Goal: Task Accomplishment & Management: Manage account settings

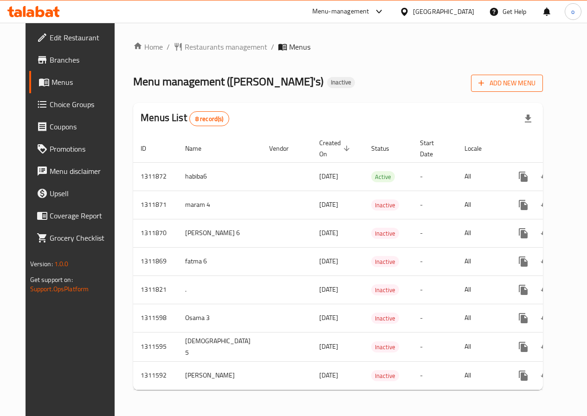
click at [535, 84] on span "Add New Menu" at bounding box center [506, 83] width 57 height 12
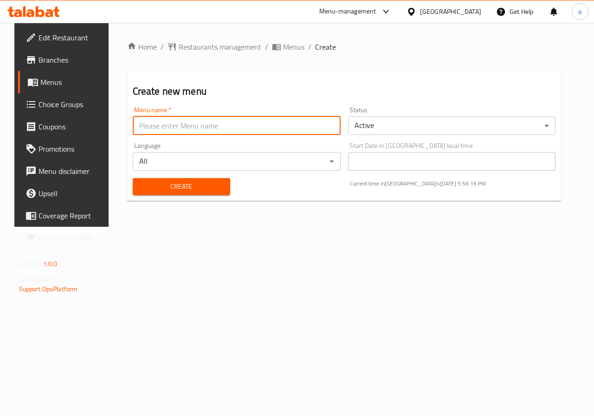
click at [272, 123] on input "text" at bounding box center [237, 125] width 208 height 19
type input "Omar 6"
click at [206, 186] on span "Create" at bounding box center [181, 187] width 83 height 12
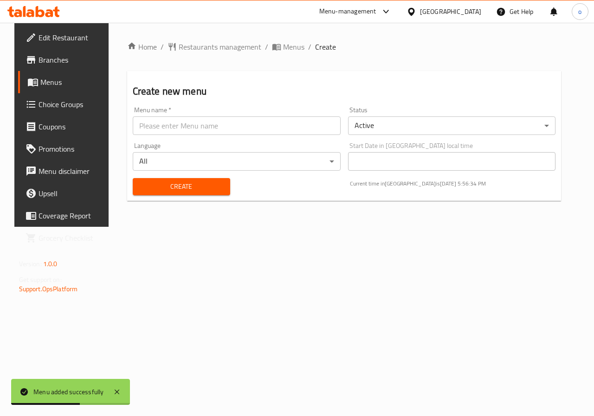
click at [43, 81] on span "Menus" at bounding box center [73, 82] width 66 height 11
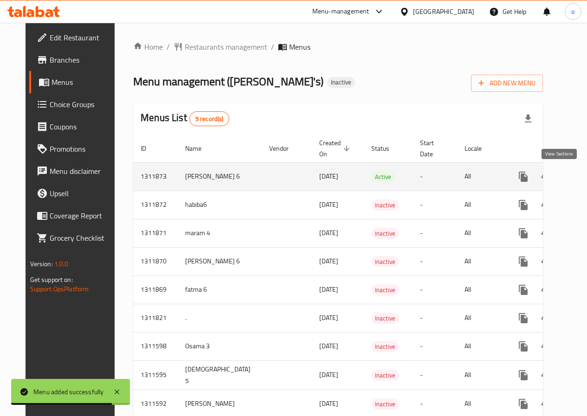
click at [584, 176] on icon "enhanced table" at bounding box center [589, 176] width 11 height 11
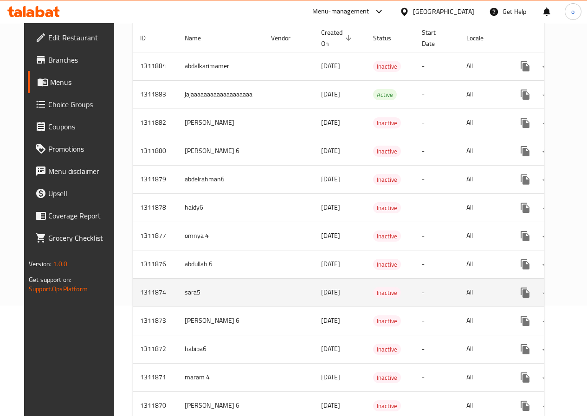
scroll to position [139, 0]
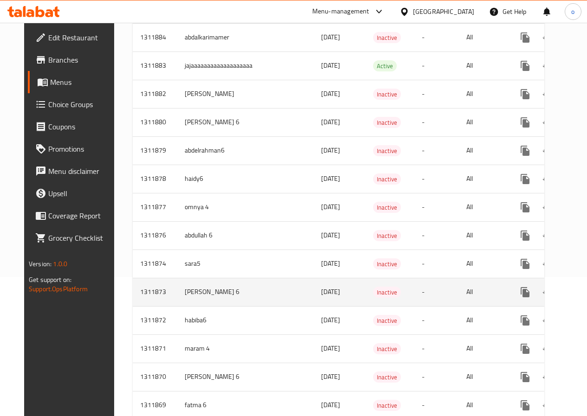
click at [263, 291] on td "enhanced table" at bounding box center [288, 292] width 50 height 28
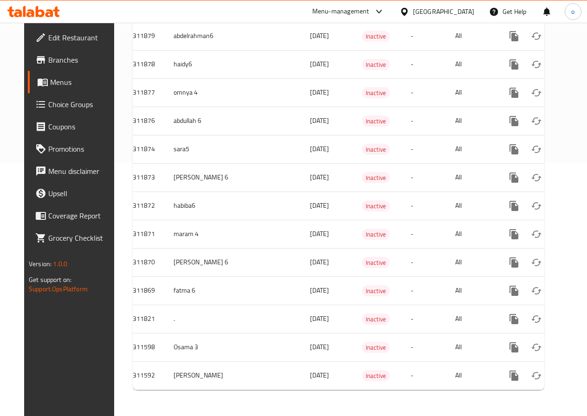
scroll to position [0, 26]
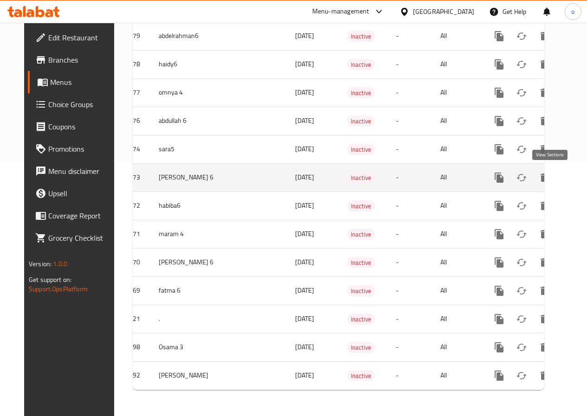
click at [560, 172] on icon "enhanced table" at bounding box center [565, 177] width 11 height 11
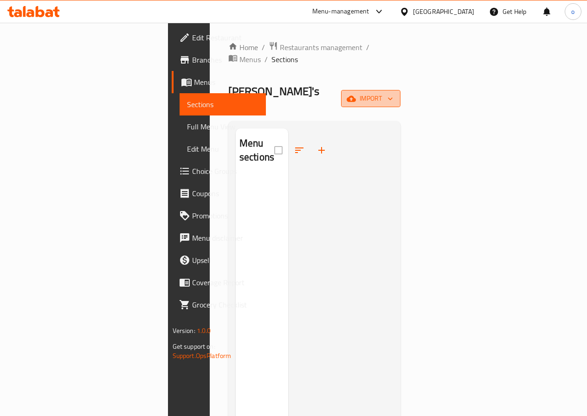
click at [393, 93] on span "import" at bounding box center [370, 99] width 45 height 12
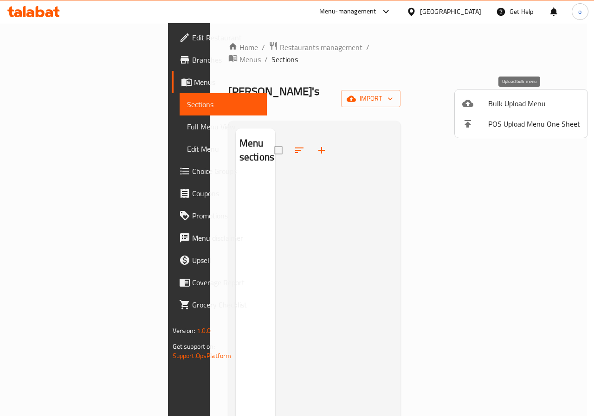
click at [538, 99] on span "Bulk Upload Menu" at bounding box center [534, 103] width 92 height 11
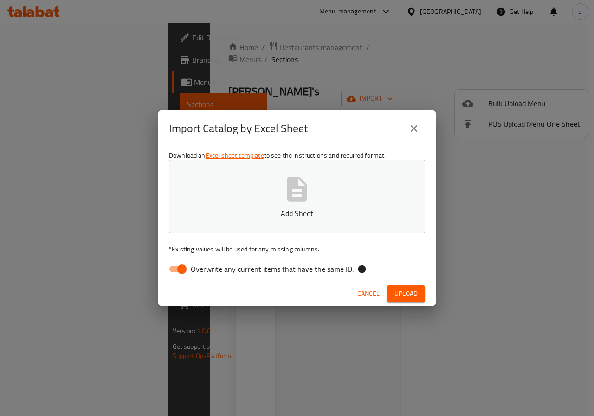
click at [182, 271] on input "Overwrite any current items that have the same ID." at bounding box center [181, 269] width 53 height 18
checkbox input "false"
click at [410, 298] on span "Upload" at bounding box center [405, 294] width 23 height 12
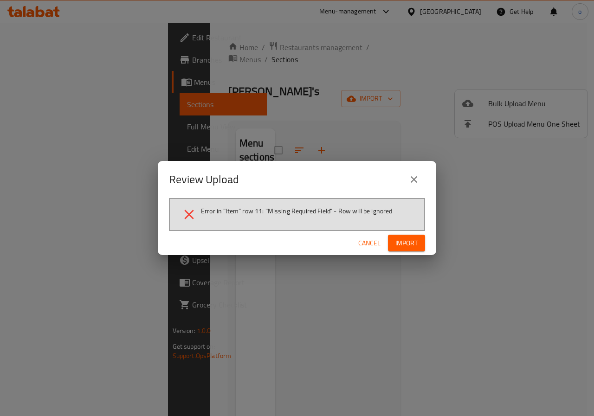
click at [416, 182] on icon "close" at bounding box center [413, 179] width 6 height 6
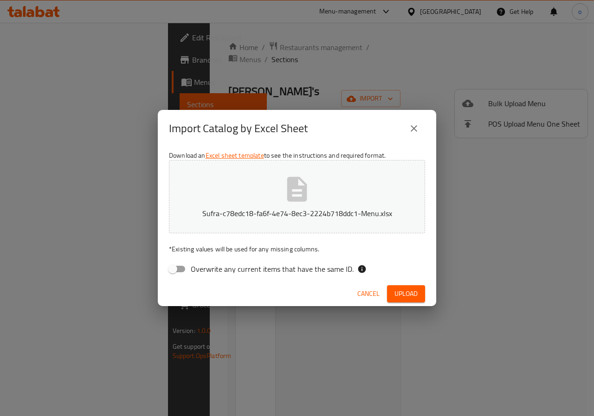
click at [402, 289] on span "Upload" at bounding box center [405, 294] width 23 height 12
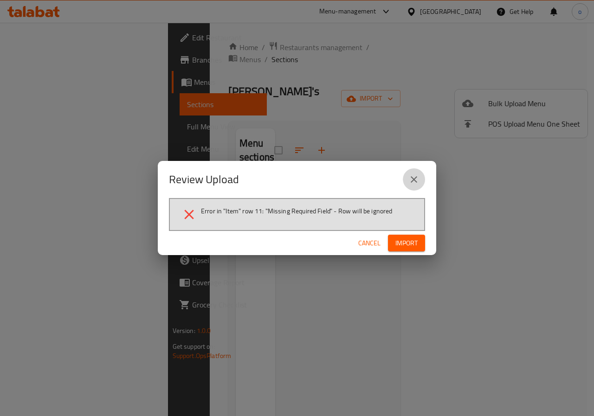
click at [416, 176] on icon "close" at bounding box center [413, 179] width 11 height 11
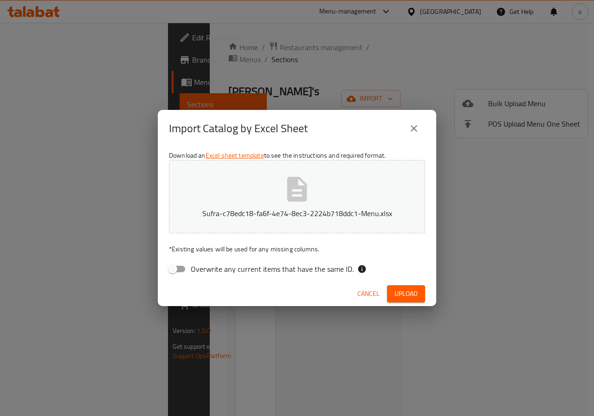
click at [411, 124] on icon "close" at bounding box center [413, 128] width 11 height 11
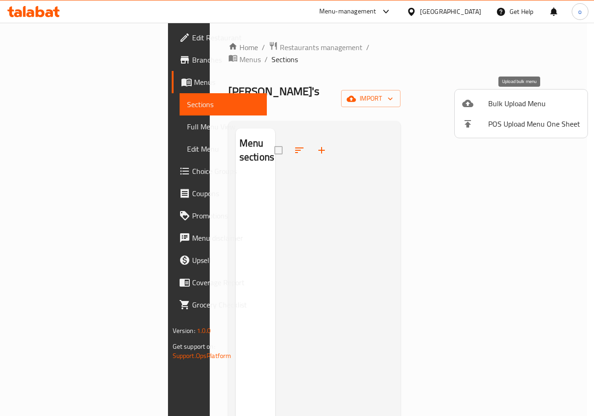
click at [490, 105] on span "Bulk Upload Menu" at bounding box center [534, 103] width 92 height 11
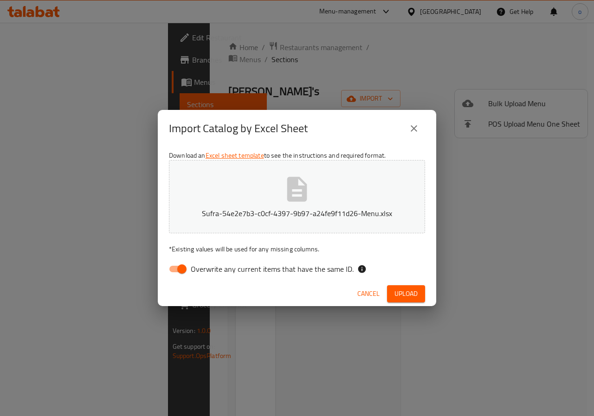
click at [180, 269] on input "Overwrite any current items that have the same ID." at bounding box center [181, 269] width 53 height 18
checkbox input "false"
drag, startPoint x: 398, startPoint y: 296, endPoint x: 403, endPoint y: 295, distance: 5.1
click at [403, 295] on span "Upload" at bounding box center [405, 294] width 23 height 12
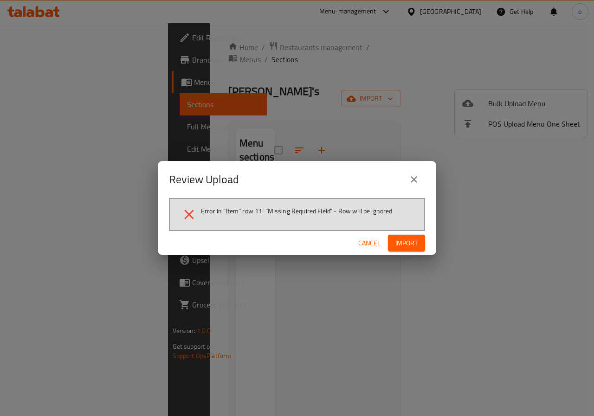
click at [395, 246] on span "Import" at bounding box center [406, 243] width 22 height 12
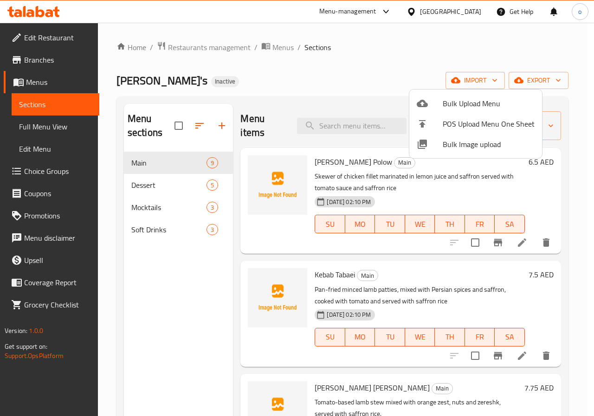
click at [381, 72] on div at bounding box center [297, 208] width 594 height 416
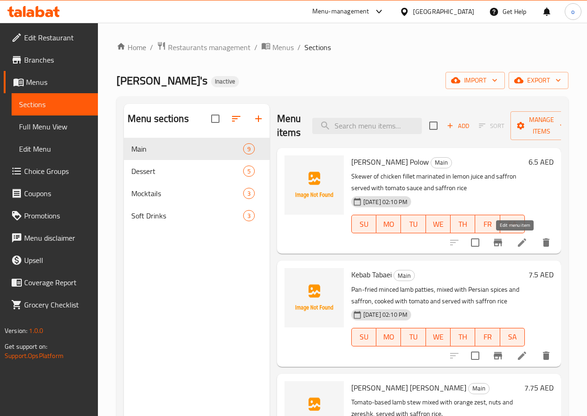
click at [516, 239] on icon at bounding box center [521, 242] width 11 height 11
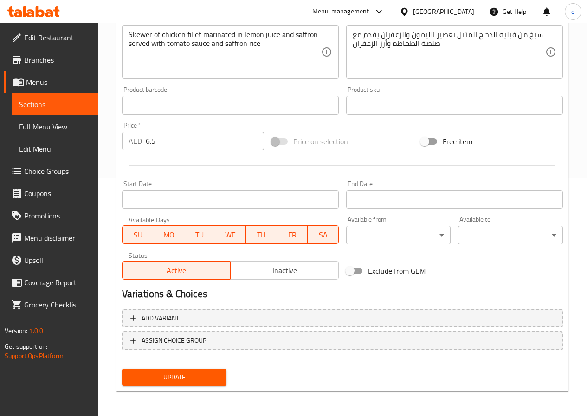
scroll to position [239, 0]
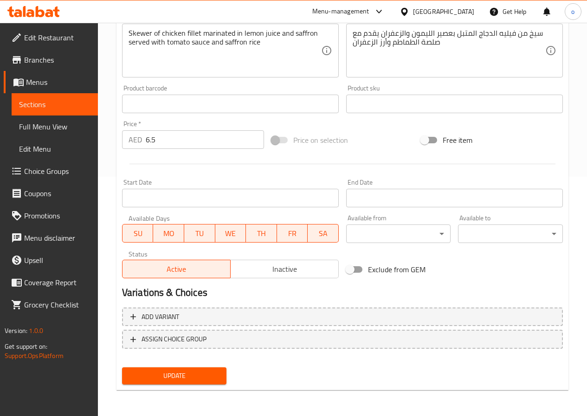
click at [196, 375] on span "Update" at bounding box center [174, 376] width 90 height 12
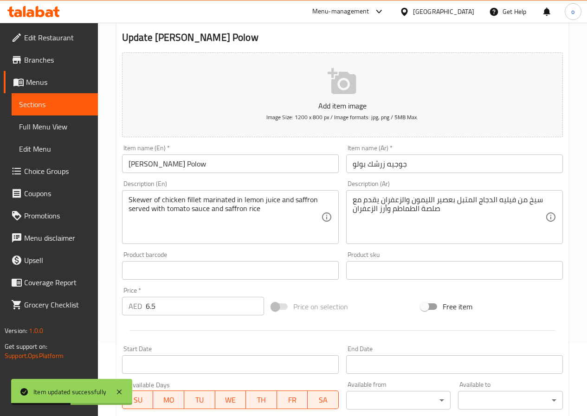
scroll to position [0, 0]
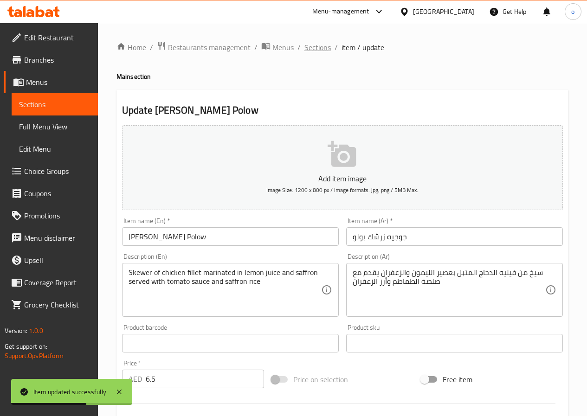
click at [315, 46] on span "Sections" at bounding box center [317, 47] width 26 height 11
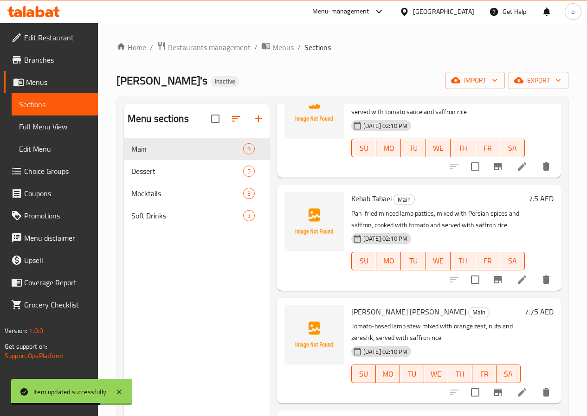
scroll to position [93, 0]
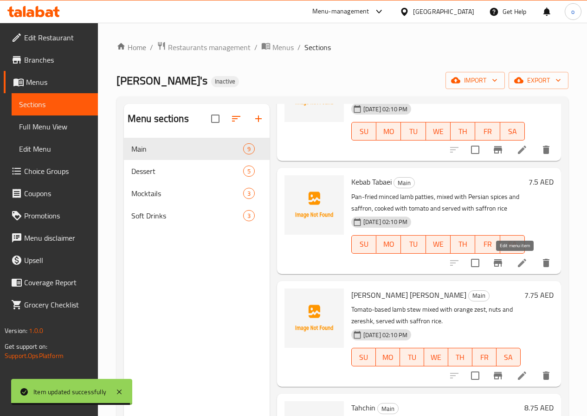
click at [516, 262] on icon at bounding box center [521, 262] width 11 height 11
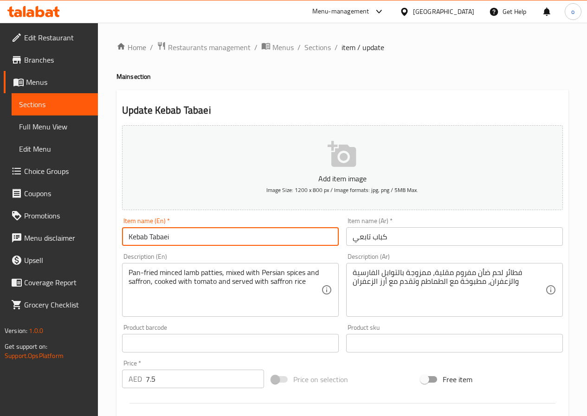
click at [177, 241] on input "Kebab Tabaei" at bounding box center [230, 236] width 217 height 19
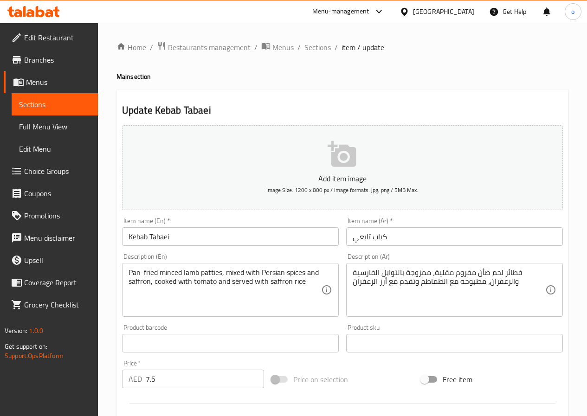
click at [470, 214] on div "Item name (Ar)   * كباب تابعي Item name (Ar) *" at bounding box center [454, 232] width 224 height 36
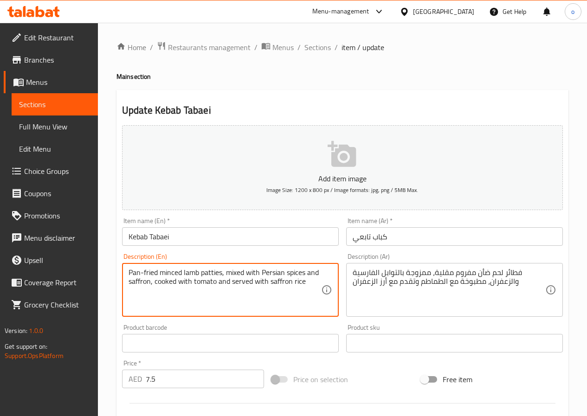
drag, startPoint x: 157, startPoint y: 272, endPoint x: 138, endPoint y: 273, distance: 19.0
drag, startPoint x: 157, startPoint y: 272, endPoint x: 128, endPoint y: 275, distance: 29.3
click at [128, 275] on div "Pan-fried minced lamb patties, mixed with Persian spices and saffron, cooked wi…" at bounding box center [230, 290] width 217 height 54
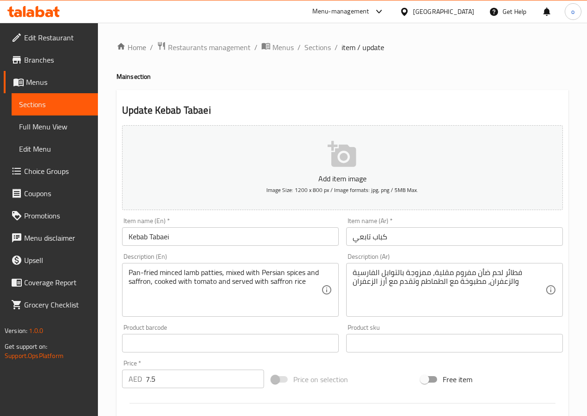
click at [209, 267] on div "Pan-fried minced lamb patties, mixed with Persian spices and saffron, cooked wi…" at bounding box center [230, 290] width 217 height 54
click at [206, 271] on textarea "Pan-fried minced lamb patties, mixed with Persian spices and saffron, cooked wi…" at bounding box center [224, 290] width 192 height 44
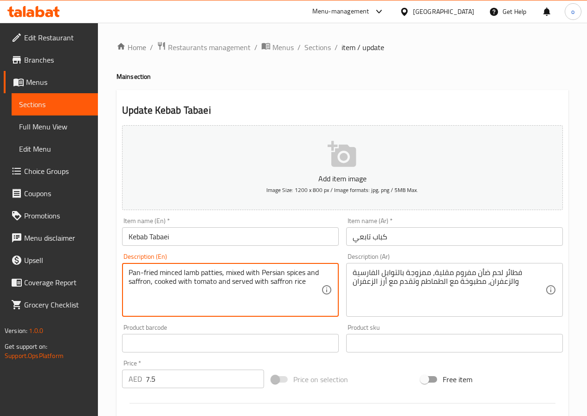
click at [292, 282] on textarea "Pan-fried minced lamb patties, mixed with Persian spices and saffron, cooked wi…" at bounding box center [224, 290] width 192 height 44
click at [295, 311] on textarea "Pan-fried minced lamb patties, mixed with Persian spices and saffron, cooked wi…" at bounding box center [224, 290] width 192 height 44
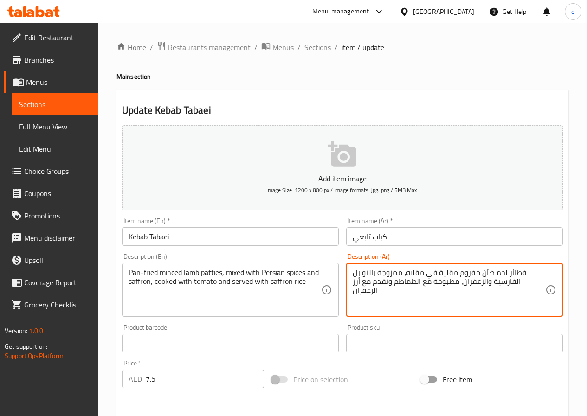
click at [515, 273] on textarea "فطائر لحم ضأن مفروم مقلية في مقلاه، ممزوجة بالتوابل الفارسية والزعفران، مطبوخة …" at bounding box center [448, 290] width 192 height 44
click at [517, 272] on textarea "فطائر لحم ضأن مفروم مقلية في مقلاه، ممزوجة بالتوابل الفارسية والزعفران، مطبوخة …" at bounding box center [448, 290] width 192 height 44
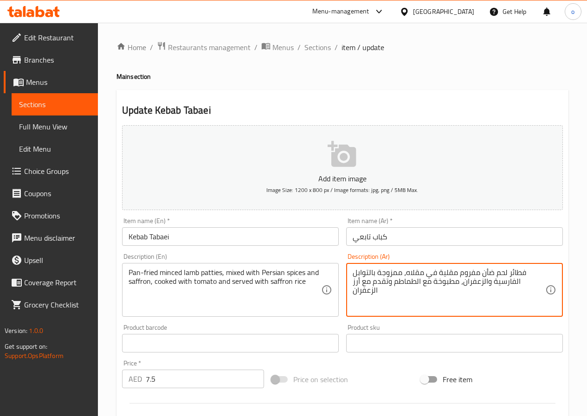
click at [517, 272] on textarea "فطائر لحم ضأن مفروم مقلية في مقلاه، ممزوجة بالتوابل الفارسية والزعفران، مطبوخة …" at bounding box center [448, 290] width 192 height 44
click at [532, 295] on textarea "فطائر لحم ضأن مفروم مقلية في مقلاه، ممزوجة بالتوابل الفارسية والزعفران، مطبوخة …" at bounding box center [448, 290] width 192 height 44
click at [523, 271] on textarea "فطائر لحم ضأن مفروم مقلية في مقلاه، ممزوجة بالتوابل الفارسية والزعفران، مطبوخة …" at bounding box center [448, 290] width 192 height 44
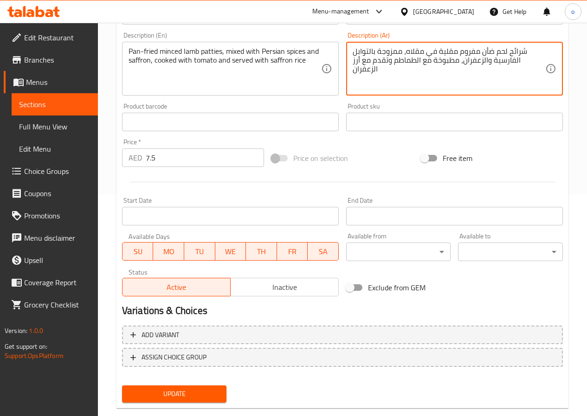
scroll to position [232, 0]
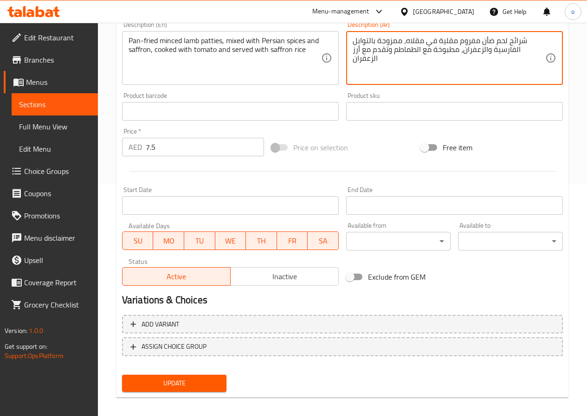
type textarea "شرائح لحم ضأن مفروم مقلية في مقلاه، ممزوجة بالتوابل الفارسية والزعفران، مطبوخة …"
click at [192, 379] on span "Update" at bounding box center [174, 384] width 90 height 12
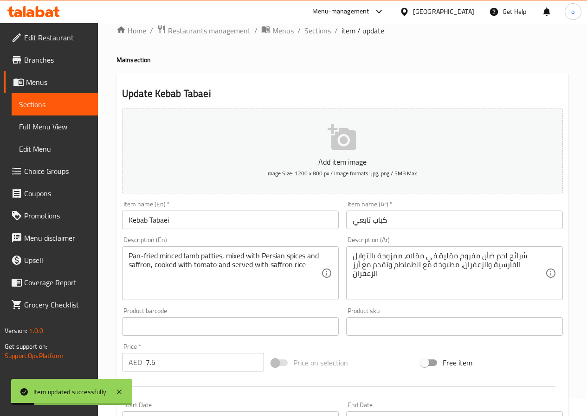
scroll to position [0, 0]
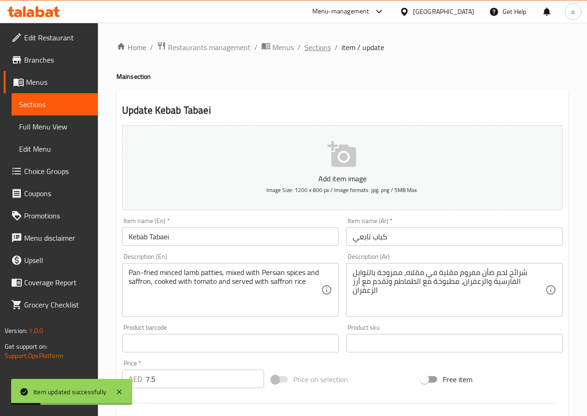
click at [312, 45] on span "Sections" at bounding box center [317, 47] width 26 height 11
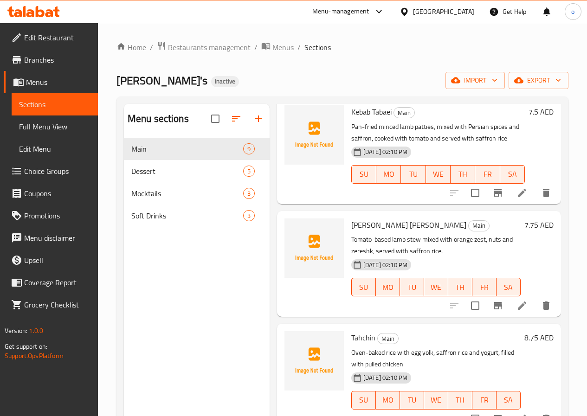
scroll to position [186, 0]
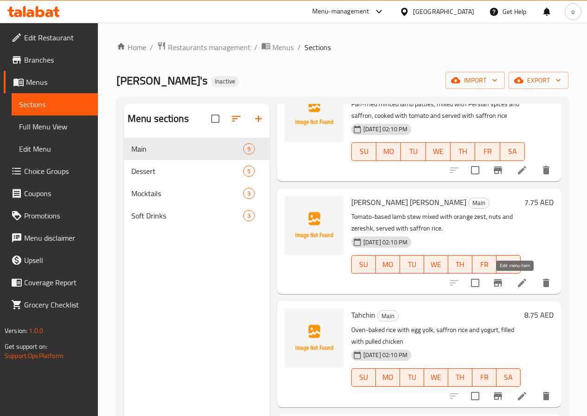
click at [516, 284] on icon at bounding box center [521, 282] width 11 height 11
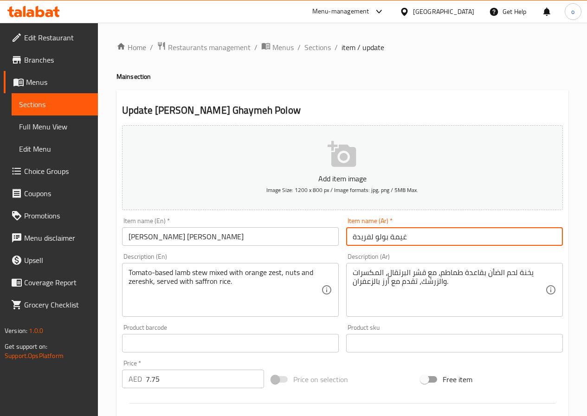
drag, startPoint x: 352, startPoint y: 237, endPoint x: 372, endPoint y: 237, distance: 20.4
click at [372, 237] on input "غيمة بولو لفريدة" at bounding box center [454, 236] width 217 height 19
click at [350, 234] on input "غيمة بولو" at bounding box center [454, 236] width 217 height 19
click at [386, 238] on input "فريدز غيمة بولو" at bounding box center [454, 236] width 217 height 19
click at [387, 238] on input "فريدز غيمة بولو" at bounding box center [454, 236] width 217 height 19
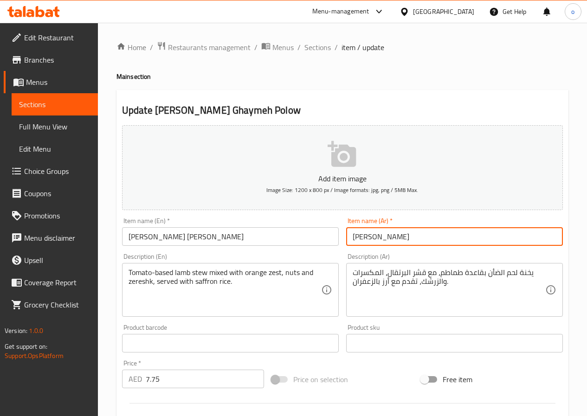
type input "فريداز غيمة بولو"
click at [173, 236] on input "Farida's Ghaymeh Polow" at bounding box center [230, 236] width 217 height 19
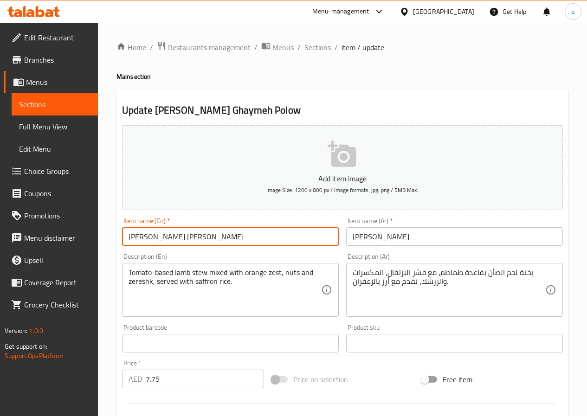
click at [173, 236] on input "Farida's Ghaymeh Polow" at bounding box center [230, 236] width 217 height 19
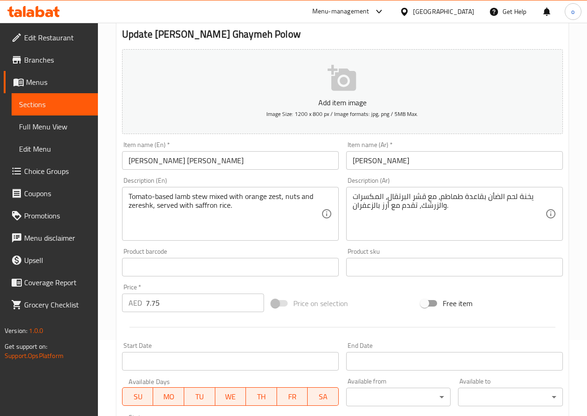
scroll to position [93, 0]
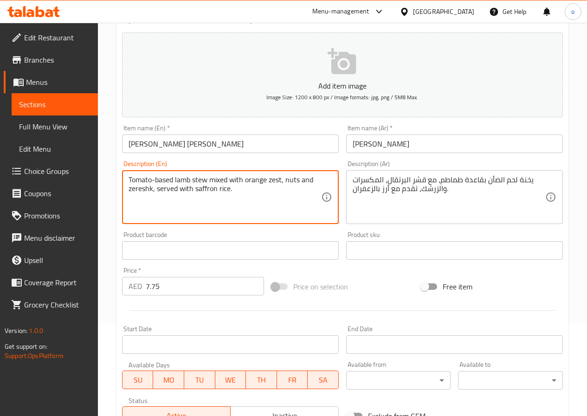
click at [178, 190] on textarea "Tomato-based lamb stew mixed with orange zest, nuts and zereshk, served with sa…" at bounding box center [224, 197] width 192 height 44
click at [303, 209] on textarea "Tomato-based lamb stew mixed with orange zest, nuts and zereshk, served with sa…" at bounding box center [224, 197] width 192 height 44
click at [200, 177] on textarea "Tomato-based lamb stew mixed with orange zest, nuts and zereshk, served with sa…" at bounding box center [224, 197] width 192 height 44
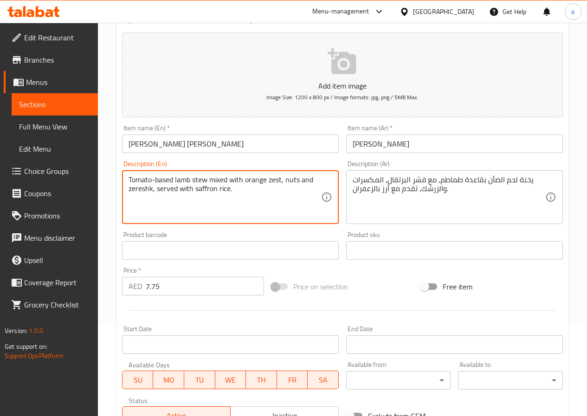
click at [276, 180] on textarea "Tomato-based lamb stew mixed with orange zest, nuts and zereshk, served with sa…" at bounding box center [224, 197] width 192 height 44
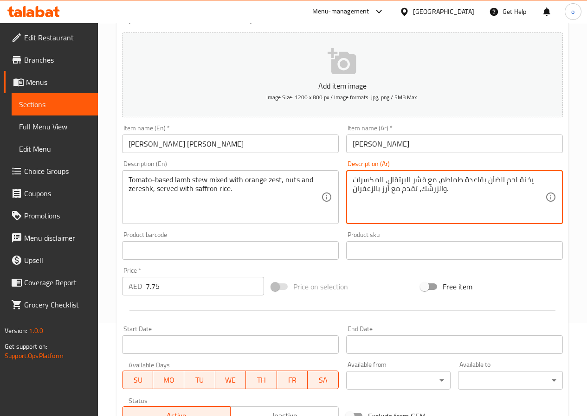
click at [523, 180] on textarea "يخنة لحم الضأن بقاعدة طماطم، مع قشر البرتقال، المكسرات والزرشك، تقدم مع أرز بال…" at bounding box center [448, 197] width 192 height 44
click at [473, 179] on textarea "حساء لحم الضأن بقاعدة طماطم، مع قشر البرتقال، المكسرات والزرشك، تقدم مع أرز بال…" at bounding box center [448, 197] width 192 height 44
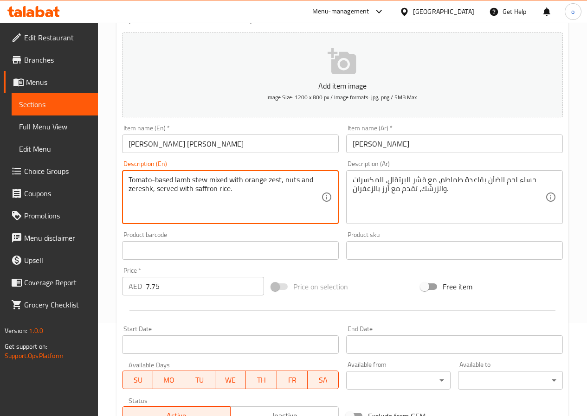
drag, startPoint x: 173, startPoint y: 179, endPoint x: 121, endPoint y: 183, distance: 52.1
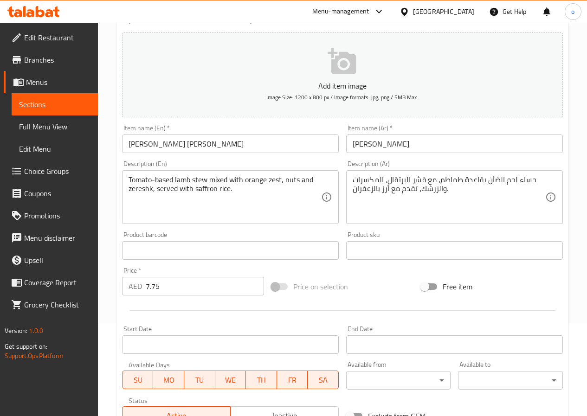
click at [473, 180] on textarea "حساء لحم الضأن بقاعدة طماطم، مع قشر البرتقال، المكسرات والزرشك، تقدم مع أرز بال…" at bounding box center [448, 197] width 192 height 44
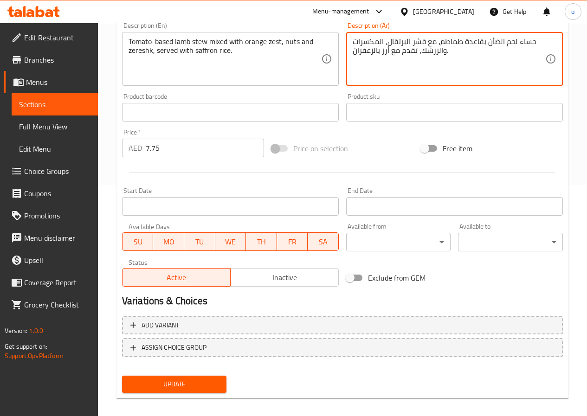
scroll to position [239, 0]
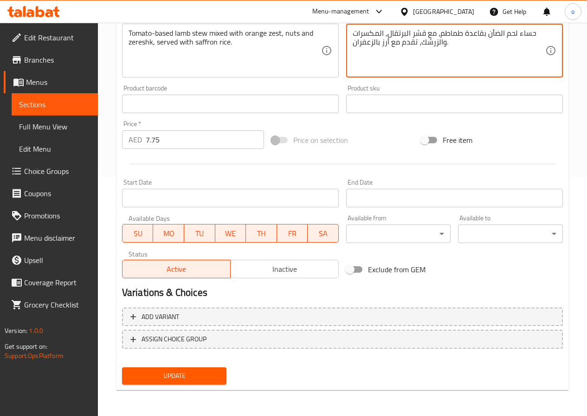
click at [437, 34] on textarea "حساء لحم الضأن بقاعدة طماطم، مع قشر البرتقال، المكسرات والزرشك، تقدم مع أرز بال…" at bounding box center [448, 51] width 192 height 44
type textarea "حساء لحم الضأن بقاعدة طماطم ممزوج مع قشر البرتقال، المكسرات والزرشك، تقدم مع أر…"
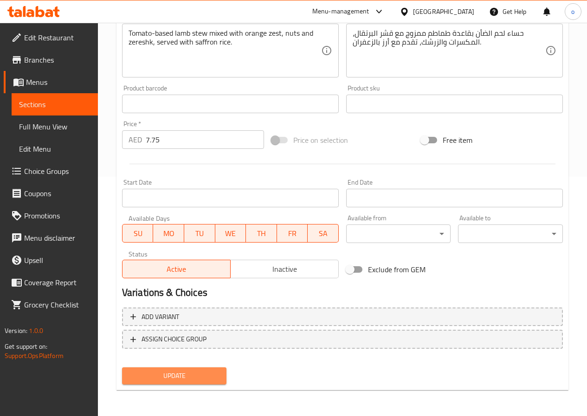
click at [209, 373] on span "Update" at bounding box center [174, 376] width 90 height 12
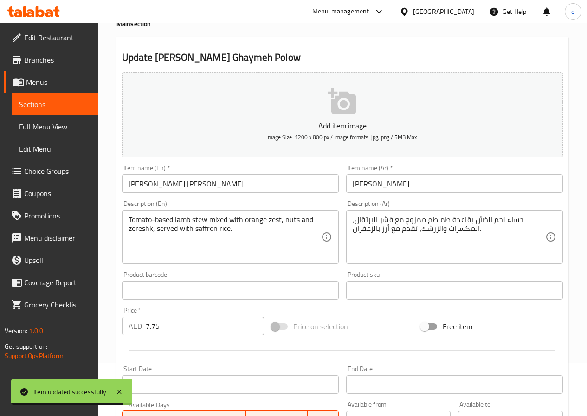
scroll to position [7, 0]
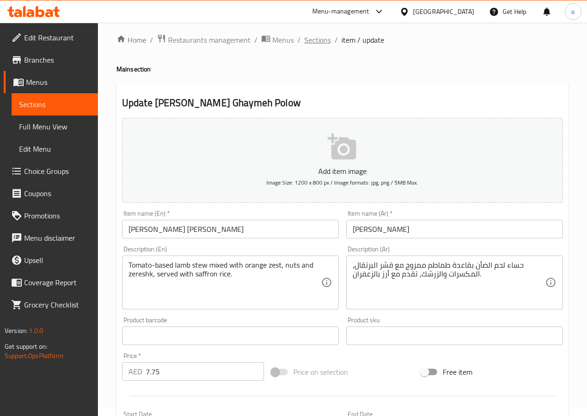
click at [326, 39] on span "Sections" at bounding box center [317, 39] width 26 height 11
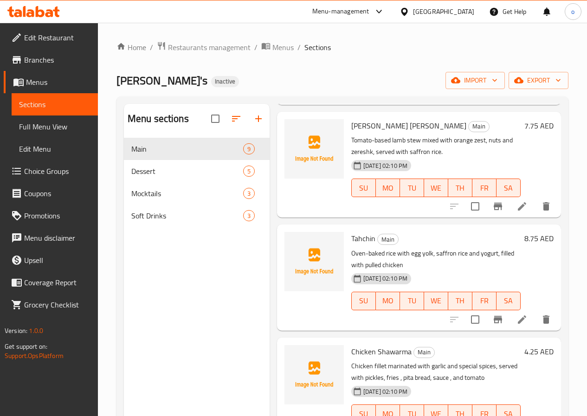
scroll to position [278, 0]
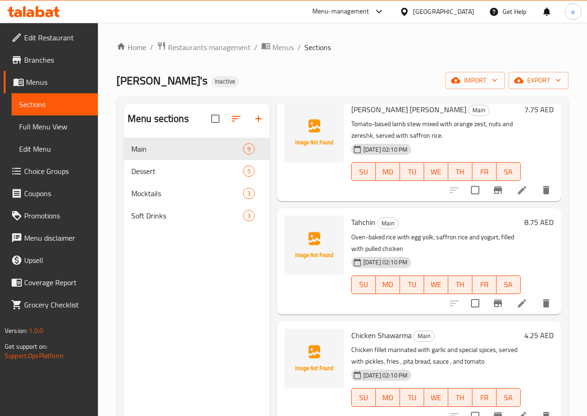
click at [509, 306] on li at bounding box center [522, 303] width 26 height 17
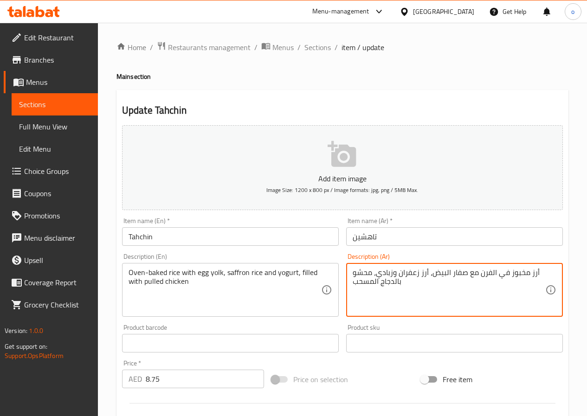
drag, startPoint x: 380, startPoint y: 284, endPoint x: 399, endPoint y: 287, distance: 18.8
click at [399, 287] on textarea "أرز مخبوز في الفرن مع صفار البيض، أرز زعفران وزبادي، محشو بالدجاج المسحب" at bounding box center [448, 290] width 192 height 44
click at [373, 282] on textarea "أرز مخبوز في الفرن مع صفار البيض، أرز زعفران وزبادي، محشو بدجاج المسحب" at bounding box center [448, 290] width 192 height 44
type textarea "أرز مخبوز في الفرن مع صفار البيض، أرز زعفران وزبادي، محشو بدجاج بولد"
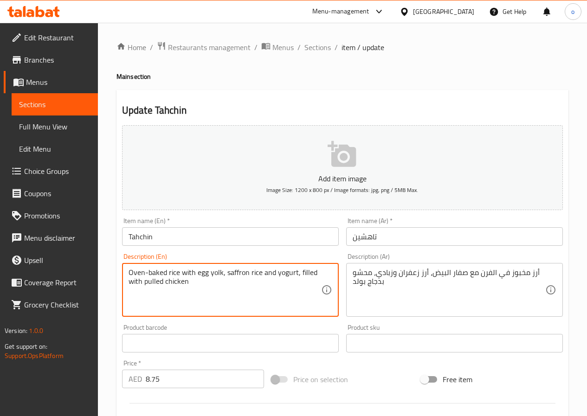
click at [151, 278] on textarea "Oven-baked rice with egg yolk, saffron rice and yogurt, filled with pulled chic…" at bounding box center [224, 290] width 192 height 44
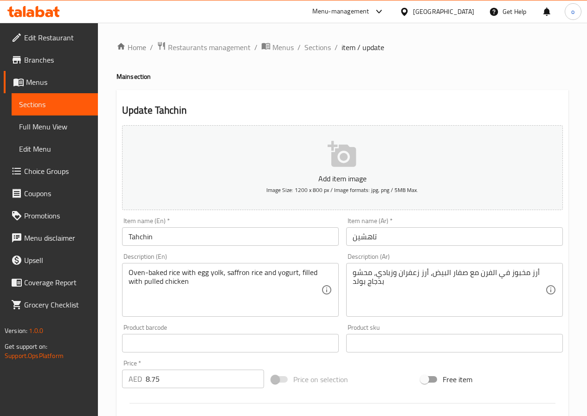
click at [162, 270] on textarea "Oven-baked rice with egg yolk, saffron rice and yogurt, filled with pulled chic…" at bounding box center [224, 290] width 192 height 44
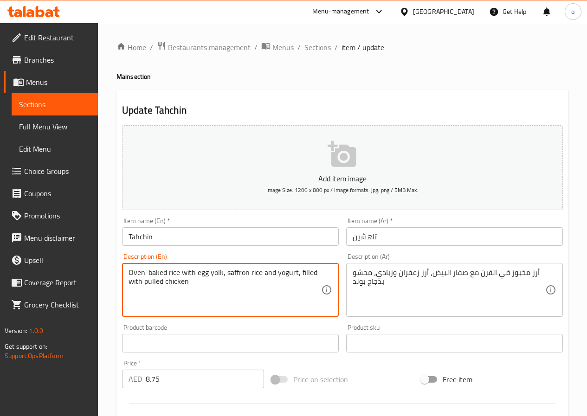
click at [198, 295] on textarea "Oven-baked rice with egg yolk, saffron rice and yogurt, filled with pulled chic…" at bounding box center [224, 290] width 192 height 44
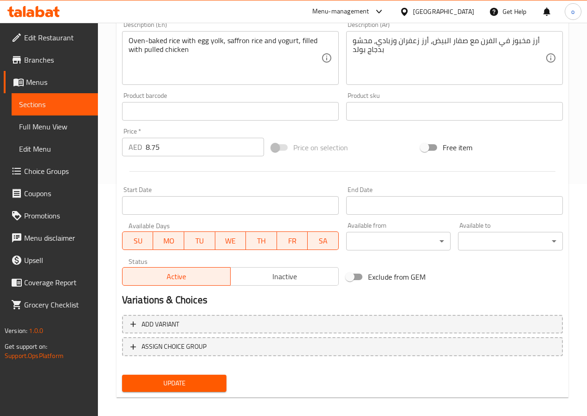
click at [165, 382] on span "Update" at bounding box center [174, 384] width 90 height 12
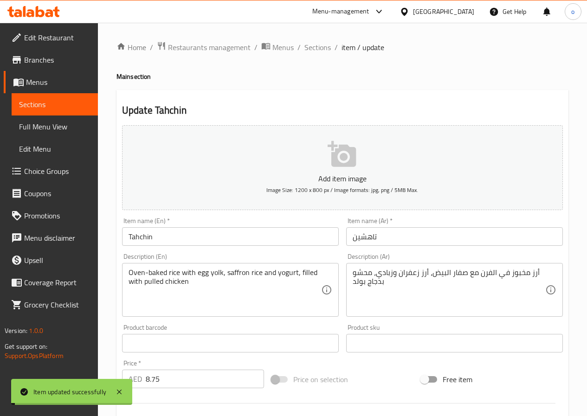
click at [317, 48] on span "Sections" at bounding box center [317, 47] width 26 height 11
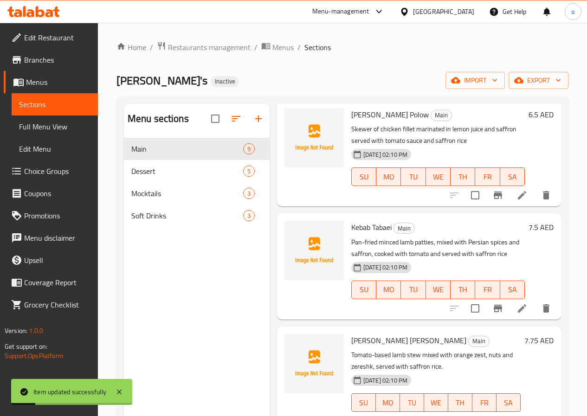
scroll to position [93, 0]
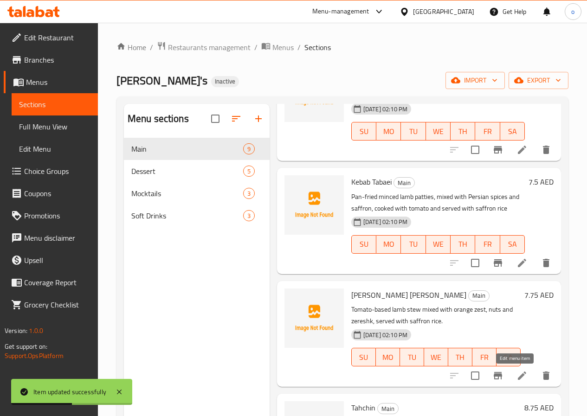
click at [516, 377] on icon at bounding box center [521, 375] width 11 height 11
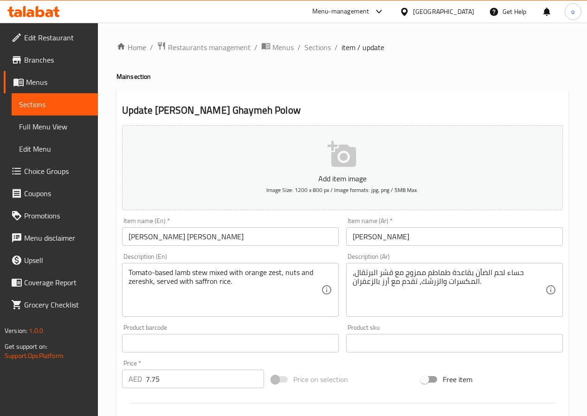
click at [410, 242] on input "فريداز غيمة بولو" at bounding box center [454, 236] width 217 height 19
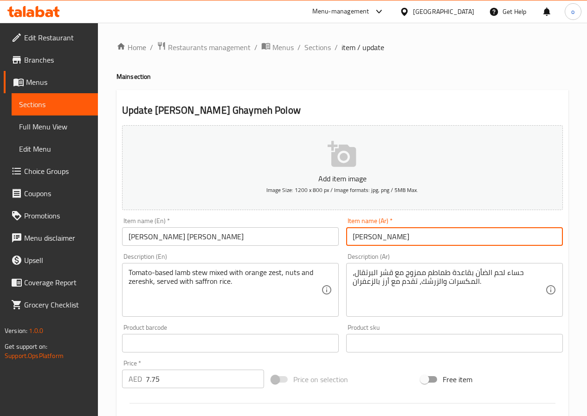
click at [410, 242] on input "فريداز غيمة بولو" at bounding box center [454, 236] width 217 height 19
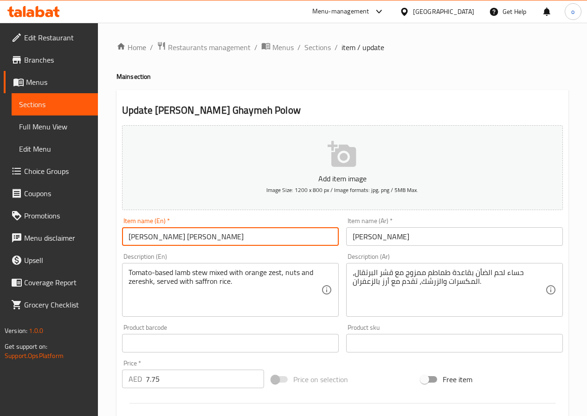
drag, startPoint x: 148, startPoint y: 239, endPoint x: 127, endPoint y: 242, distance: 21.0
click at [127, 242] on input "Farida's Ghaymeh Polow" at bounding box center [230, 236] width 217 height 19
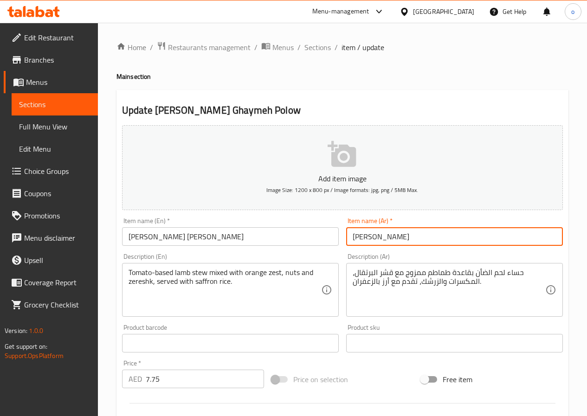
click at [388, 243] on input "فريداز غيمة بولو" at bounding box center [454, 236] width 217 height 19
type input "فريدا غيمة بولو"
click at [446, 243] on input "فريدا غيمة بولو" at bounding box center [454, 236] width 217 height 19
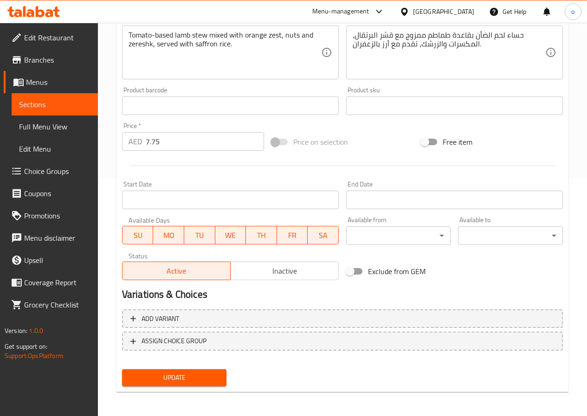
scroll to position [239, 0]
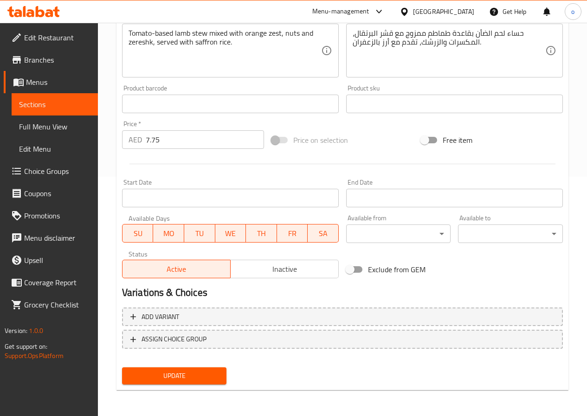
click at [182, 376] on span "Update" at bounding box center [174, 376] width 90 height 12
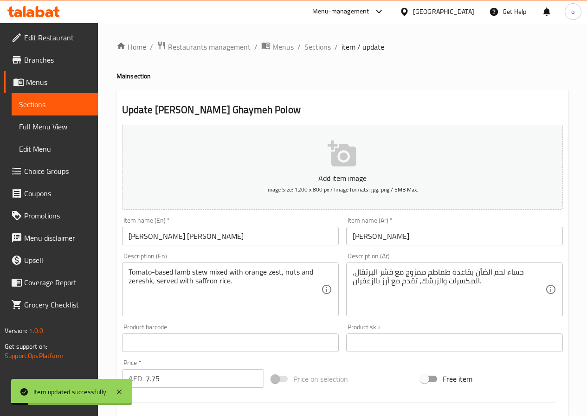
scroll to position [0, 0]
click at [323, 48] on span "Sections" at bounding box center [317, 47] width 26 height 11
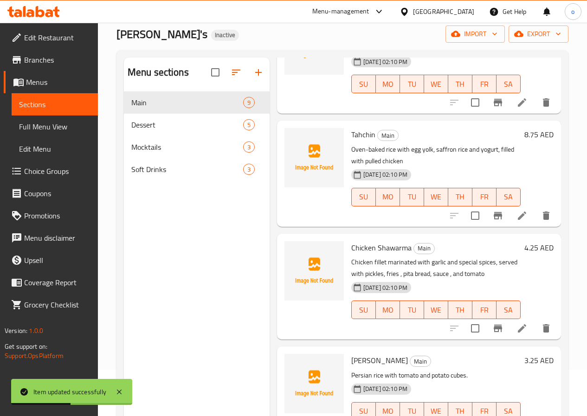
scroll to position [371, 0]
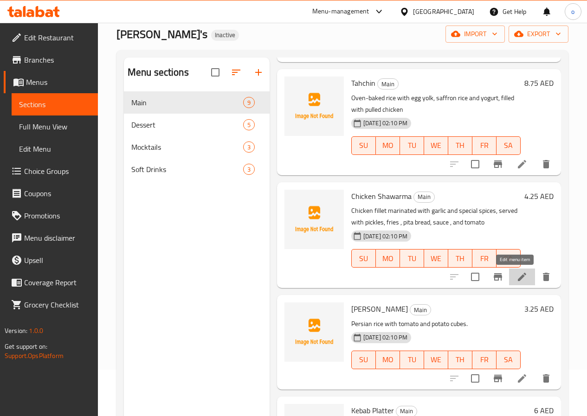
click at [517, 282] on icon at bounding box center [521, 276] width 11 height 11
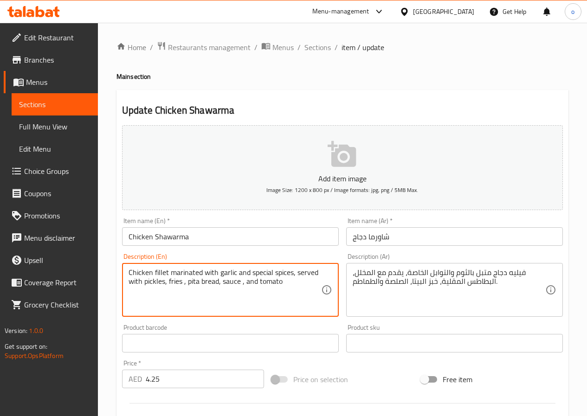
click at [211, 282] on textarea "Chicken fillet marinated with garlic and special spices, served with pickles, f…" at bounding box center [224, 290] width 192 height 44
click at [206, 284] on textarea "Chicken fillet marinated with garlic and special spices, served with pickles, f…" at bounding box center [224, 290] width 192 height 44
drag, startPoint x: 217, startPoint y: 282, endPoint x: 188, endPoint y: 288, distance: 28.8
click at [188, 288] on textarea "Chicken fillet marinated with garlic and special spices, served with pickles, f…" at bounding box center [224, 290] width 192 height 44
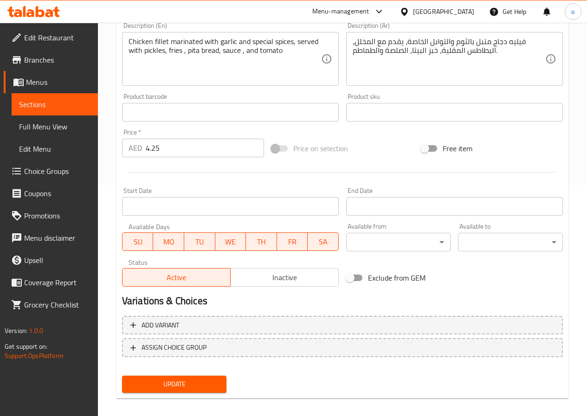
scroll to position [239, 0]
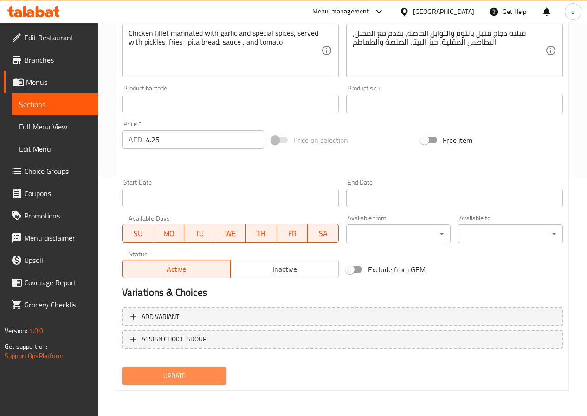
click at [218, 371] on span "Update" at bounding box center [174, 376] width 90 height 12
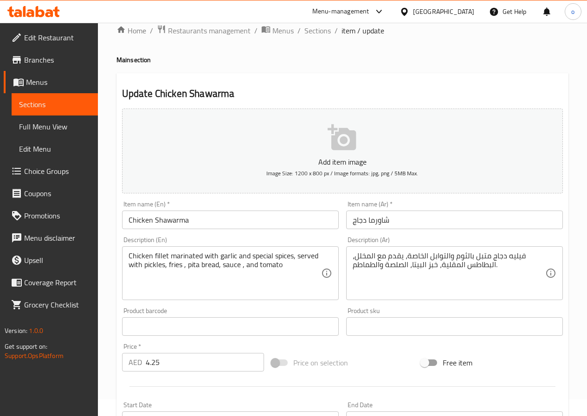
scroll to position [0, 0]
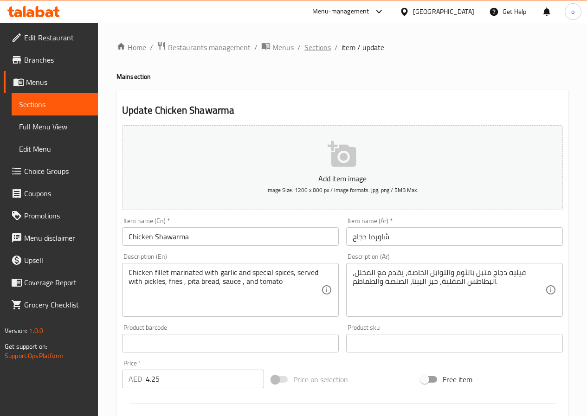
click at [307, 49] on span "Sections" at bounding box center [317, 47] width 26 height 11
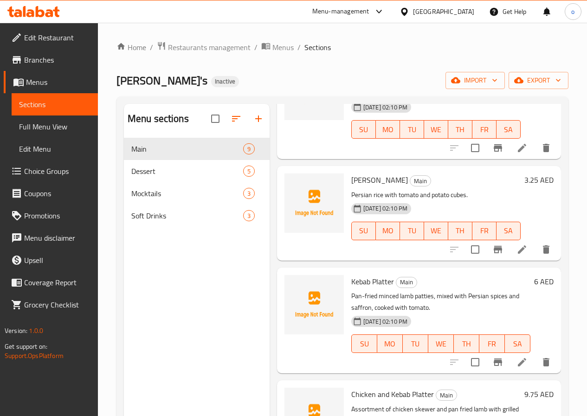
scroll to position [557, 0]
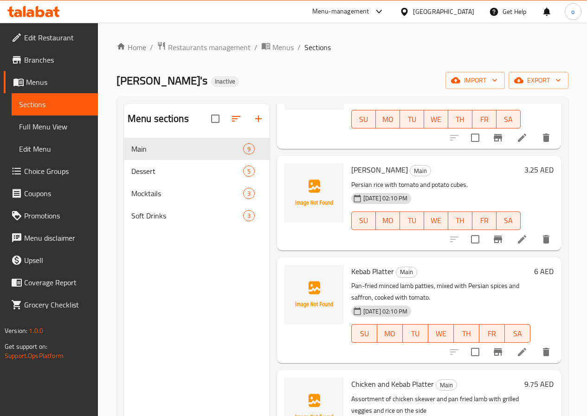
click at [509, 241] on li at bounding box center [522, 239] width 26 height 17
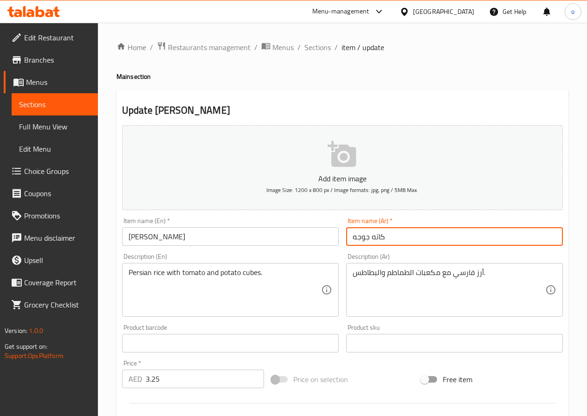
drag, startPoint x: 382, startPoint y: 236, endPoint x: 339, endPoint y: 246, distance: 43.8
click at [339, 246] on div "Add item image Image Size: 1200 x 800 px / Image formats: jpg, png / 5MB Max. I…" at bounding box center [342, 322] width 448 height 400
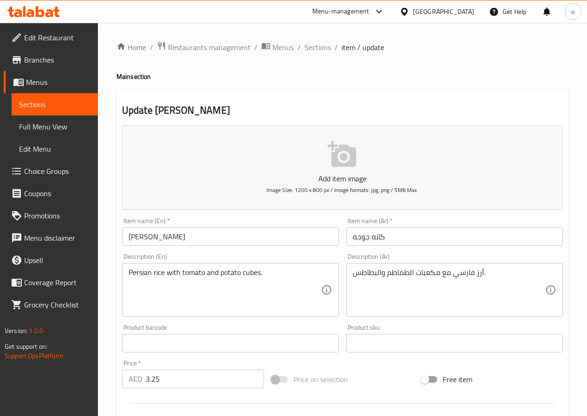
click at [179, 237] on input "Kateh Gojeh" at bounding box center [230, 236] width 217 height 19
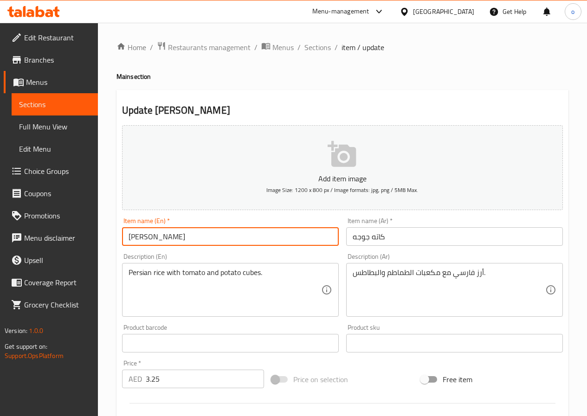
click at [179, 237] on input "Kateh Gojeh" at bounding box center [230, 236] width 217 height 19
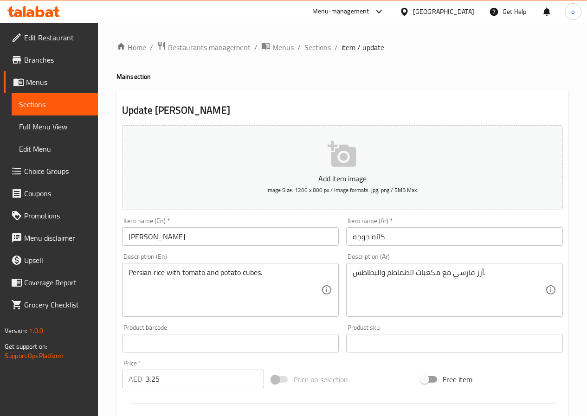
click at [408, 232] on input "كاته جوجه" at bounding box center [454, 236] width 217 height 19
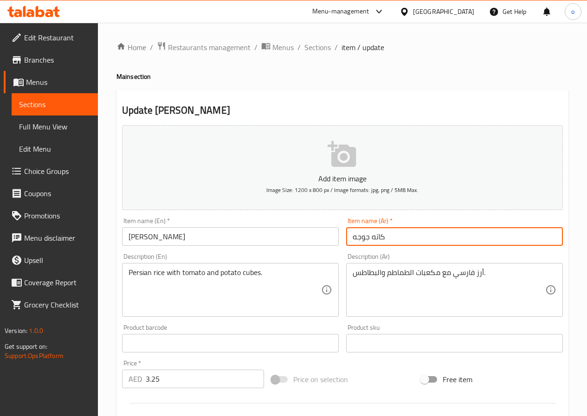
click at [408, 232] on input "كاته جوجه" at bounding box center [454, 236] width 217 height 19
paste input "ه جوجي"
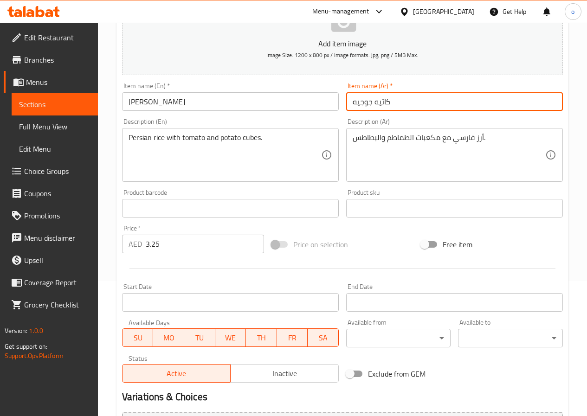
scroll to position [139, 0]
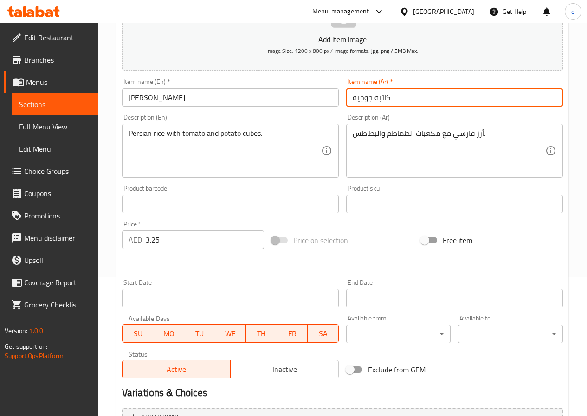
type input "كاتيه جوجيه"
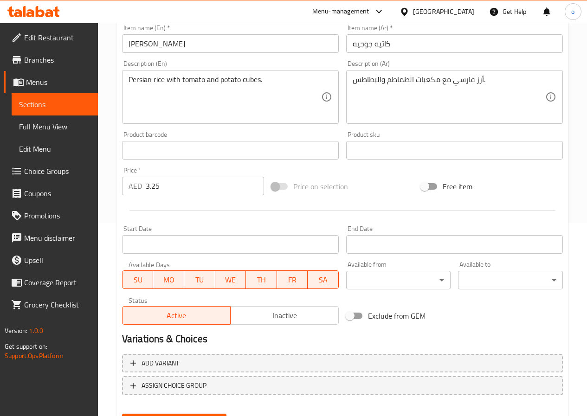
scroll to position [239, 0]
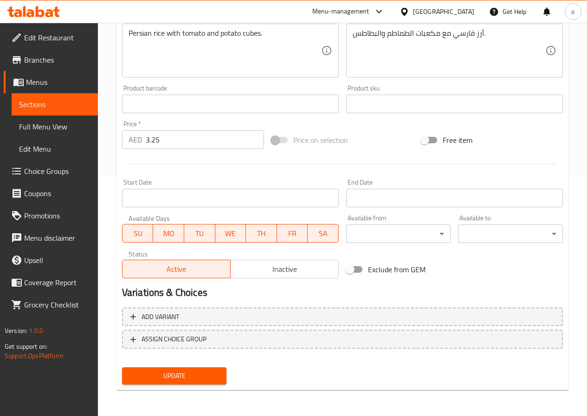
click at [194, 378] on span "Update" at bounding box center [174, 376] width 90 height 12
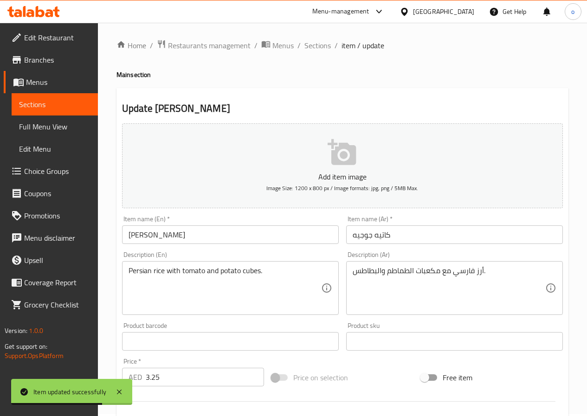
scroll to position [0, 0]
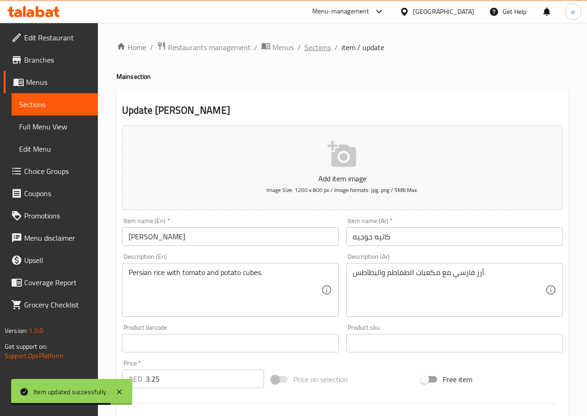
click at [325, 45] on span "Sections" at bounding box center [317, 47] width 26 height 11
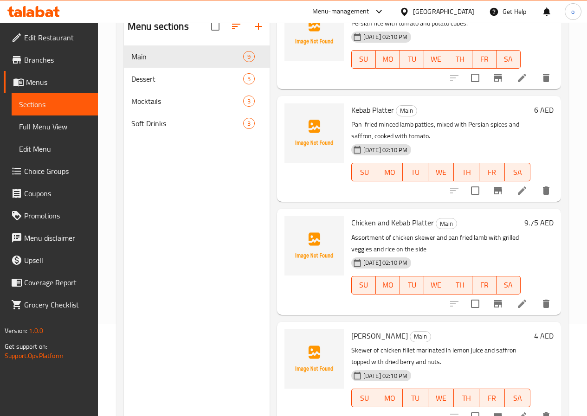
scroll to position [93, 0]
click at [516, 189] on icon at bounding box center [521, 190] width 11 height 11
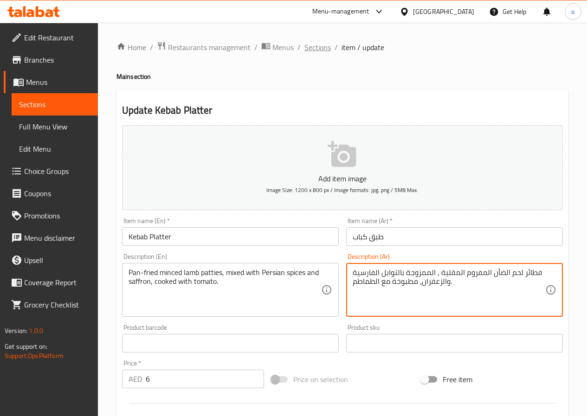
type textarea "فطائر لحم الضأن المفروم المقلية ، الممزوجة بالتوابل الفارسية والزعفران، مطبوخة …"
click at [321, 44] on span "Sections" at bounding box center [317, 47] width 26 height 11
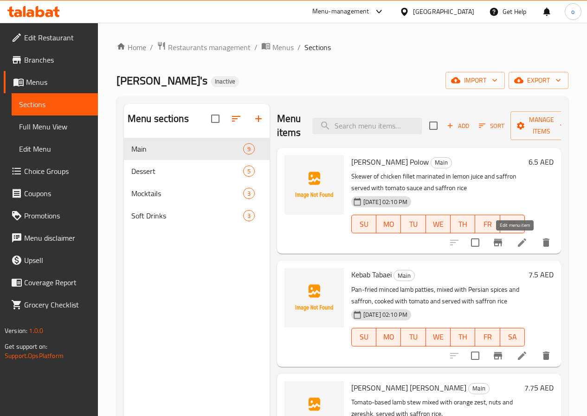
click at [518, 247] on icon at bounding box center [522, 242] width 8 height 8
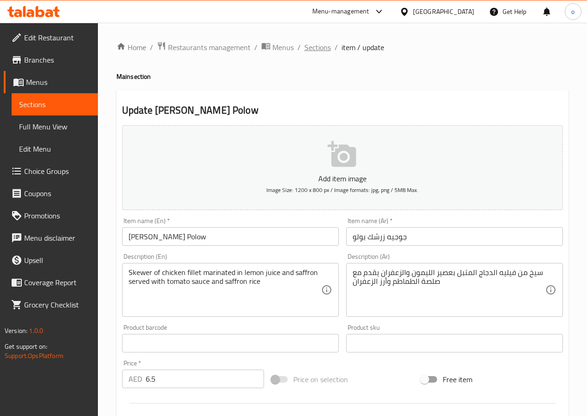
click at [311, 49] on span "Sections" at bounding box center [317, 47] width 26 height 11
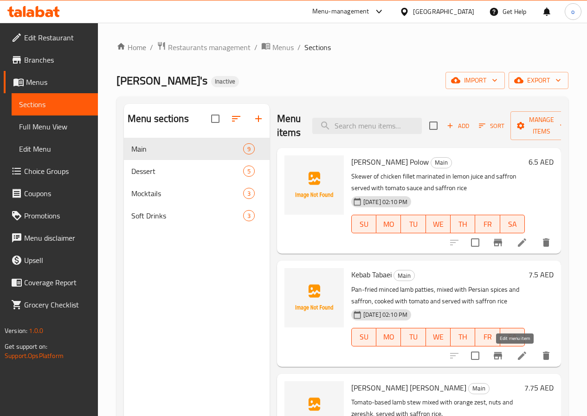
click at [516, 358] on icon at bounding box center [521, 355] width 11 height 11
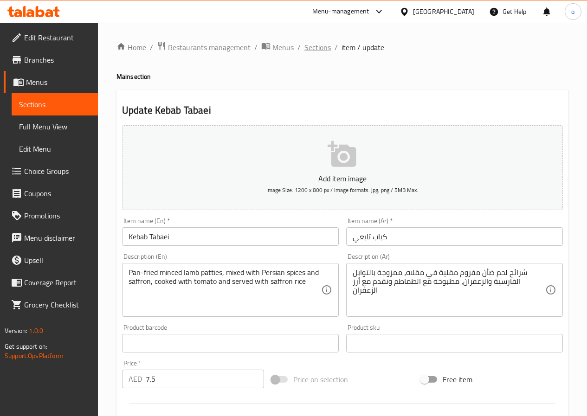
click at [309, 47] on span "Sections" at bounding box center [317, 47] width 26 height 11
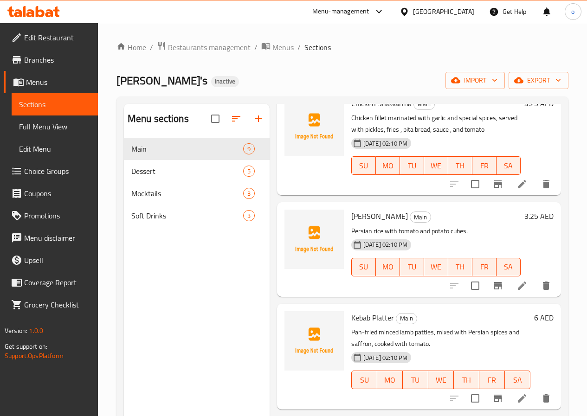
scroll to position [603, 0]
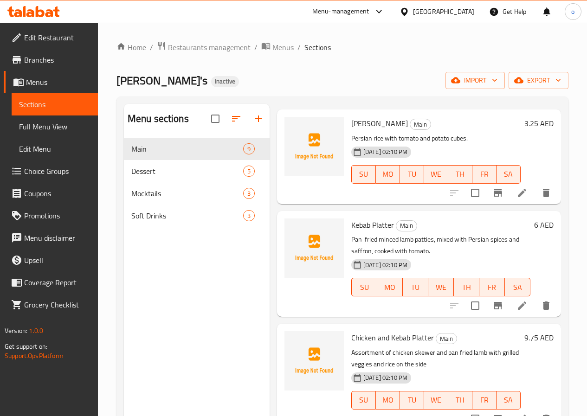
click at [516, 311] on icon at bounding box center [521, 305] width 11 height 11
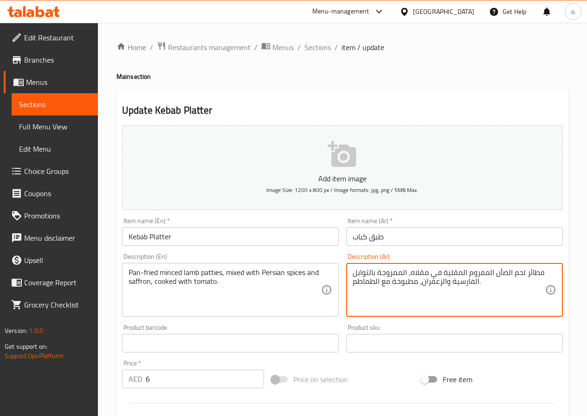
click at [529, 273] on textarea "فطائر لحم الضأن المفروم المقلية في مقلاه، الممزوجة بالتوابل الفارسية والزعفران،…" at bounding box center [448, 290] width 192 height 44
click at [537, 274] on textarea "شارئح لحم الضأن المفروم المقلية في مقلاه، الممزوجة بالتوابل الفارسية والزعفران،…" at bounding box center [448, 290] width 192 height 44
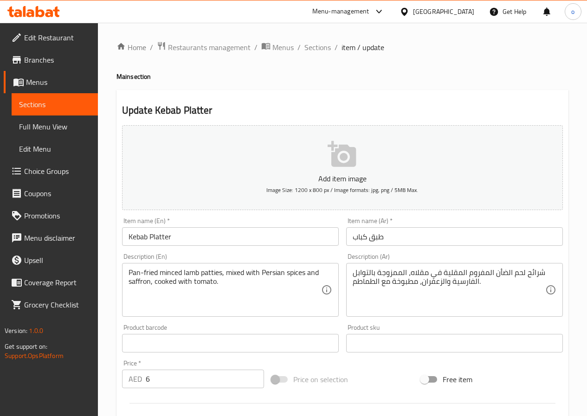
click at [414, 271] on textarea "شرائح لحم الضأن المفروم المقلية في مقلاه، الممزوجة بالتوابل الفارسية والزعفران،…" at bounding box center [448, 290] width 192 height 44
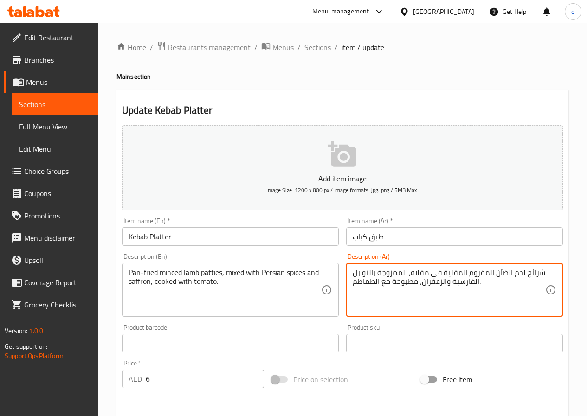
drag, startPoint x: 410, startPoint y: 272, endPoint x: 439, endPoint y: 269, distance: 28.4
click at [439, 269] on textarea "شرائح لحم الضأن المفروم المقلية في مقلاه، الممزوجة بالتوابل الفارسية والزعفران،…" at bounding box center [448, 290] width 192 height 44
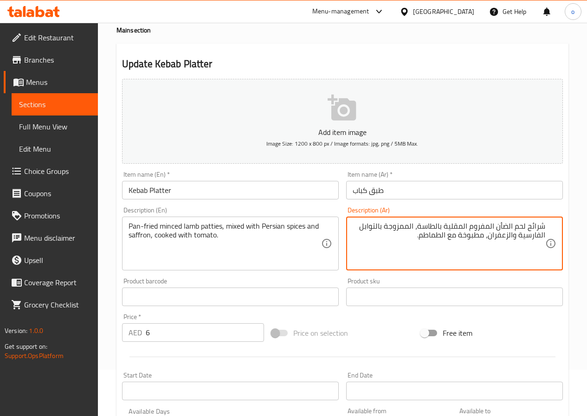
scroll to position [93, 0]
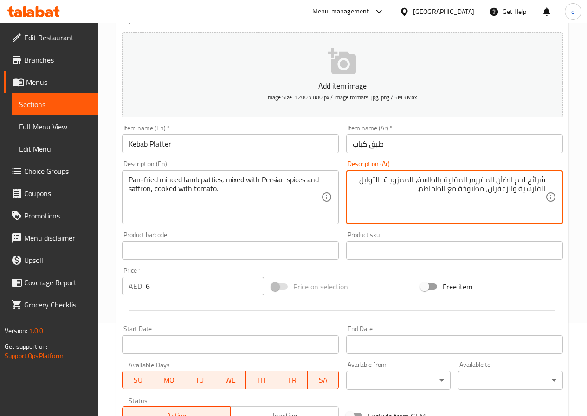
type textarea "شرائح لحم الضأن المفروم المقلية بالطاسة، الممزوجة بالتوابل الفارسية والزعفران، …"
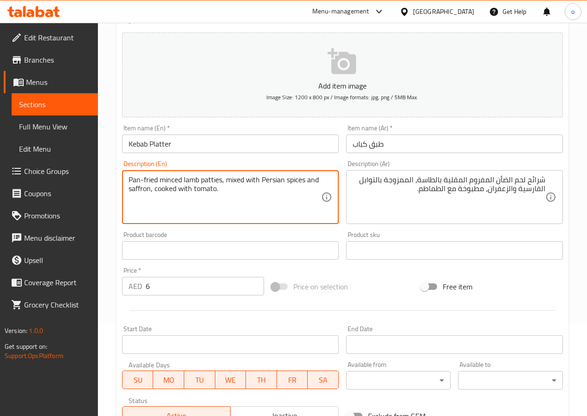
click at [178, 180] on textarea "Pan-fried minced lamb patties, mixed with Persian spices and saffron, cooked wi…" at bounding box center [224, 197] width 192 height 44
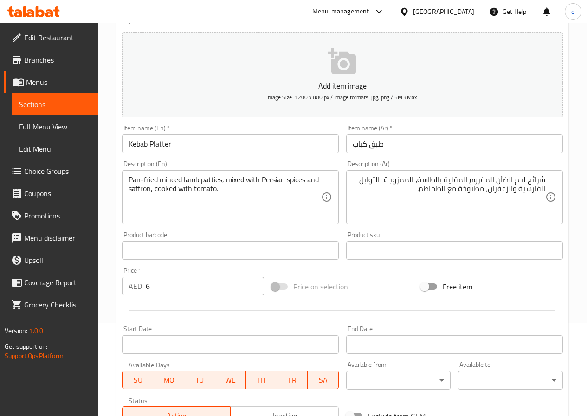
click at [202, 207] on textarea "Pan-fried minced lamb patties, mixed with Persian spices and saffron, cooked wi…" at bounding box center [224, 197] width 192 height 44
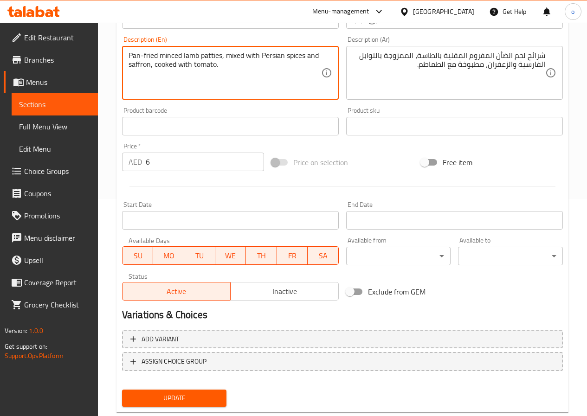
scroll to position [239, 0]
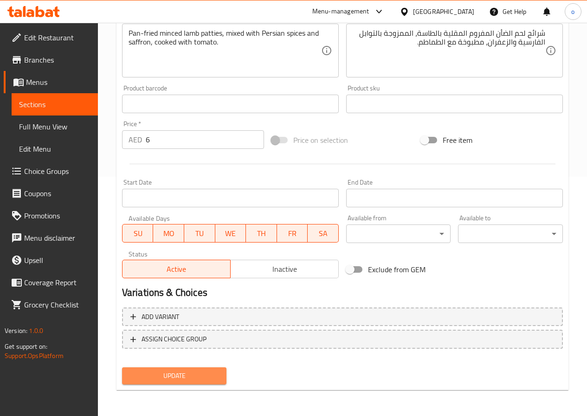
click at [174, 375] on span "Update" at bounding box center [174, 376] width 90 height 12
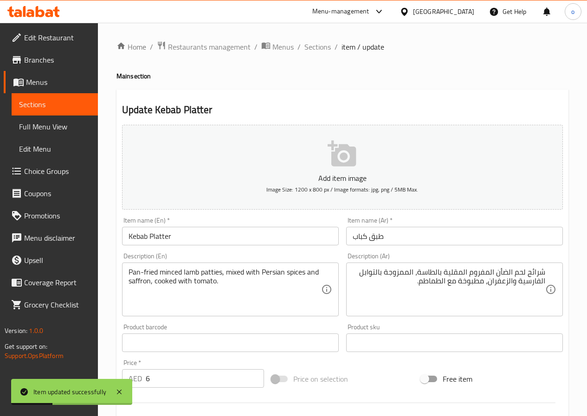
scroll to position [0, 0]
click at [310, 49] on span "Sections" at bounding box center [317, 47] width 26 height 11
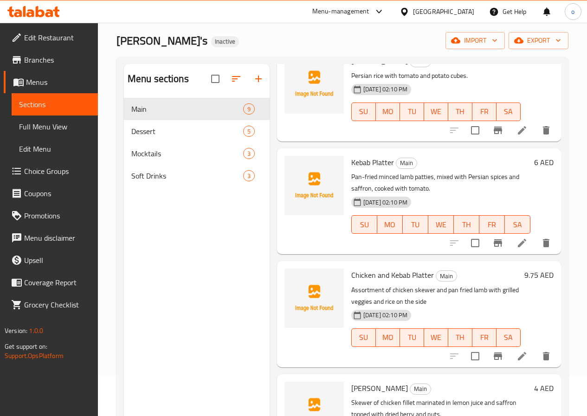
scroll to position [93, 0]
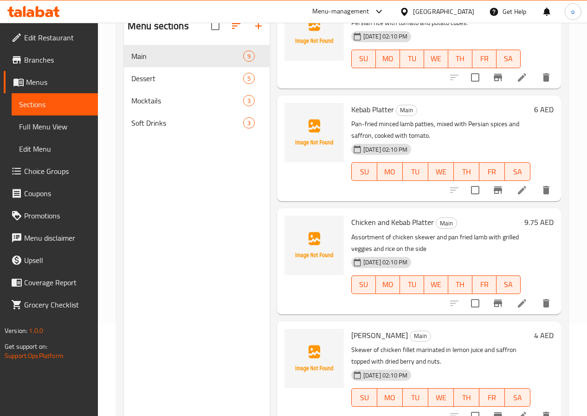
click at [509, 306] on li at bounding box center [522, 303] width 26 height 17
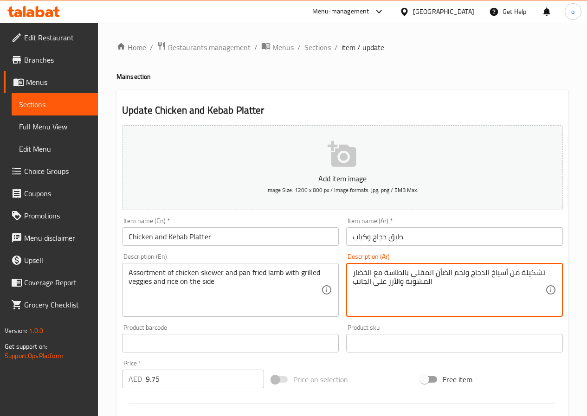
click at [404, 282] on textarea "تشكيلة من أسياخ الدجاج ولحم الضأن المقلي بالطاسة مع الخضار المشوية والأرز على ا…" at bounding box center [448, 290] width 192 height 44
type textarea "تشكيلة من أسياخ الدجاج ولحم الضأن المقلي بالطاسة مع الخضار المشوي والأرز على ال…"
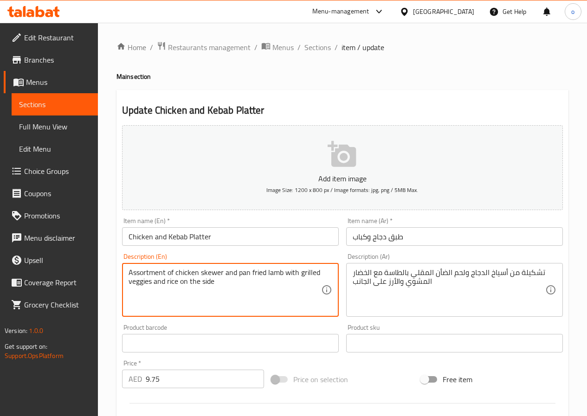
click at [149, 272] on textarea "Assortment of chicken skewer and pan fried lamb with grilled veggies and rice o…" at bounding box center [224, 290] width 192 height 44
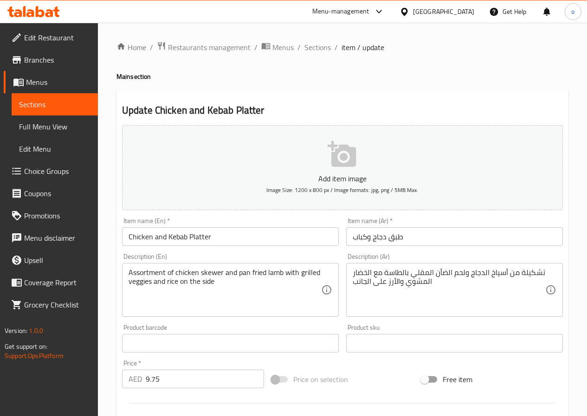
click at [255, 279] on textarea "Assortment of chicken skewer and pan fried lamb with grilled veggies and rice o…" at bounding box center [224, 290] width 192 height 44
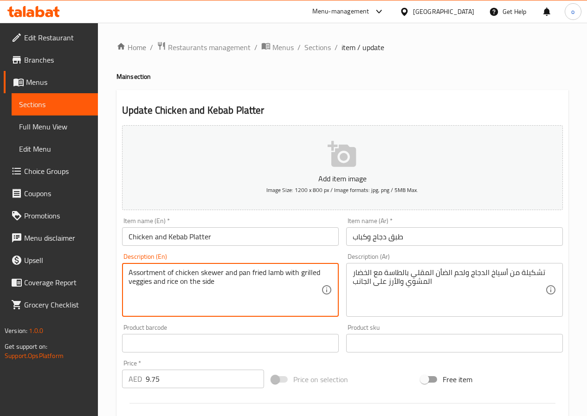
click at [255, 274] on textarea "Assortment of chicken skewer and pan fried lamb with grilled veggies and rice o…" at bounding box center [224, 290] width 192 height 44
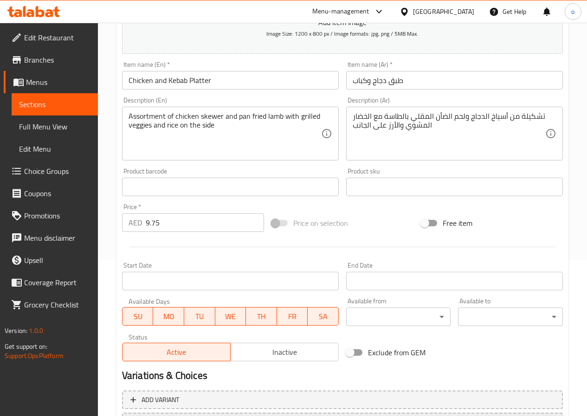
scroll to position [232, 0]
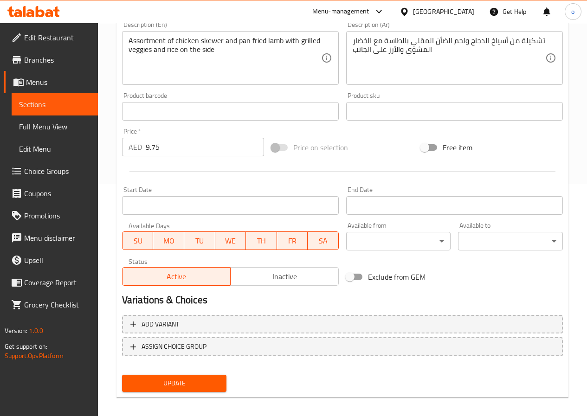
click at [198, 379] on span "Update" at bounding box center [174, 384] width 90 height 12
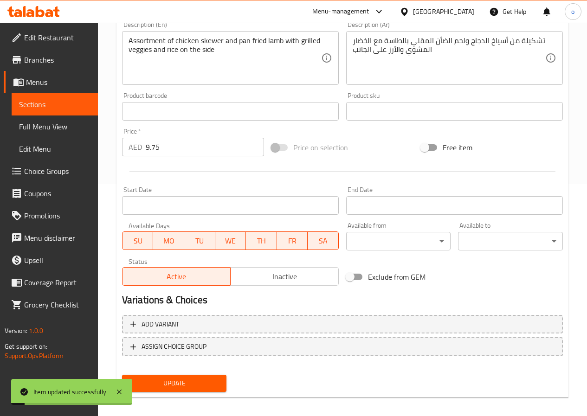
scroll to position [0, 0]
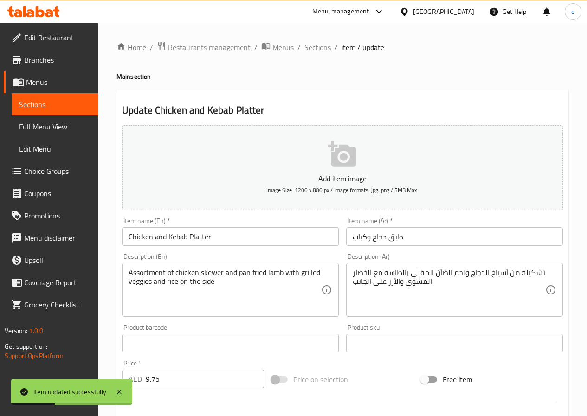
click at [321, 50] on span "Sections" at bounding box center [317, 47] width 26 height 11
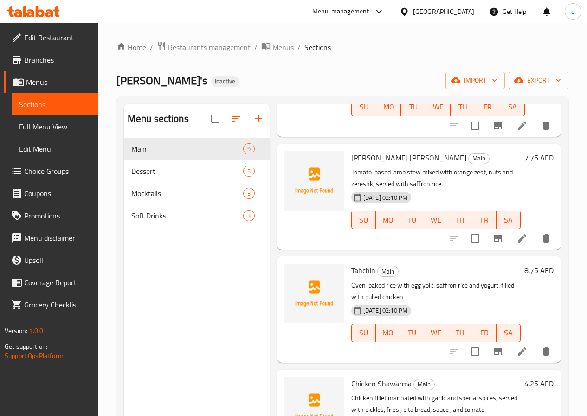
scroll to position [232, 0]
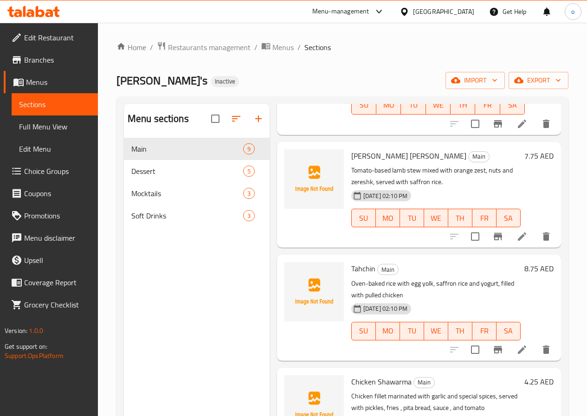
click at [516, 348] on icon at bounding box center [521, 349] width 11 height 11
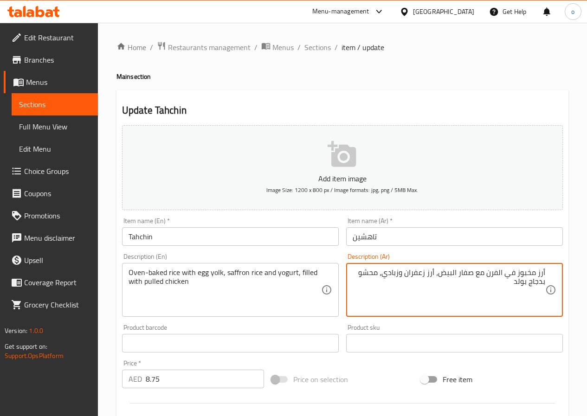
click at [516, 282] on textarea "أرز مخبوز في الفرن مع صفار البيض، أرز زعفران وزبادي، محشو بدجاج بولد" at bounding box center [448, 290] width 192 height 44
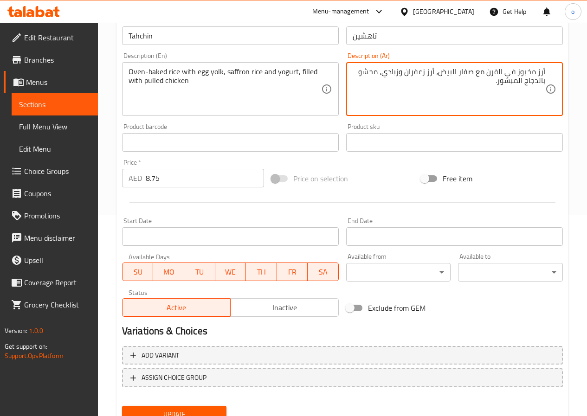
scroll to position [232, 0]
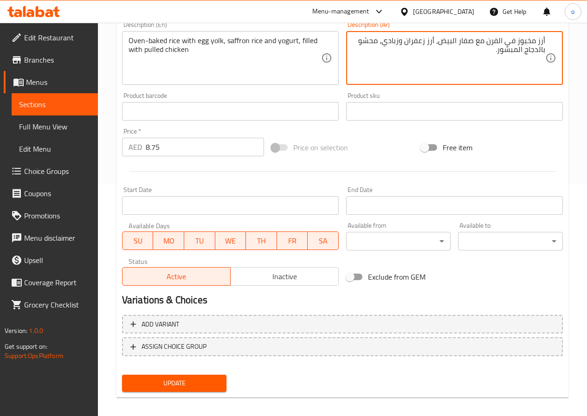
type textarea "أرز مخبوز في الفرن مع صفار البيض، أرز زعفران وزبادي، محشو بالدجاج المبشور."
click at [213, 381] on span "Update" at bounding box center [174, 384] width 90 height 12
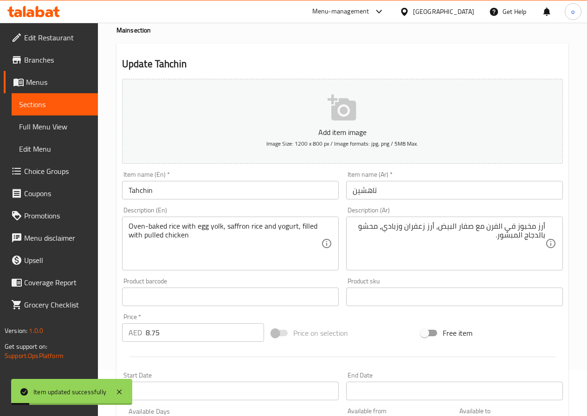
scroll to position [0, 0]
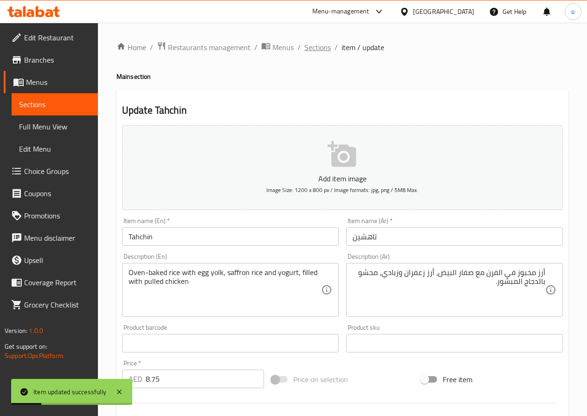
click at [304, 45] on span "Sections" at bounding box center [317, 47] width 26 height 11
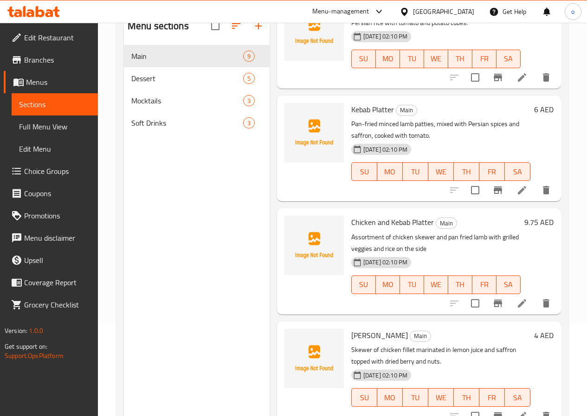
scroll to position [130, 0]
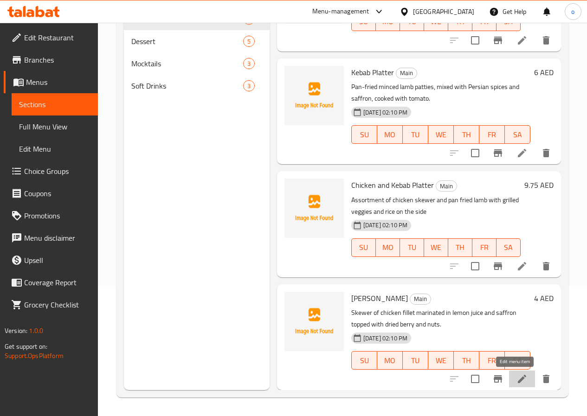
click at [518, 377] on icon at bounding box center [522, 379] width 8 height 8
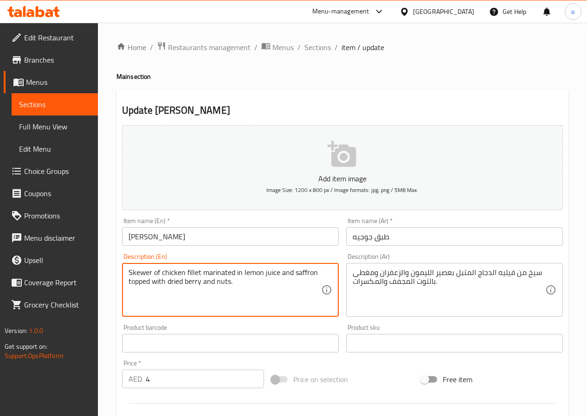
click at [139, 282] on textarea "Skewer of chicken fillet marinated in lemon juice and saffron topped with dried…" at bounding box center [224, 290] width 192 height 44
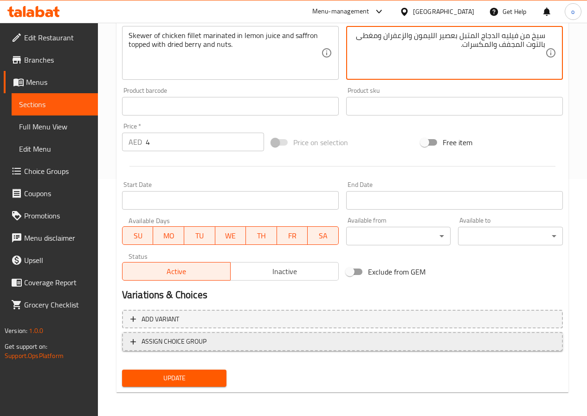
scroll to position [239, 0]
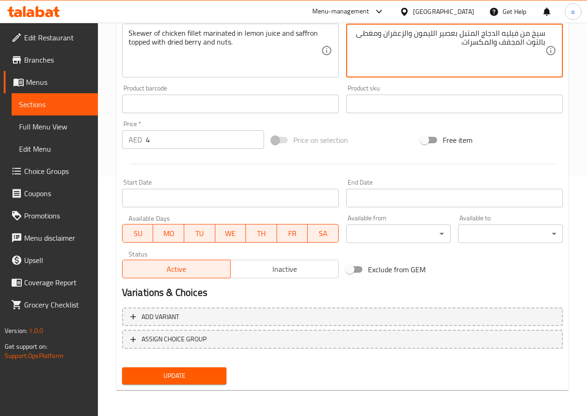
click at [134, 370] on span "Update" at bounding box center [174, 376] width 90 height 12
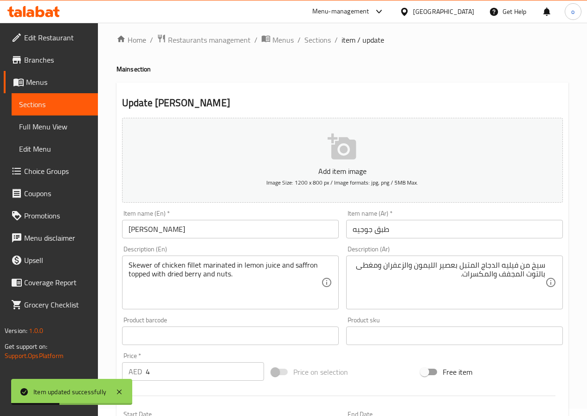
scroll to position [0, 0]
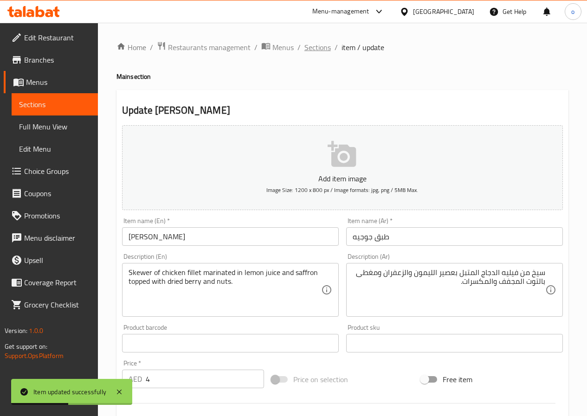
click at [309, 48] on span "Sections" at bounding box center [317, 47] width 26 height 11
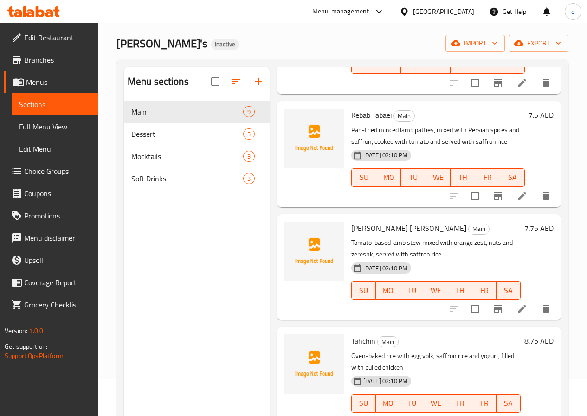
scroll to position [139, 0]
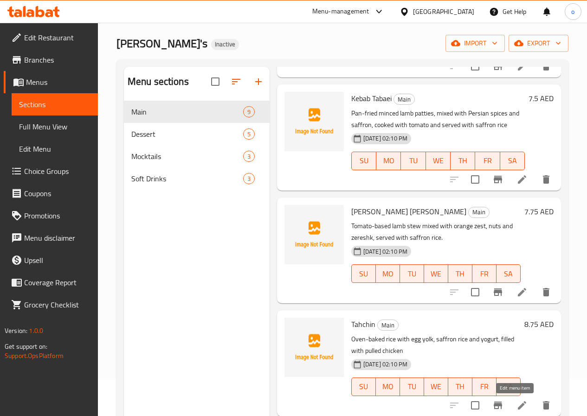
click at [516, 403] on icon at bounding box center [521, 405] width 11 height 11
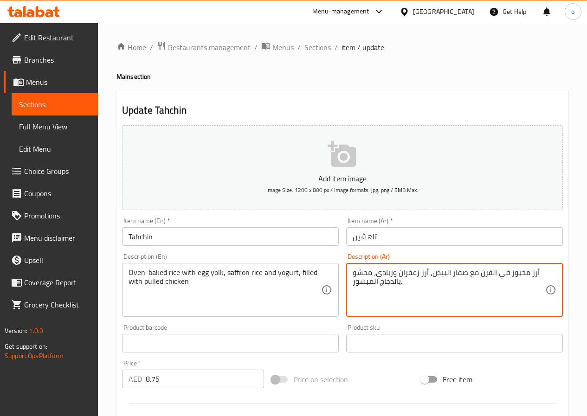
drag, startPoint x: 496, startPoint y: 274, endPoint x: 529, endPoint y: 273, distance: 33.0
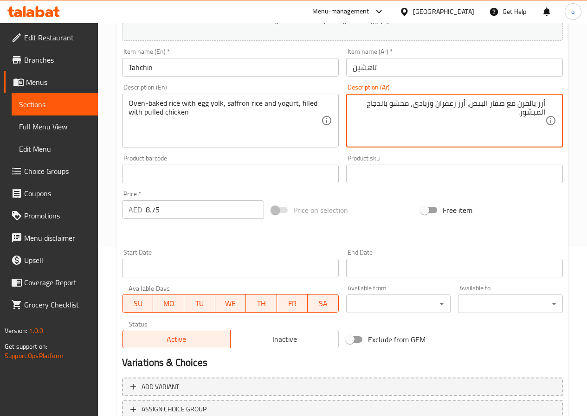
scroll to position [239, 0]
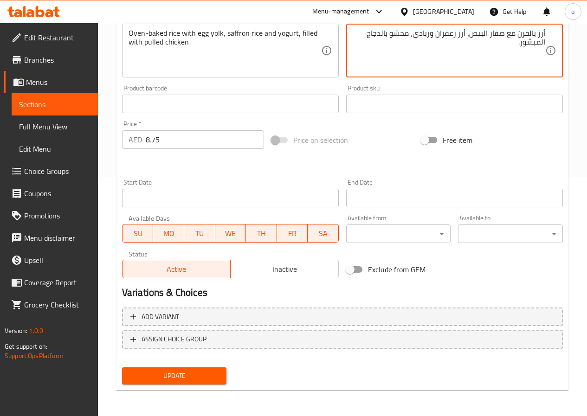
type textarea "أرز بالفرن مع صفار البيض، أرز زعفران وزبادي، محشو بالدجاج المبشور."
click at [196, 382] on button "Update" at bounding box center [174, 375] width 105 height 17
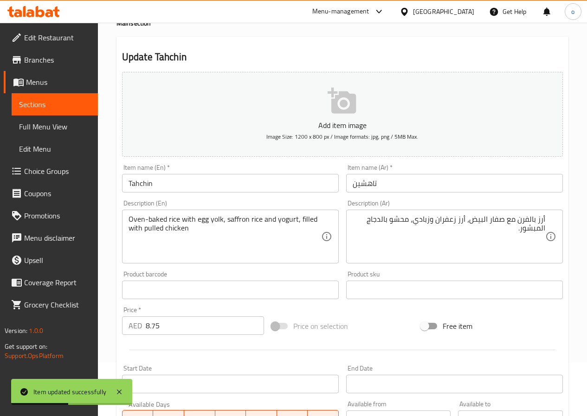
scroll to position [0, 0]
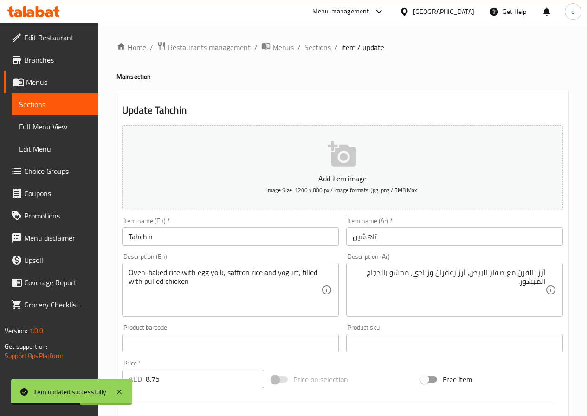
click at [321, 45] on span "Sections" at bounding box center [317, 47] width 26 height 11
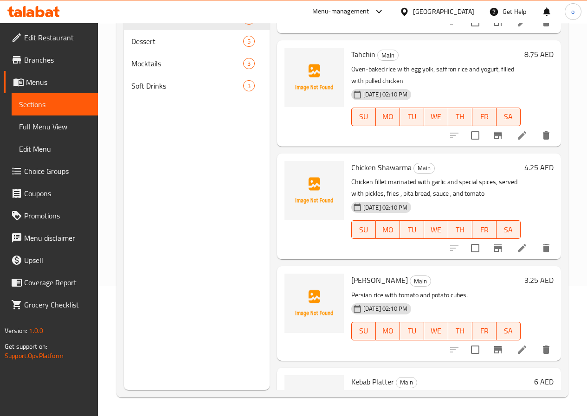
scroll to position [208, 0]
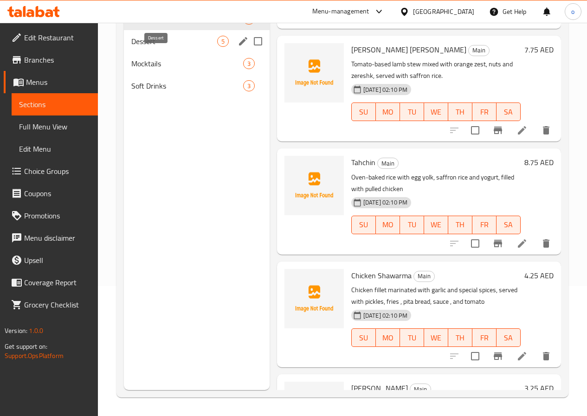
click at [162, 47] on span "Dessert" at bounding box center [174, 41] width 86 height 11
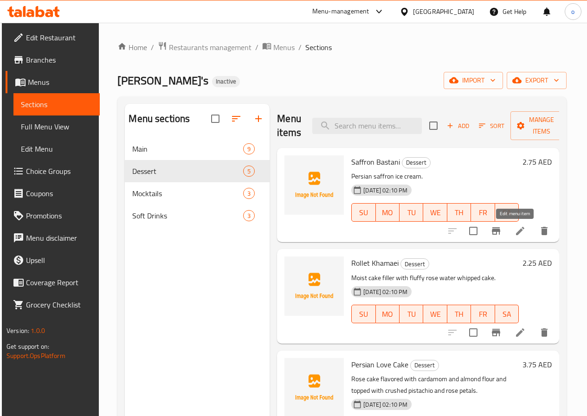
click at [514, 230] on icon at bounding box center [519, 230] width 11 height 11
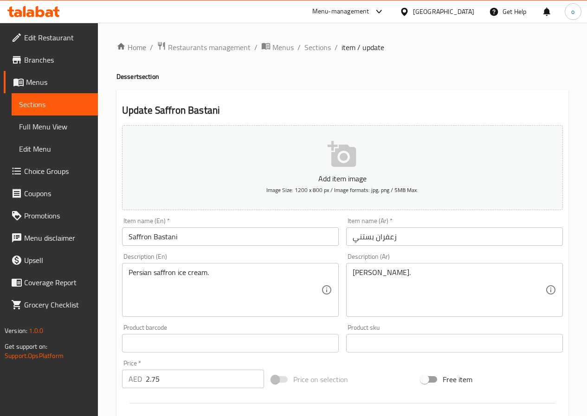
click at [216, 226] on div "Item name (En)   * Saffron Bastani Item name (En) *" at bounding box center [230, 232] width 217 height 28
click at [214, 230] on input "Saffron Bastani" at bounding box center [230, 236] width 217 height 19
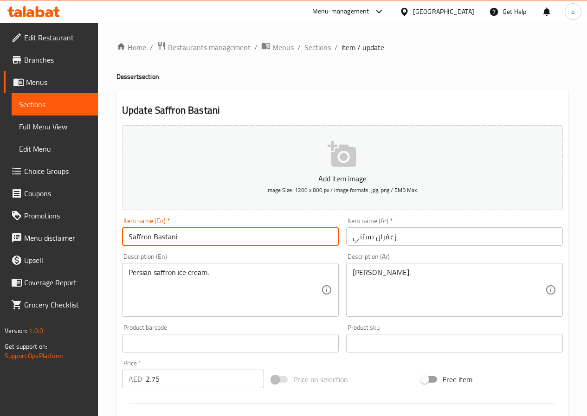
click at [214, 230] on input "Saffron Bastani" at bounding box center [230, 236] width 217 height 19
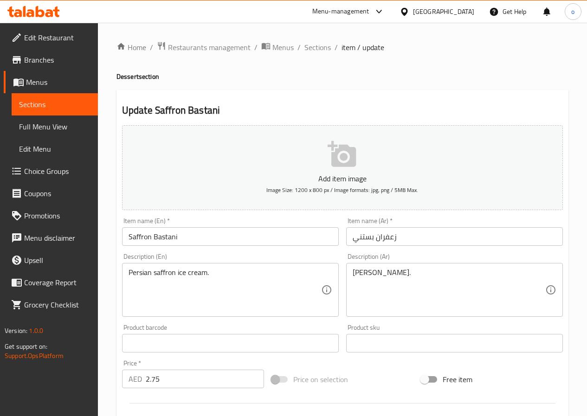
click at [361, 238] on input "زعفران بستني" at bounding box center [454, 236] width 217 height 19
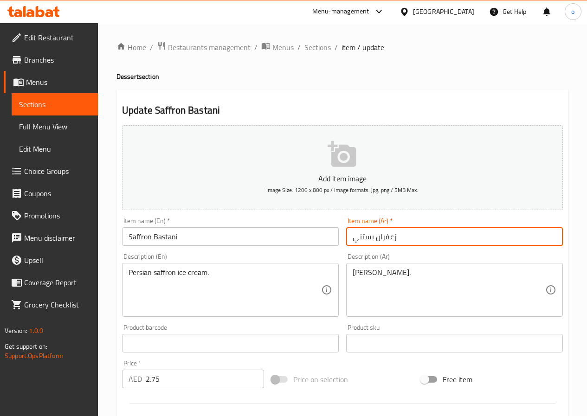
click at [361, 238] on input "زعفران بستني" at bounding box center [454, 236] width 217 height 19
paste input "ا"
type input "زعفران بستاني"
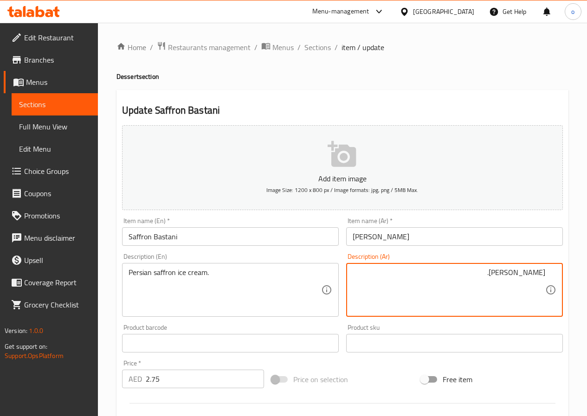
click at [406, 271] on textarea "آيس كريم زعفران فارسي." at bounding box center [448, 290] width 192 height 44
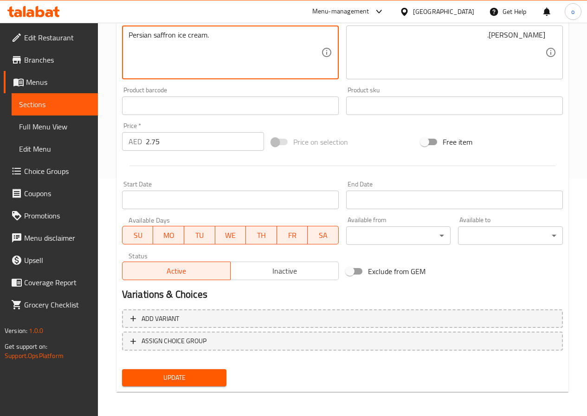
scroll to position [239, 0]
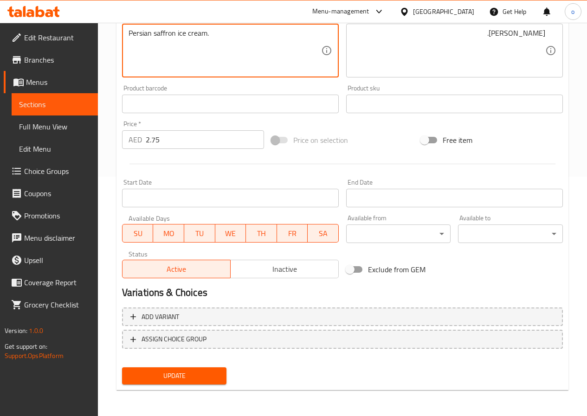
click at [198, 380] on span "Update" at bounding box center [174, 376] width 90 height 12
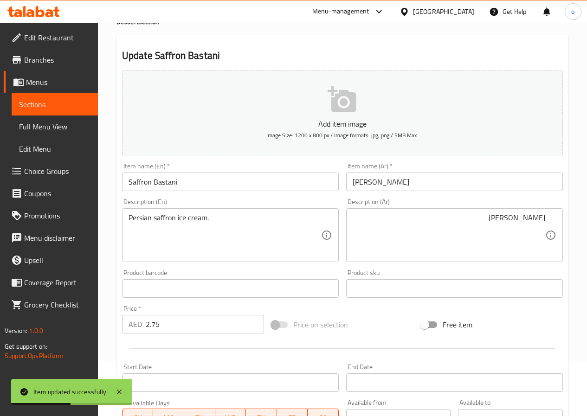
scroll to position [0, 0]
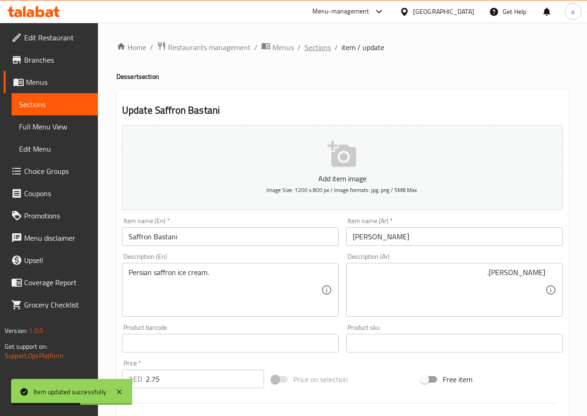
click at [312, 42] on span "Sections" at bounding box center [317, 47] width 26 height 11
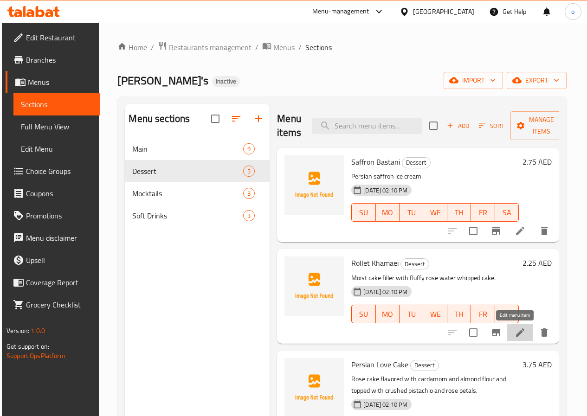
click at [514, 327] on icon at bounding box center [519, 332] width 11 height 11
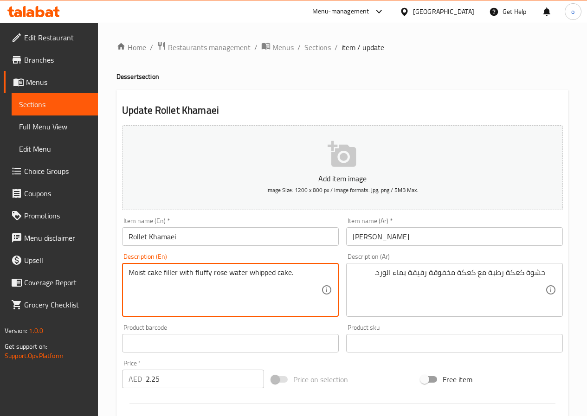
drag, startPoint x: 288, startPoint y: 270, endPoint x: 131, endPoint y: 268, distance: 157.2
click at [131, 268] on textarea "Moist cake filler with fluffy rose water whipped cake." at bounding box center [224, 290] width 192 height 44
click at [243, 282] on textarea "Moist cake filler with fluffy rose water whipped cake." at bounding box center [224, 290] width 192 height 44
drag, startPoint x: 194, startPoint y: 271, endPoint x: 274, endPoint y: 272, distance: 79.8
click at [274, 272] on textarea "Moist cake filler with fluffy rose water whipped cake." at bounding box center [224, 290] width 192 height 44
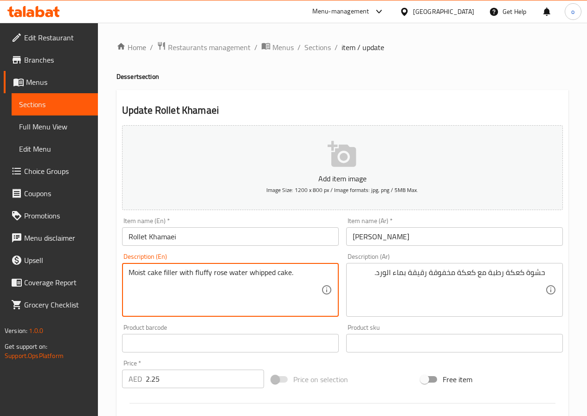
click at [258, 288] on textarea "Moist cake filler with fluffy rose water whipped cake." at bounding box center [224, 290] width 192 height 44
click at [215, 272] on textarea "Moist cake filler with fluffy rose water whipped cake." at bounding box center [224, 290] width 192 height 44
click at [216, 272] on textarea "Moist cake filler with fluffy rose water whipped cake." at bounding box center [224, 290] width 192 height 44
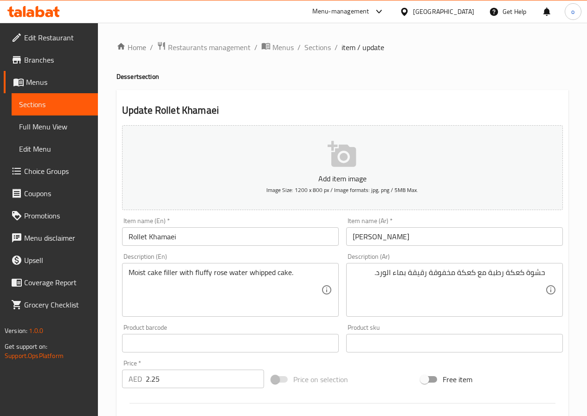
click at [252, 276] on textarea "Moist cake filler with fluffy rose water whipped cake." at bounding box center [224, 290] width 192 height 44
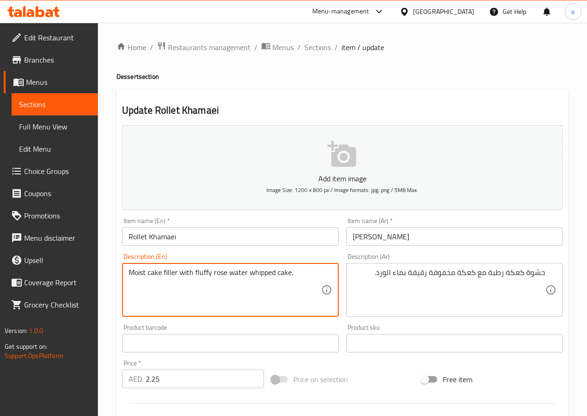
click at [254, 274] on textarea "Moist cake filler with fluffy rose water whipped cake." at bounding box center [224, 290] width 192 height 44
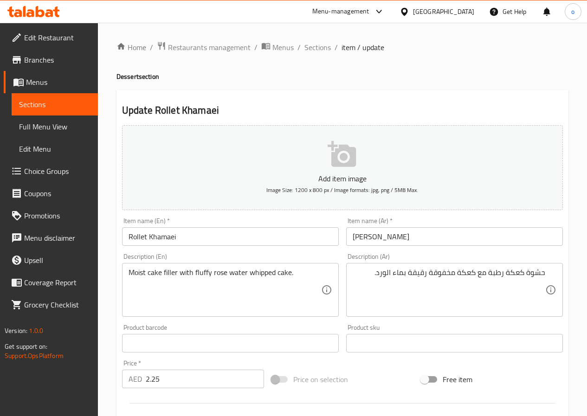
click at [286, 288] on textarea "Moist cake filler with fluffy rose water whipped cake." at bounding box center [224, 290] width 192 height 44
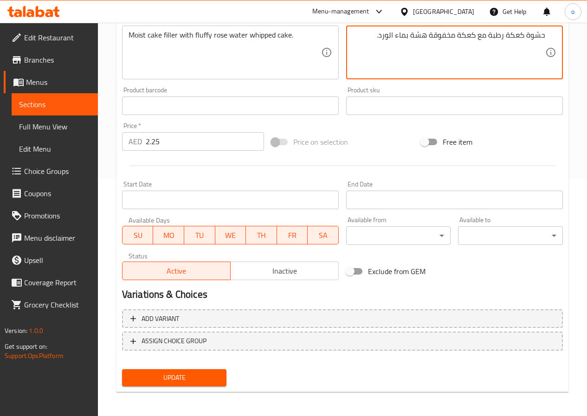
scroll to position [239, 0]
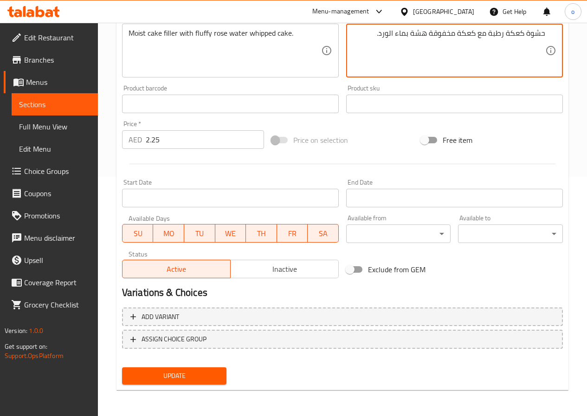
type textarea "حشوة كعكة رطبة مع كعكة مخفوقة هشة بماء الورد."
click at [185, 377] on span "Update" at bounding box center [174, 376] width 90 height 12
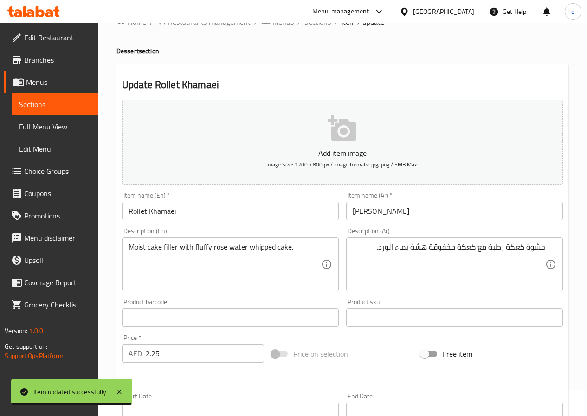
scroll to position [0, 0]
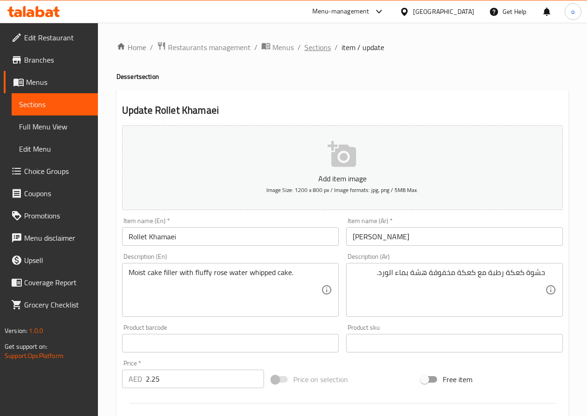
click at [322, 48] on span "Sections" at bounding box center [317, 47] width 26 height 11
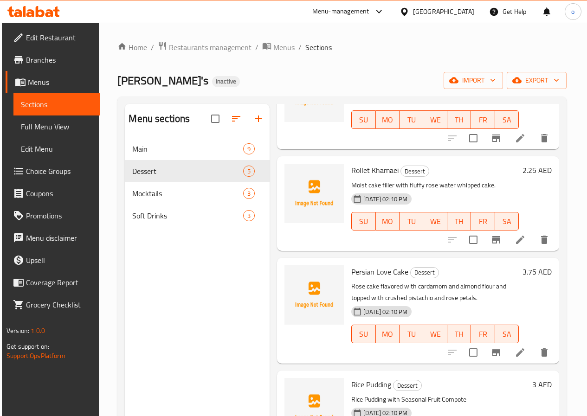
scroll to position [139, 0]
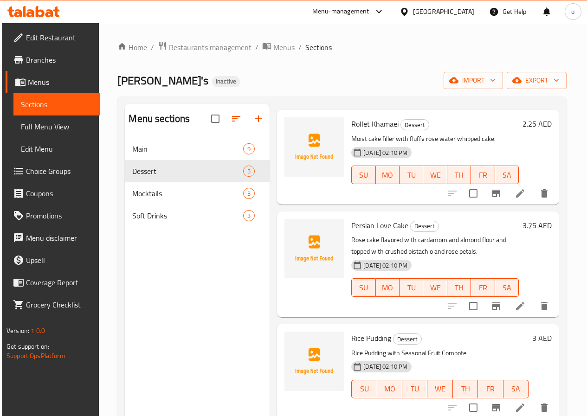
click at [518, 309] on icon at bounding box center [519, 306] width 11 height 11
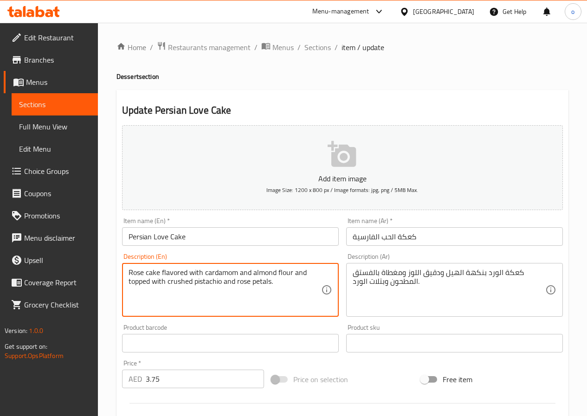
click at [215, 272] on textarea "Rose cake flavored with cardamom and almond flour and topped with crushed pista…" at bounding box center [224, 290] width 192 height 44
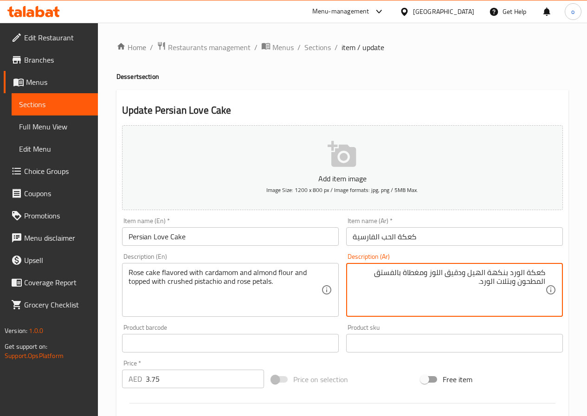
click at [525, 283] on textarea "كعكة الورد بنكهة الهيل ودقيق اللوز ومغطاة بالفستق المطحون وبتلات الورد." at bounding box center [448, 290] width 192 height 44
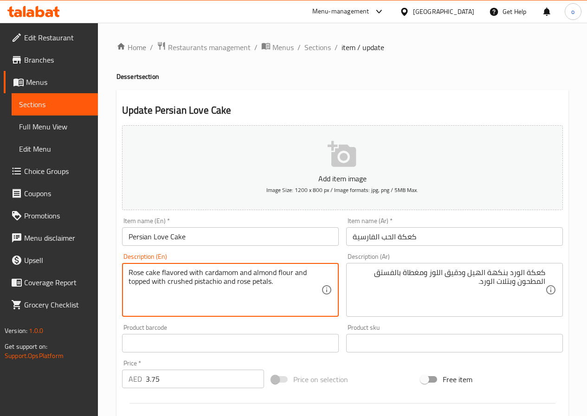
click at [263, 283] on textarea "Rose cake flavored with cardamom and almond flour and topped with crushed pista…" at bounding box center [224, 290] width 192 height 44
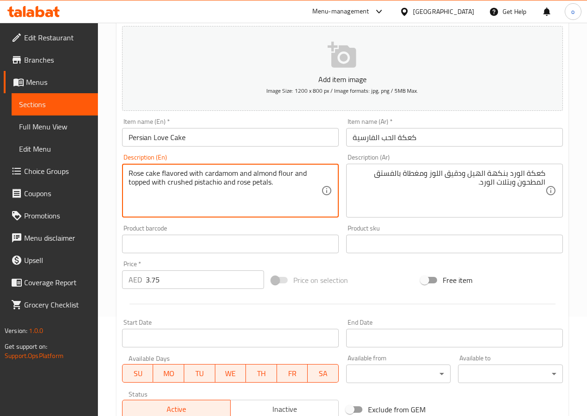
scroll to position [93, 0]
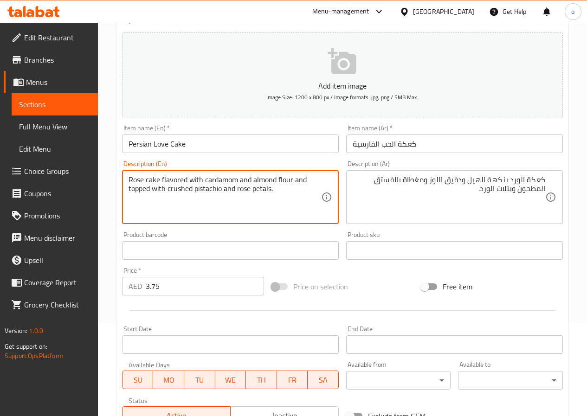
click at [176, 146] on input "Persian Love Cake" at bounding box center [230, 143] width 217 height 19
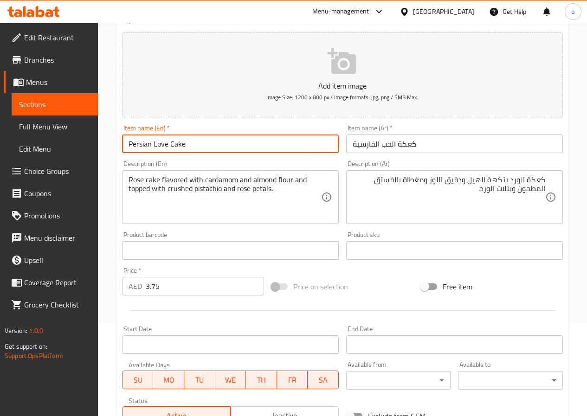
click at [176, 146] on input "Persian Love Cake" at bounding box center [230, 143] width 217 height 19
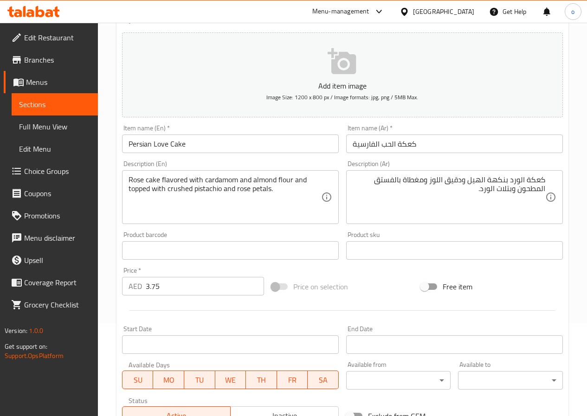
click at [397, 141] on input "كعكة الحب الفارسية" at bounding box center [454, 143] width 217 height 19
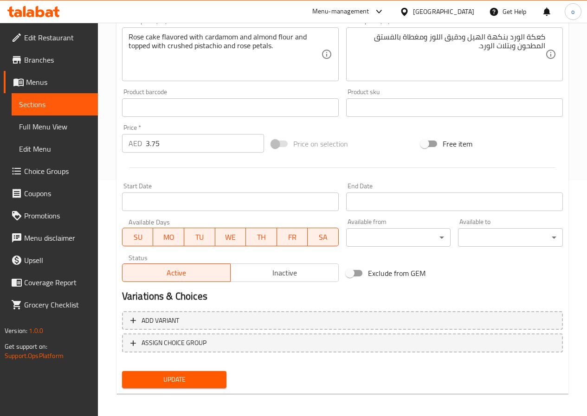
scroll to position [239, 0]
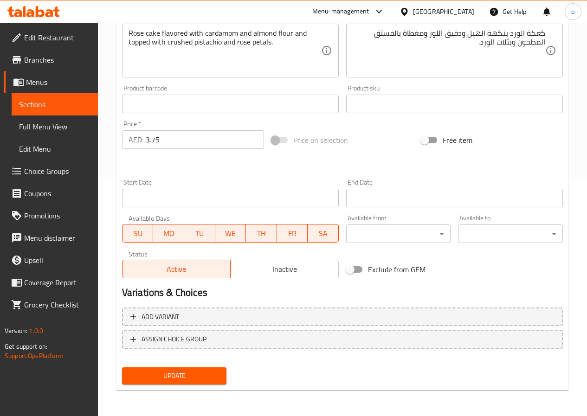
type input "كيك الحب الفارسية"
click at [204, 380] on span "Update" at bounding box center [174, 376] width 90 height 12
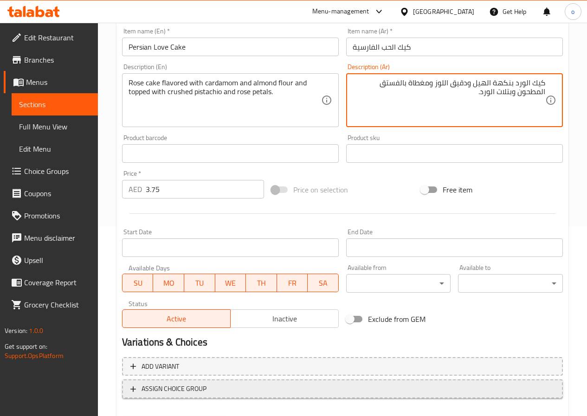
scroll to position [232, 0]
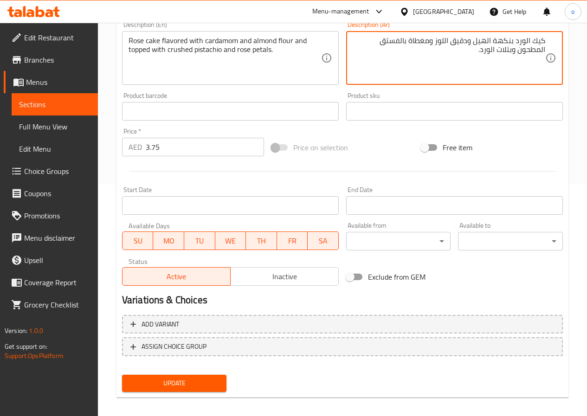
type textarea "كيك الورد بنكهة الهيل ودقيق اللوز ومغطاة بالفستق المطحون وبتلات الورد."
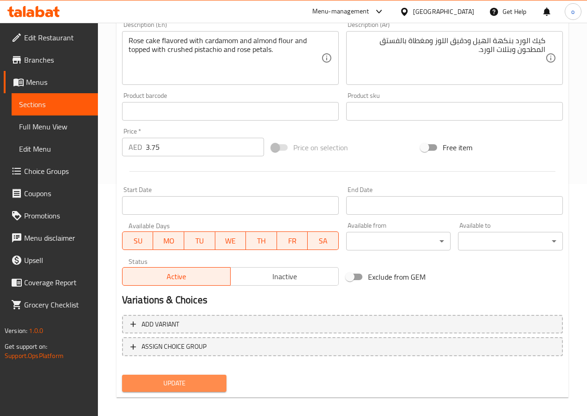
click at [214, 376] on button "Update" at bounding box center [174, 383] width 105 height 17
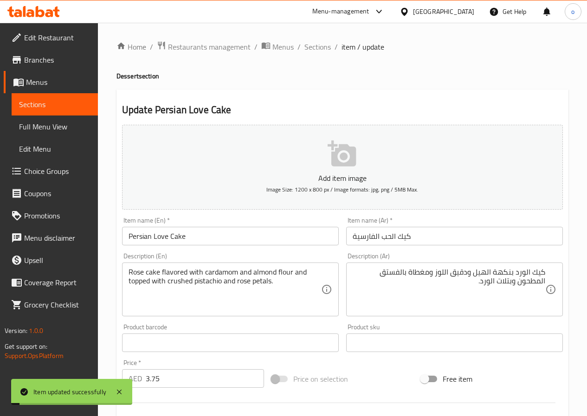
scroll to position [0, 0]
click at [326, 47] on span "Sections" at bounding box center [317, 47] width 26 height 11
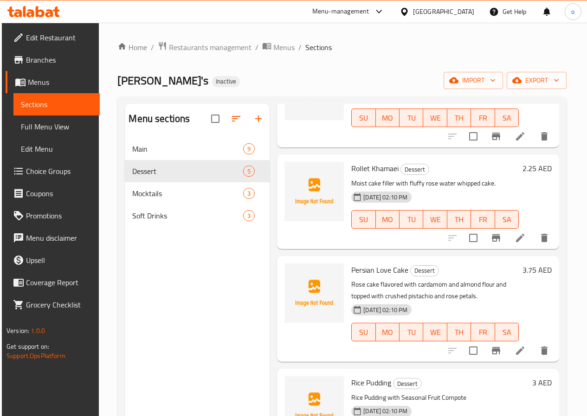
scroll to position [46, 0]
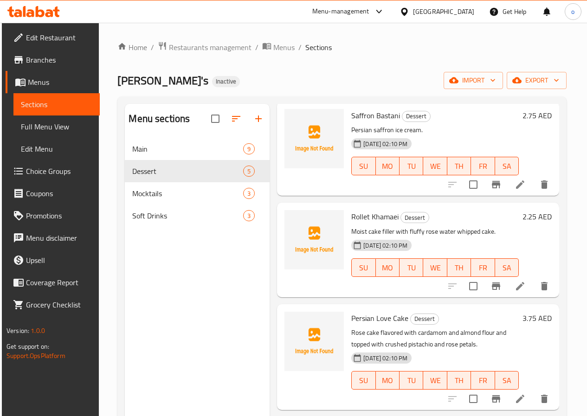
click at [520, 288] on li at bounding box center [520, 286] width 26 height 17
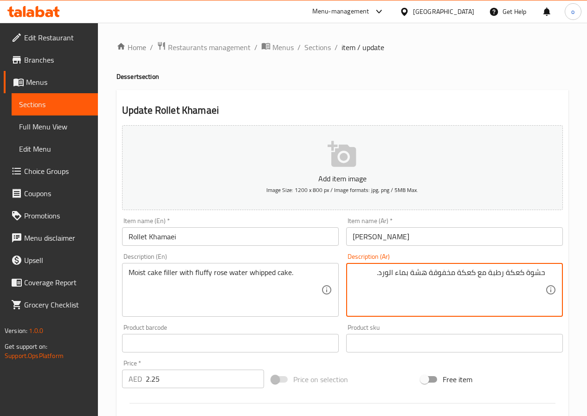
click at [509, 273] on textarea "حشوة كعكة رطبة مع كعكة مخفوقة هشة بماء الورد." at bounding box center [448, 290] width 192 height 44
click at [506, 273] on textarea "حشوة كعكة رطبة مع كعكة مخفوقة هشة بماء الورد." at bounding box center [448, 290] width 192 height 44
click at [464, 272] on textarea "حشوة كيك رطبة مع كعكة مخفوقة هشة بماء الورد." at bounding box center [448, 290] width 192 height 44
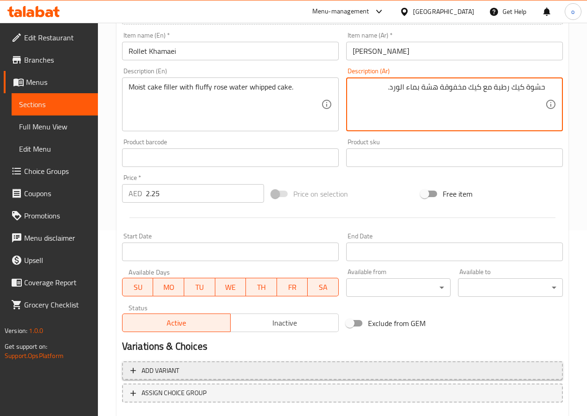
scroll to position [232, 0]
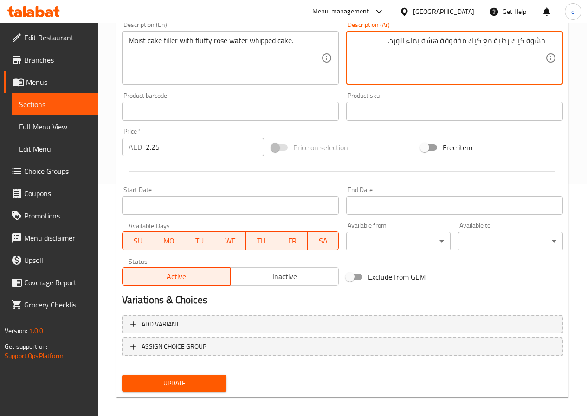
type textarea "حشوة كيك رطبة مع كيك مخفوقة هشة بماء الورد."
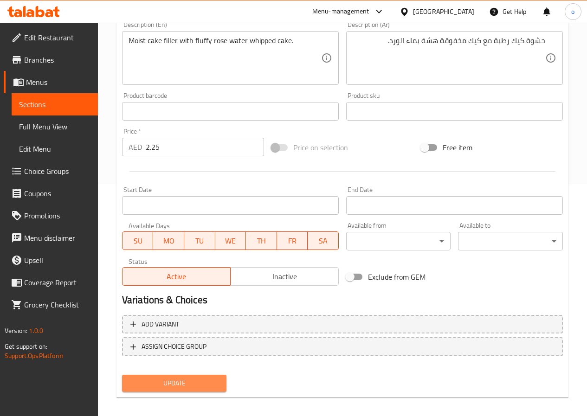
click at [193, 378] on span "Update" at bounding box center [174, 384] width 90 height 12
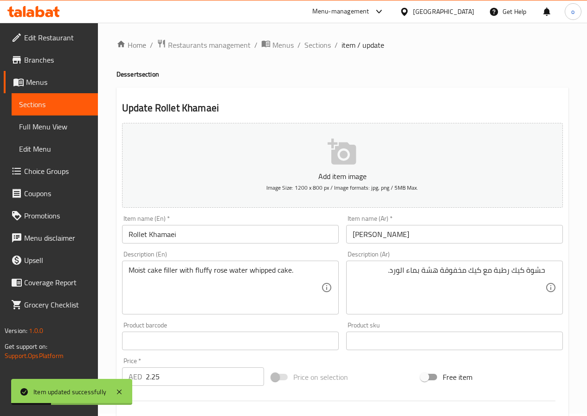
scroll to position [0, 0]
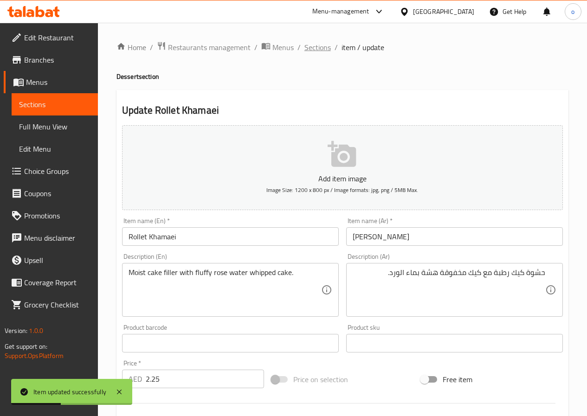
click at [316, 51] on span "Sections" at bounding box center [317, 47] width 26 height 11
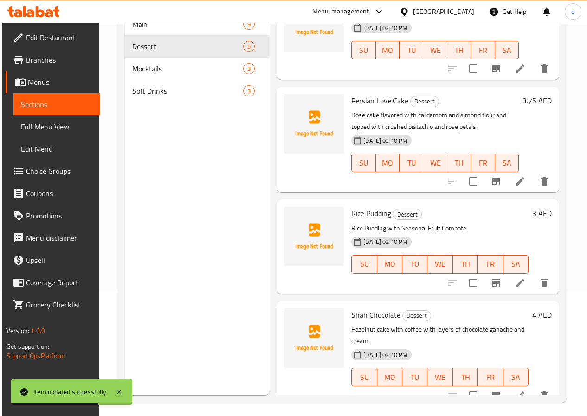
scroll to position [130, 0]
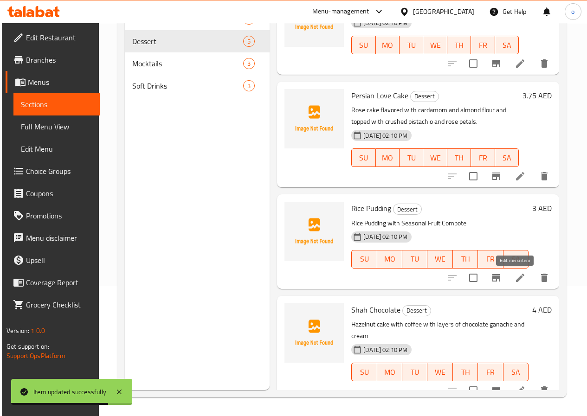
click at [514, 278] on icon at bounding box center [519, 277] width 11 height 11
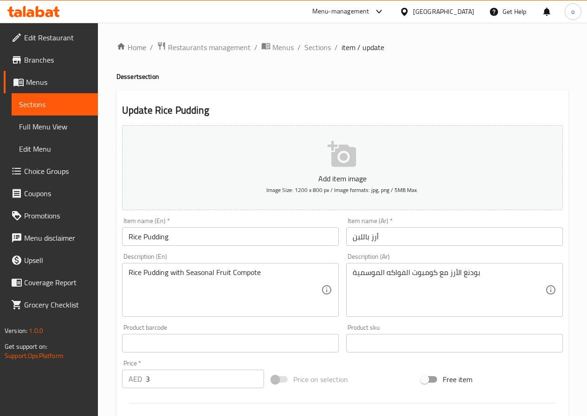
click at [156, 238] on input "Rice Pudding" at bounding box center [230, 236] width 217 height 19
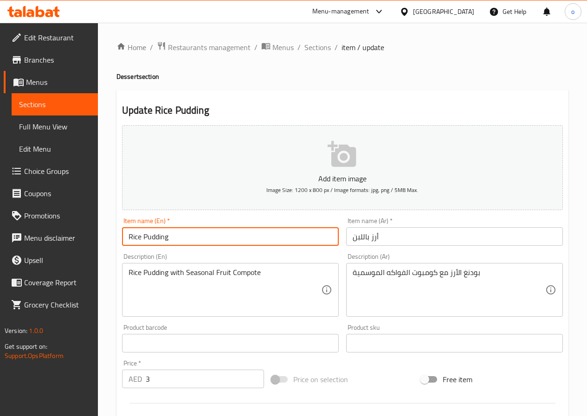
click at [156, 238] on input "Rice Pudding" at bounding box center [230, 236] width 217 height 19
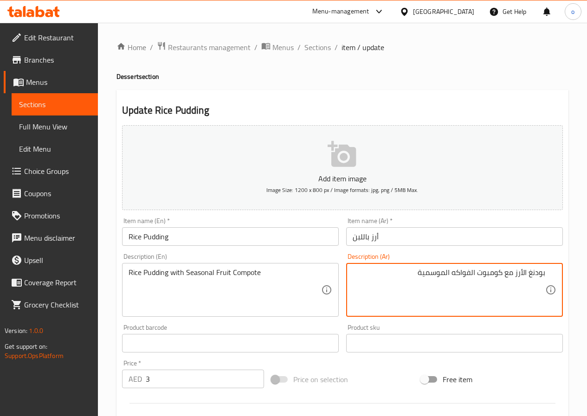
drag, startPoint x: 514, startPoint y: 274, endPoint x: 547, endPoint y: 271, distance: 33.0
click at [547, 271] on div "بودنغ الأرز مع كومبوت الفواكه الموسمية Description (Ar)" at bounding box center [454, 290] width 217 height 54
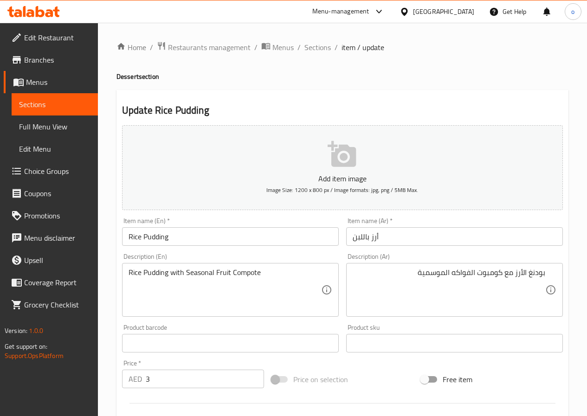
click at [526, 274] on textarea "بودنغ الأرز مع كومبوت الفواكه الموسمية" at bounding box center [448, 290] width 192 height 44
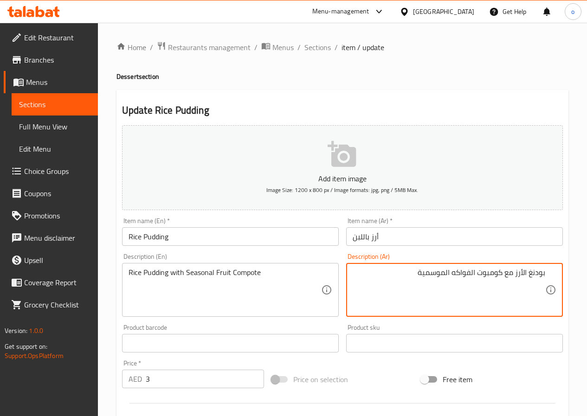
click at [526, 274] on textarea "بودنغ الأرز مع كومبوت الفواكه الموسمية" at bounding box center [448, 290] width 192 height 44
click at [526, 273] on textarea "بودنغ الأرز مع كومبوت الفواكه الموسمية" at bounding box center [448, 290] width 192 height 44
click at [525, 273] on textarea "بودنغ الأرز مع كومبوت الفواكه الموسمية" at bounding box center [448, 290] width 192 height 44
drag, startPoint x: 516, startPoint y: 271, endPoint x: 553, endPoint y: 271, distance: 37.6
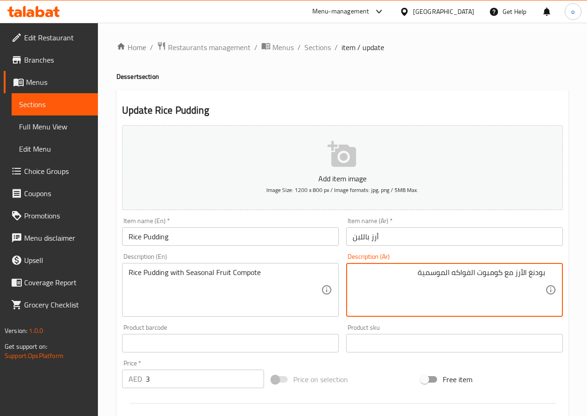
click at [553, 271] on div "بودنغ الأرز مع كومبوت الفواكه الموسمية Description (Ar)" at bounding box center [454, 290] width 217 height 54
paste textarea "رز باللبن"
type textarea "أرز باللبن مع كومبوت الفواكه الموسمية"
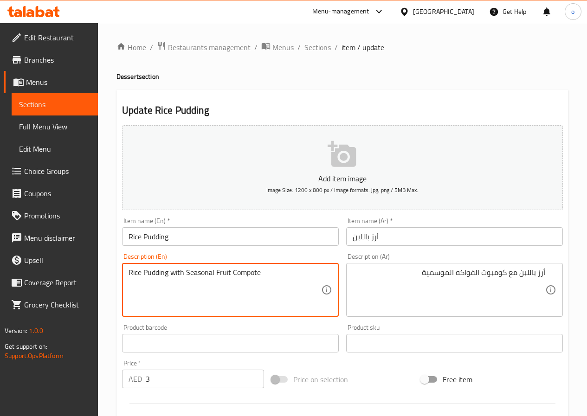
drag, startPoint x: 185, startPoint y: 273, endPoint x: 263, endPoint y: 273, distance: 78.4
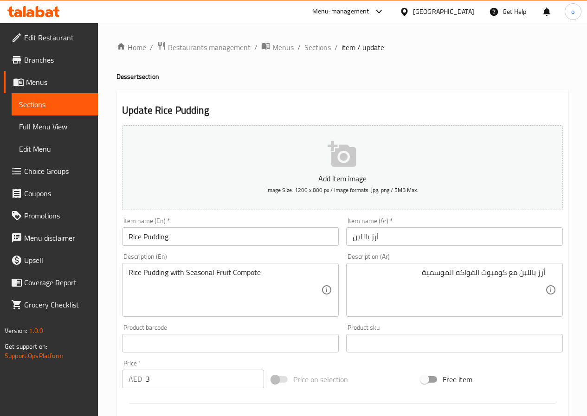
click at [242, 272] on textarea "Rice Pudding with Seasonal Fruit Compote" at bounding box center [224, 290] width 192 height 44
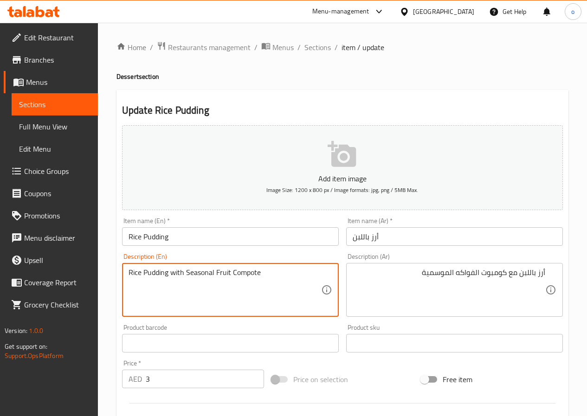
click at [242, 272] on textarea "Rice Pudding with Seasonal Fruit Compote" at bounding box center [224, 290] width 192 height 44
click at [261, 272] on textarea "Rice Pudding with Seasonal Fruit Compote" at bounding box center [224, 290] width 192 height 44
drag, startPoint x: 259, startPoint y: 272, endPoint x: 200, endPoint y: 273, distance: 59.4
click at [200, 273] on textarea "Rice Pudding with Seasonal Fruit Compote" at bounding box center [224, 290] width 192 height 44
click at [289, 290] on textarea "Rice Pudding with Seasonal Fruit Compote" at bounding box center [224, 290] width 192 height 44
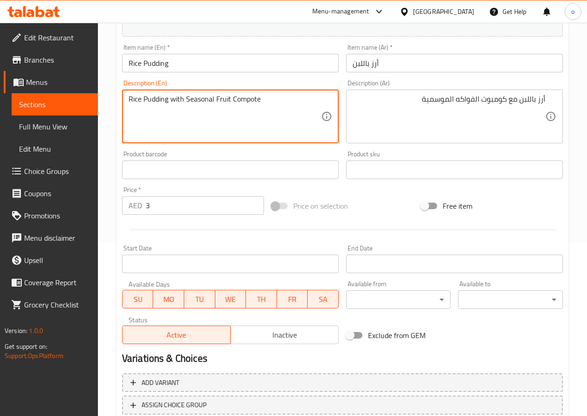
scroll to position [232, 0]
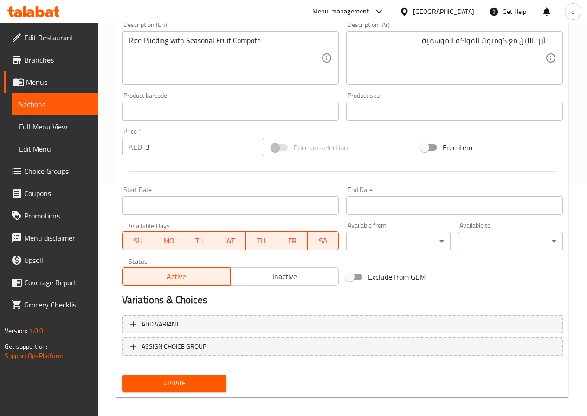
click at [189, 381] on span "Update" at bounding box center [174, 384] width 90 height 12
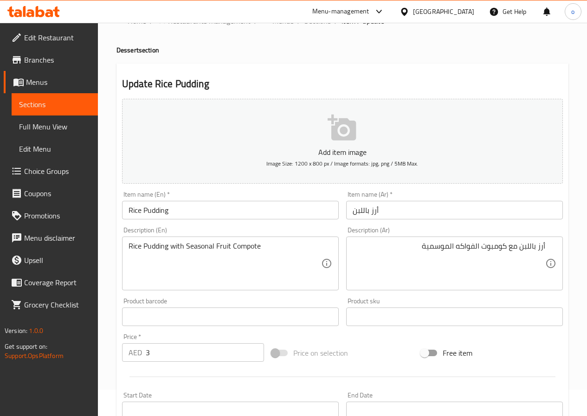
scroll to position [0, 0]
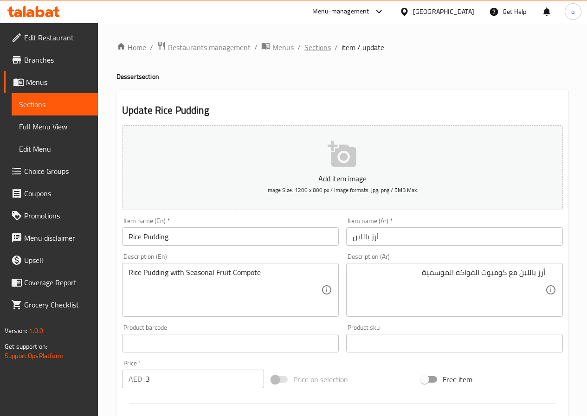
click at [321, 45] on span "Sections" at bounding box center [317, 47] width 26 height 11
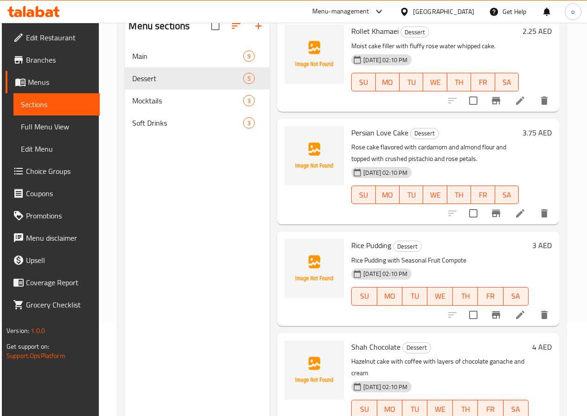
scroll to position [130, 0]
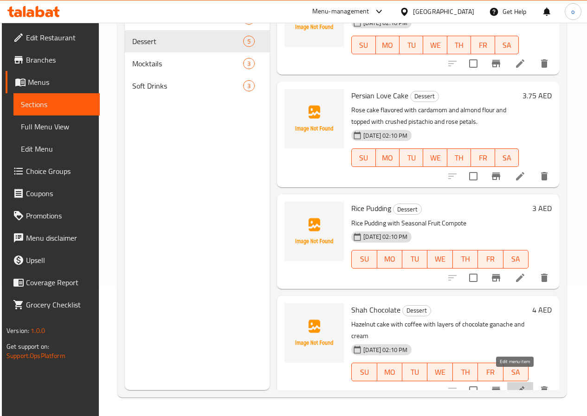
click at [514, 385] on icon at bounding box center [519, 390] width 11 height 11
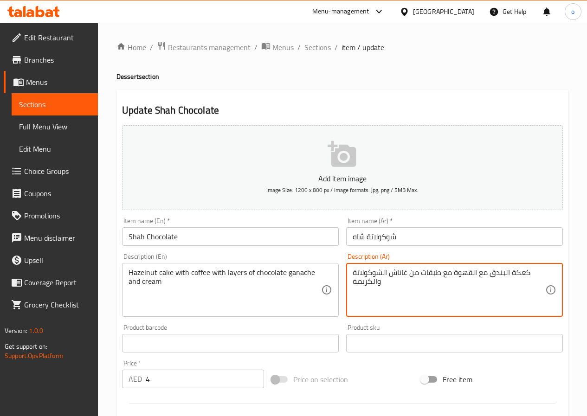
click at [512, 274] on textarea "كعكة البندق مع القهوة مع طبقات من غاناش الشوكولاتة والكريمة" at bounding box center [448, 290] width 192 height 44
type textarea "كيك البندق مع القهوة مع طبقات من غاناش الشوكولاتة والكريمة"
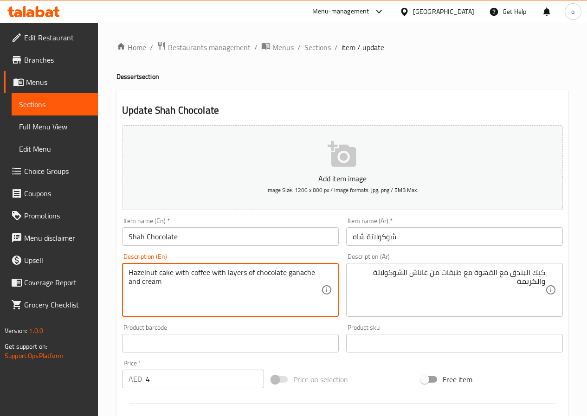
click at [237, 273] on textarea "Hazelnut cake with coffee with layers of chocolate ganache and cream" at bounding box center [224, 290] width 192 height 44
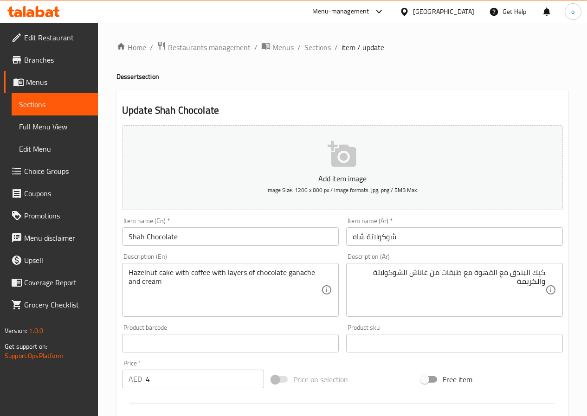
click at [294, 271] on textarea "Hazelnut cake with coffee with layers of chocolate ganache and cream" at bounding box center [224, 290] width 192 height 44
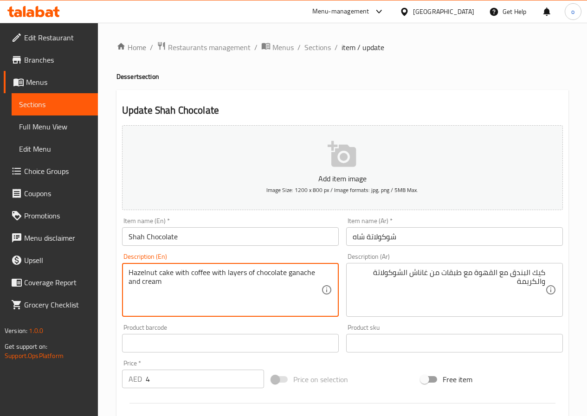
click at [294, 271] on textarea "Hazelnut cake with coffee with layers of chocolate ganache and cream" at bounding box center [224, 290] width 192 height 44
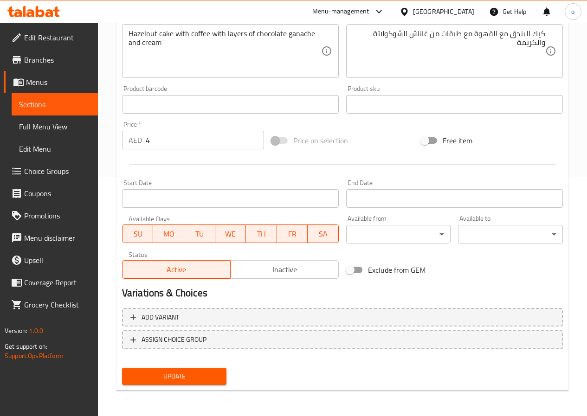
scroll to position [239, 0]
click at [203, 371] on span "Update" at bounding box center [174, 376] width 90 height 12
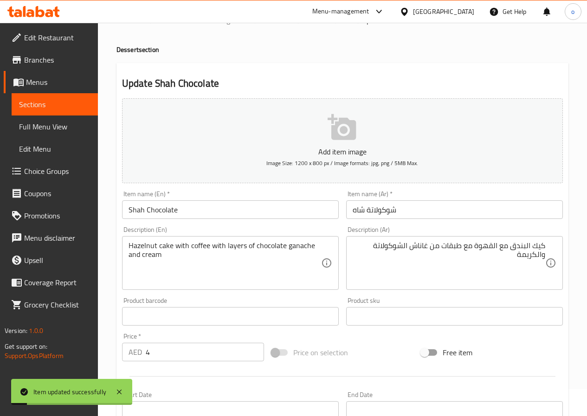
scroll to position [0, 0]
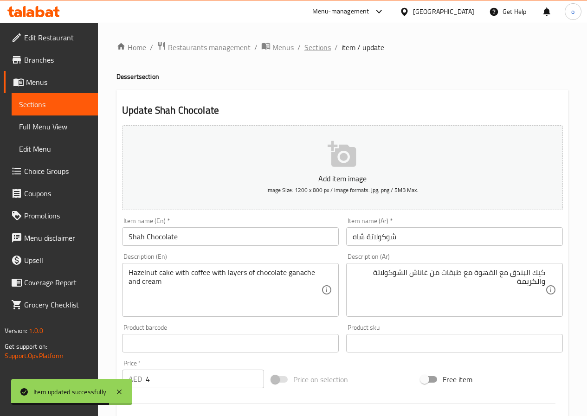
click at [323, 49] on span "Sections" at bounding box center [317, 47] width 26 height 11
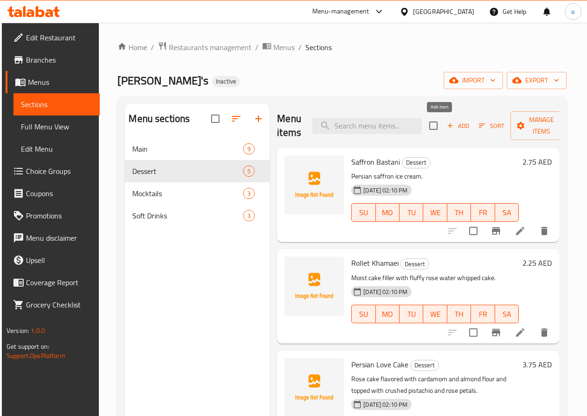
click at [445, 128] on span "Add" at bounding box center [457, 126] width 25 height 11
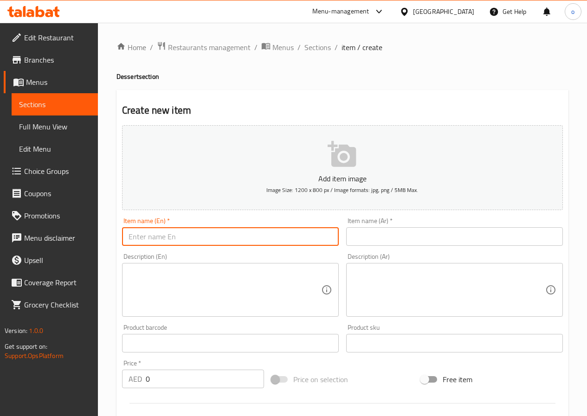
click at [196, 239] on input "text" at bounding box center [230, 236] width 217 height 19
paste input "Farida’s Ultimate Cheese Cake"
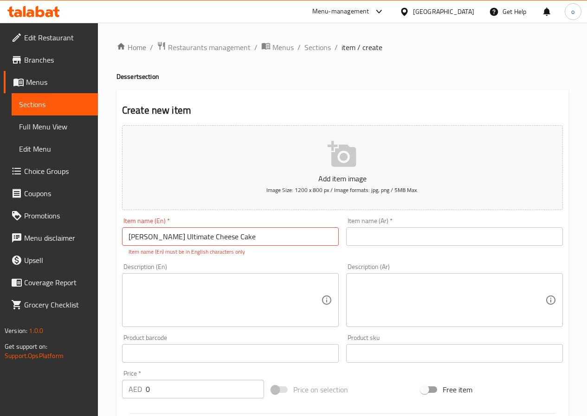
click at [433, 230] on input "text" at bounding box center [454, 236] width 217 height 19
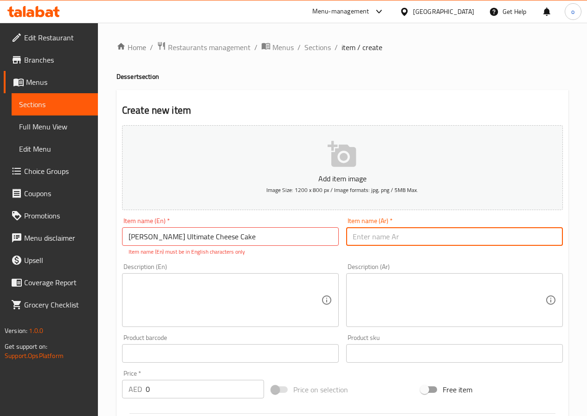
click at [148, 237] on input "Farida’s Ultimate Cheese Cake" at bounding box center [230, 236] width 217 height 19
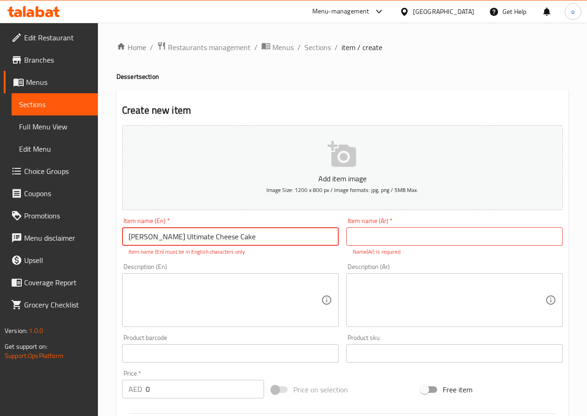
type input "Farida's Ultimate Cheese Cake"
click at [400, 229] on input "text" at bounding box center [454, 236] width 217 height 19
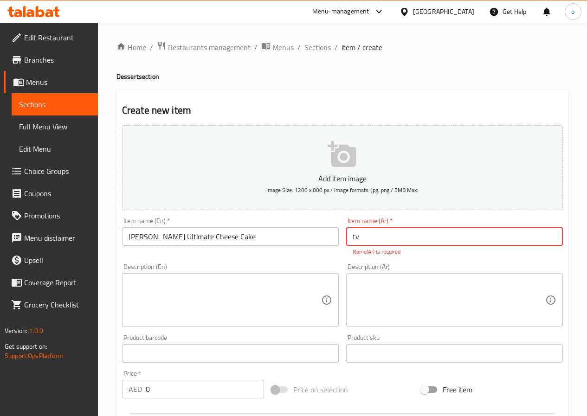
type input "t"
click at [399, 237] on input "فريدة ألتميت تشيز كيك" at bounding box center [454, 236] width 217 height 19
type input "فريدة ألتميت تشيز كيك"
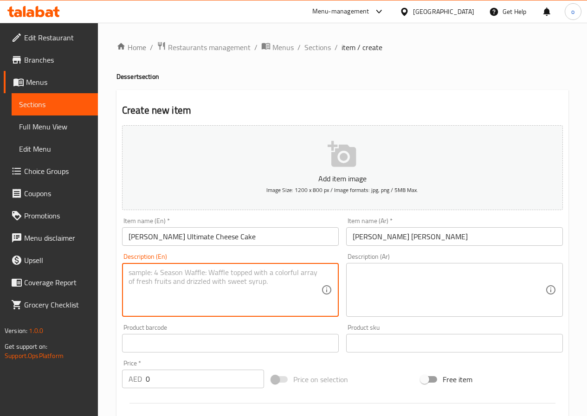
click at [216, 290] on textarea at bounding box center [224, 290] width 192 height 44
paste textarea "Classic baked cheesecake served with seasonal fruit sauce"
type textarea "Classic baked cheesecake served with seasonal fruit sauce"
click at [281, 271] on textarea "Classic baked cheesecake served with seasonal fruit sauce" at bounding box center [224, 290] width 192 height 44
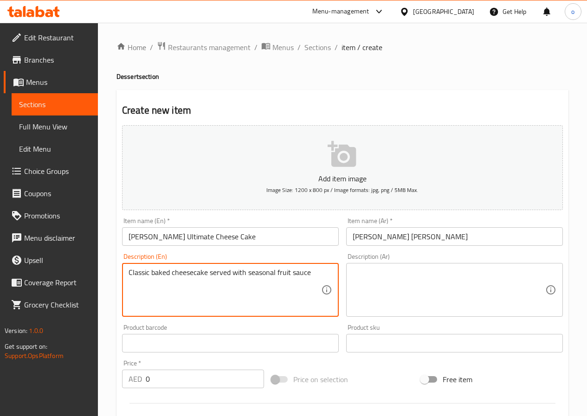
click at [281, 271] on textarea "Classic baked cheesecake served with seasonal fruit sauce" at bounding box center [224, 290] width 192 height 44
click at [251, 273] on textarea "Classic baked cheesecake served with seasonal fruit sauce" at bounding box center [224, 290] width 192 height 44
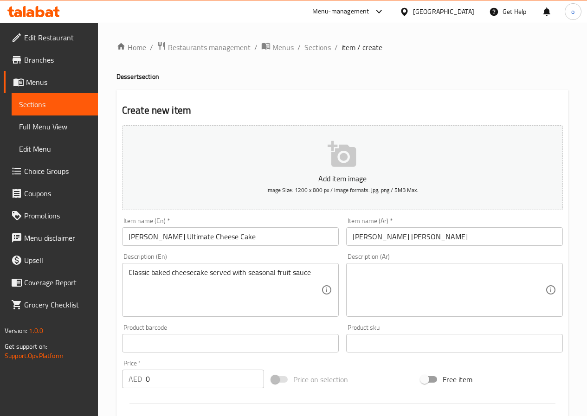
drag, startPoint x: 502, startPoint y: 282, endPoint x: 518, endPoint y: 275, distance: 18.3
click at [505, 281] on textarea at bounding box center [448, 290] width 192 height 44
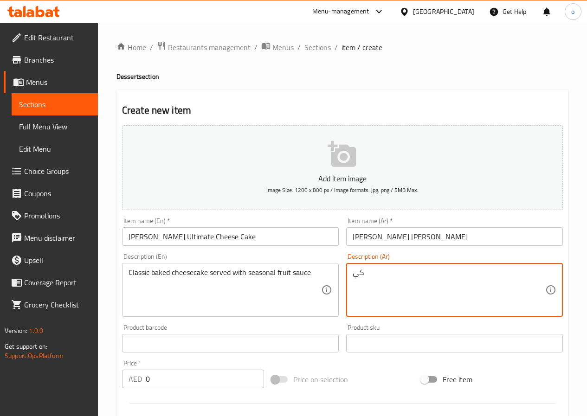
type textarea "ك"
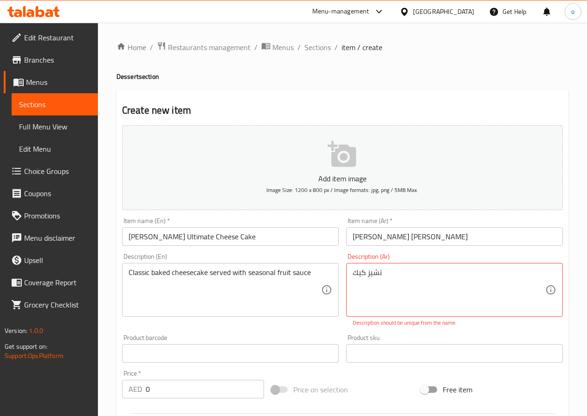
click at [350, 275] on div "تشيز كيك Description (Ar)" at bounding box center [454, 290] width 217 height 54
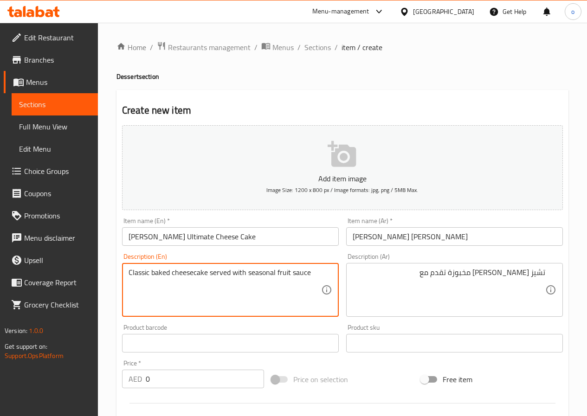
drag, startPoint x: 307, startPoint y: 271, endPoint x: 289, endPoint y: 270, distance: 17.6
click at [309, 272] on textarea "Classic baked cheesecake served with seasonal fruit sauce" at bounding box center [224, 290] width 192 height 44
drag, startPoint x: 309, startPoint y: 272, endPoint x: 265, endPoint y: 272, distance: 43.6
click at [265, 272] on textarea "Classic baked cheesecake served with seasonal fruit sauce" at bounding box center [224, 290] width 192 height 44
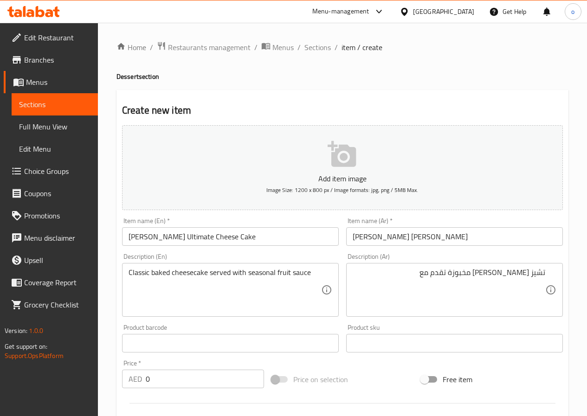
click at [426, 266] on div "تشيز كيك كلاسيك مخبوزة تقدم مع Description (Ar)" at bounding box center [454, 290] width 217 height 54
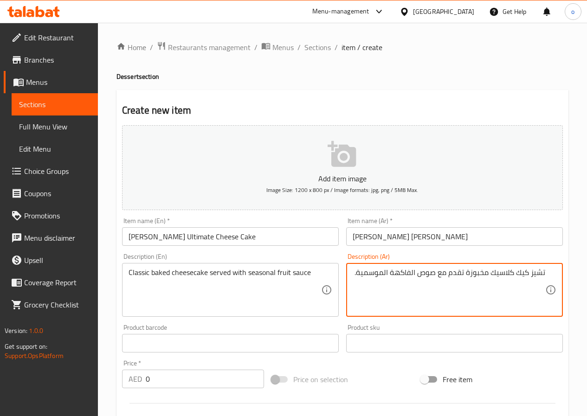
click at [494, 289] on textarea "تشيز كيك كلاسيك مخبوزة تقدم مع صوص الفاكهة الموسمية." at bounding box center [448, 290] width 192 height 44
type textarea "تشيز كيك كلاسيك مخبوز تقدم مع صوص الفاكهة الموسمية."
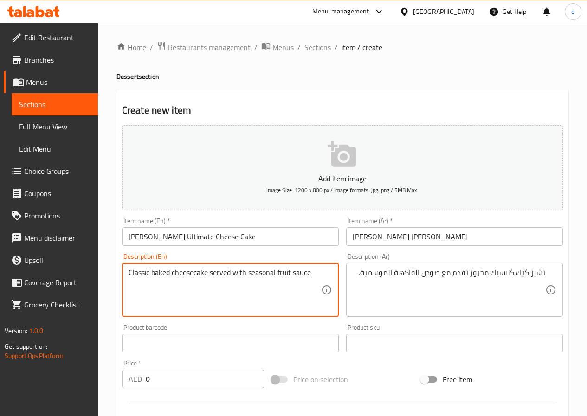
click at [288, 275] on textarea "Classic baked cheesecake served with seasonal fruit sauce" at bounding box center [224, 290] width 192 height 44
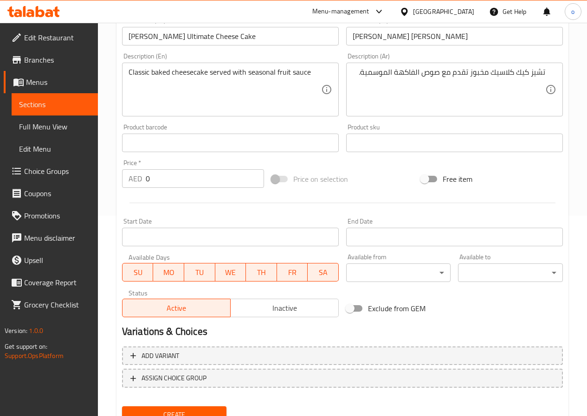
scroll to position [232, 0]
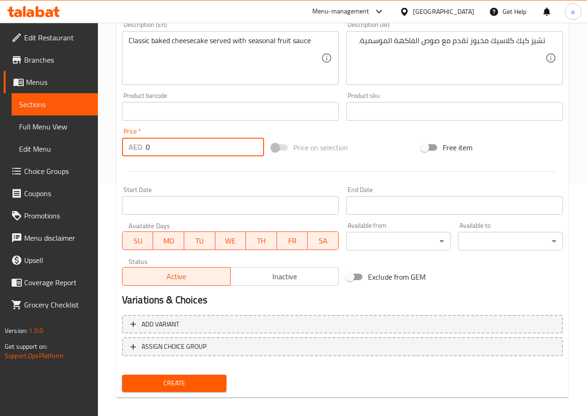
click at [181, 146] on input "0" at bounding box center [205, 147] width 118 height 19
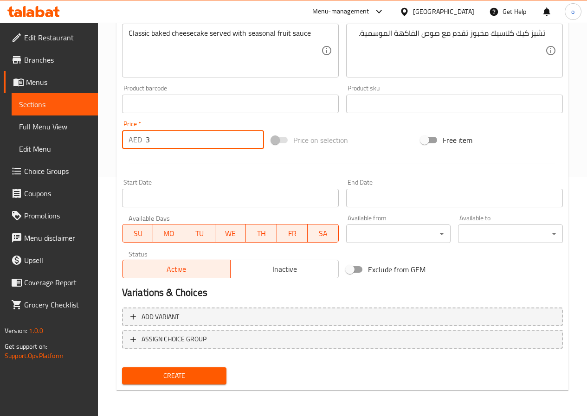
type input "3"
click at [179, 375] on span "Create" at bounding box center [174, 376] width 90 height 12
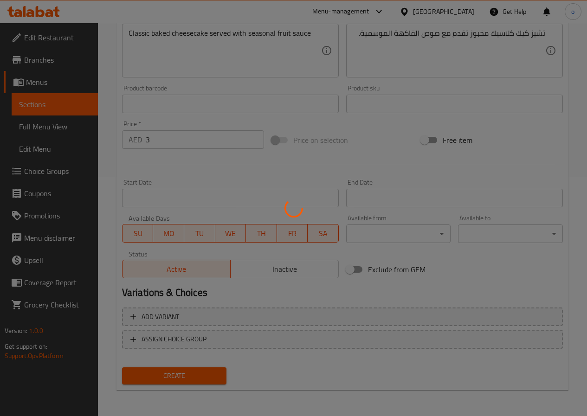
type input "0"
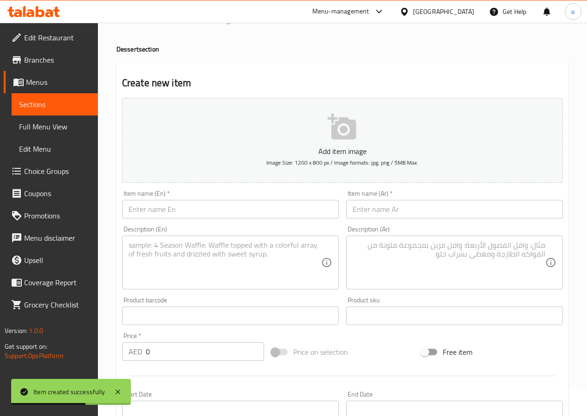
scroll to position [0, 0]
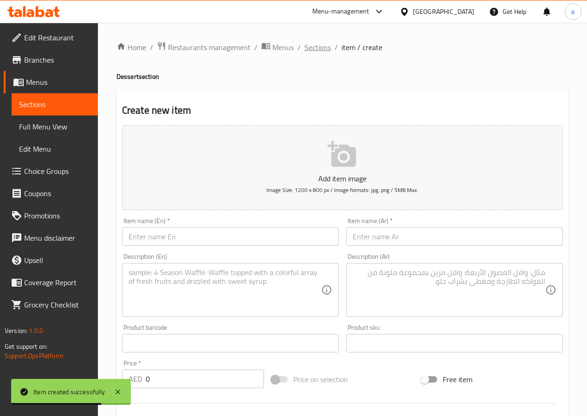
click at [307, 45] on span "Sections" at bounding box center [317, 47] width 26 height 11
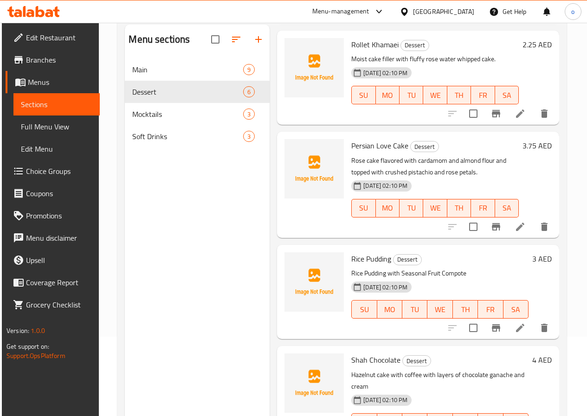
scroll to position [130, 0]
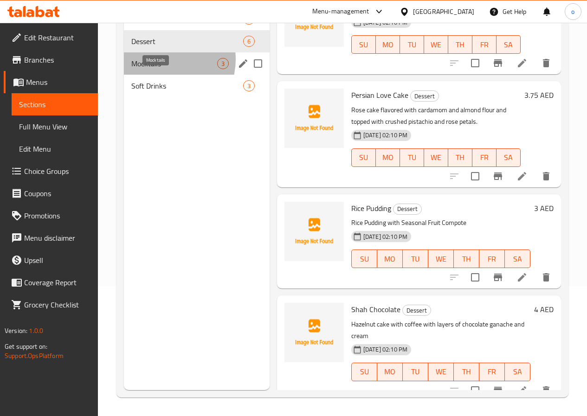
click at [164, 69] on span "Mocktails" at bounding box center [174, 63] width 86 height 11
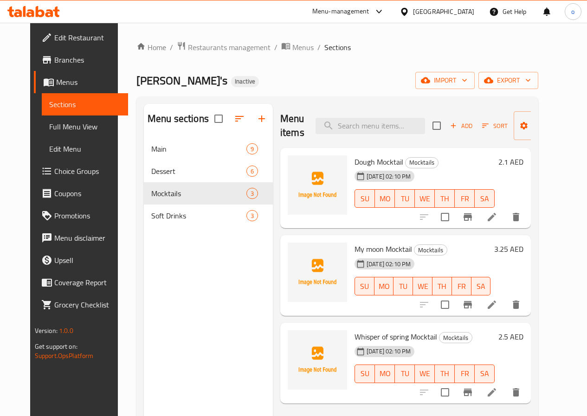
click at [505, 219] on li at bounding box center [492, 217] width 26 height 17
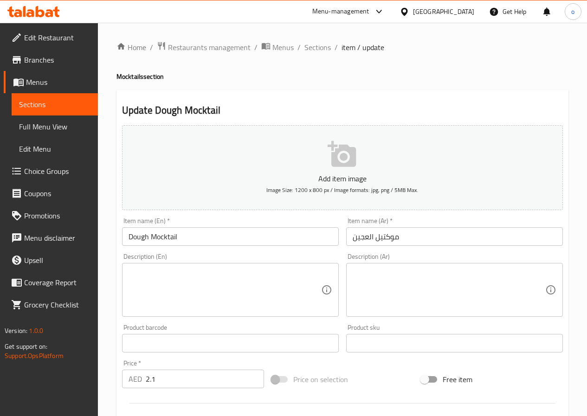
click at [248, 233] on input "Dough Mocktail" at bounding box center [230, 236] width 217 height 19
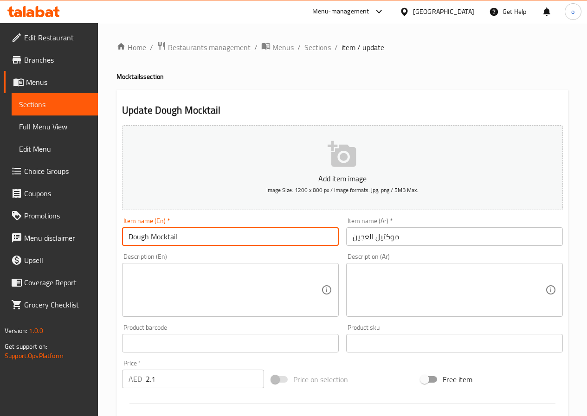
click at [141, 237] on input "Dough Mocktail" at bounding box center [230, 236] width 217 height 19
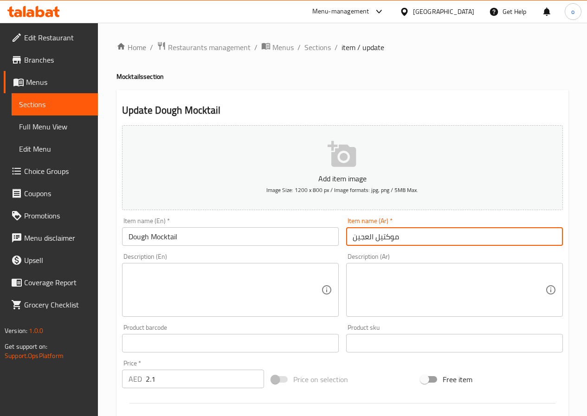
click at [351, 236] on input "موكتيل العجين" at bounding box center [454, 236] width 217 height 19
click at [365, 238] on input "موكتيل العجين" at bounding box center [454, 236] width 217 height 19
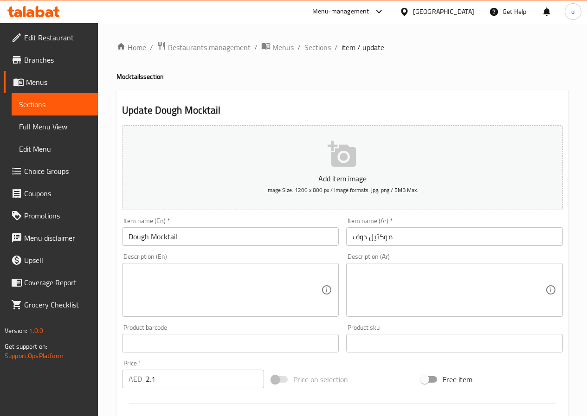
click at [135, 236] on input "Dough Mocktail" at bounding box center [230, 236] width 217 height 19
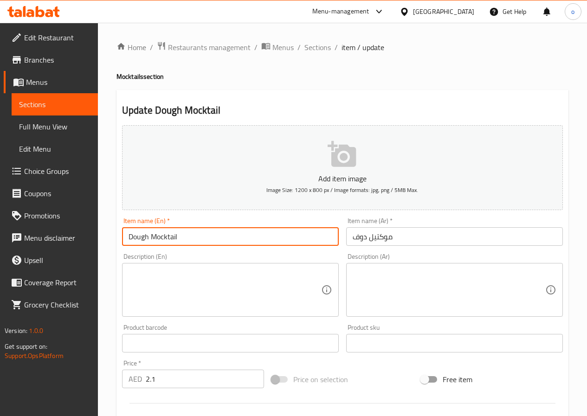
click at [135, 236] on input "Dough Mocktail" at bounding box center [230, 236] width 217 height 19
click at [350, 239] on input "موكتيل دوف" at bounding box center [454, 236] width 217 height 19
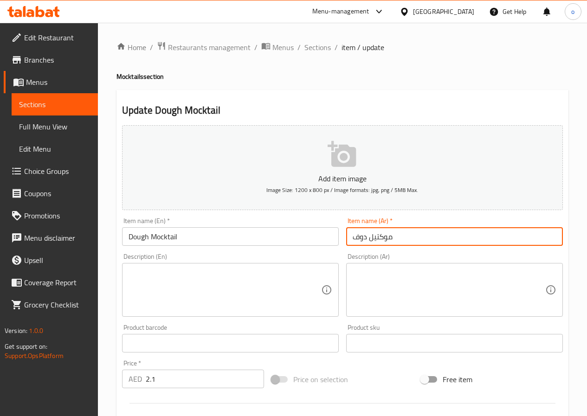
click at [359, 237] on input "موكتيل دوف" at bounding box center [454, 236] width 217 height 19
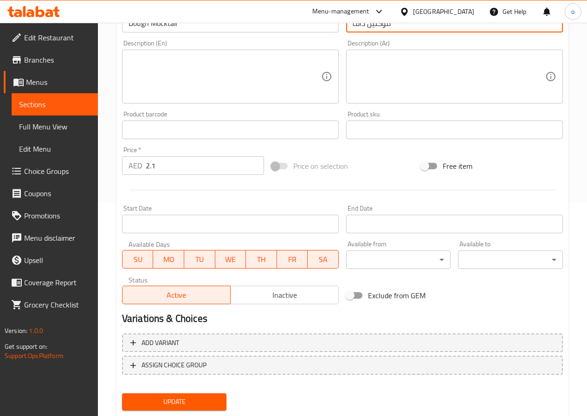
scroll to position [239, 0]
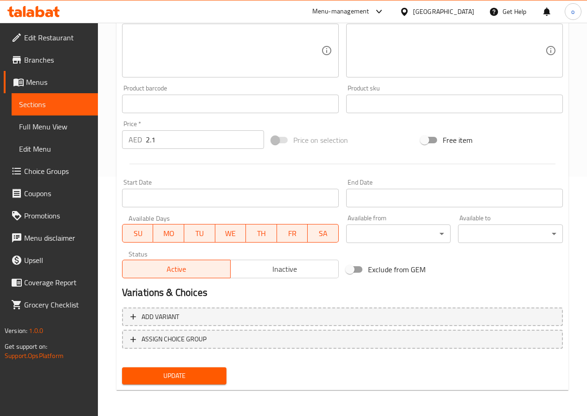
type input "موكتيل داف"
click at [175, 375] on span "Update" at bounding box center [174, 376] width 90 height 12
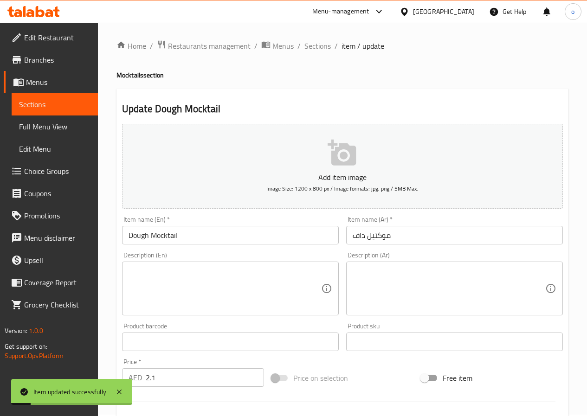
scroll to position [0, 0]
click at [321, 49] on span "Sections" at bounding box center [317, 47] width 26 height 11
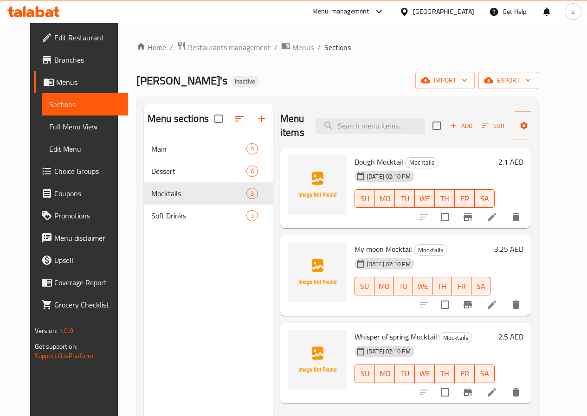
click at [496, 304] on icon at bounding box center [491, 305] width 8 height 8
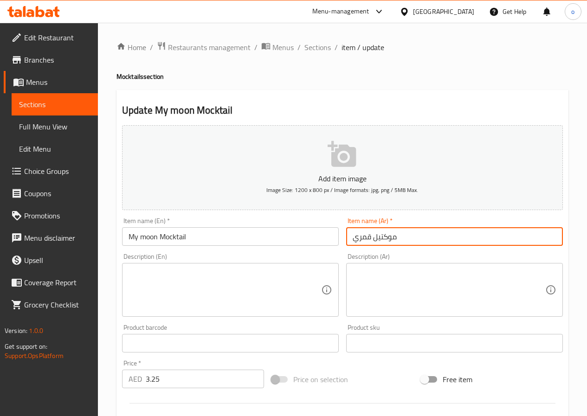
click at [355, 237] on input "موكتيل قمري" at bounding box center [454, 236] width 217 height 19
click at [357, 237] on input "موكتيل قمري" at bounding box center [454, 236] width 217 height 19
type input "موكتيل ماي مون"
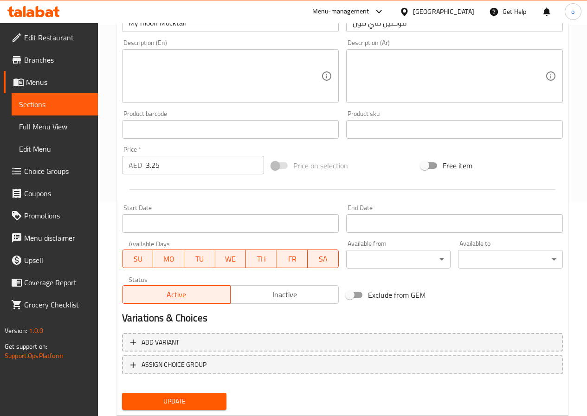
scroll to position [232, 0]
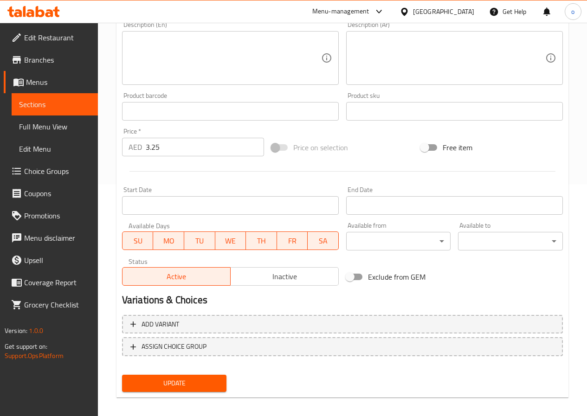
click at [211, 379] on span "Update" at bounding box center [174, 384] width 90 height 12
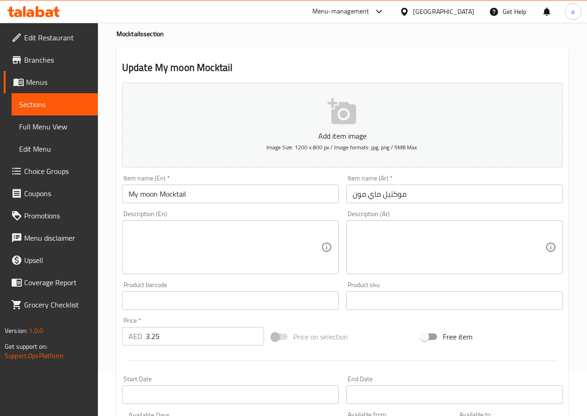
scroll to position [0, 0]
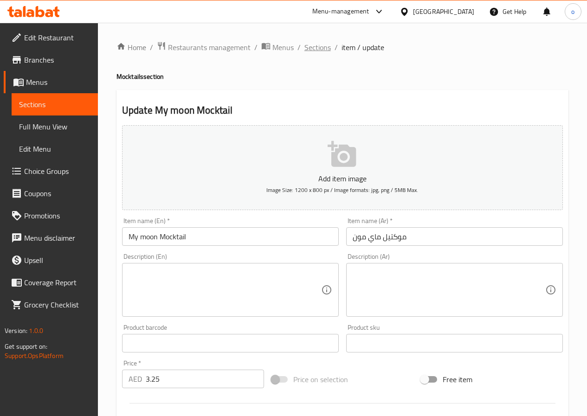
click at [323, 43] on span "Sections" at bounding box center [317, 47] width 26 height 11
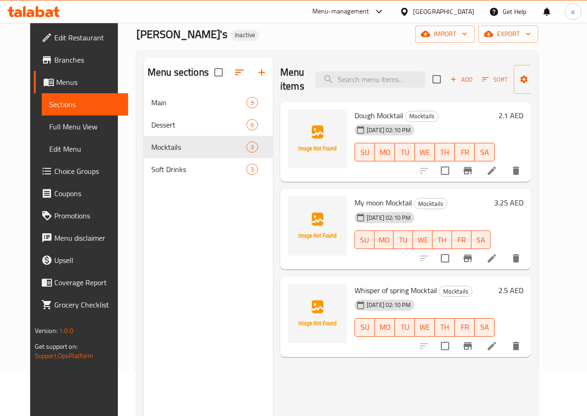
scroll to position [93, 0]
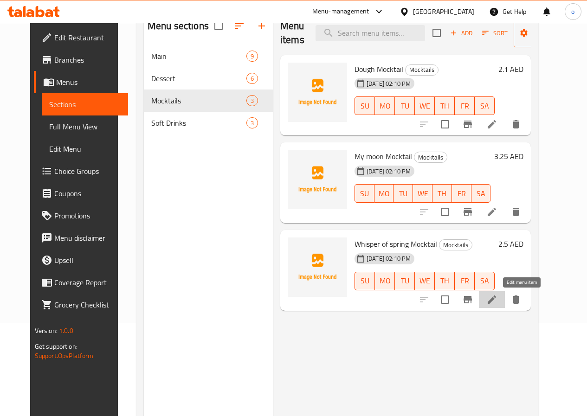
click at [497, 299] on icon at bounding box center [491, 299] width 11 height 11
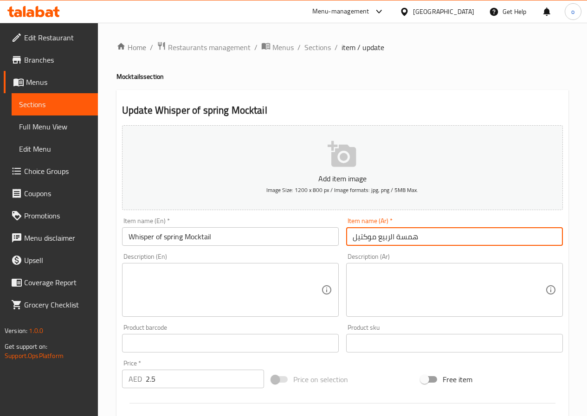
drag, startPoint x: 378, startPoint y: 237, endPoint x: 429, endPoint y: 237, distance: 51.5
click at [429, 237] on input "همسة الربيع موكتيل" at bounding box center [454, 236] width 217 height 19
click at [429, 237] on input "موكتيل" at bounding box center [454, 236] width 217 height 19
type input "موكتيل ويسبر أوف سبرينج"
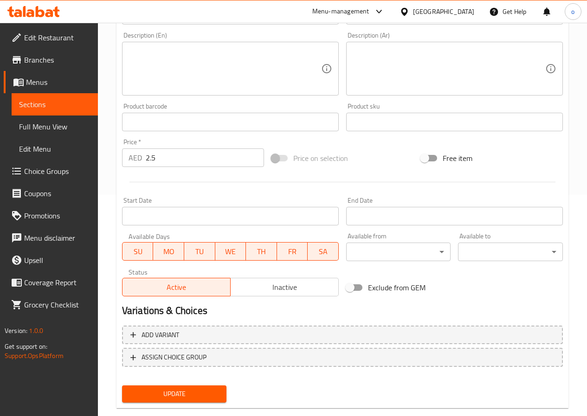
scroll to position [239, 0]
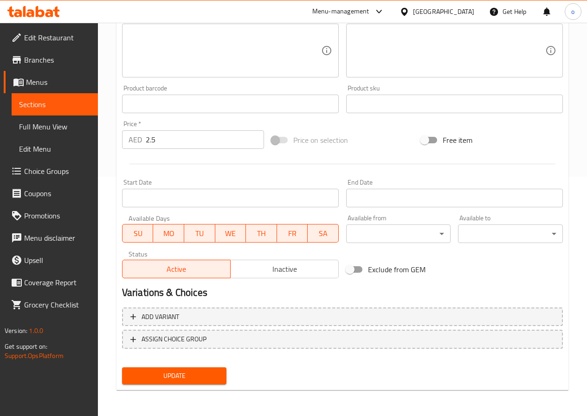
click at [218, 375] on span "Update" at bounding box center [174, 376] width 90 height 12
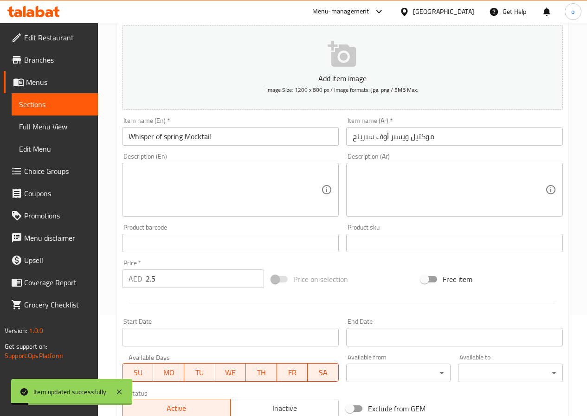
scroll to position [7, 0]
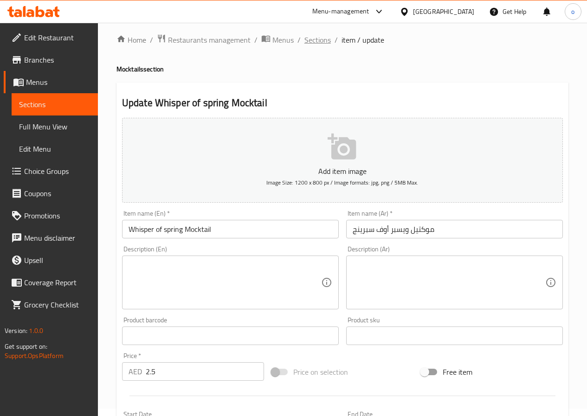
click at [320, 39] on span "Sections" at bounding box center [317, 39] width 26 height 11
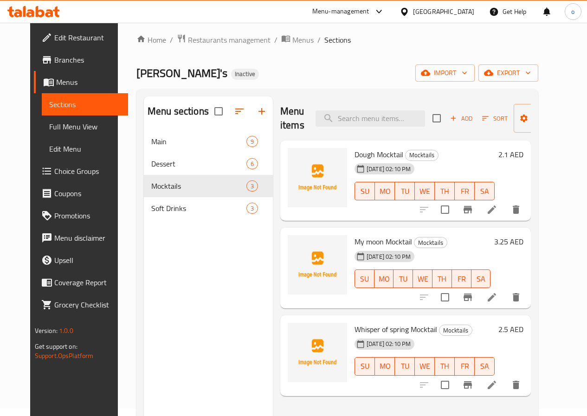
scroll to position [54, 0]
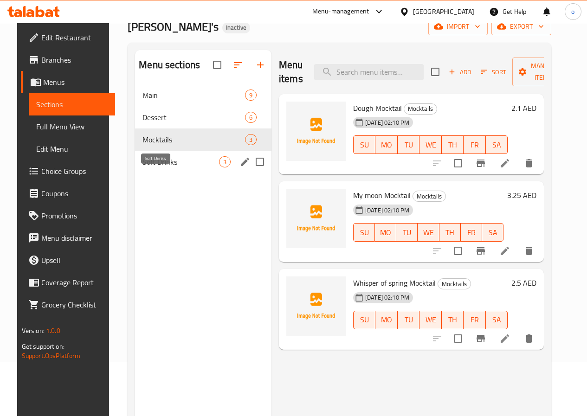
click at [166, 167] on span "Soft Drinks" at bounding box center [180, 161] width 77 height 11
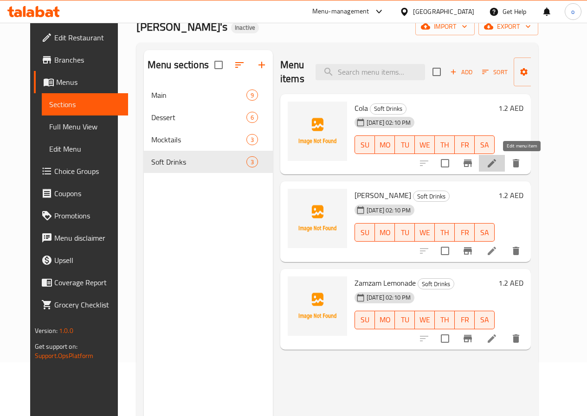
click at [497, 164] on icon at bounding box center [491, 163] width 11 height 11
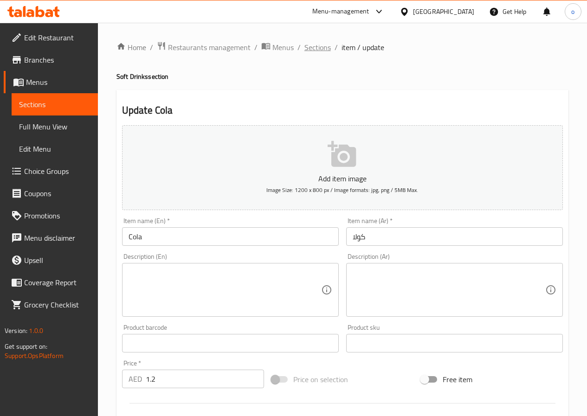
click at [313, 45] on span "Sections" at bounding box center [317, 47] width 26 height 11
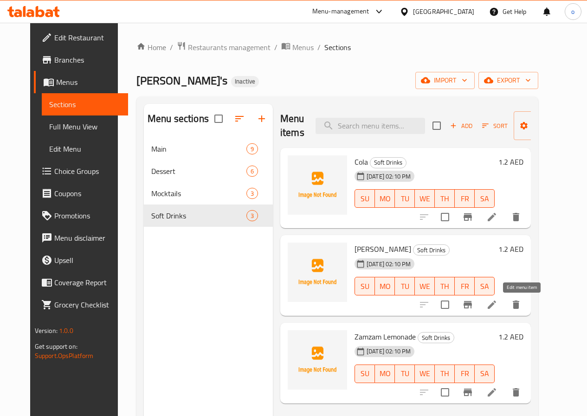
click at [497, 304] on icon at bounding box center [491, 304] width 11 height 11
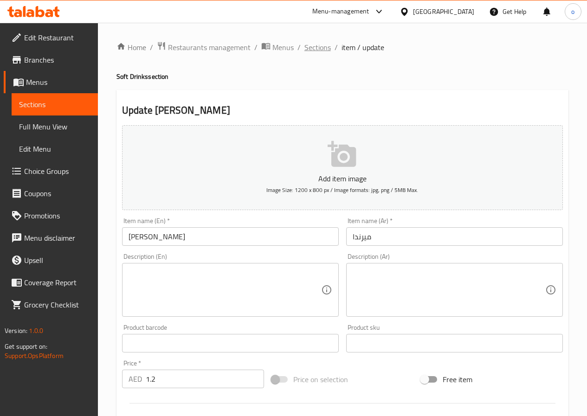
click at [324, 46] on span "Sections" at bounding box center [317, 47] width 26 height 11
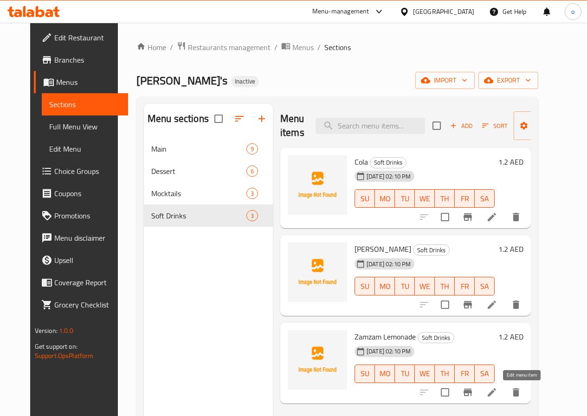
click at [497, 390] on icon at bounding box center [491, 392] width 11 height 11
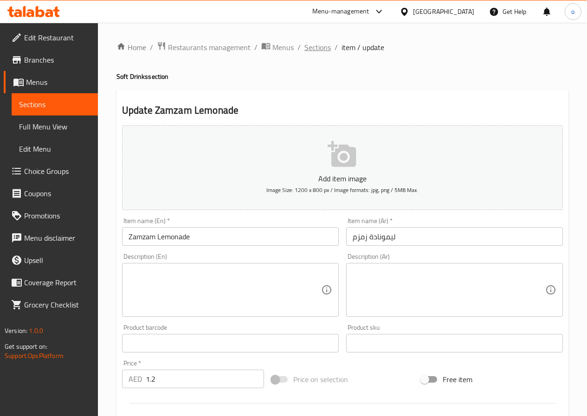
click at [326, 42] on span "Sections" at bounding box center [317, 47] width 26 height 11
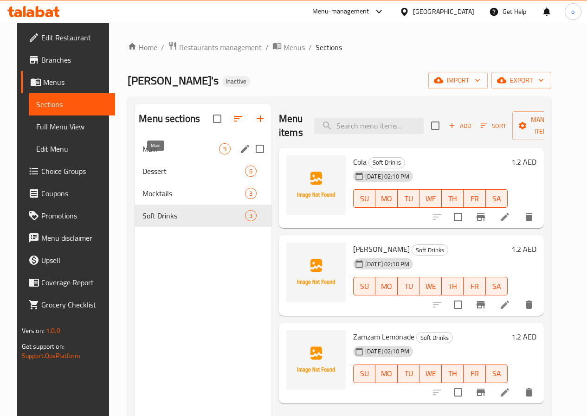
click at [171, 154] on span "Main" at bounding box center [180, 148] width 77 height 11
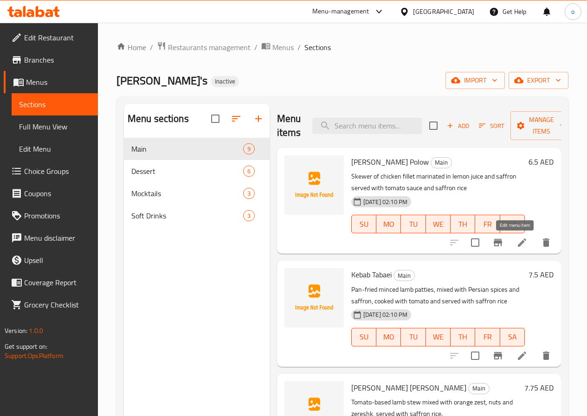
click at [518, 244] on icon at bounding box center [521, 242] width 11 height 11
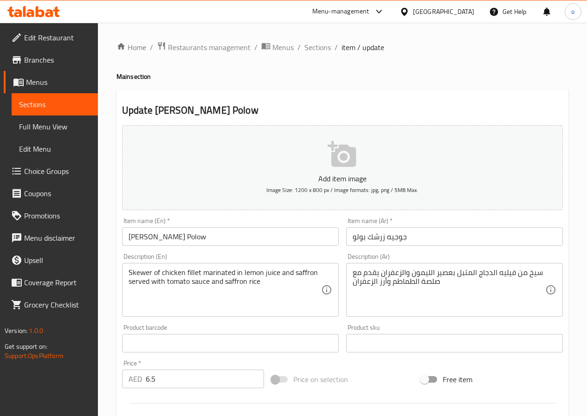
click at [184, 237] on input "Jojeh Zereshk Polow" at bounding box center [230, 236] width 217 height 19
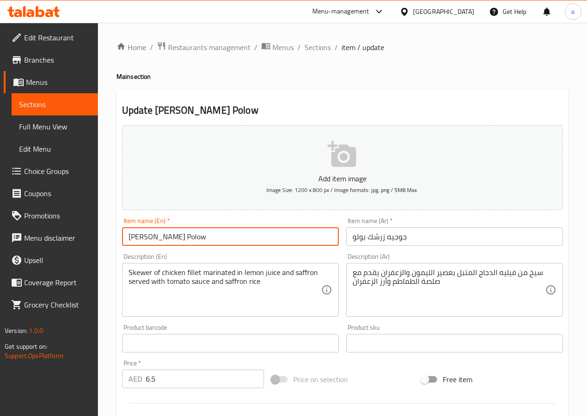
click at [184, 237] on input "Jojeh Zereshk Polow" at bounding box center [230, 236] width 217 height 19
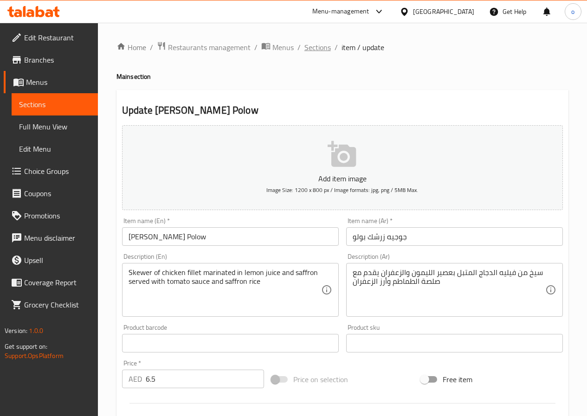
click at [328, 45] on span "Sections" at bounding box center [317, 47] width 26 height 11
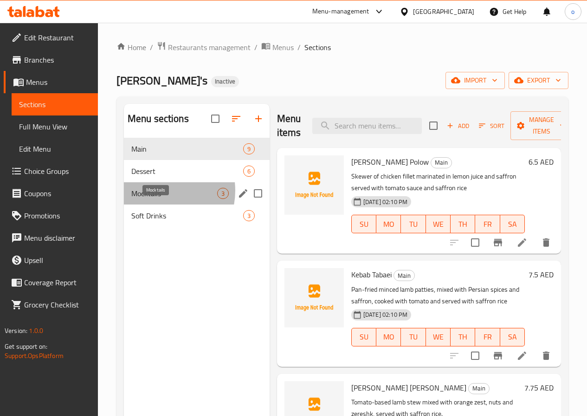
click at [157, 199] on span "Mocktails" at bounding box center [174, 193] width 86 height 11
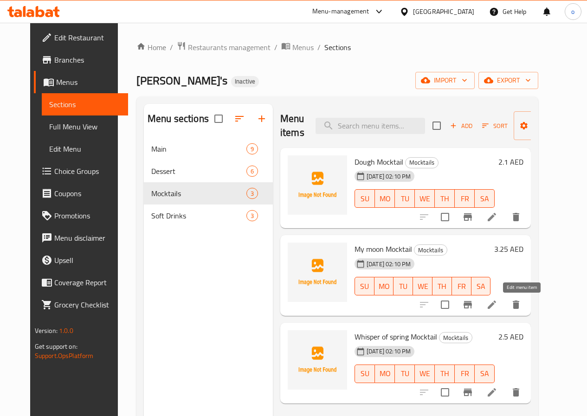
click at [497, 305] on icon at bounding box center [491, 304] width 11 height 11
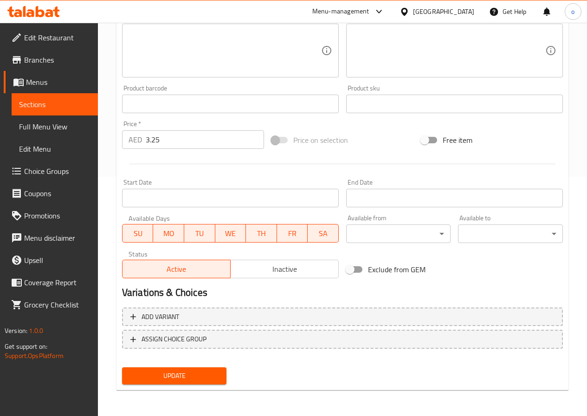
scroll to position [7, 0]
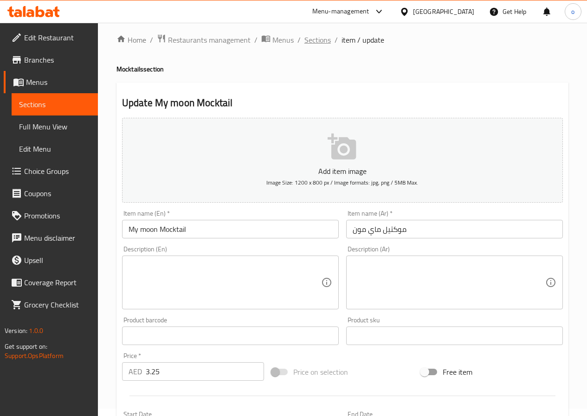
click at [314, 40] on span "Sections" at bounding box center [317, 39] width 26 height 11
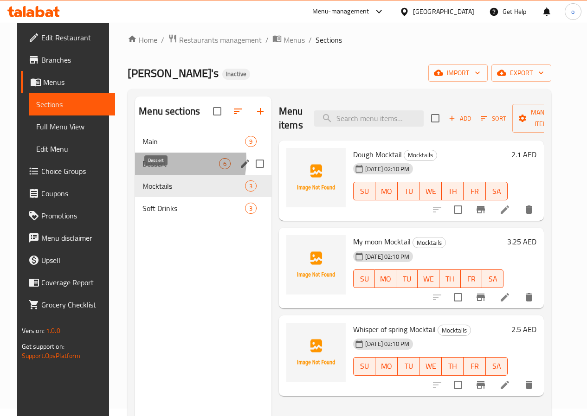
click at [145, 169] on span "Dessert" at bounding box center [180, 163] width 77 height 11
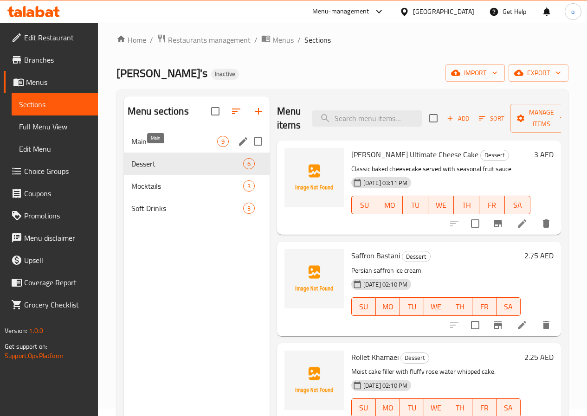
click at [159, 147] on span "Main" at bounding box center [174, 141] width 86 height 11
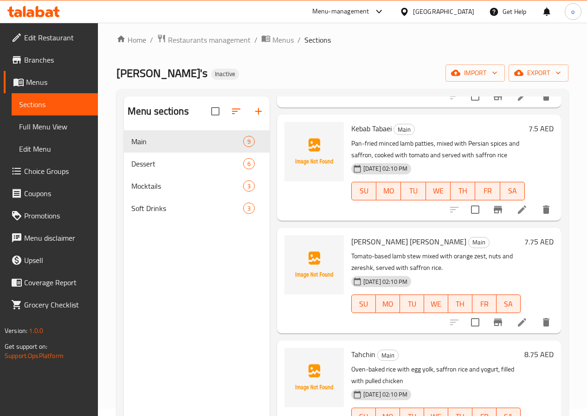
scroll to position [139, 0]
click at [516, 325] on icon at bounding box center [521, 321] width 11 height 11
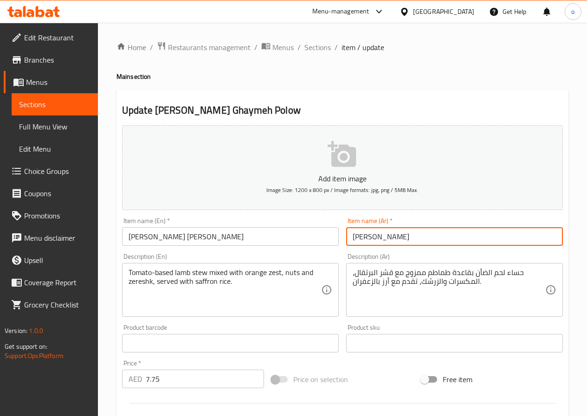
click at [384, 237] on input "فريدا غيمة بولو" at bounding box center [454, 236] width 217 height 19
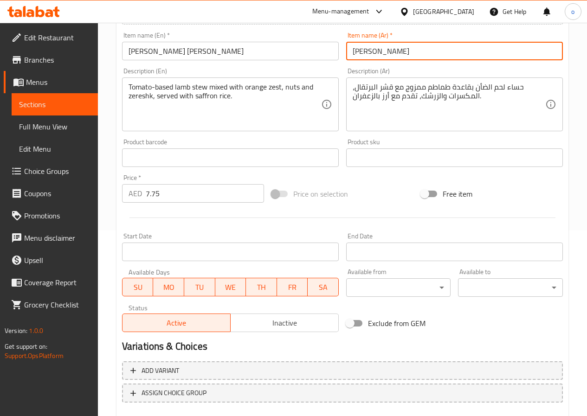
scroll to position [232, 0]
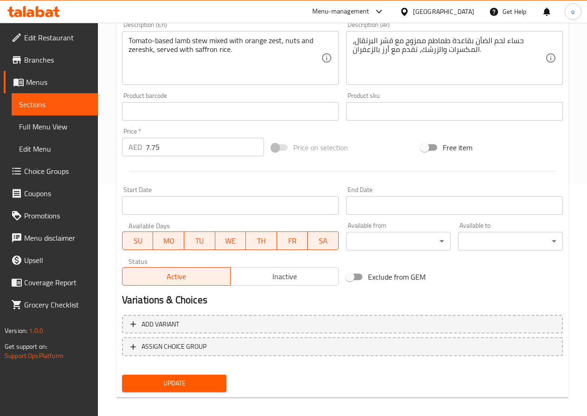
type input "فريدة غيمة بولو"
click at [193, 382] on span "Update" at bounding box center [174, 384] width 90 height 12
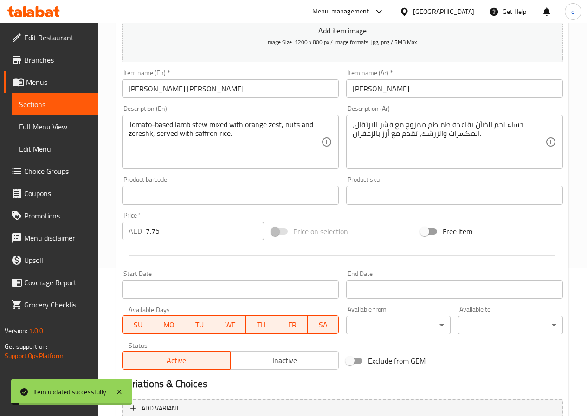
scroll to position [0, 0]
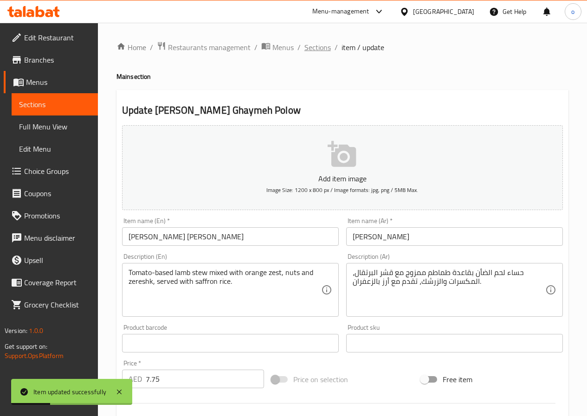
click at [324, 46] on span "Sections" at bounding box center [317, 47] width 26 height 11
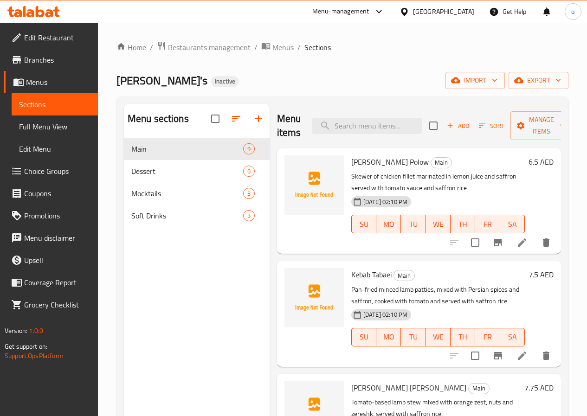
click at [358, 160] on span "Jojeh Zereshk Polow" at bounding box center [389, 162] width 77 height 14
click at [358, 161] on span "Jojeh Zereshk Polow" at bounding box center [389, 162] width 77 height 14
copy h6 "Jojeh Zereshk Polow"
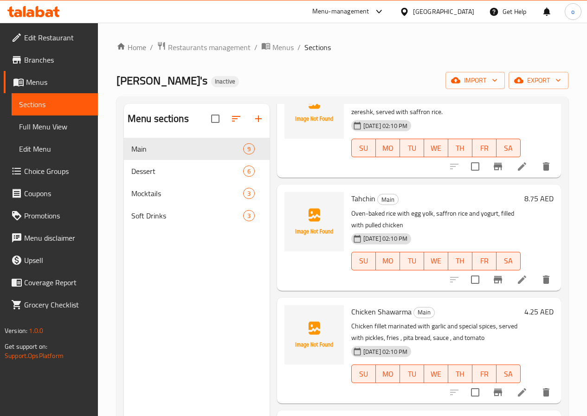
scroll to position [325, 0]
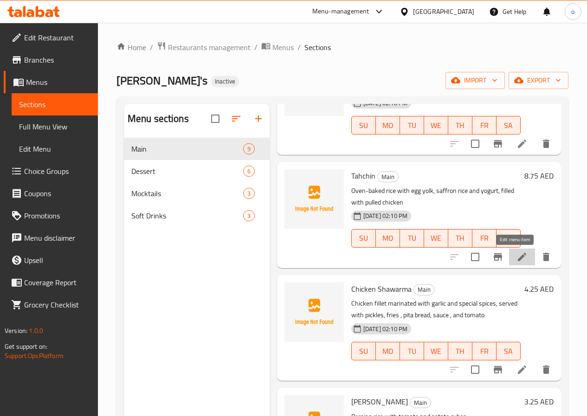
click at [516, 255] on icon at bounding box center [521, 256] width 11 height 11
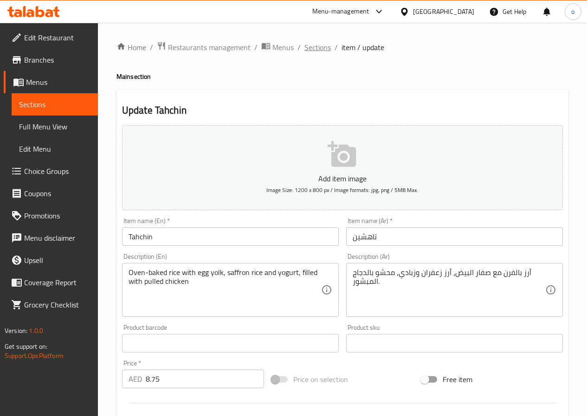
click at [315, 45] on span "Sections" at bounding box center [317, 47] width 26 height 11
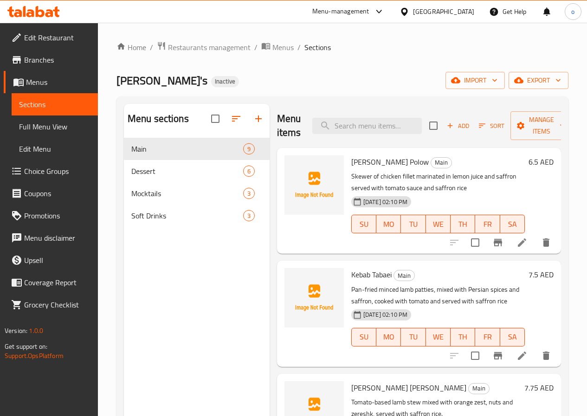
scroll to position [46, 0]
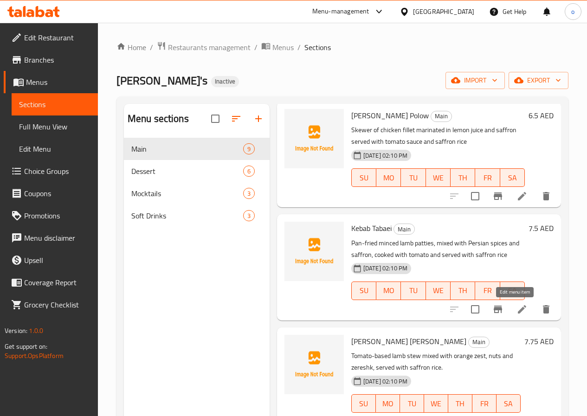
click at [518, 311] on icon at bounding box center [521, 309] width 11 height 11
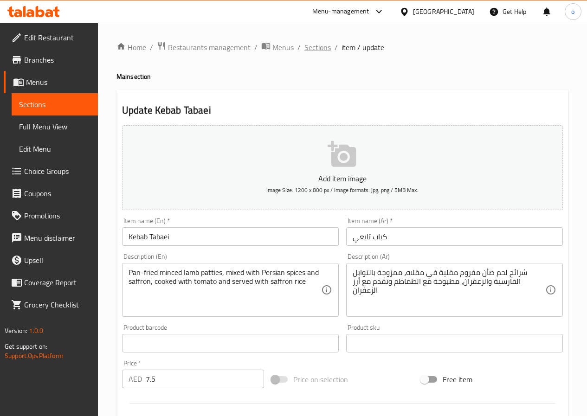
click at [313, 50] on span "Sections" at bounding box center [317, 47] width 26 height 11
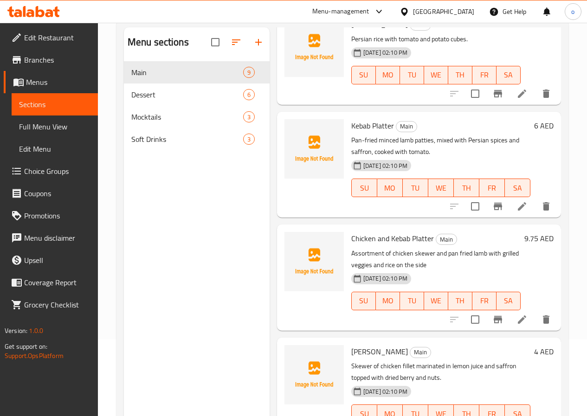
scroll to position [93, 0]
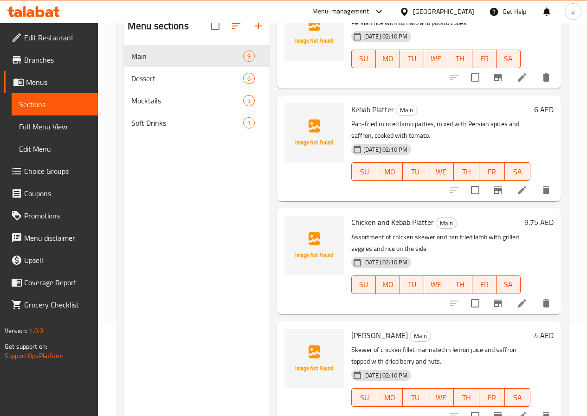
click at [388, 224] on span "Chicken and Kebab Platter" at bounding box center [392, 222] width 83 height 14
click at [388, 223] on span "Chicken and Kebab Platter" at bounding box center [392, 222] width 83 height 14
copy h6 "Platter"
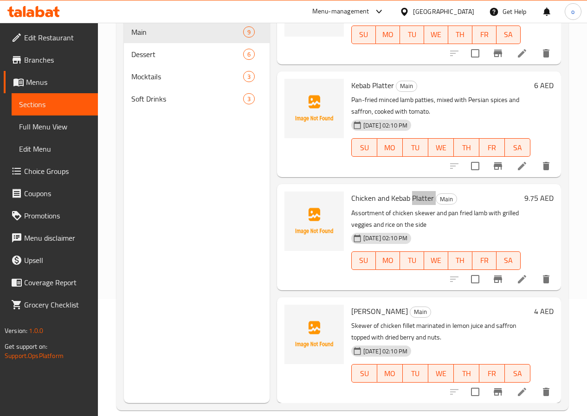
scroll to position [130, 0]
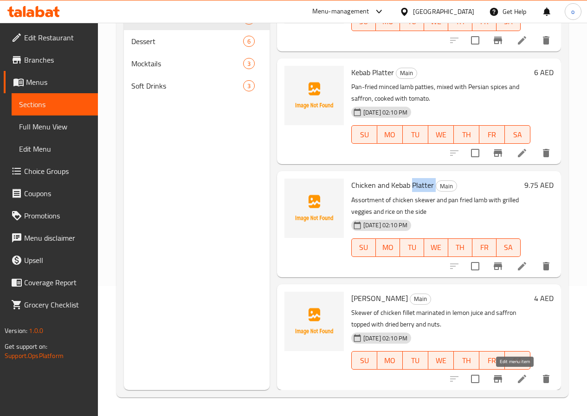
click at [517, 376] on icon at bounding box center [521, 378] width 11 height 11
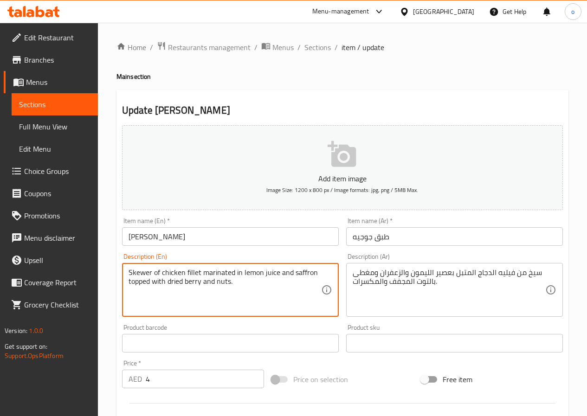
drag, startPoint x: 199, startPoint y: 279, endPoint x: 168, endPoint y: 288, distance: 32.3
click at [168, 288] on textarea "Skewer of chicken fillet marinated in lemon juice and saffron topped with dried…" at bounding box center [224, 290] width 192 height 44
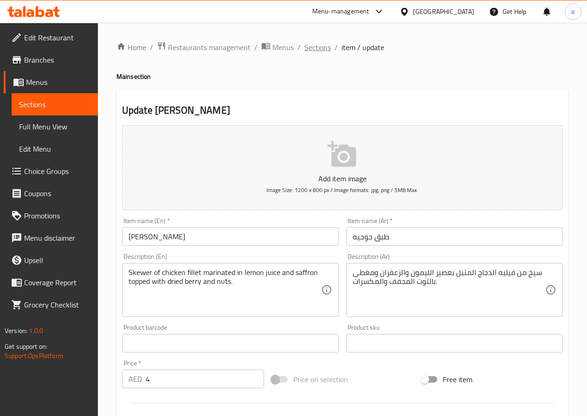
click at [315, 45] on span "Sections" at bounding box center [317, 47] width 26 height 11
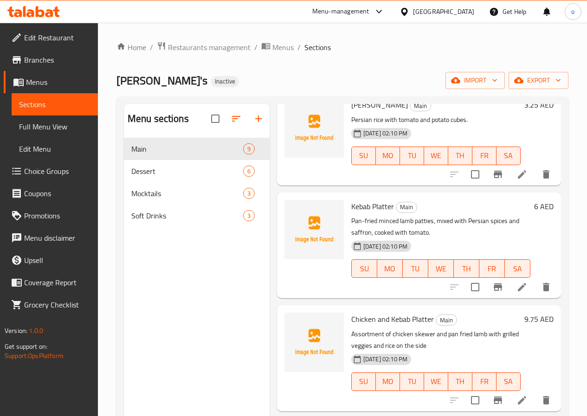
scroll to position [626, 0]
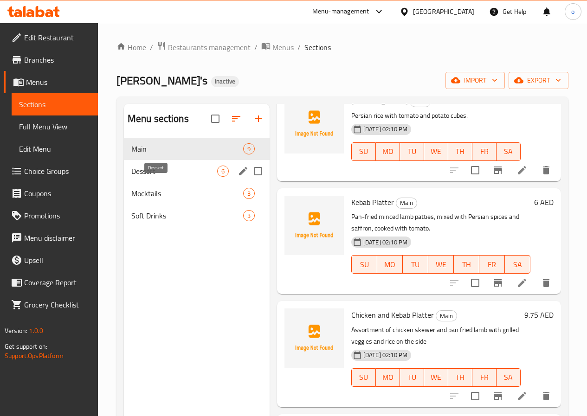
click at [167, 177] on span "Dessert" at bounding box center [174, 171] width 86 height 11
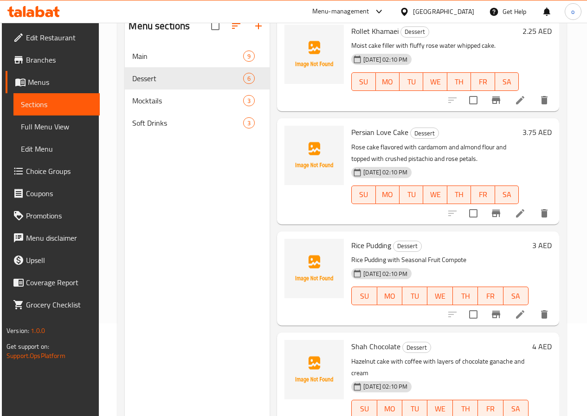
scroll to position [130, 0]
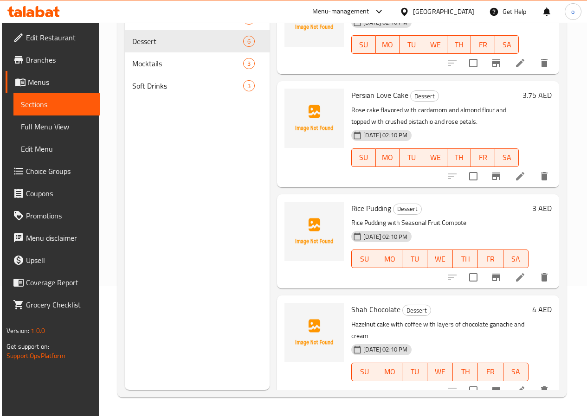
click at [462, 325] on p "Hazelnut cake with coffee with layers of chocolate ganache and cream" at bounding box center [439, 330] width 177 height 23
copy p "ganache"
click at [508, 382] on li at bounding box center [520, 390] width 26 height 17
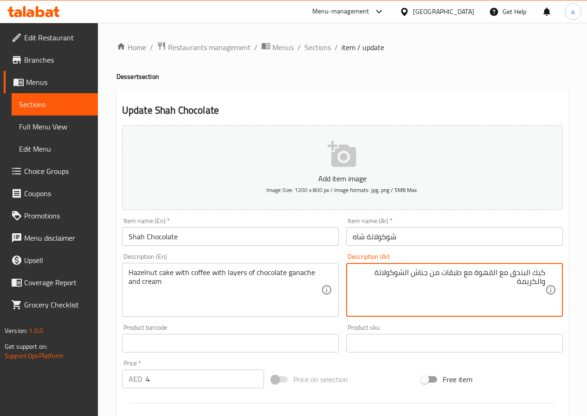
click at [394, 287] on textarea "كيك البندق مع القهوة مع طبقات من جناش الشوكولاتة والكريمة" at bounding box center [448, 290] width 192 height 44
click at [431, 274] on textarea "كيك البندق مع القهوة مع طبقات من جناش الشوكولاتة والكريمة" at bounding box center [448, 290] width 192 height 44
click at [448, 281] on textarea "كيك البندق مع القهوة مع طبقات من جناش الشوكولاتة والكريمة" at bounding box center [448, 290] width 192 height 44
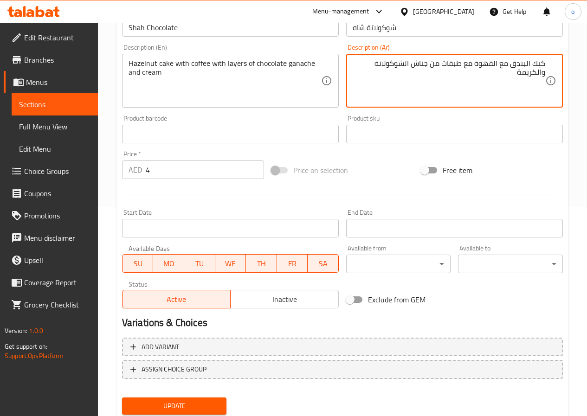
scroll to position [239, 0]
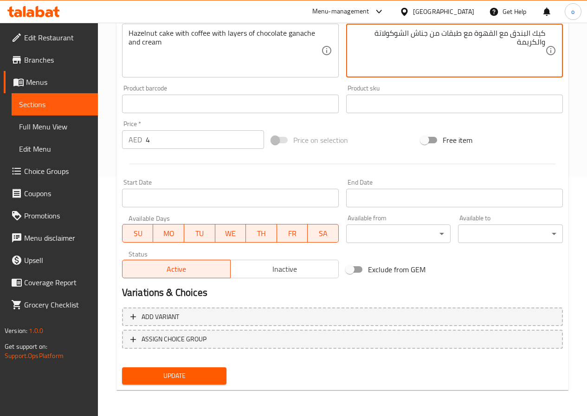
type textarea "كيك البندق مع القهوة مع طبقات من جناش الشوكولاتة والكريمة"
click at [187, 371] on span "Update" at bounding box center [174, 376] width 90 height 12
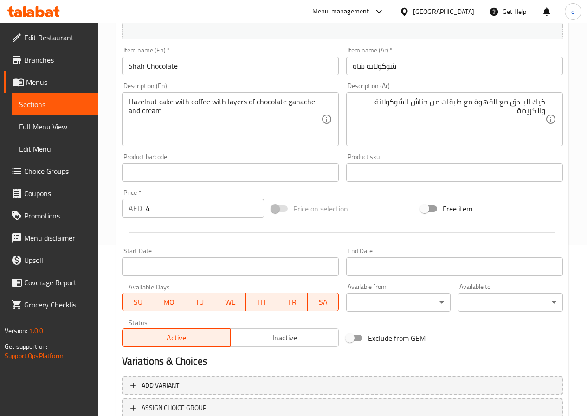
scroll to position [7, 0]
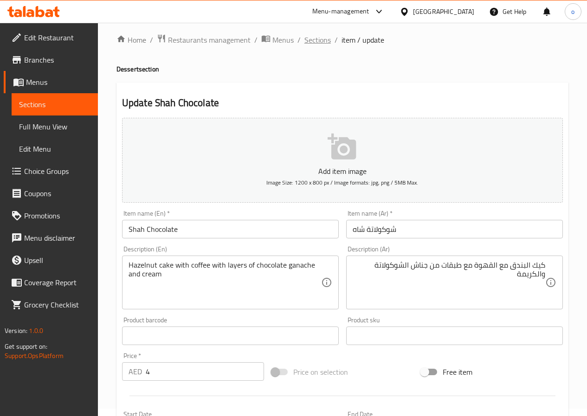
click at [315, 36] on span "Sections" at bounding box center [317, 39] width 26 height 11
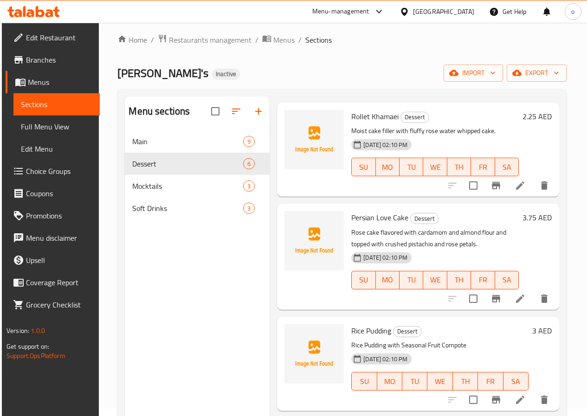
scroll to position [54, 0]
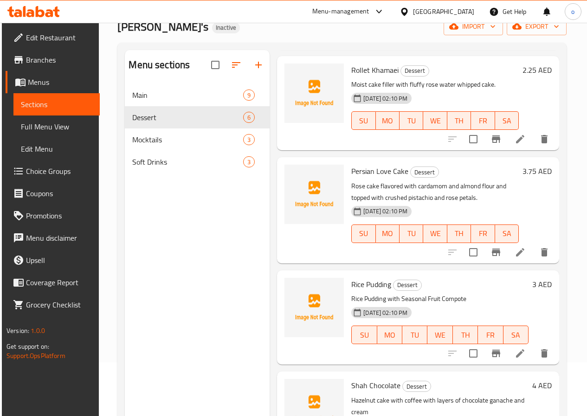
click at [507, 254] on li at bounding box center [520, 252] width 26 height 17
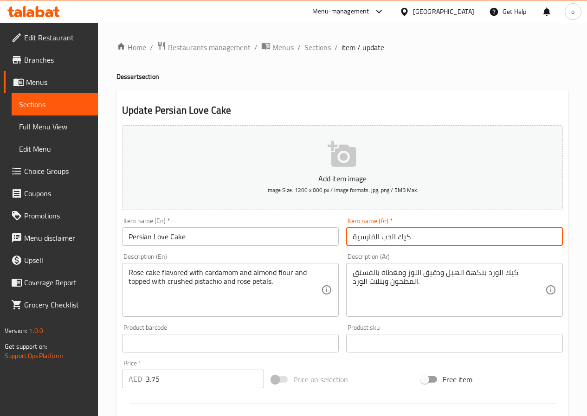
drag, startPoint x: 352, startPoint y: 237, endPoint x: 395, endPoint y: 241, distance: 42.8
click at [395, 241] on input "كيك الحب الفارسية" at bounding box center [454, 236] width 217 height 19
drag, startPoint x: 355, startPoint y: 237, endPoint x: 413, endPoint y: 237, distance: 57.5
click at [413, 237] on input "كيك بيرشيان لاف" at bounding box center [454, 236] width 217 height 19
type input "كيك بيرشيان لاف"
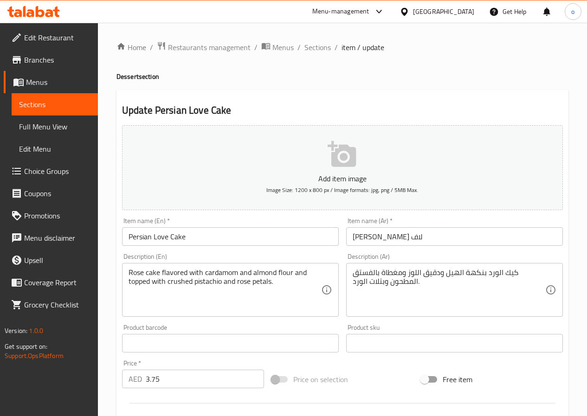
click at [448, 251] on div "Description (Ar) كيك الورد بنكهة الهيل ودقيق اللوز ومغطاة بالفستق المطحون وبتلا…" at bounding box center [454, 285] width 224 height 71
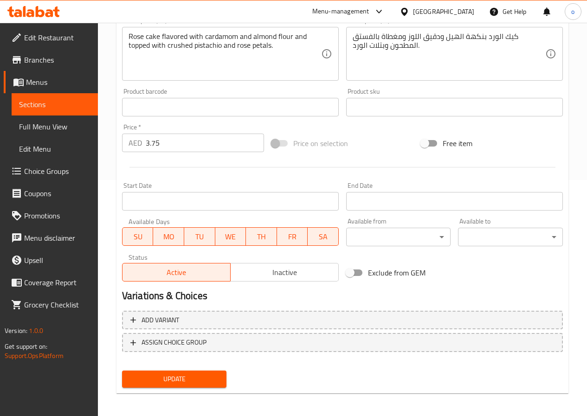
scroll to position [239, 0]
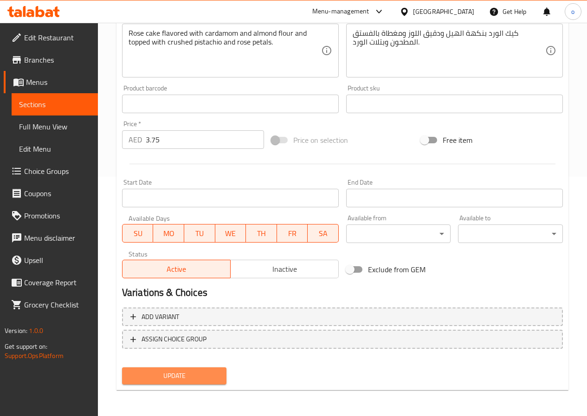
click at [176, 375] on span "Update" at bounding box center [174, 376] width 90 height 12
click at [205, 375] on span "Update" at bounding box center [174, 376] width 90 height 12
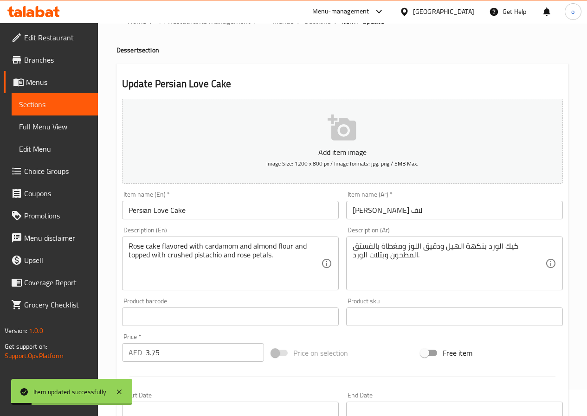
scroll to position [0, 0]
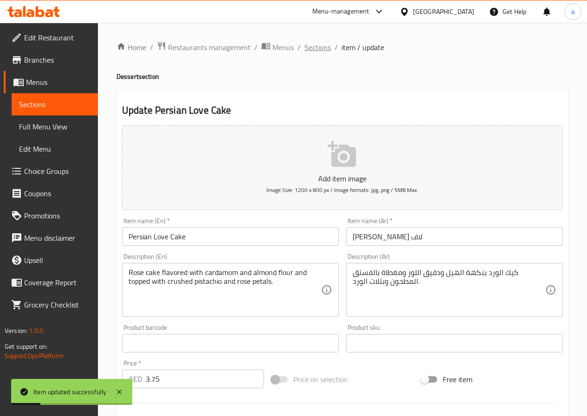
click at [311, 44] on span "Sections" at bounding box center [317, 47] width 26 height 11
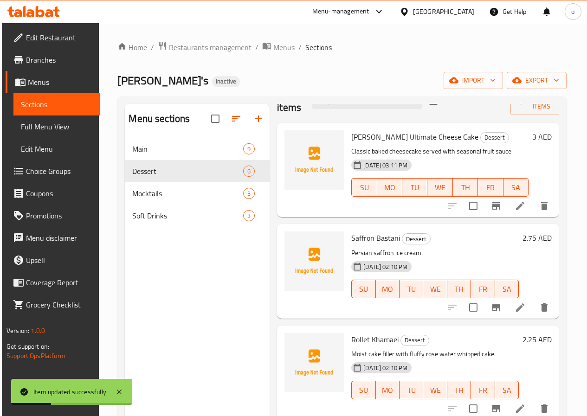
scroll to position [46, 0]
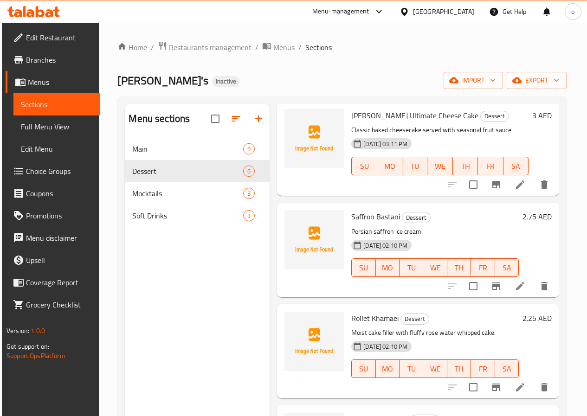
click at [507, 291] on li at bounding box center [520, 286] width 26 height 17
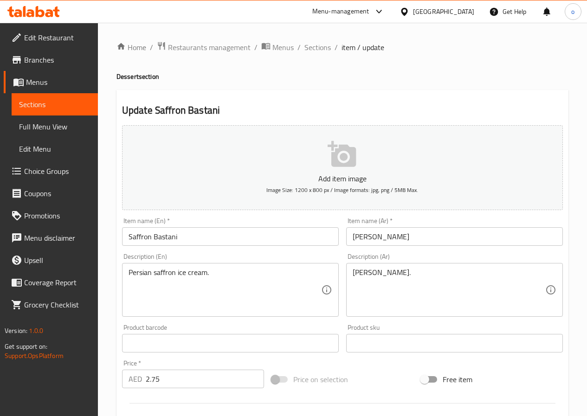
click at [318, 254] on div "Description (En) Persian saffron ice cream. Description (En)" at bounding box center [230, 285] width 217 height 64
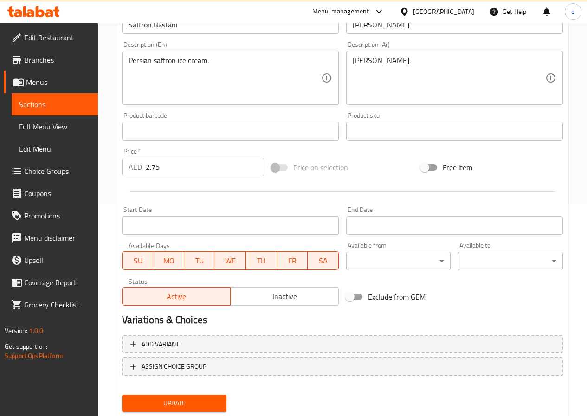
scroll to position [239, 0]
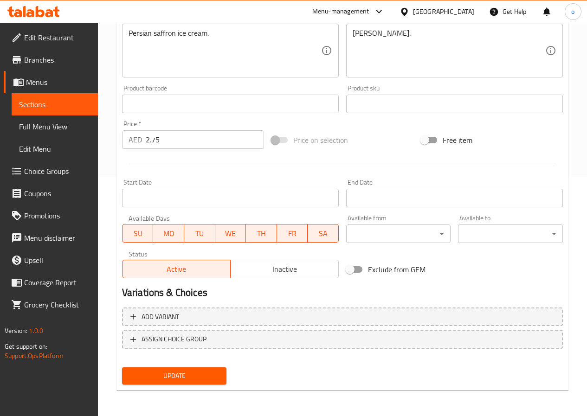
click at [182, 377] on span "Update" at bounding box center [174, 376] width 90 height 12
click at [204, 373] on span "Update" at bounding box center [174, 376] width 90 height 12
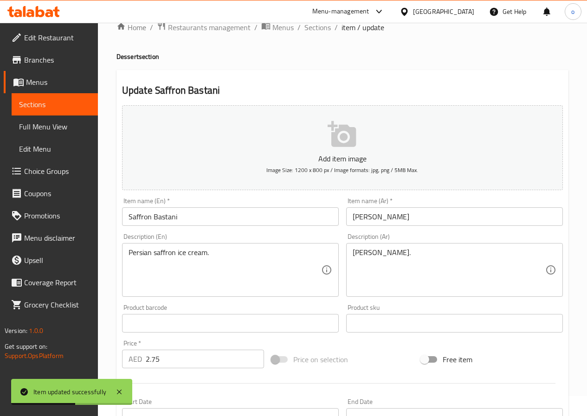
scroll to position [0, 0]
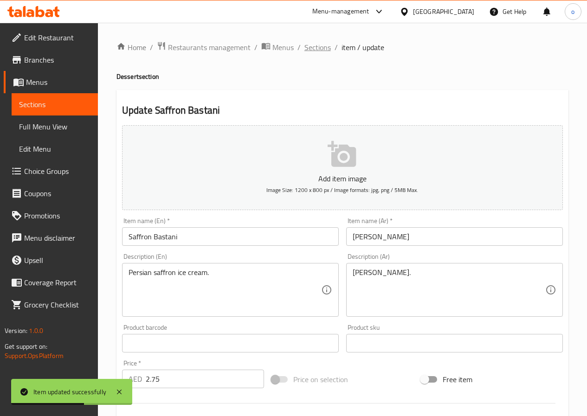
click at [321, 47] on span "Sections" at bounding box center [317, 47] width 26 height 11
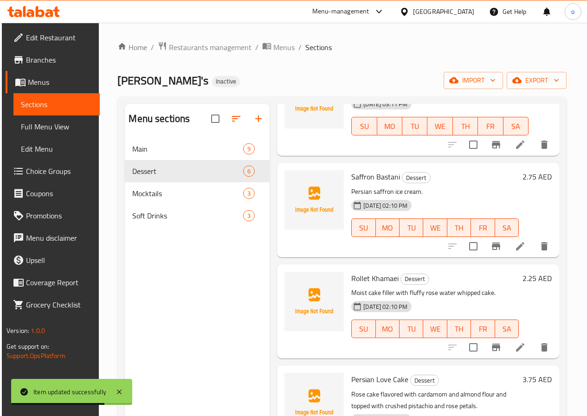
scroll to position [93, 0]
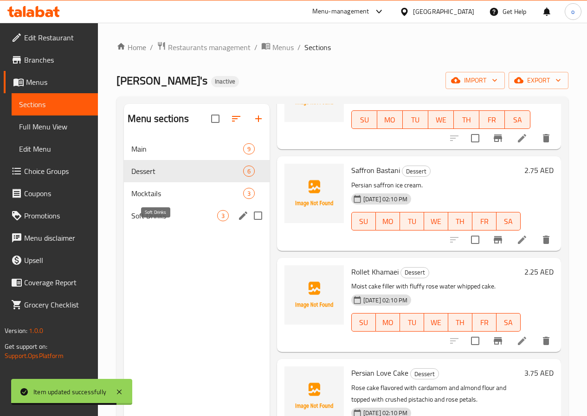
click at [166, 221] on span "Soft Drinks" at bounding box center [174, 215] width 86 height 11
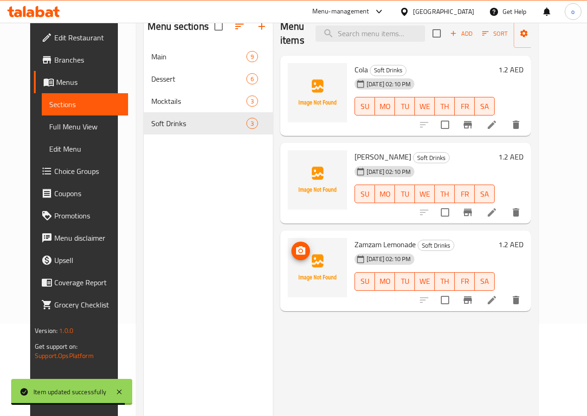
scroll to position [93, 0]
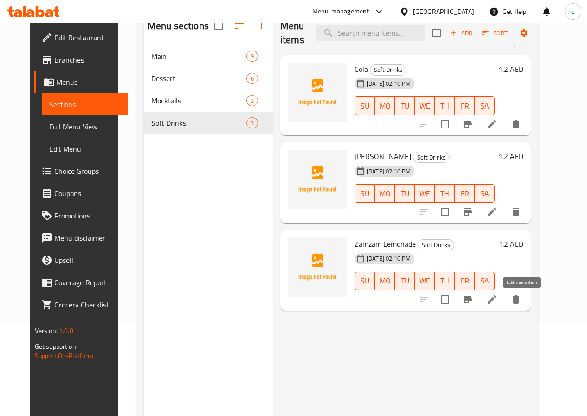
click at [497, 304] on icon at bounding box center [491, 299] width 11 height 11
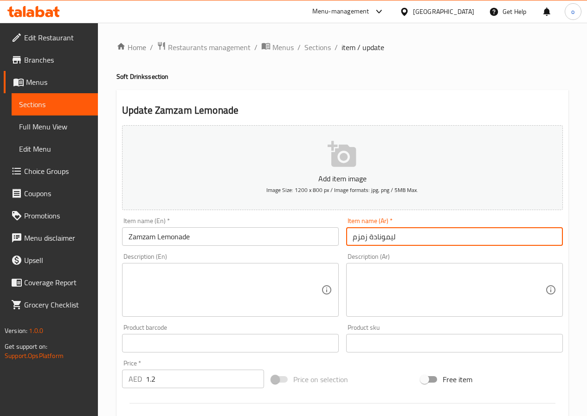
drag, startPoint x: 352, startPoint y: 239, endPoint x: 408, endPoint y: 238, distance: 55.7
click at [408, 238] on input "ليمونادة زمزم" at bounding box center [454, 236] width 217 height 19
type input "."
type input "زمزم ليموناد"
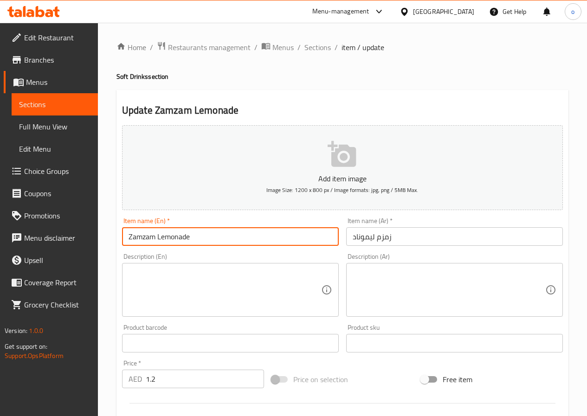
click at [179, 237] on input "Zamzam Lemonade" at bounding box center [230, 236] width 217 height 19
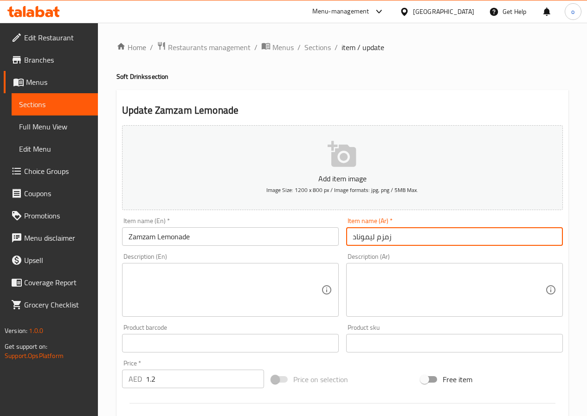
click at [354, 239] on input "زمزم ليموناد" at bounding box center [454, 236] width 217 height 19
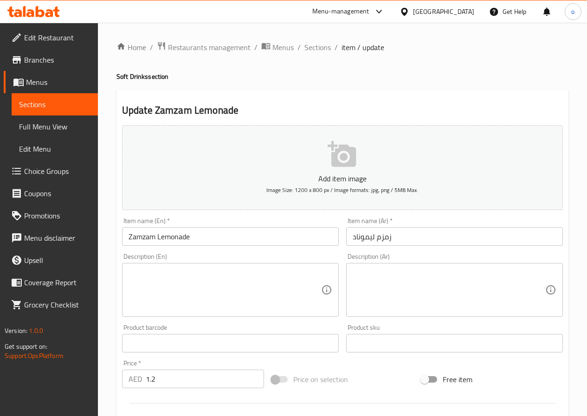
click at [390, 238] on input "زمزم ليموناد" at bounding box center [454, 236] width 217 height 19
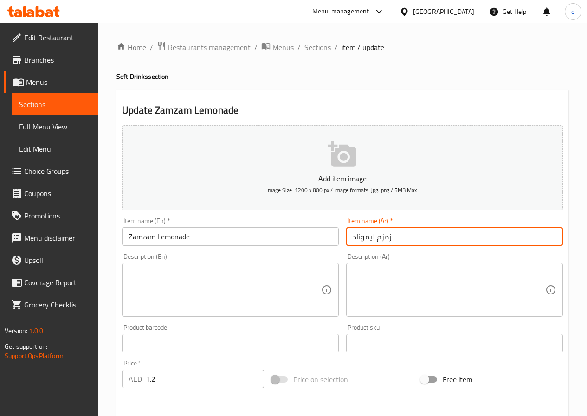
click at [390, 238] on input "زمزم ليموناد" at bounding box center [454, 236] width 217 height 19
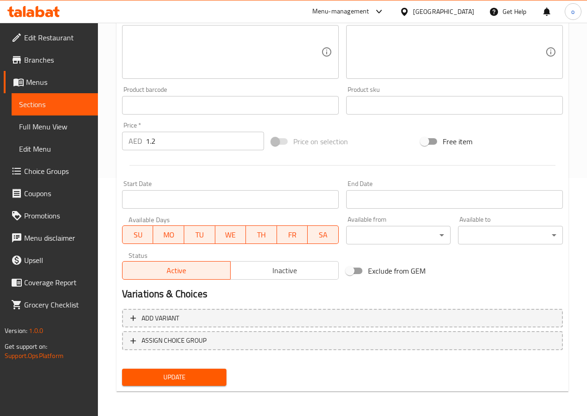
scroll to position [239, 0]
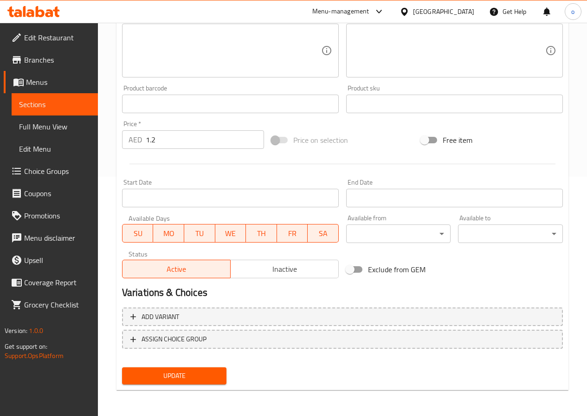
click at [203, 382] on span "Update" at bounding box center [174, 376] width 90 height 12
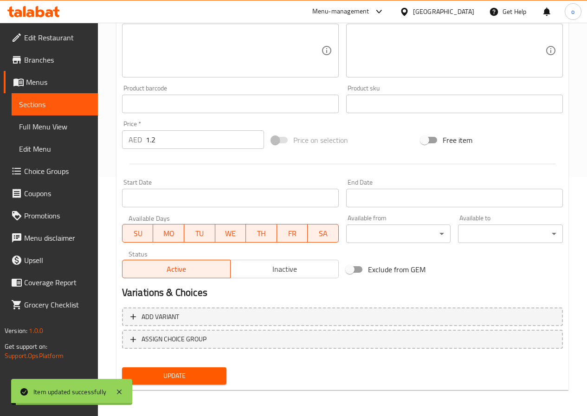
scroll to position [0, 0]
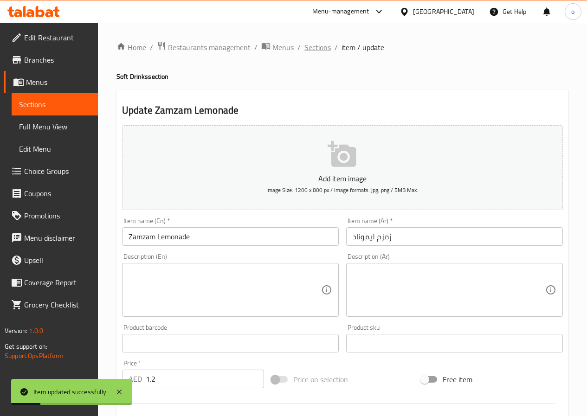
click at [318, 47] on span "Sections" at bounding box center [317, 47] width 26 height 11
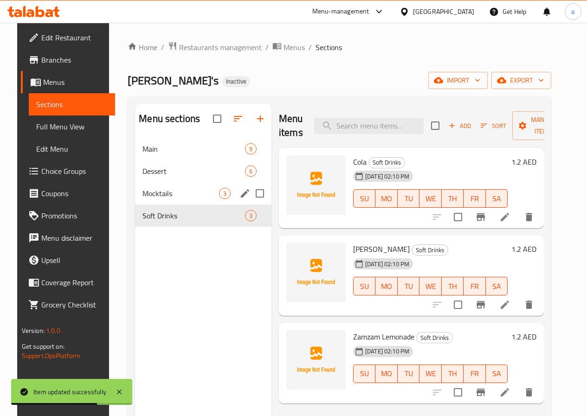
click at [149, 205] on div "Mocktails 3" at bounding box center [203, 193] width 136 height 22
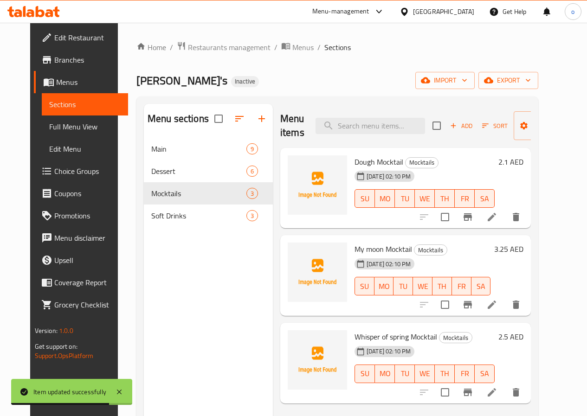
scroll to position [46, 0]
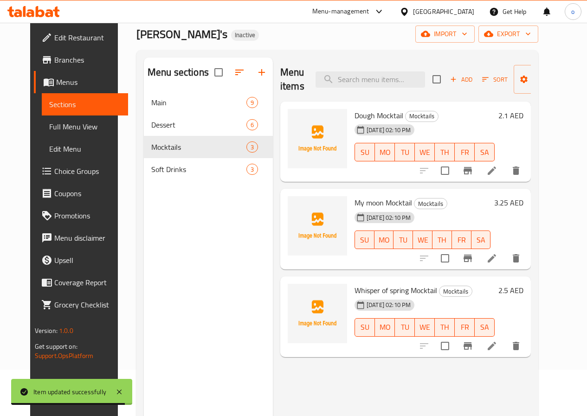
click at [505, 346] on li at bounding box center [492, 346] width 26 height 17
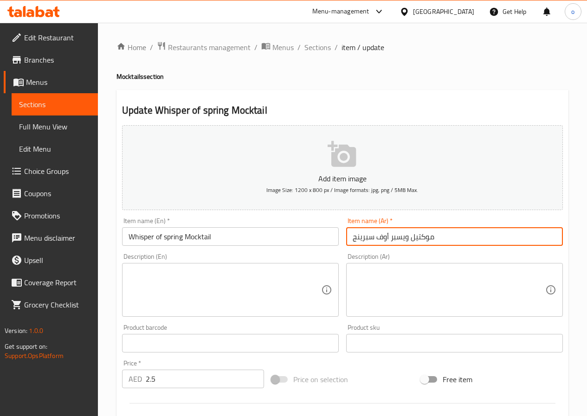
drag, startPoint x: 411, startPoint y: 238, endPoint x: 441, endPoint y: 236, distance: 29.3
click at [441, 236] on input "موكتيل ويسبر أوف سبرينج" at bounding box center [454, 236] width 217 height 19
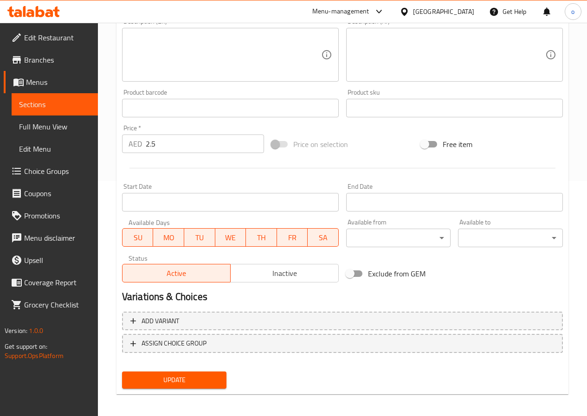
scroll to position [239, 0]
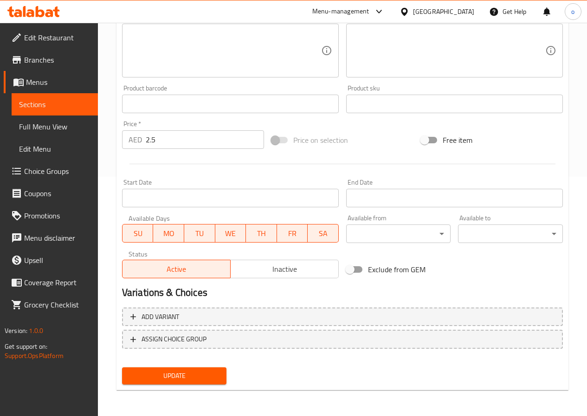
drag, startPoint x: 179, startPoint y: 381, endPoint x: 171, endPoint y: 382, distance: 8.9
click at [172, 382] on span "Update" at bounding box center [174, 376] width 90 height 12
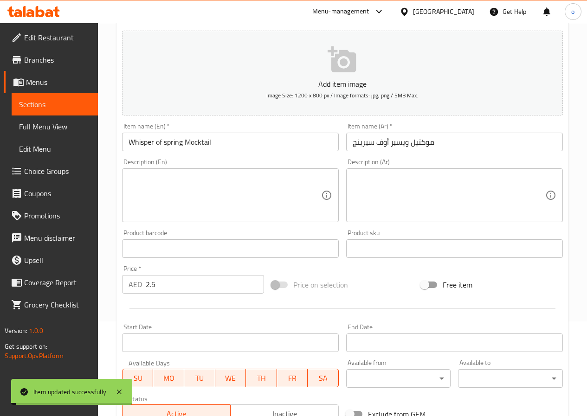
scroll to position [0, 0]
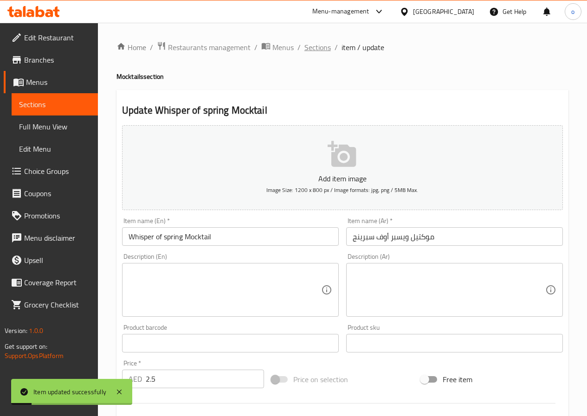
click at [316, 45] on span "Sections" at bounding box center [317, 47] width 26 height 11
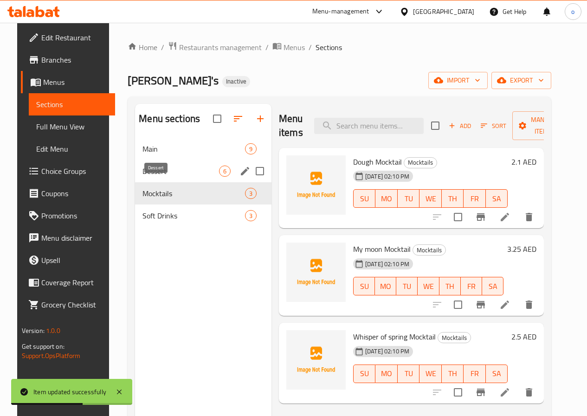
click at [171, 177] on span "Dessert" at bounding box center [180, 171] width 77 height 11
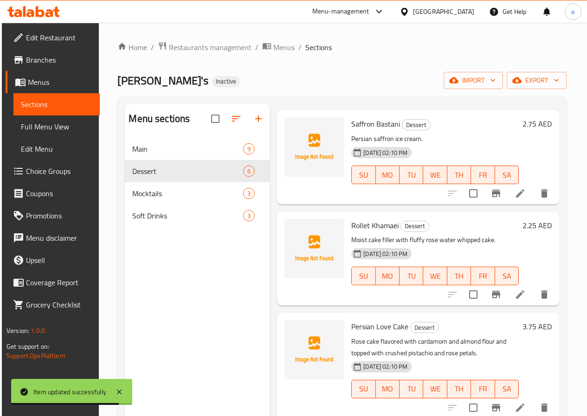
scroll to position [186, 0]
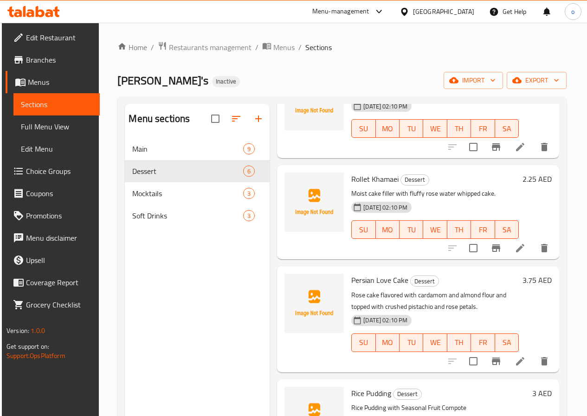
click at [351, 192] on p "Moist cake filler with fluffy rose water whipped cake." at bounding box center [434, 194] width 167 height 12
copy p "filler"
click at [518, 256] on li at bounding box center [520, 248] width 26 height 17
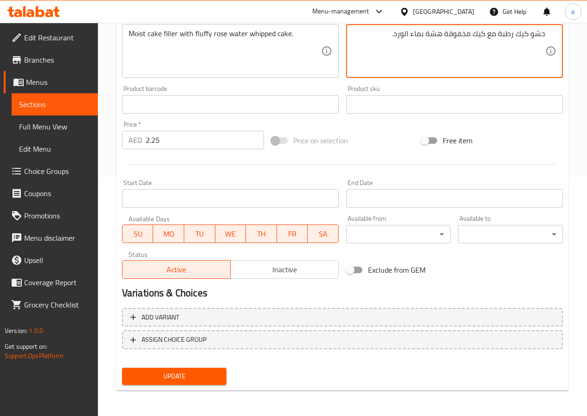
scroll to position [239, 0]
type textarea "حشو كيك رطبة مع كيك مخفوقة هشة بماء الورد."
click at [210, 371] on span "Update" at bounding box center [174, 376] width 90 height 12
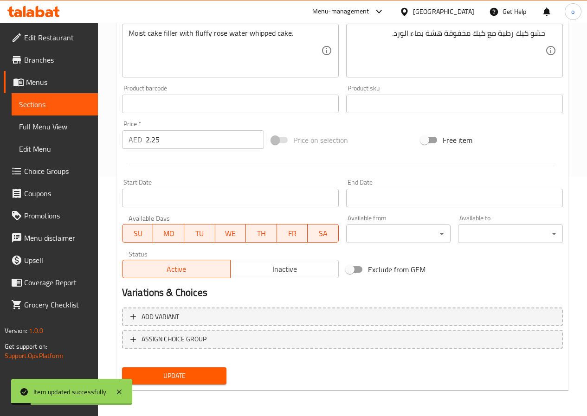
scroll to position [7, 0]
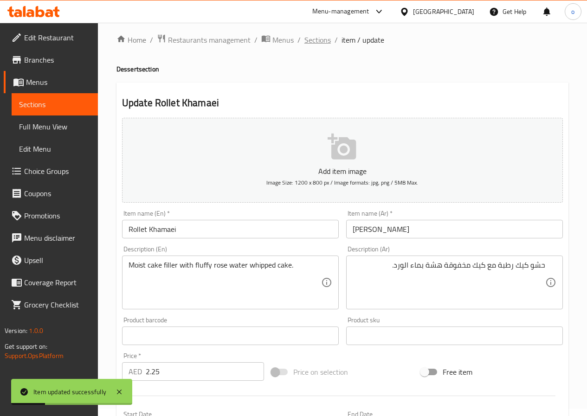
click at [311, 43] on span "Sections" at bounding box center [317, 39] width 26 height 11
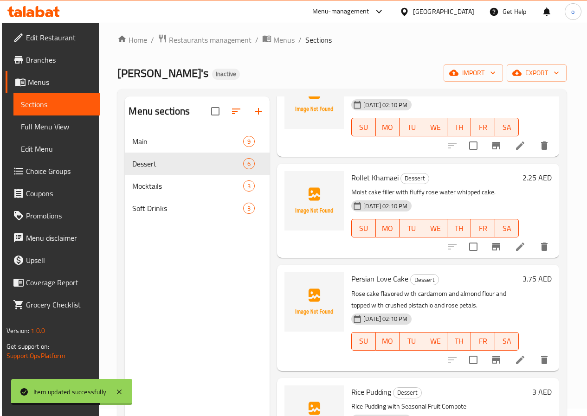
scroll to position [186, 0]
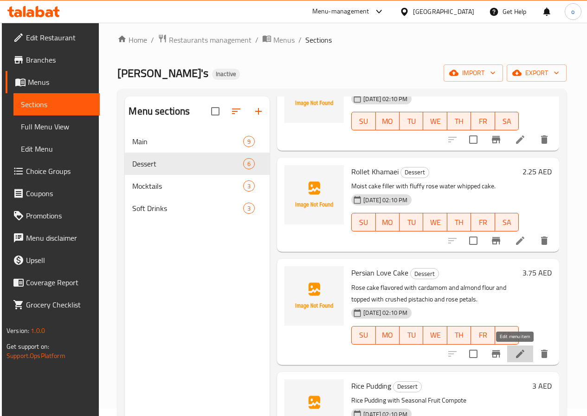
click at [516, 356] on icon at bounding box center [520, 354] width 8 height 8
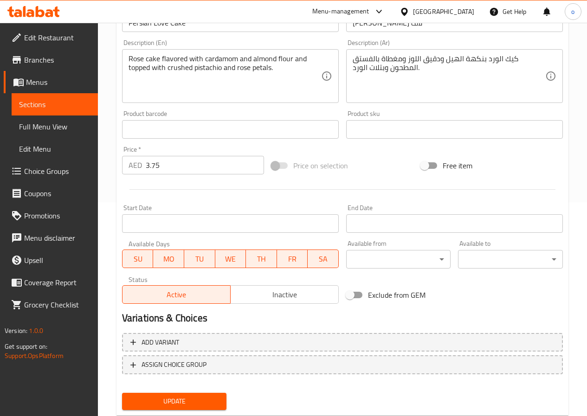
scroll to position [232, 0]
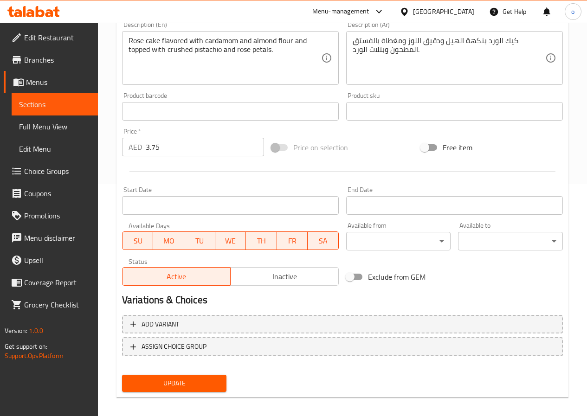
click at [208, 381] on span "Update" at bounding box center [174, 384] width 90 height 12
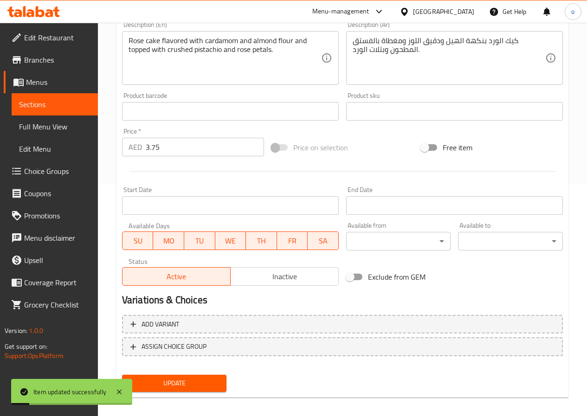
scroll to position [0, 0]
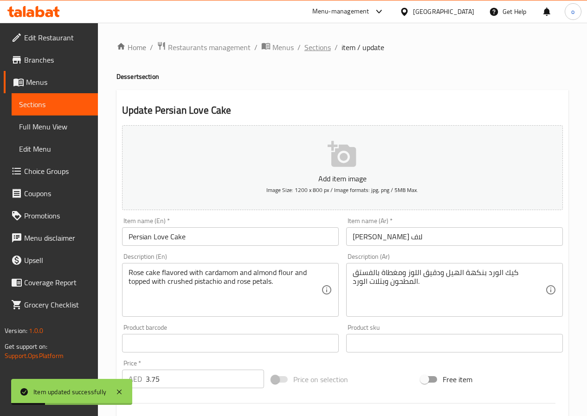
click at [317, 43] on span "Sections" at bounding box center [317, 47] width 26 height 11
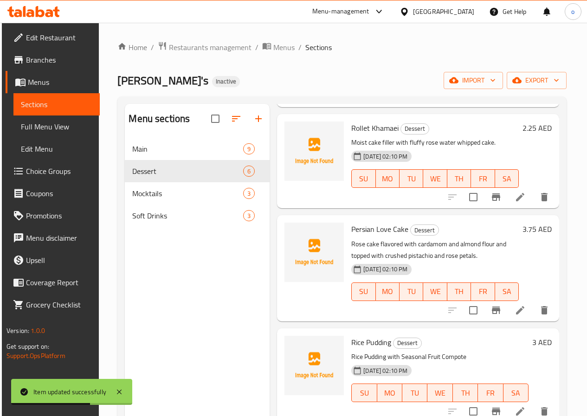
scroll to position [241, 0]
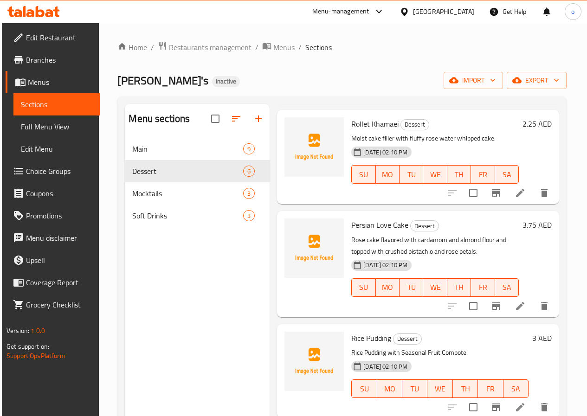
click at [416, 354] on p "Rice Pudding with Seasonal Fruit Compote" at bounding box center [439, 353] width 177 height 12
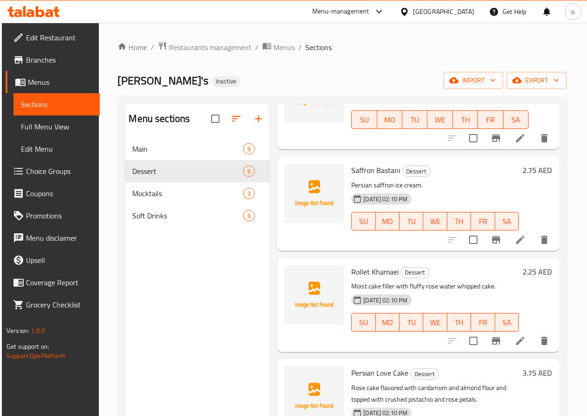
scroll to position [139, 0]
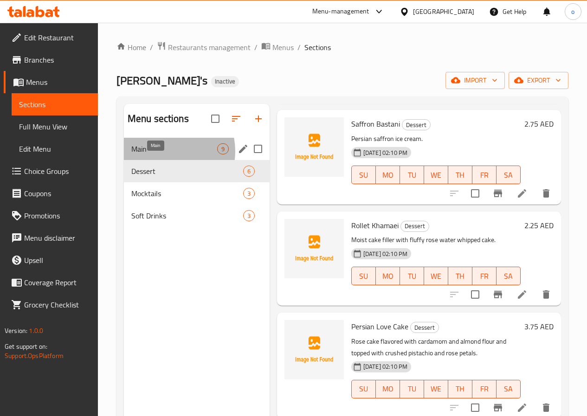
click at [162, 154] on span "Main" at bounding box center [174, 148] width 86 height 11
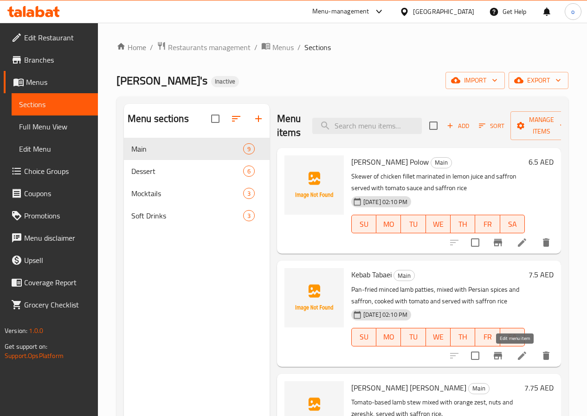
click at [516, 354] on icon at bounding box center [521, 355] width 11 height 11
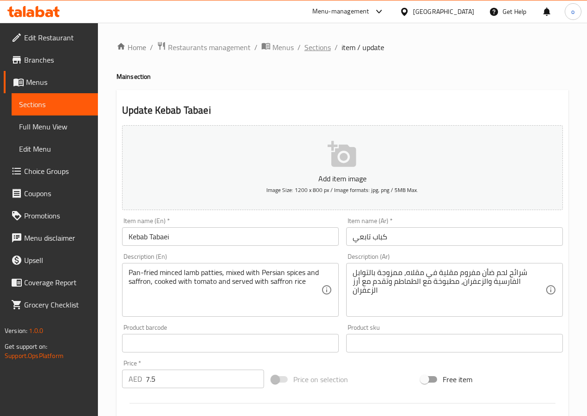
click at [305, 46] on span "Sections" at bounding box center [317, 47] width 26 height 11
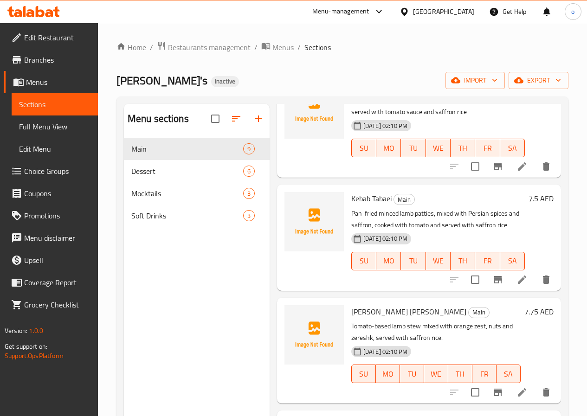
scroll to position [93, 0]
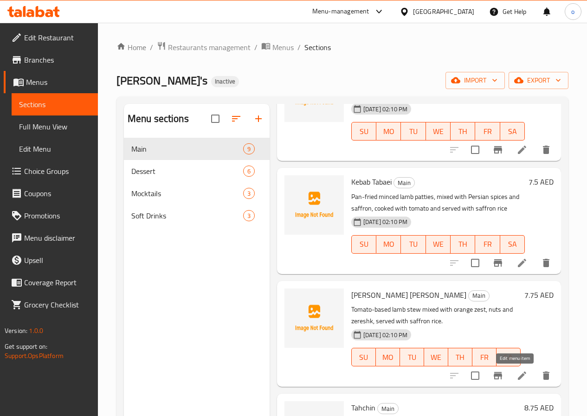
click at [516, 375] on icon at bounding box center [521, 375] width 11 height 11
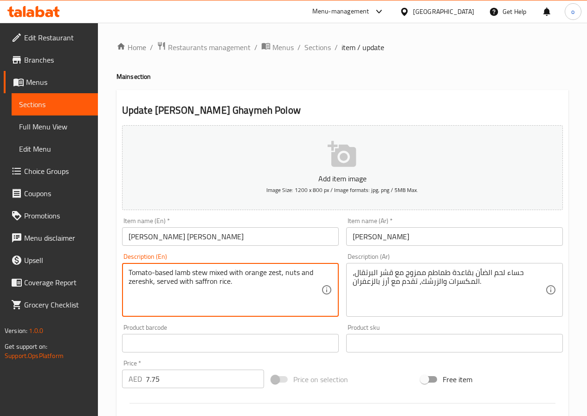
click at [141, 284] on textarea "Tomato-based lamb stew mixed with orange zest, nuts and zereshk, served with sa…" at bounding box center [224, 290] width 192 height 44
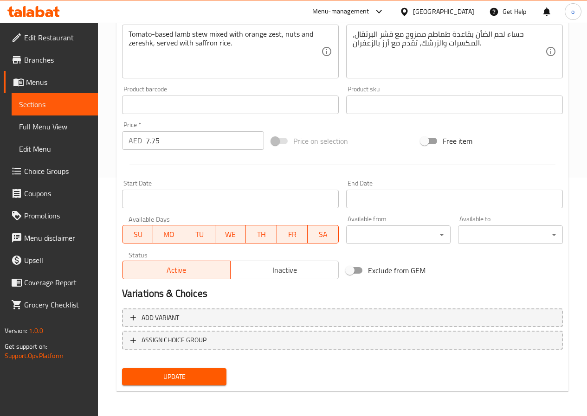
scroll to position [239, 0]
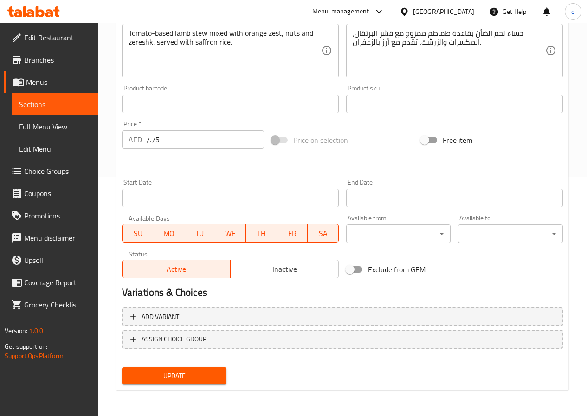
click at [213, 374] on span "Update" at bounding box center [174, 376] width 90 height 12
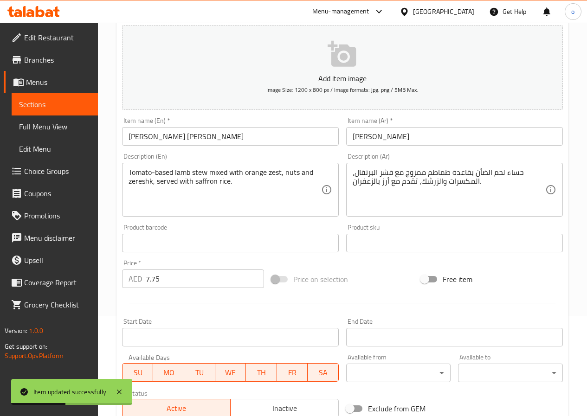
scroll to position [0, 0]
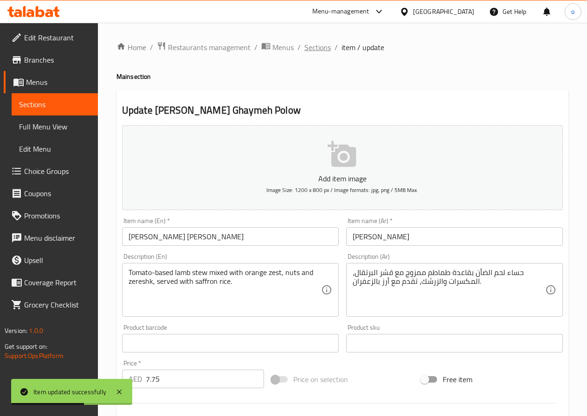
click at [310, 48] on span "Sections" at bounding box center [317, 47] width 26 height 11
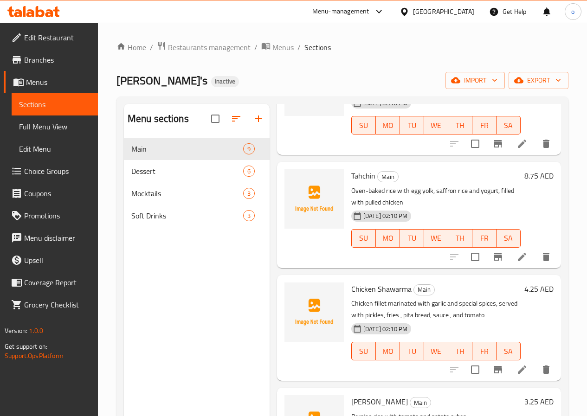
scroll to position [371, 0]
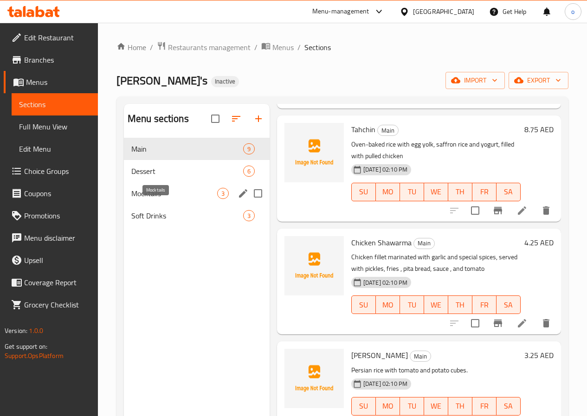
click at [150, 199] on span "Mocktails" at bounding box center [174, 193] width 86 height 11
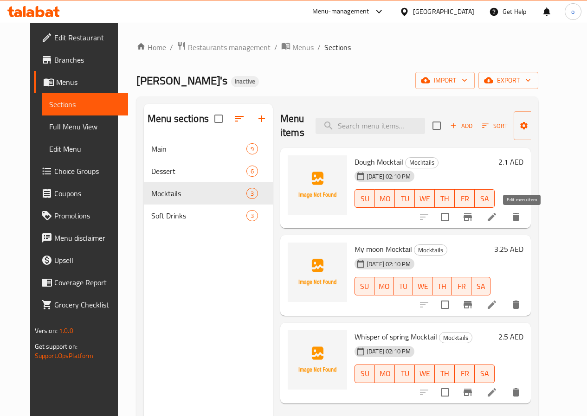
click at [497, 219] on icon at bounding box center [491, 216] width 11 height 11
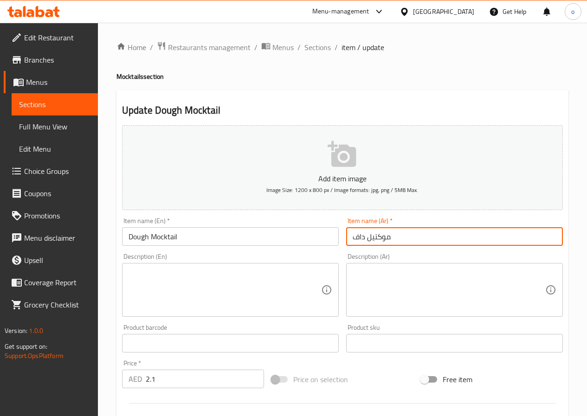
drag, startPoint x: 365, startPoint y: 237, endPoint x: 416, endPoint y: 236, distance: 51.5
click at [416, 236] on input "موكتيل داف" at bounding box center [454, 236] width 217 height 19
click at [314, 49] on span "Sections" at bounding box center [317, 47] width 26 height 11
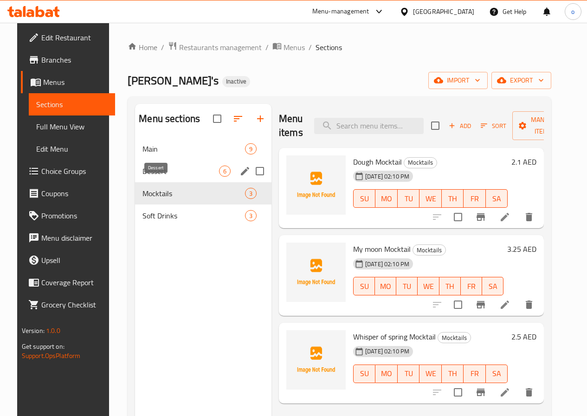
click at [171, 177] on span "Dessert" at bounding box center [180, 171] width 77 height 11
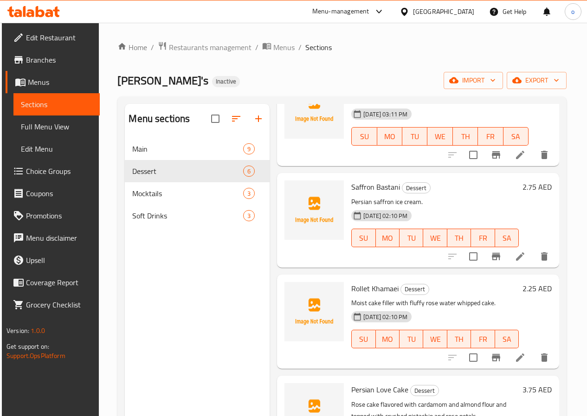
scroll to position [93, 0]
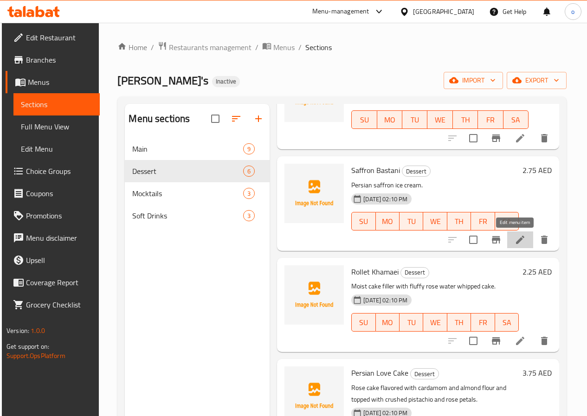
click at [514, 237] on icon at bounding box center [519, 239] width 11 height 11
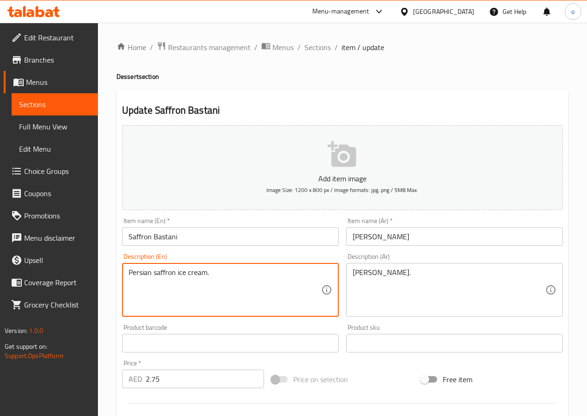
click at [138, 270] on textarea "Persian saffron ice cream." at bounding box center [224, 290] width 192 height 44
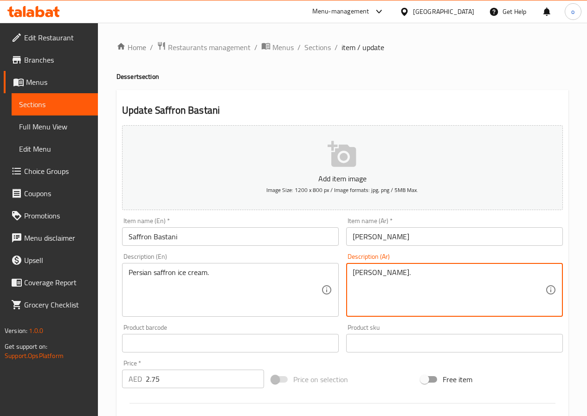
click at [396, 274] on textarea "آيس كريم زعفران فارسي." at bounding box center [448, 290] width 192 height 44
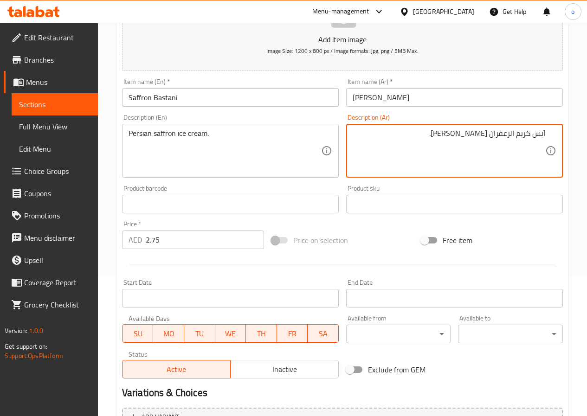
scroll to position [232, 0]
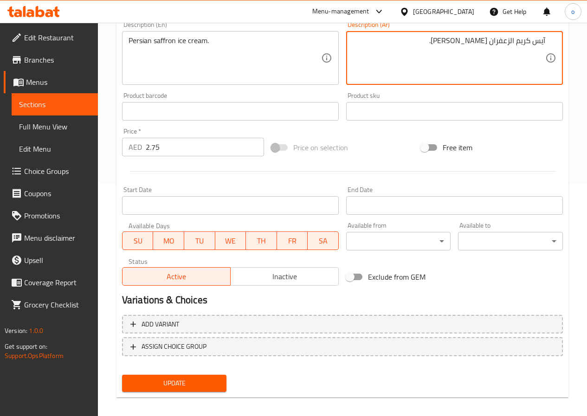
type textarea "آيس كريم الزعفران الفارسي."
click at [221, 381] on button "Update" at bounding box center [174, 383] width 105 height 17
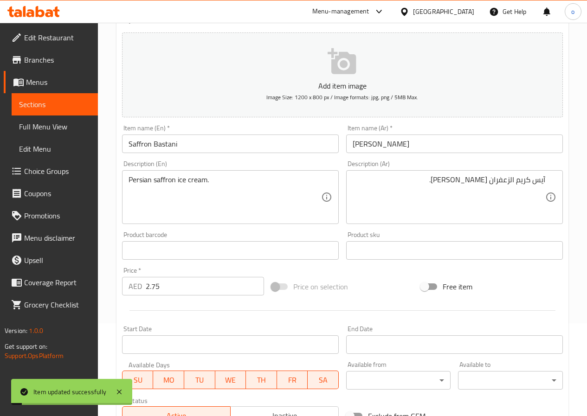
scroll to position [0, 0]
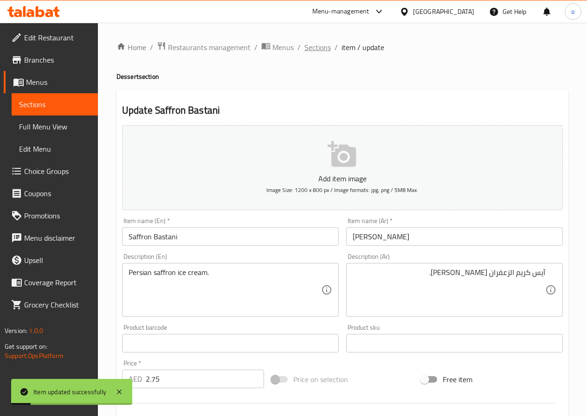
click at [313, 42] on span "Sections" at bounding box center [317, 47] width 26 height 11
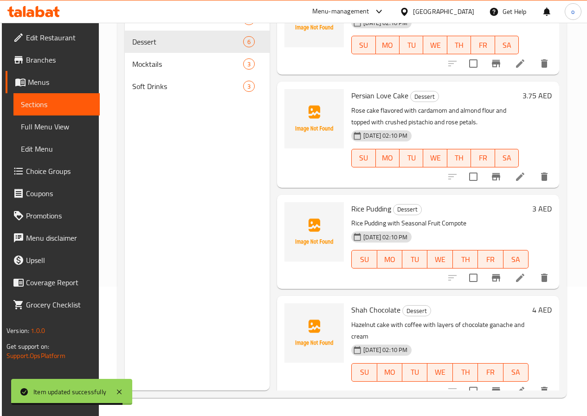
scroll to position [130, 0]
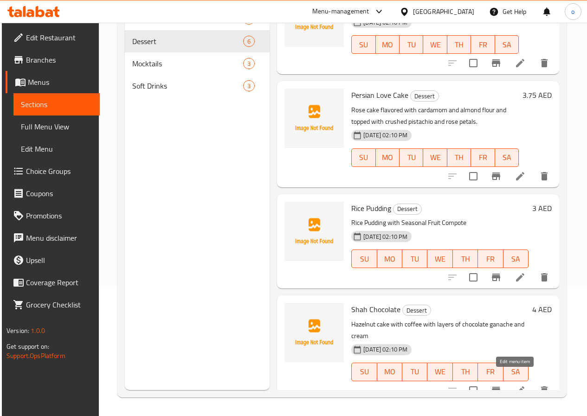
click at [517, 385] on icon at bounding box center [519, 390] width 11 height 11
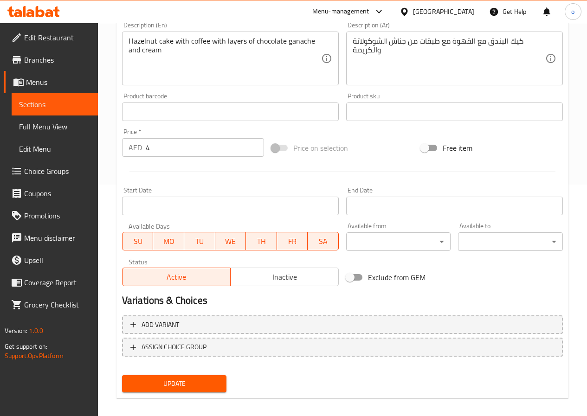
scroll to position [232, 0]
click at [206, 385] on span "Update" at bounding box center [174, 384] width 90 height 12
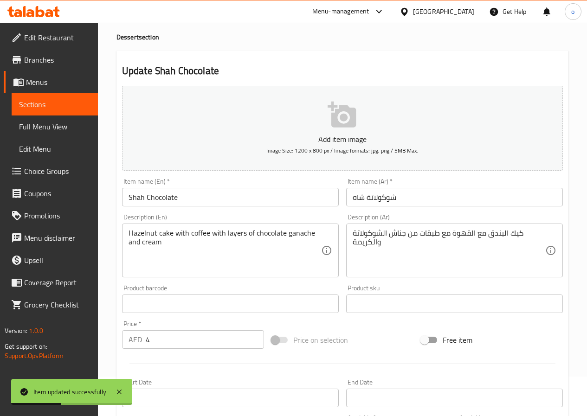
scroll to position [0, 0]
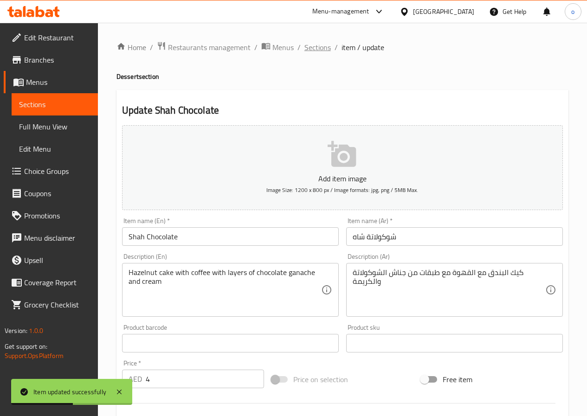
click at [312, 50] on span "Sections" at bounding box center [317, 47] width 26 height 11
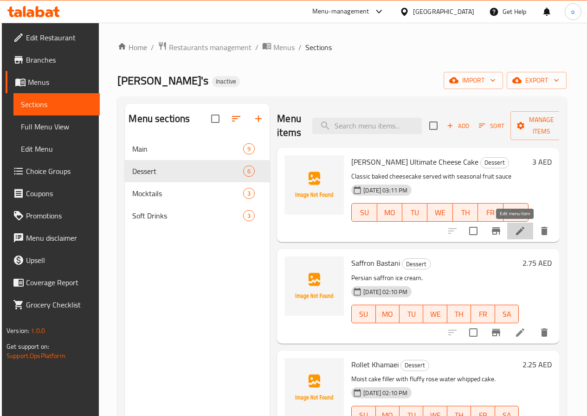
click at [514, 228] on icon at bounding box center [519, 230] width 11 height 11
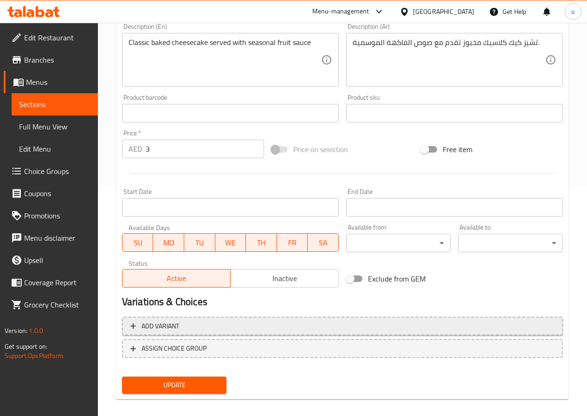
scroll to position [239, 0]
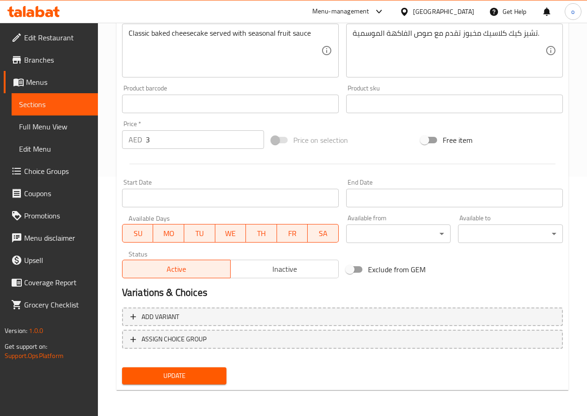
click at [174, 374] on span "Update" at bounding box center [174, 376] width 90 height 12
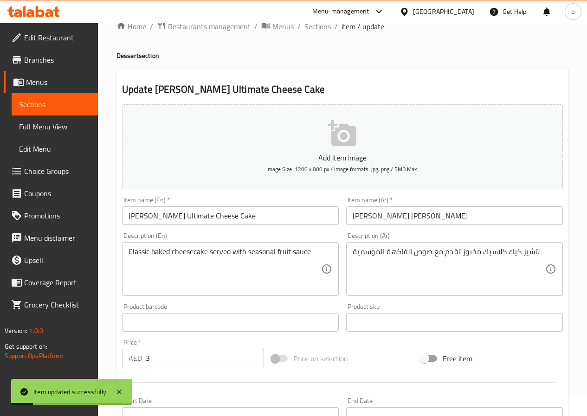
scroll to position [0, 0]
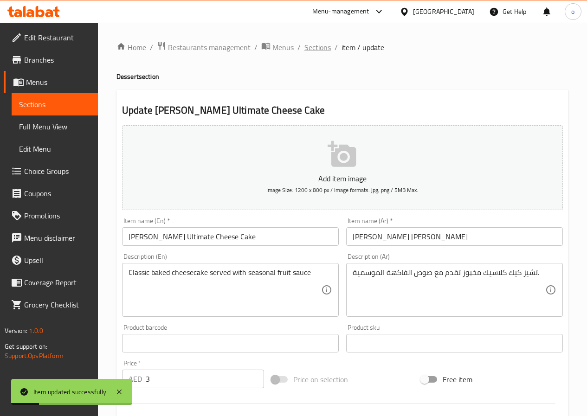
click at [325, 47] on span "Sections" at bounding box center [317, 47] width 26 height 11
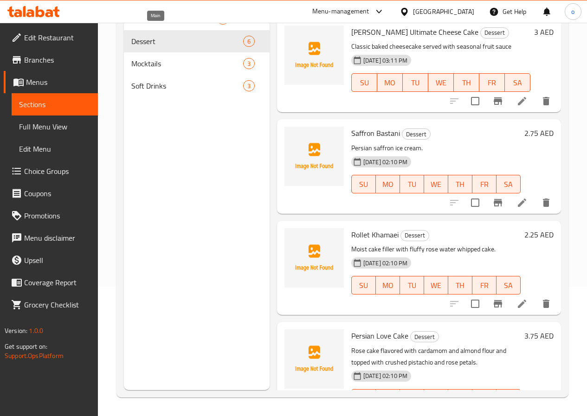
click at [160, 25] on span "Main" at bounding box center [174, 18] width 86 height 11
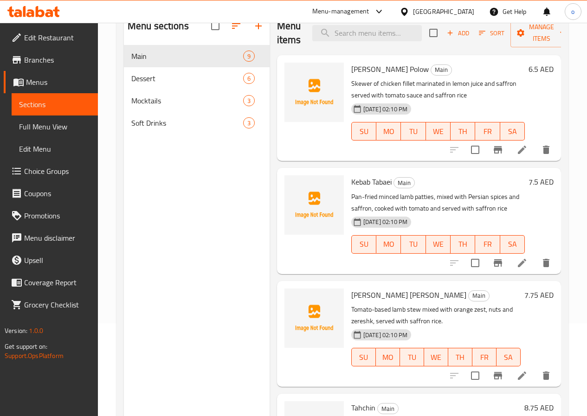
scroll to position [46, 0]
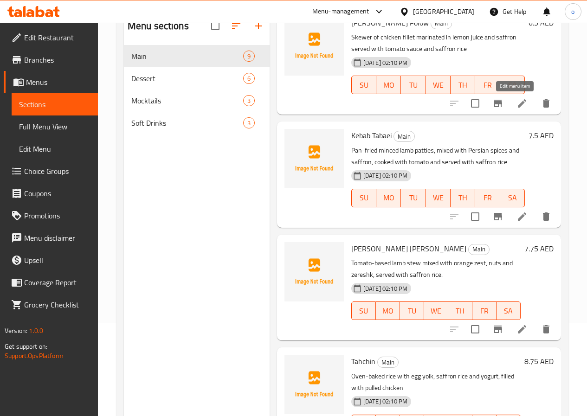
click at [516, 99] on icon at bounding box center [521, 103] width 11 height 11
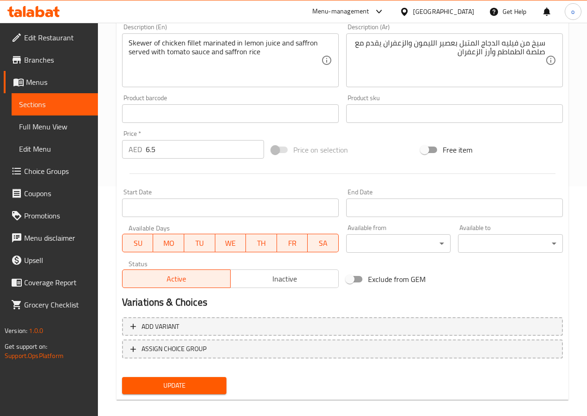
scroll to position [232, 0]
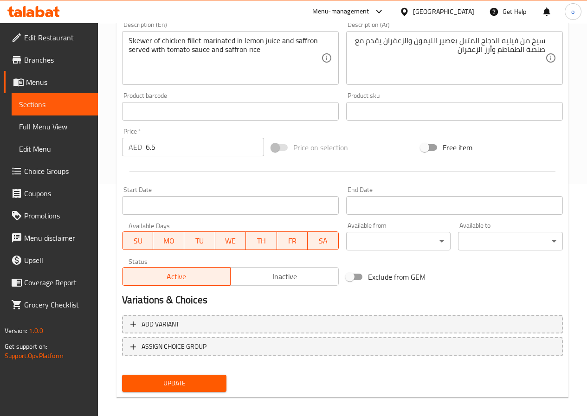
click at [177, 379] on span "Update" at bounding box center [174, 384] width 90 height 12
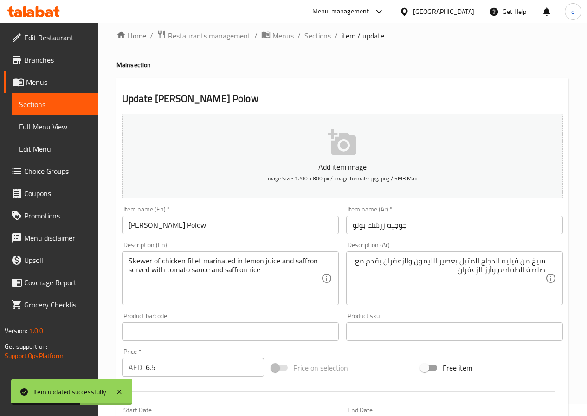
scroll to position [0, 0]
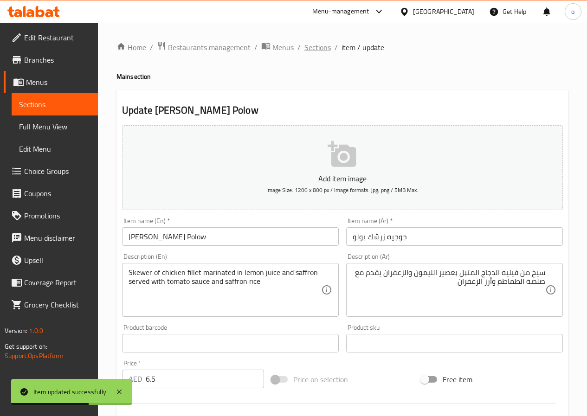
click at [320, 49] on span "Sections" at bounding box center [317, 47] width 26 height 11
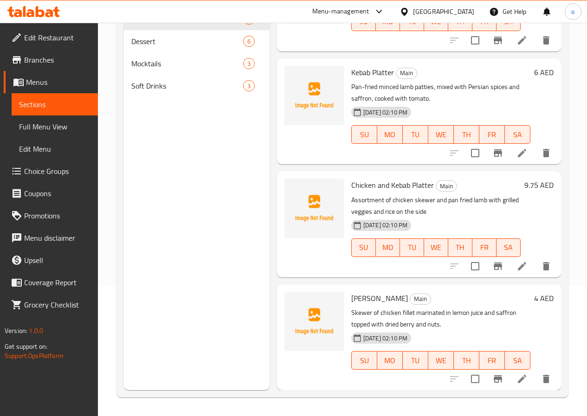
scroll to position [486, 0]
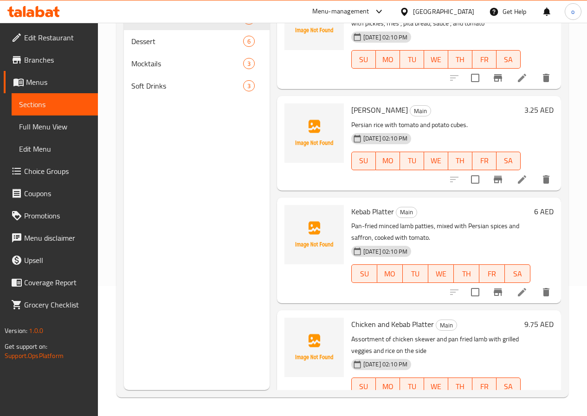
click at [516, 288] on icon at bounding box center [521, 292] width 11 height 11
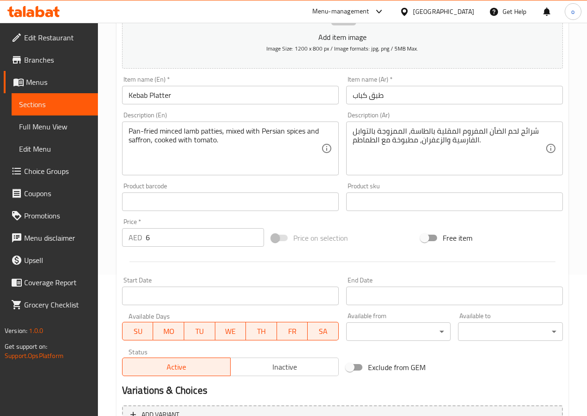
scroll to position [232, 0]
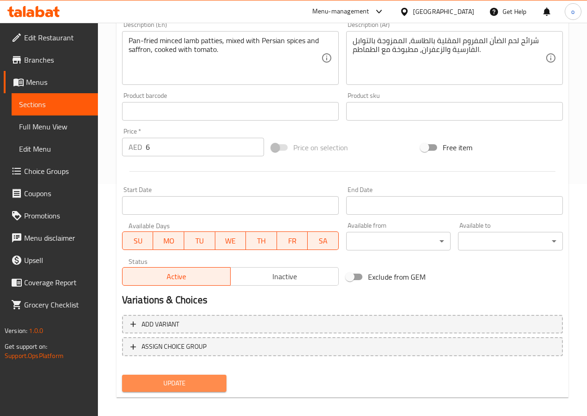
click at [206, 388] on span "Update" at bounding box center [174, 384] width 90 height 12
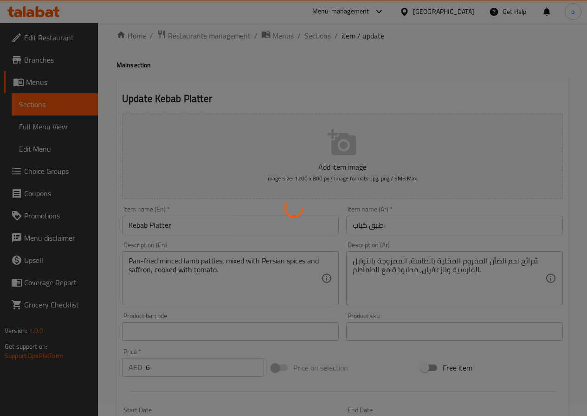
scroll to position [0, 0]
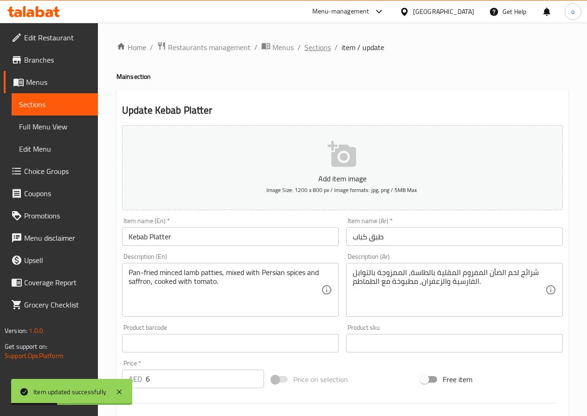
click at [322, 48] on span "Sections" at bounding box center [317, 47] width 26 height 11
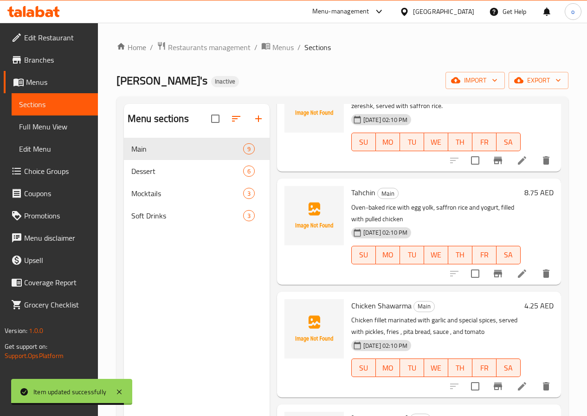
scroll to position [325, 0]
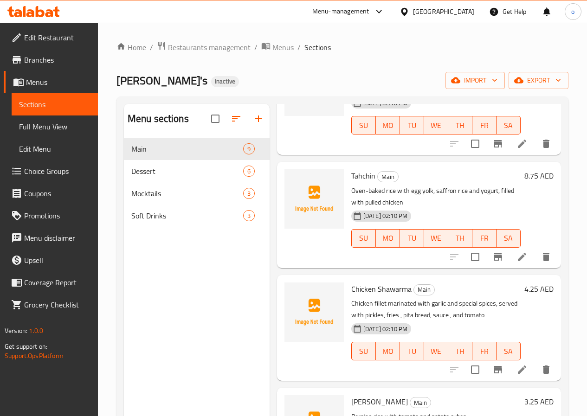
click at [510, 263] on li at bounding box center [522, 257] width 26 height 17
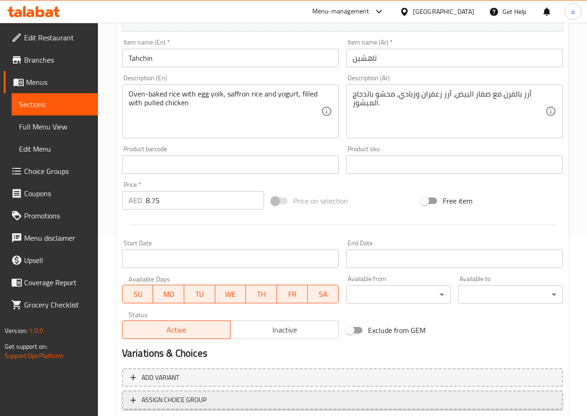
scroll to position [232, 0]
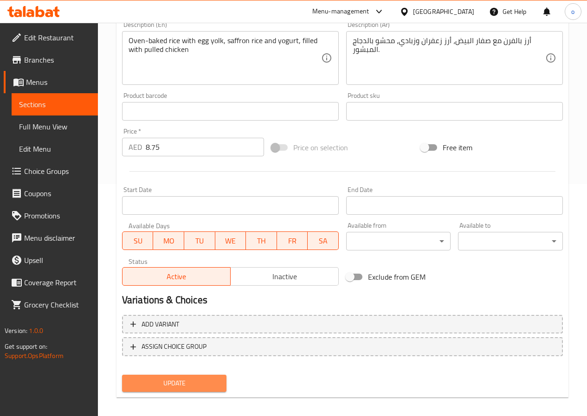
click at [217, 380] on span "Update" at bounding box center [174, 384] width 90 height 12
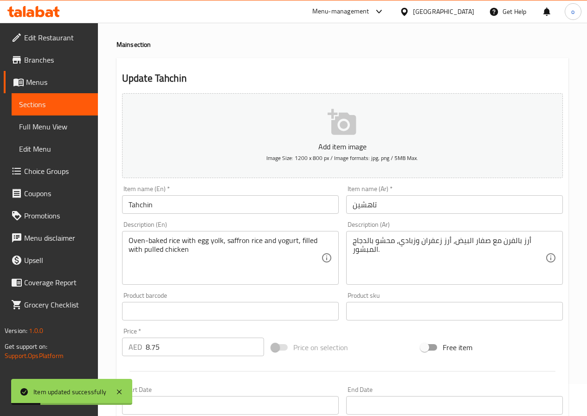
scroll to position [0, 0]
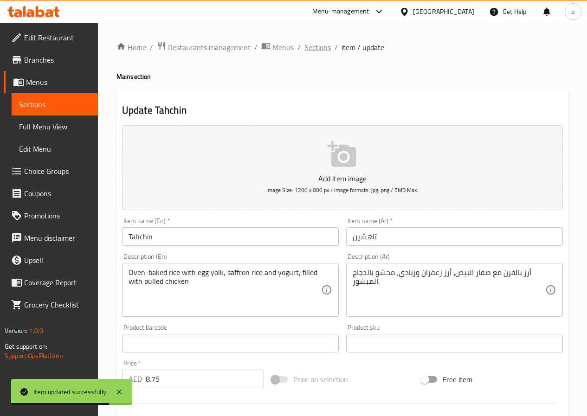
click at [321, 44] on span "Sections" at bounding box center [317, 47] width 26 height 11
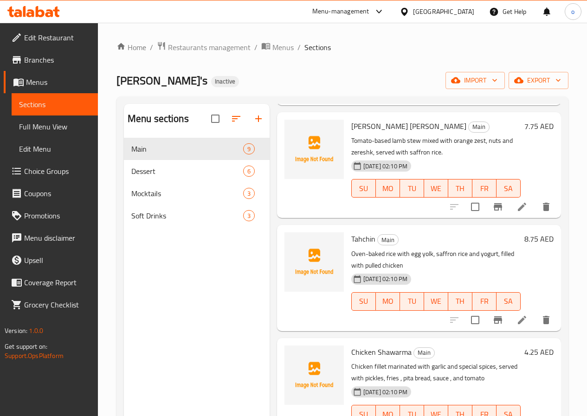
scroll to position [278, 0]
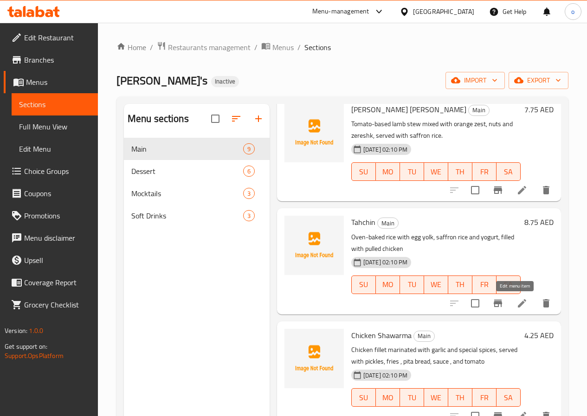
click at [517, 303] on icon at bounding box center [521, 303] width 11 height 11
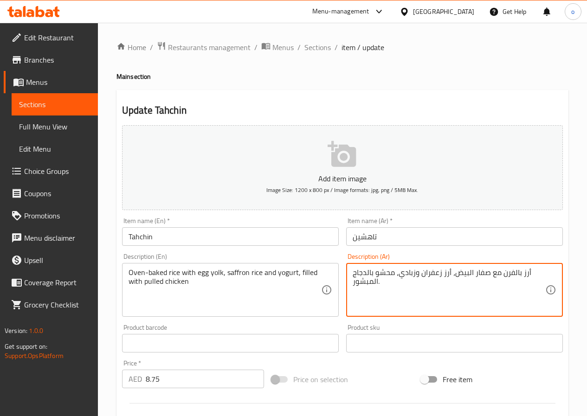
drag, startPoint x: 499, startPoint y: 273, endPoint x: 515, endPoint y: 273, distance: 16.7
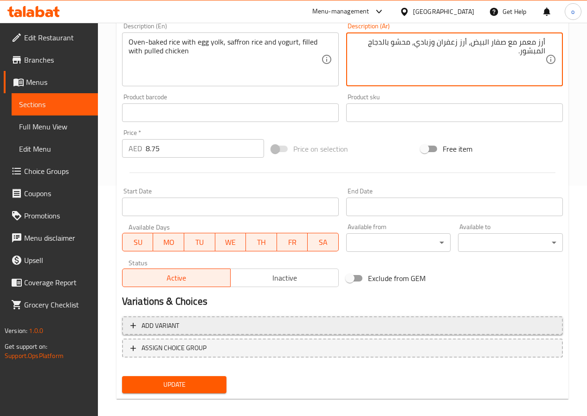
scroll to position [232, 0]
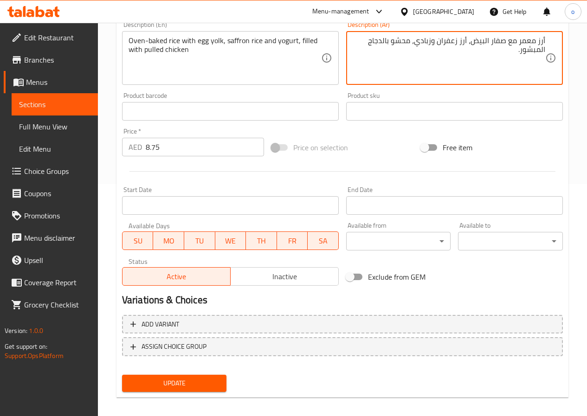
type textarea "أرز معمر مع صفار البيض، أرز زعفران وزبادي، محشو بالدجاج المبشور."
click at [180, 381] on span "Update" at bounding box center [174, 384] width 90 height 12
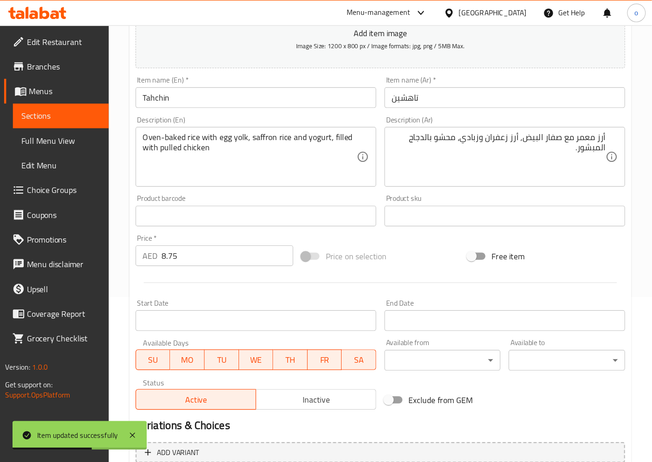
scroll to position [0, 0]
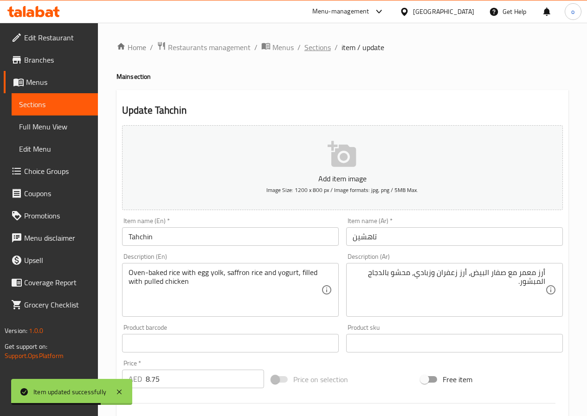
click at [326, 44] on span "Sections" at bounding box center [317, 47] width 26 height 11
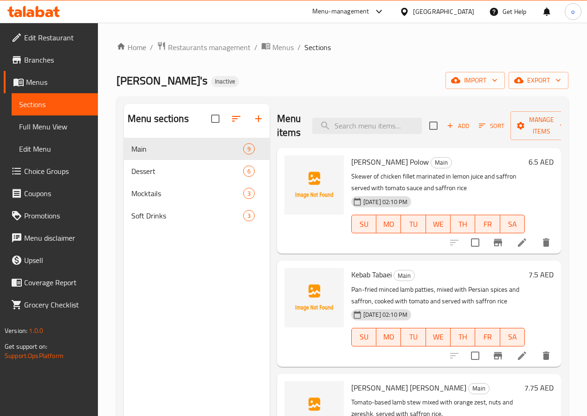
click at [39, 81] on span "Menus" at bounding box center [58, 82] width 64 height 11
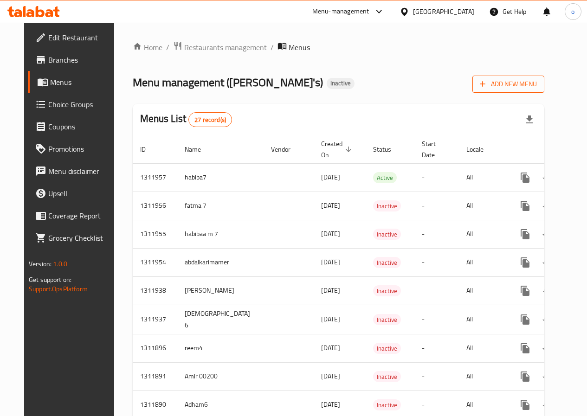
click at [544, 91] on button "Add New Menu" at bounding box center [508, 84] width 72 height 17
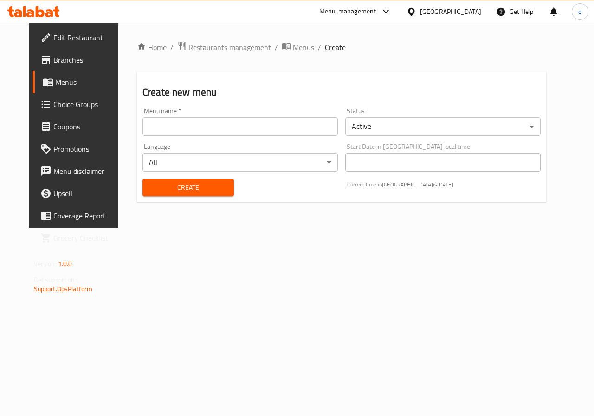
click at [235, 128] on input "text" at bounding box center [239, 126] width 195 height 19
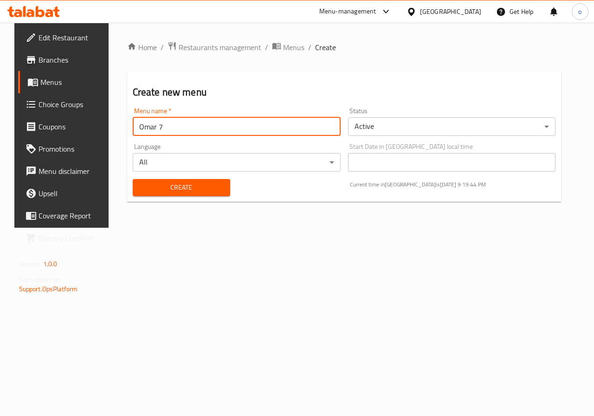
type input "Omar 7"
click at [181, 190] on span "Create" at bounding box center [181, 188] width 83 height 12
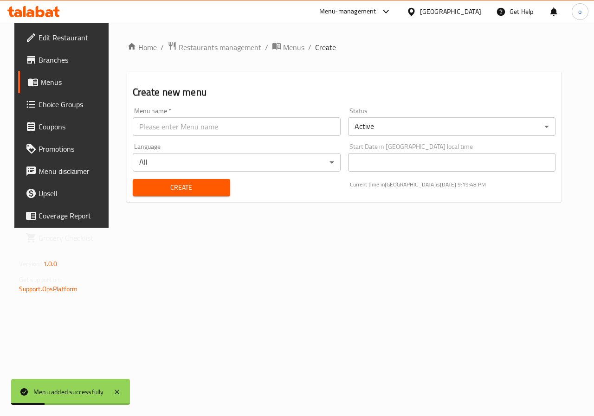
click at [43, 84] on span "Menus" at bounding box center [73, 82] width 66 height 11
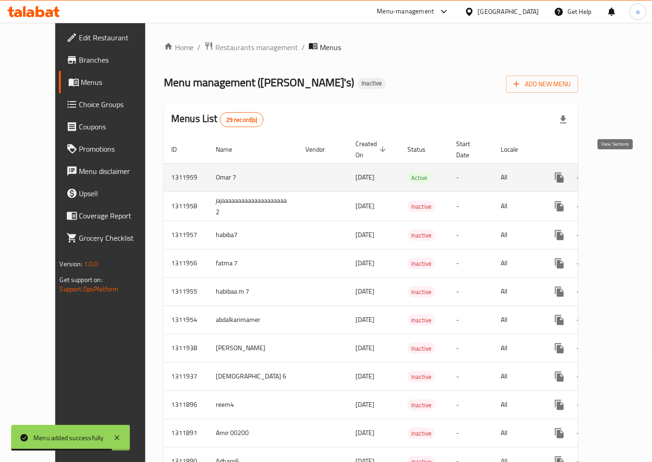
click at [593, 172] on link "enhanced table" at bounding box center [626, 177] width 22 height 22
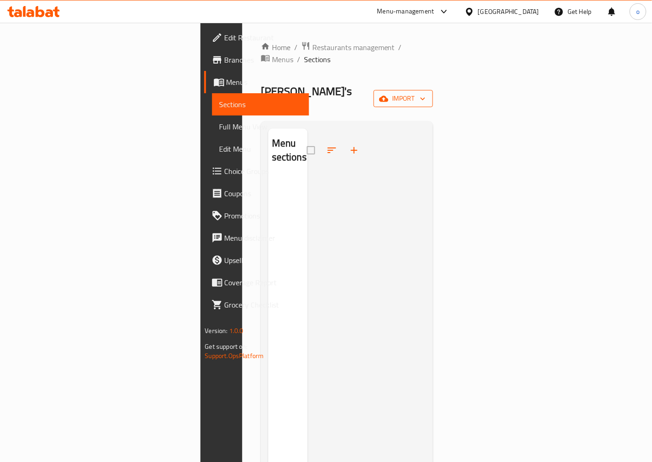
click at [425, 93] on span "import" at bounding box center [403, 99] width 45 height 12
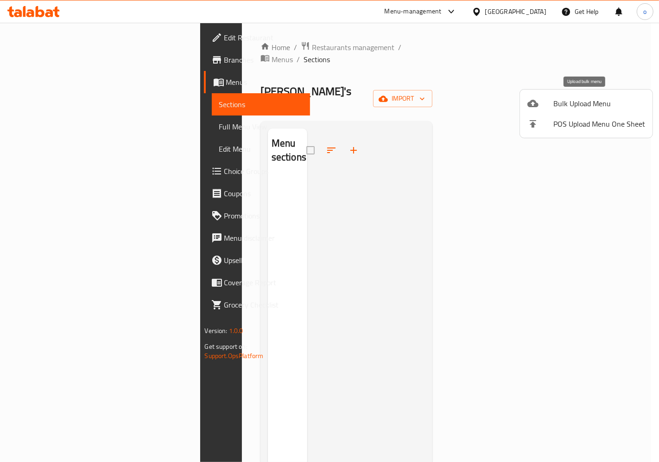
click at [578, 98] on span "Bulk Upload Menu" at bounding box center [600, 103] width 92 height 11
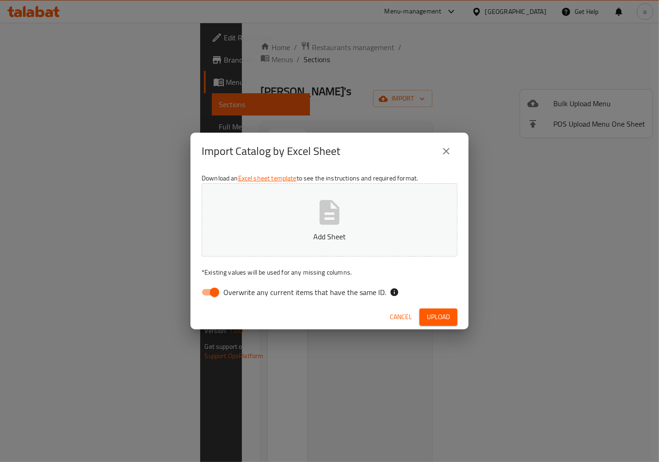
click at [220, 290] on input "Overwrite any current items that have the same ID." at bounding box center [214, 292] width 53 height 18
checkbox input "false"
click at [442, 314] on span "Upload" at bounding box center [438, 317] width 23 height 12
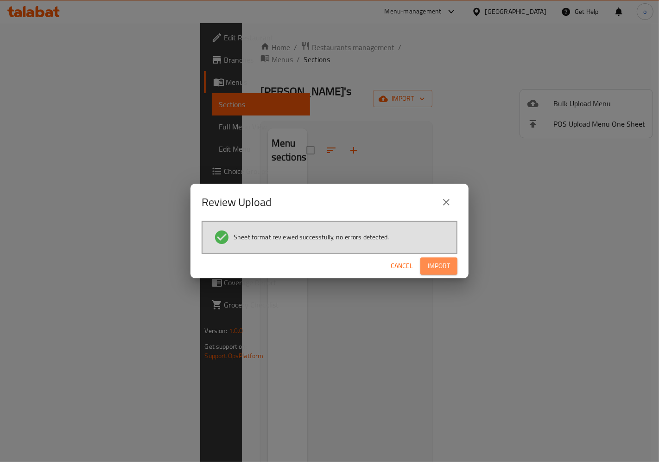
click at [441, 261] on span "Import" at bounding box center [439, 266] width 22 height 12
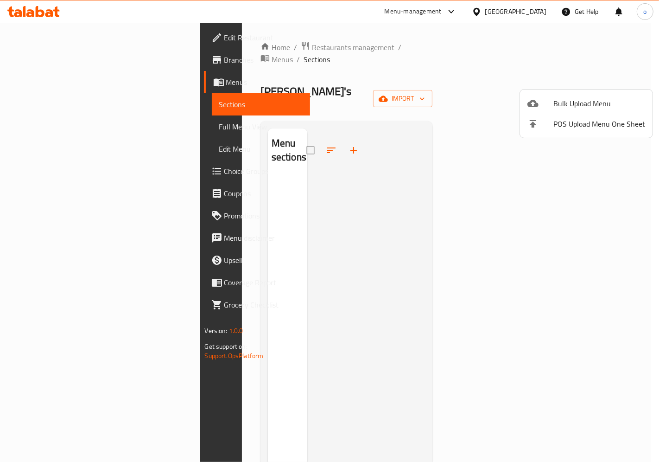
click at [368, 164] on div at bounding box center [329, 231] width 659 height 462
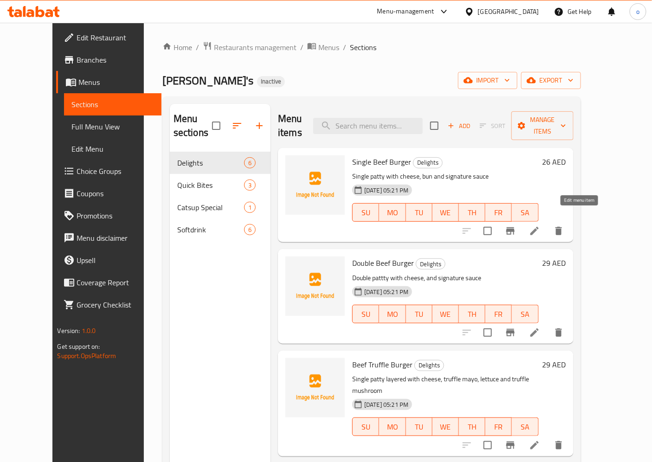
click at [540, 225] on icon at bounding box center [534, 230] width 11 height 11
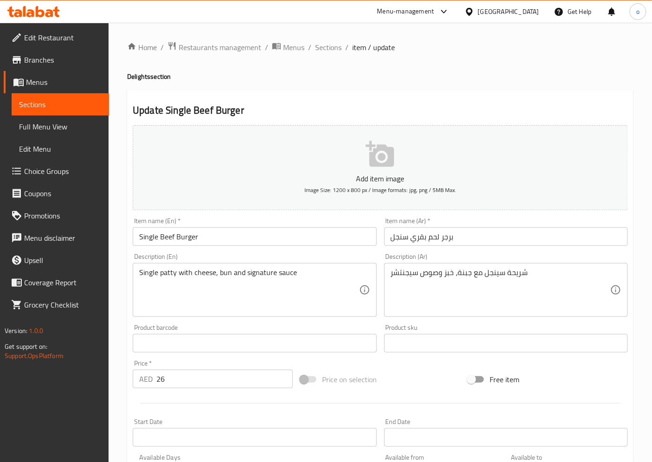
click at [402, 238] on input "برجر لحم بقري سنجل" at bounding box center [505, 236] width 243 height 19
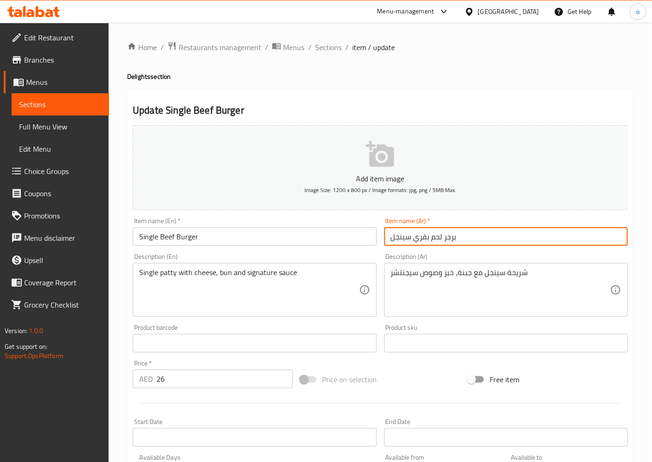
type input "برجر لحم بقري سينجل"
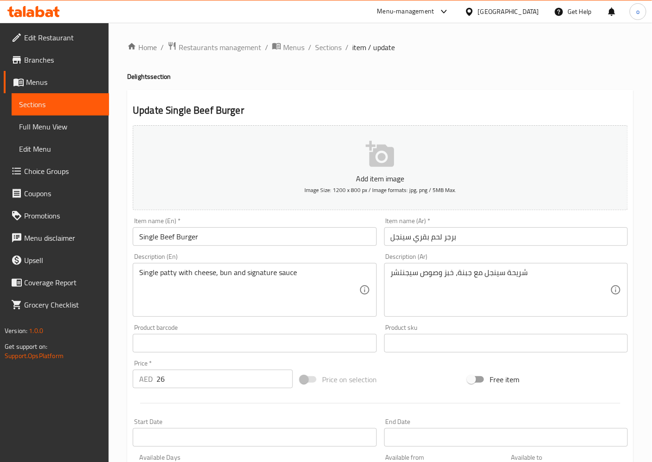
click at [442, 273] on textarea "شريحة سينجل مع جبنة، خبز وصوص سيجنتشر" at bounding box center [499, 290] width 219 height 44
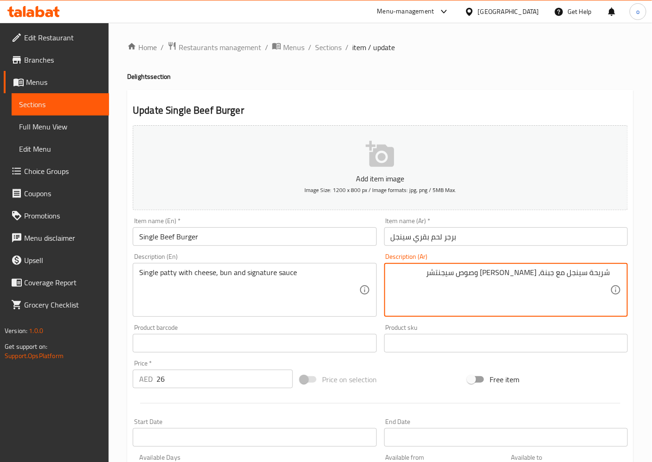
click at [470, 274] on textarea "شريحة سينجل مع جبنة، كيزر وصوص سيجنتشر" at bounding box center [499, 290] width 219 height 44
type textarea "شريحة سينجل مع جبنة، كيزر وصوص سيجنتشر."
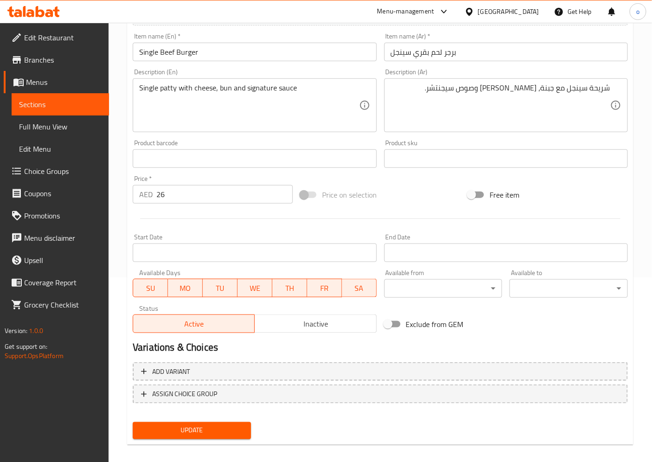
scroll to position [192, 0]
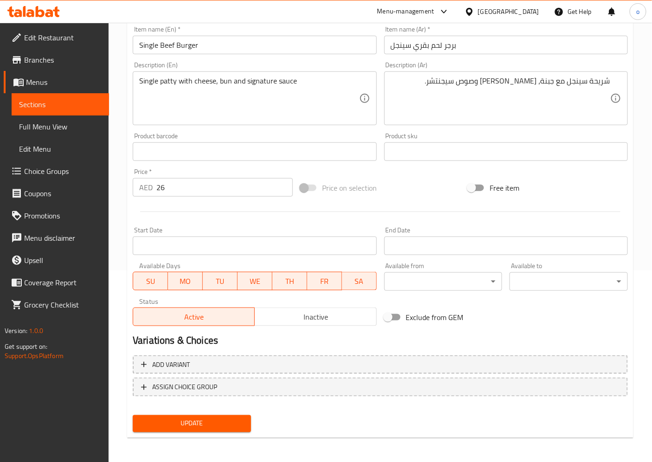
click at [229, 416] on span "Update" at bounding box center [191, 424] width 103 height 12
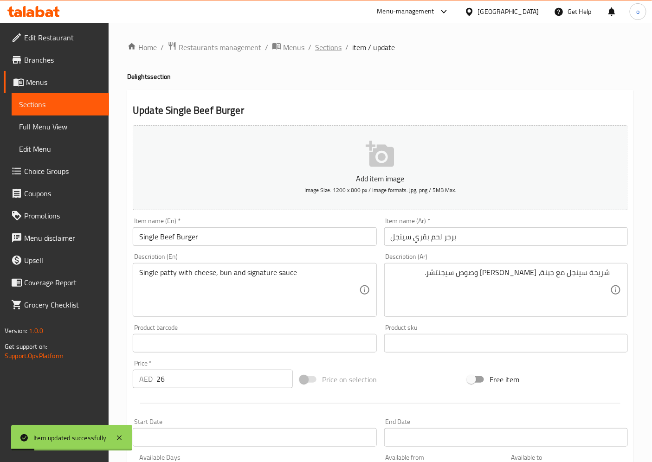
click at [329, 46] on span "Sections" at bounding box center [328, 47] width 26 height 11
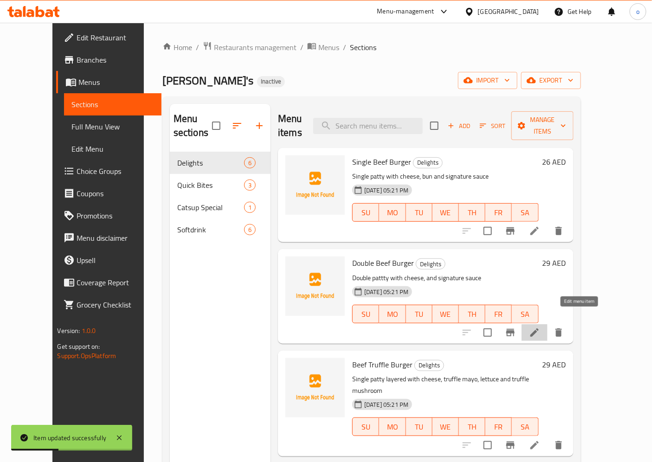
click at [538, 328] on icon at bounding box center [534, 332] width 8 height 8
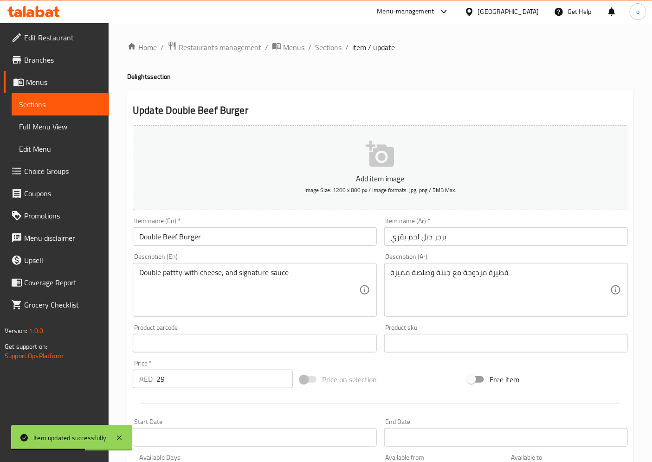
click at [427, 237] on input "برجر دبل لحم بقري" at bounding box center [505, 236] width 243 height 19
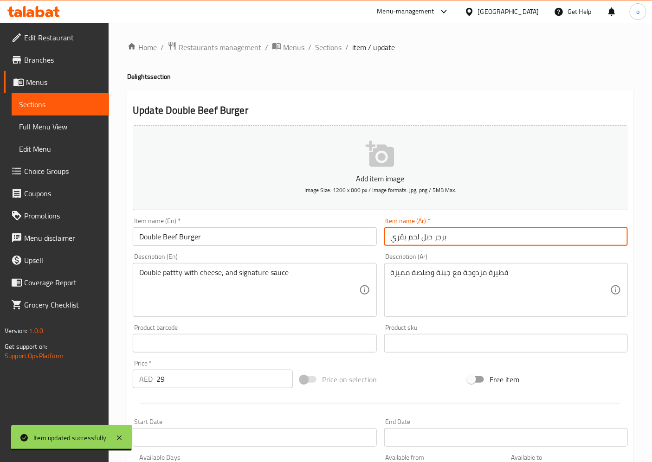
drag, startPoint x: 433, startPoint y: 238, endPoint x: 422, endPoint y: 241, distance: 11.0
click at [422, 241] on input "برجر دبل لحم بقري" at bounding box center [505, 236] width 243 height 19
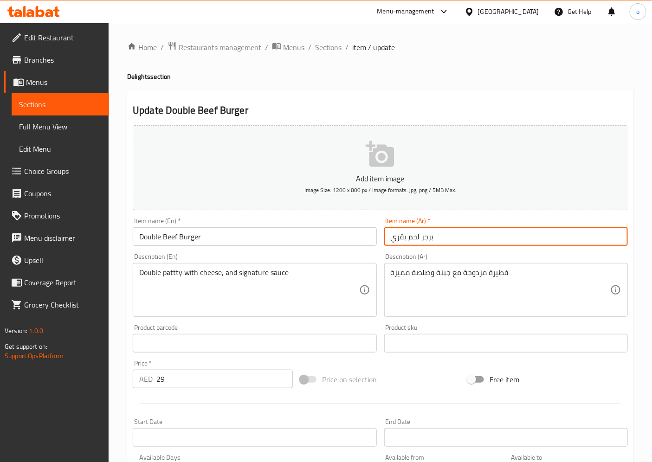
click at [387, 237] on input "برجر لحم بقري" at bounding box center [505, 236] width 243 height 19
click at [565, 235] on input "برجر لحم بقري" at bounding box center [505, 236] width 243 height 19
click at [593, 238] on input "برجر لحم بقري دوبل" at bounding box center [505, 236] width 243 height 19
type input "برجر لحم بقري دوبل"
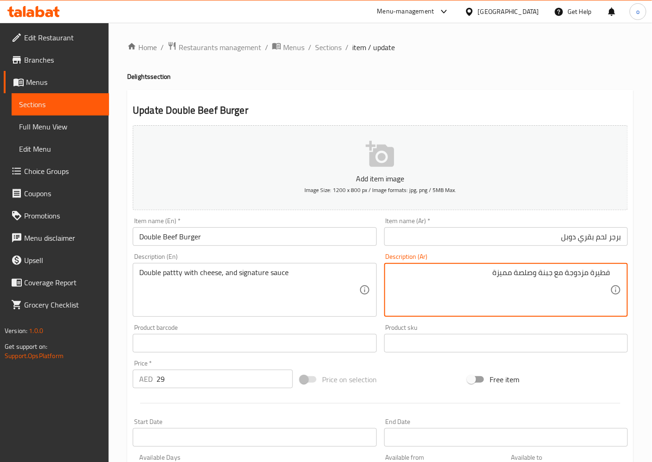
click at [589, 272] on textarea "فطيرة مزدوجة مع جبنة وصلصة مميزة" at bounding box center [499, 290] width 219 height 44
click at [593, 272] on textarea "فطيرة مزدوجة مع جبنة وصلصة مميزة" at bounding box center [499, 290] width 219 height 44
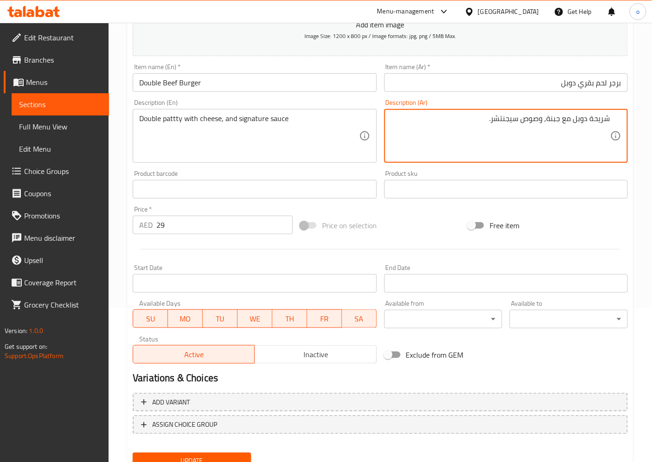
scroll to position [154, 0]
type textarea "شريحة دوبل مع جبنة, وصوص سيجنتشر."
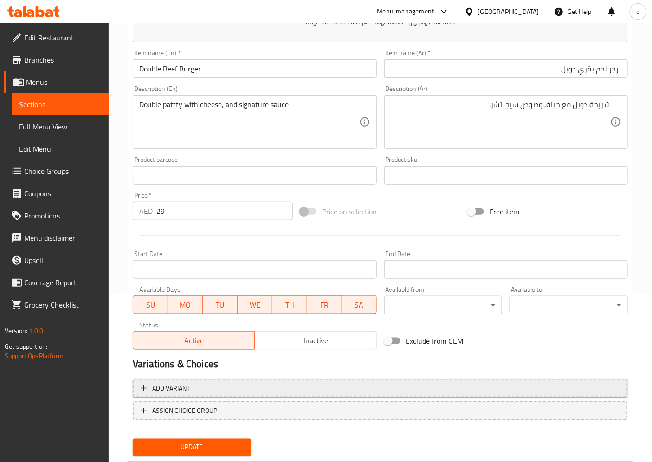
scroll to position [192, 0]
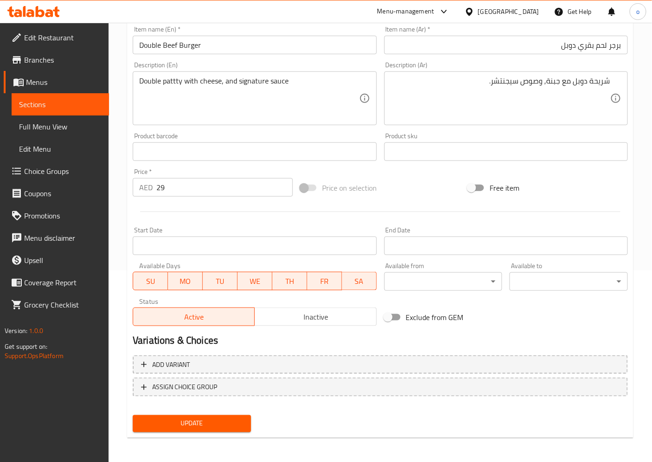
click at [202, 416] on span "Update" at bounding box center [191, 424] width 103 height 12
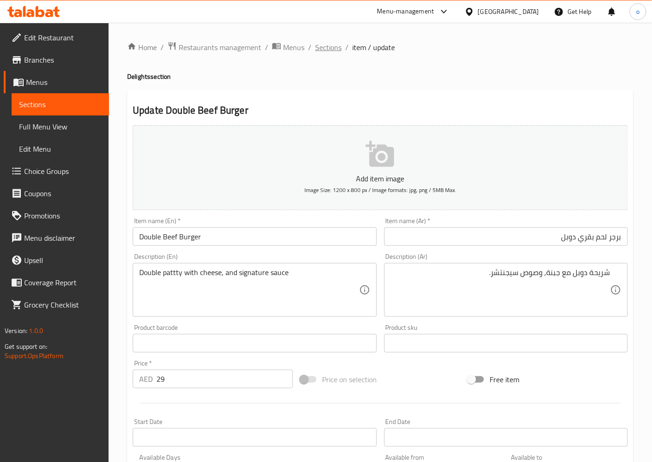
click at [327, 51] on span "Sections" at bounding box center [328, 47] width 26 height 11
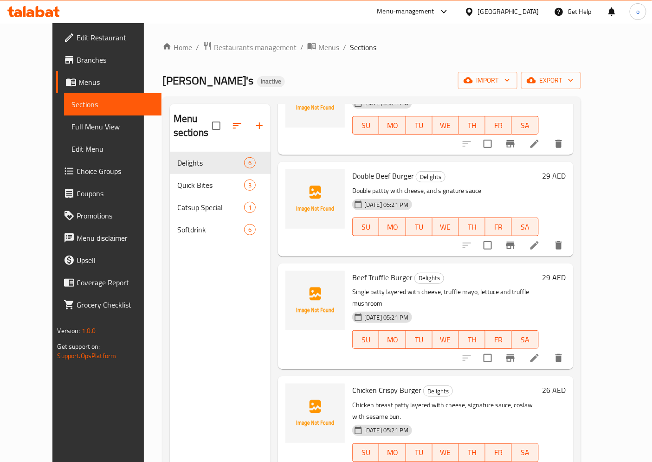
scroll to position [103, 0]
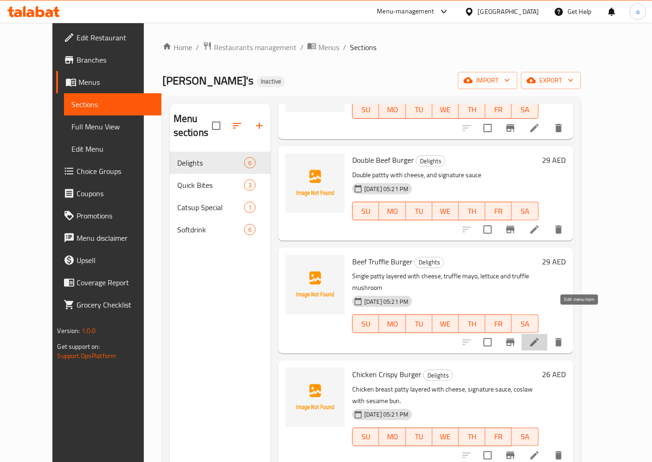
click at [538, 338] on icon at bounding box center [534, 342] width 8 height 8
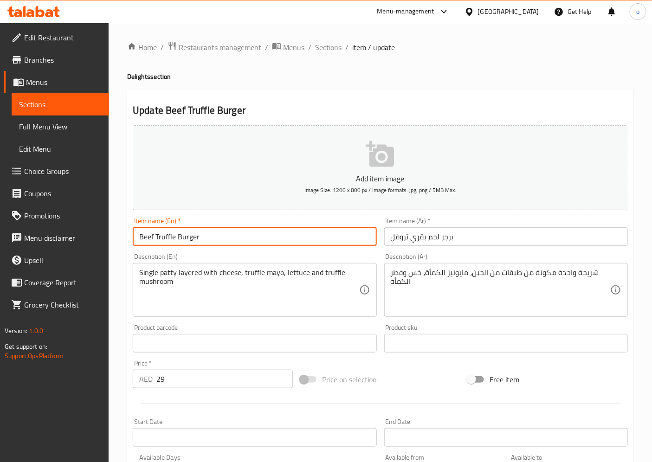
click at [170, 238] on input "Beef Truffle Burger" at bounding box center [254, 236] width 243 height 19
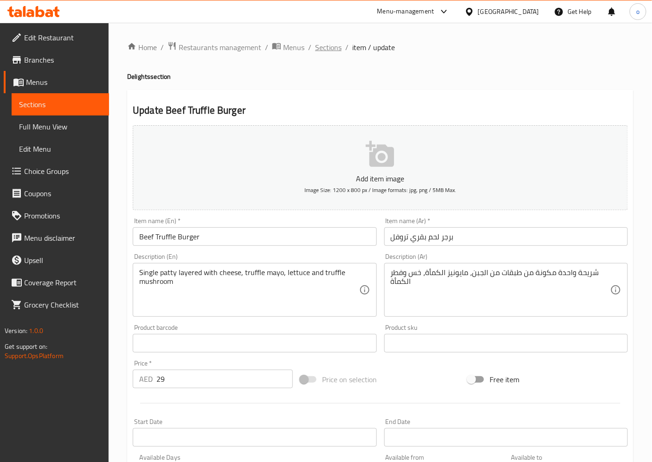
click at [328, 49] on span "Sections" at bounding box center [328, 47] width 26 height 11
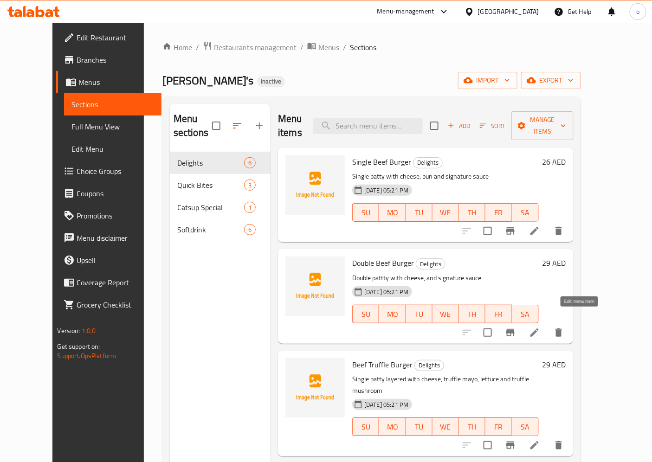
click at [538, 328] on icon at bounding box center [534, 332] width 8 height 8
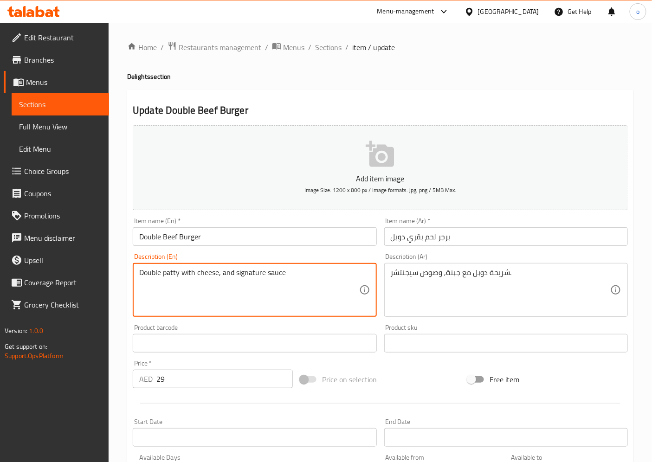
click at [300, 274] on textarea "Double patty with cheese, and signature sauce" at bounding box center [248, 290] width 219 height 44
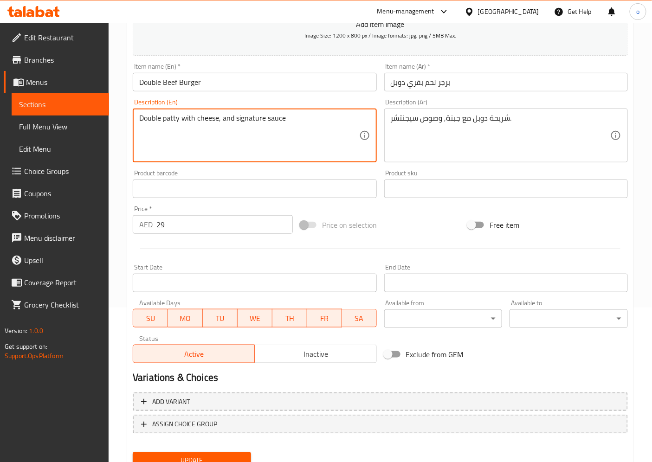
type textarea "Double patty with cheese, and signature sauce"
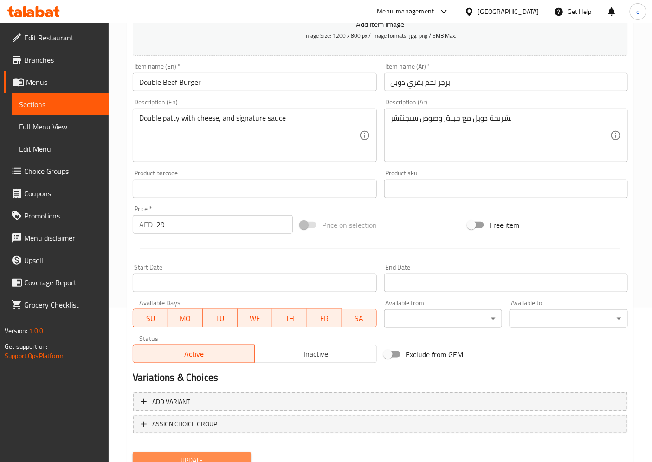
click at [204, 416] on span "Update" at bounding box center [191, 461] width 103 height 12
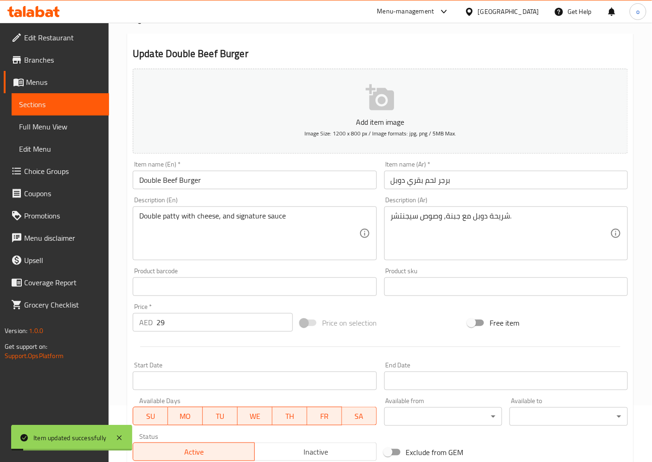
scroll to position [0, 0]
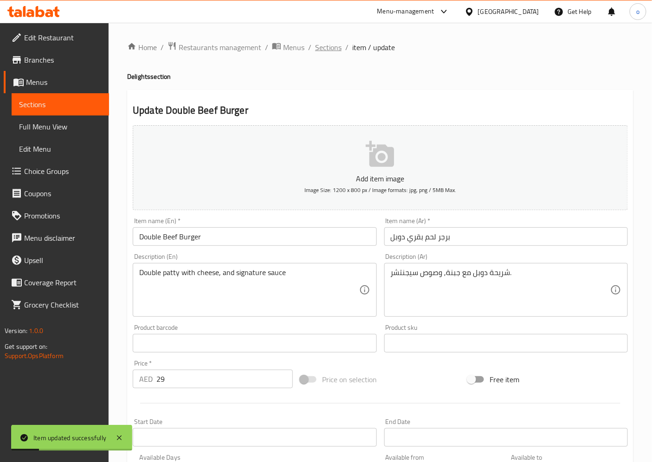
click at [333, 45] on span "Sections" at bounding box center [328, 47] width 26 height 11
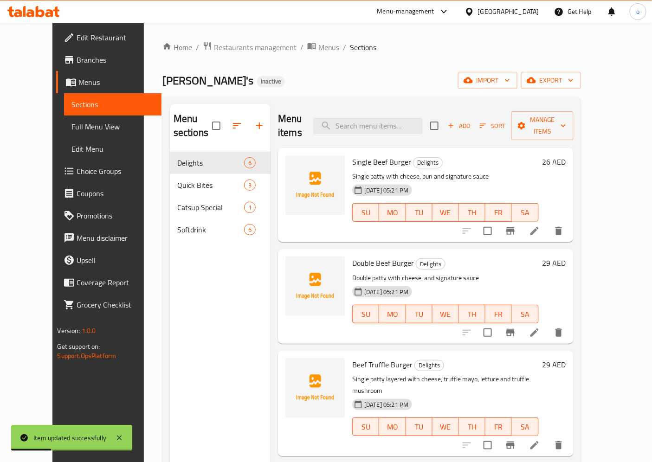
scroll to position [51, 0]
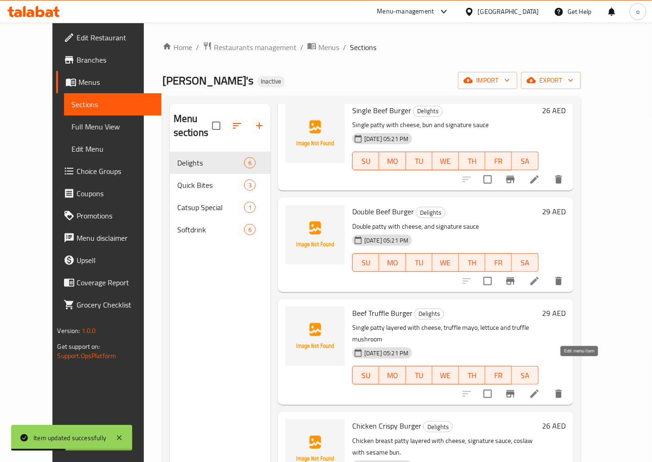
click at [538, 390] on icon at bounding box center [534, 394] width 8 height 8
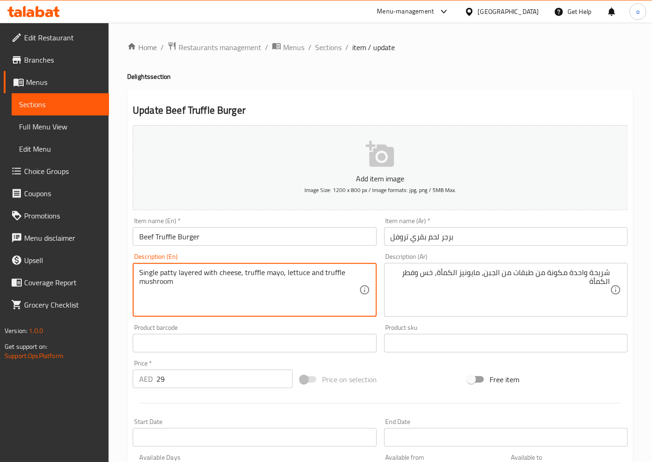
click at [245, 275] on textarea "Single patty layered with cheese, truffle mayo, lettuce and truffle mushroom" at bounding box center [248, 290] width 219 height 44
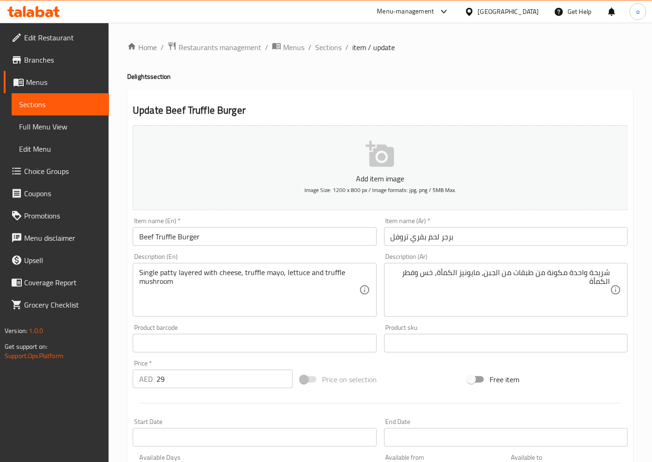
click at [197, 288] on textarea "Single patty layered with cheese, truffle mayo, lettuce and truffle mushroom" at bounding box center [248, 290] width 219 height 44
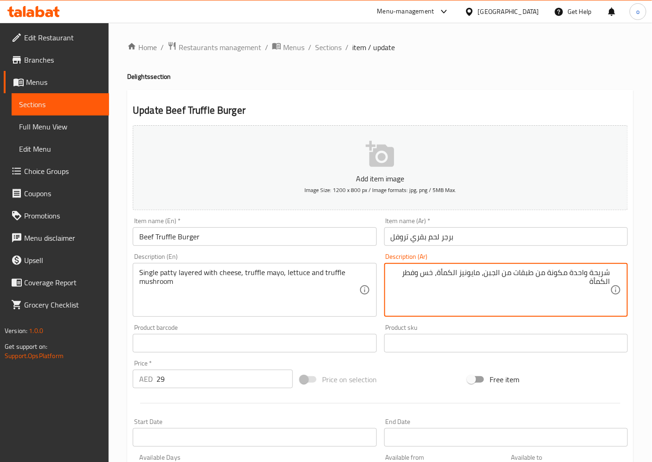
click at [580, 271] on textarea "شريحة واحدة مكونة من طبقات من الجبن، مايونيز الكمأة، خس وفطر الكمأة" at bounding box center [499, 290] width 219 height 44
drag, startPoint x: 501, startPoint y: 275, endPoint x: 562, endPoint y: 267, distance: 61.7
click at [562, 267] on div "شريحة سينجل مكونة من طبقات من الجبن، مايونيز الكمأة، خس وفطر الكمأة Description…" at bounding box center [505, 290] width 243 height 54
click at [550, 274] on textarea "شريحة سينجل مغطاه الجبن، مايونيز الكمأة، خس وفطر الكمأة" at bounding box center [499, 290] width 219 height 44
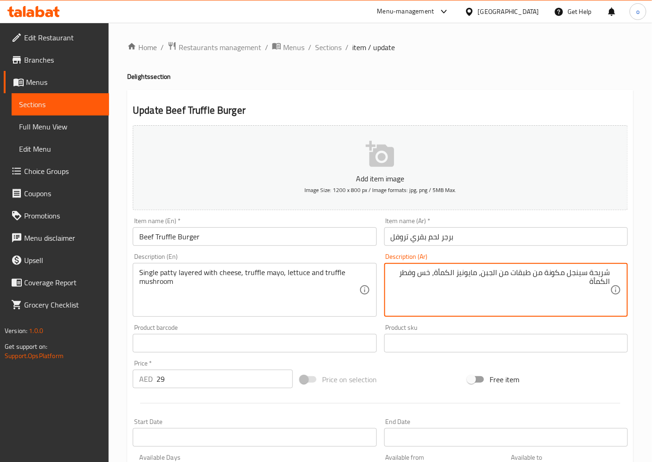
click at [548, 290] on textarea "شريحة سينجل مكونة من طبقات من الجبن، مايونيز الكمأة، خس وفطر الكمأة" at bounding box center [499, 290] width 219 height 44
drag, startPoint x: 534, startPoint y: 275, endPoint x: 564, endPoint y: 269, distance: 31.1
click at [564, 269] on textarea "شريحة سينجل مكونة من طبقات من الجبن، مايونيز الكمأة، خس وفطر الكمأة" at bounding box center [499, 290] width 219 height 44
click at [462, 272] on textarea "شريحة سينجل مع طبقات من الجبن، مايونيز الكمأة، خس وفطر الكمأة" at bounding box center [499, 290] width 219 height 44
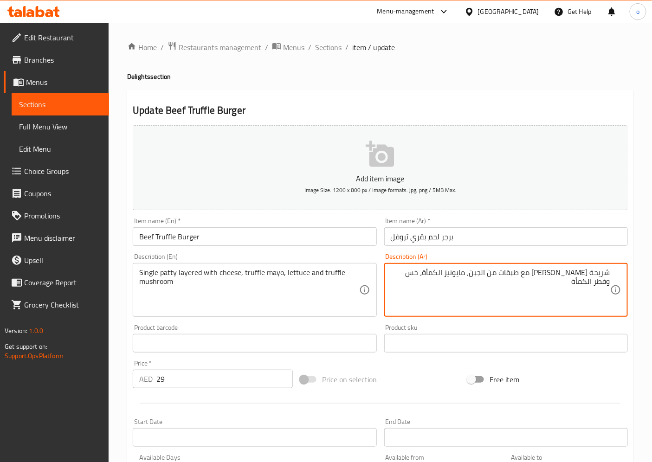
click at [466, 274] on textarea "شريحة سينجل مع طبقات من الجبن، مايونيز الكمأة، خس وفطر الكمأة" at bounding box center [499, 290] width 219 height 44
drag, startPoint x: 457, startPoint y: 274, endPoint x: 463, endPoint y: 274, distance: 6.0
click at [463, 274] on textarea "شريحة سينجل مع طبقات من الجبن، مايونيز الكمأة، خس وفطر الكمأة" at bounding box center [499, 290] width 219 height 44
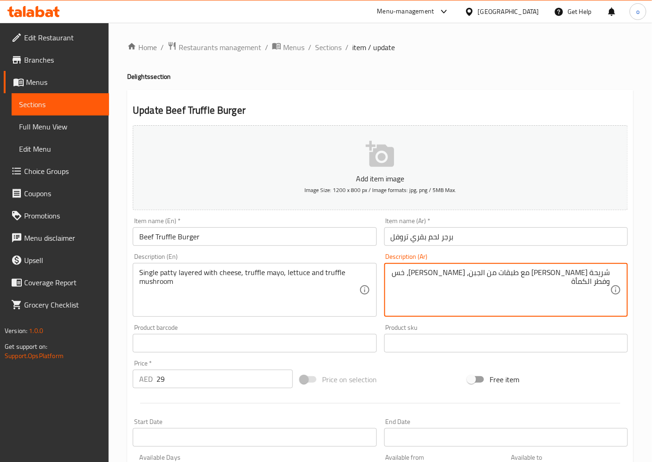
drag, startPoint x: 403, startPoint y: 275, endPoint x: 437, endPoint y: 268, distance: 34.6
click at [437, 268] on textarea "شريحة سينجل مع طبقات من الجبن، مايونيز تروفل، خس وفطر الكمأة" at bounding box center [499, 290] width 219 height 44
type textarea "شريحة سينجل مع طبقات من الجبن، مايونيز تروفل، خس وتروفل ماشروم."
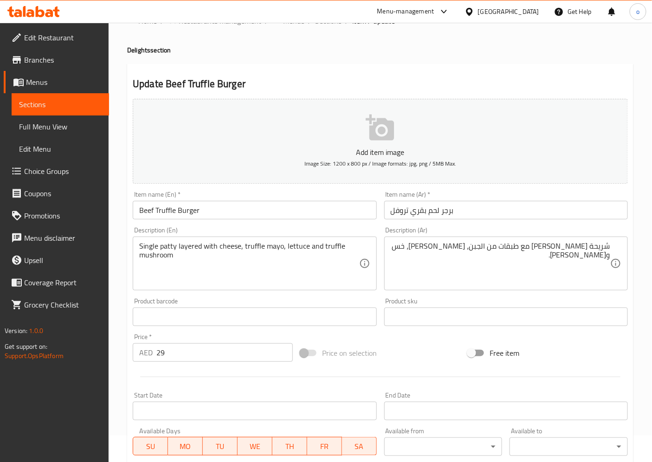
scroll to position [51, 0]
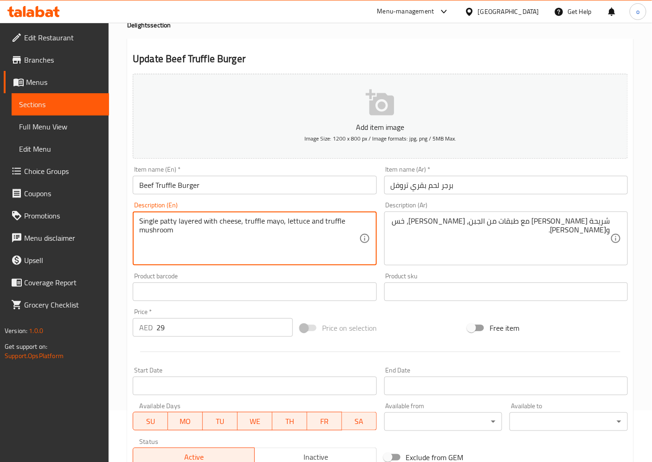
click at [302, 222] on textarea "Single patty layered with cheese, truffle mayo, lettuce and truffle mushroom" at bounding box center [248, 239] width 219 height 44
click at [290, 225] on textarea "Single patty layered with cheese, truffle mayo, lettuce and truffle mushroom" at bounding box center [248, 239] width 219 height 44
click at [307, 239] on textarea "Single patty layered with cheese, truffle mayo, lettuce and truffle mushroom" at bounding box center [248, 239] width 219 height 44
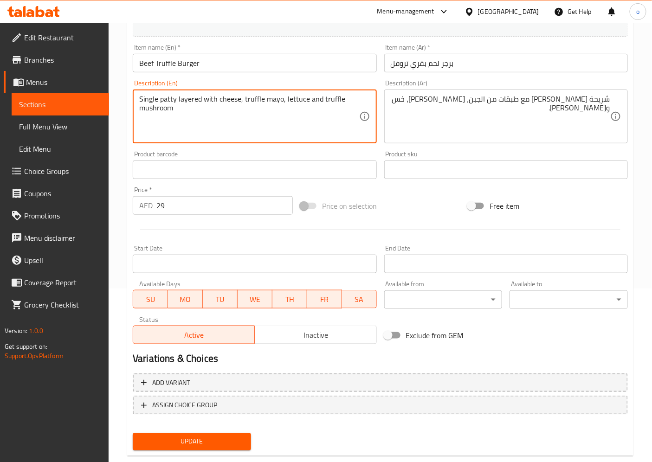
scroll to position [192, 0]
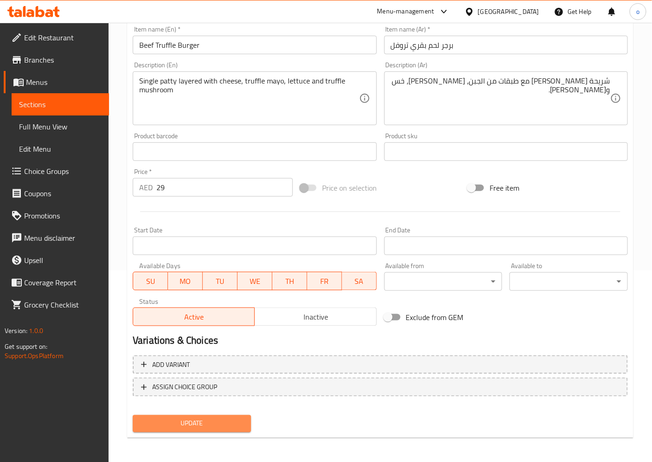
click at [228, 416] on span "Update" at bounding box center [191, 424] width 103 height 12
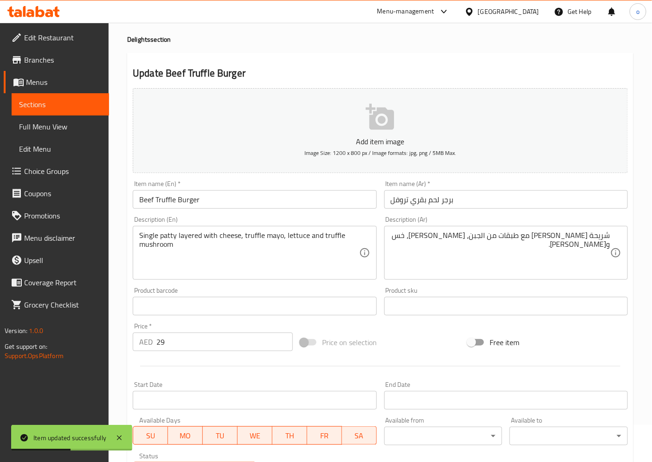
scroll to position [0, 0]
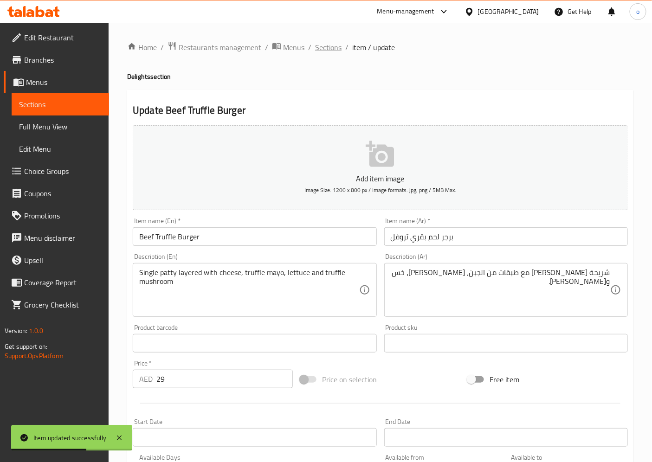
click at [336, 45] on span "Sections" at bounding box center [328, 47] width 26 height 11
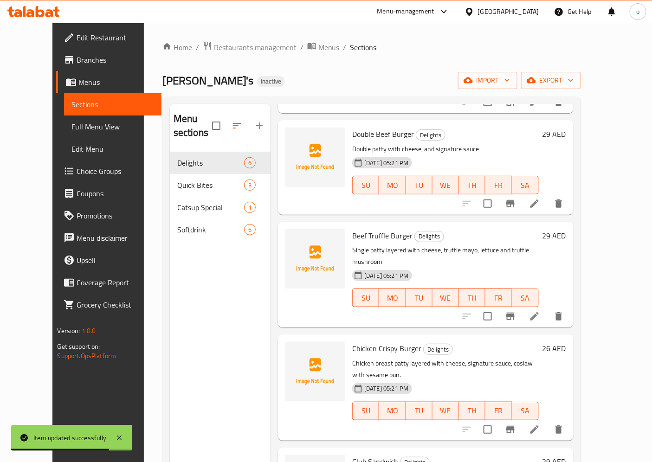
scroll to position [154, 0]
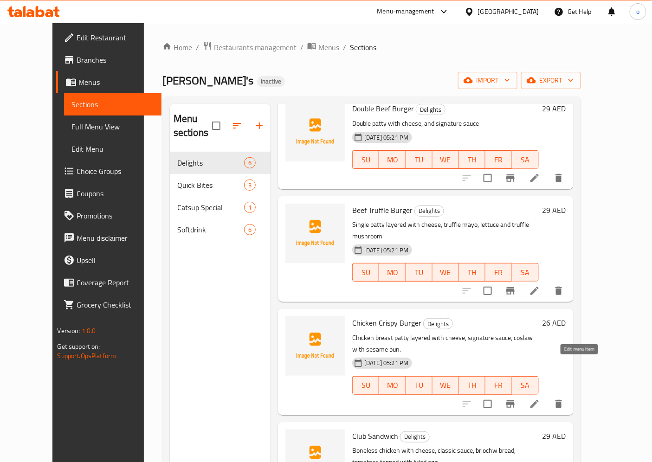
click at [538, 400] on icon at bounding box center [534, 404] width 8 height 8
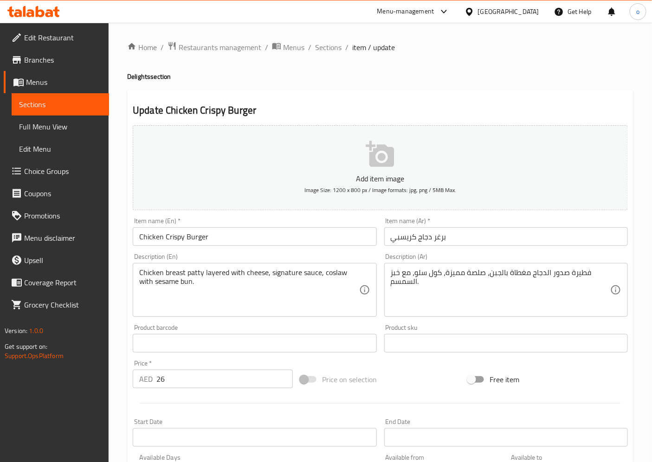
click at [437, 238] on input "برغر دجاج كريسبي" at bounding box center [505, 236] width 243 height 19
click at [405, 237] on input "برجر دجاج كريسبي" at bounding box center [505, 236] width 243 height 19
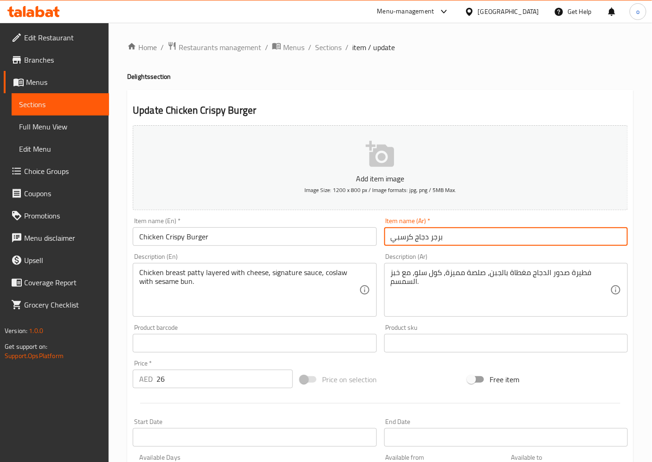
type input "برجر دجاج كرسبي"
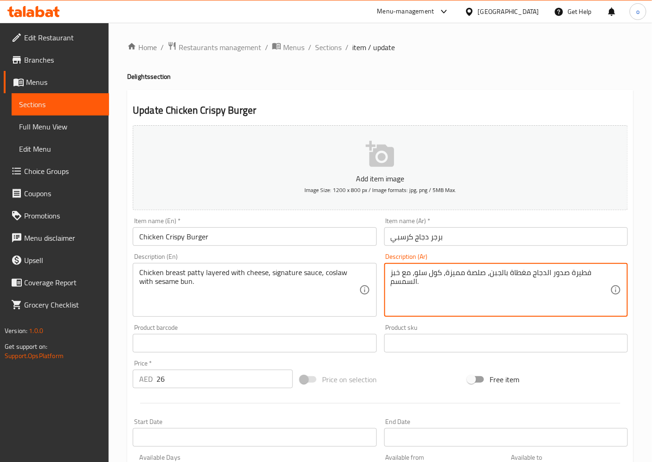
click at [576, 272] on textarea "فطيرة صدور الدجاج مغطاة بالجبن، صلصة مميزة، كول سلو، مع خبز السمسم." at bounding box center [499, 290] width 219 height 44
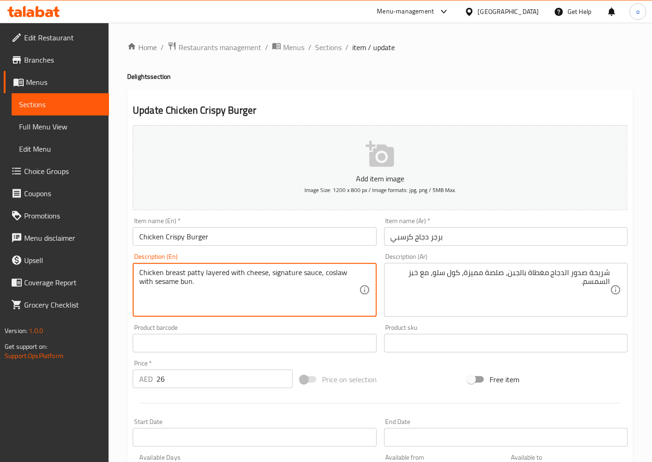
click at [178, 275] on textarea "Chicken breast patty layered with cheese, signature sauce, coslaw with sesame b…" at bounding box center [248, 290] width 219 height 44
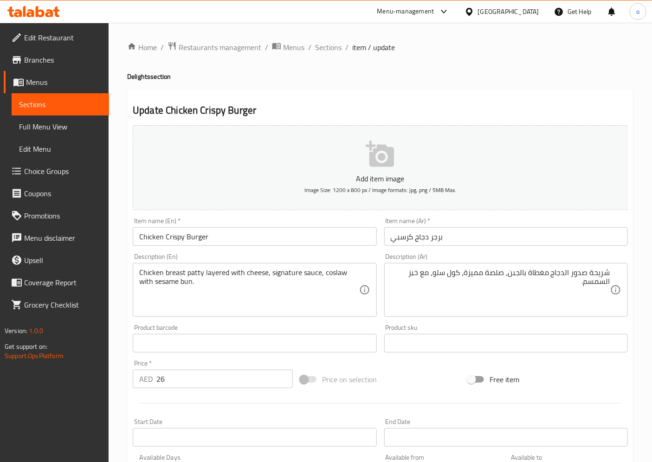
click at [568, 284] on textarea "شريحة صدور الدجاج مغطاة بالجبن، صلصة مميزة، كول سلو، مع خبز السمسم." at bounding box center [499, 290] width 219 height 44
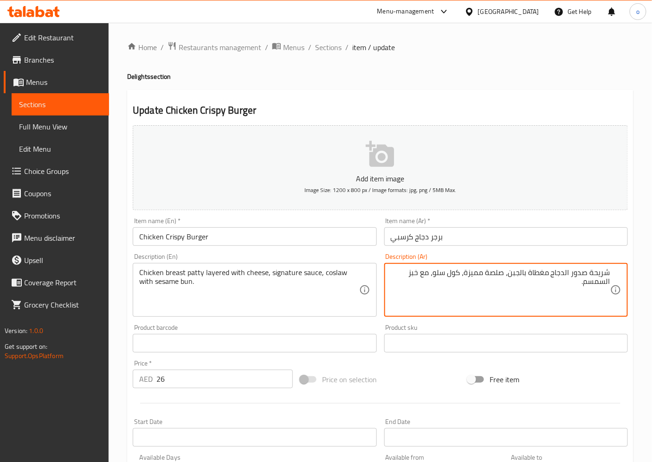
click at [571, 271] on textarea "شريحة صدور الدجاج مغطاة بالجبن، صلصة مميزة، كول سلو، مع خبز السمسم." at bounding box center [499, 290] width 219 height 44
click at [539, 272] on textarea "شريحة صدر دجاج مغطاة بالجبن، صلصة مميزة، كول سلو، مع خبز السمسم." at bounding box center [499, 290] width 219 height 44
click at [538, 274] on textarea "شريحة صدر دجاج مغطاة بالجبن، صلصة مميزة، كول سلو، مع خبز السمسم." at bounding box center [499, 290] width 219 height 44
click at [543, 274] on textarea "شريحة صدر دجاج مغطاة بالجبن، صلصة مميزة، كول سلو، مع خبز السمسم." at bounding box center [499, 290] width 219 height 44
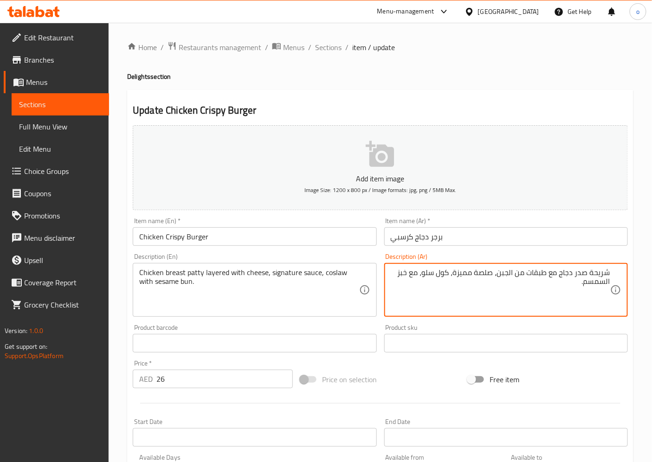
click at [481, 275] on textarea "شريحة صدر دجاج مع طبقات من الجبن، صلصة مميزة، كول سلو، مع خبز السمسم." at bounding box center [499, 290] width 219 height 44
click at [465, 274] on textarea "شريحة صدر دجاج مع طبقات من الجبن، صلصة مميزة، كول سلو، مع خبز السمسم." at bounding box center [499, 290] width 219 height 44
type textarea "شريحة صدر دجاج مع طبقات من الجبن، صوص سيجنتشر، كول سلو، مع خبز السمسم."
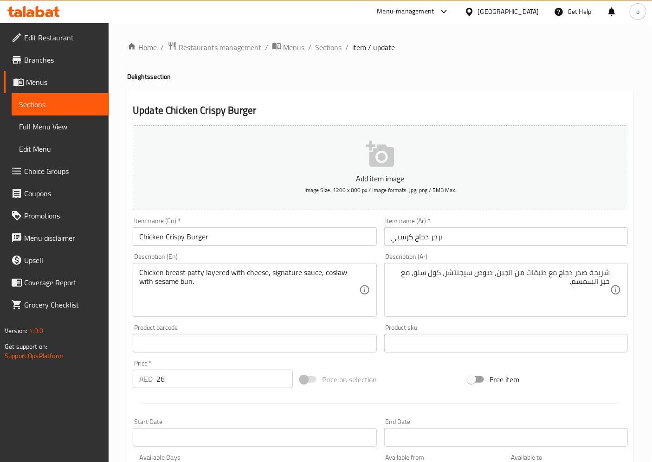
click at [335, 273] on textarea "Chicken breast patty layered with cheese, signature sauce, coslaw with sesame b…" at bounding box center [248, 290] width 219 height 44
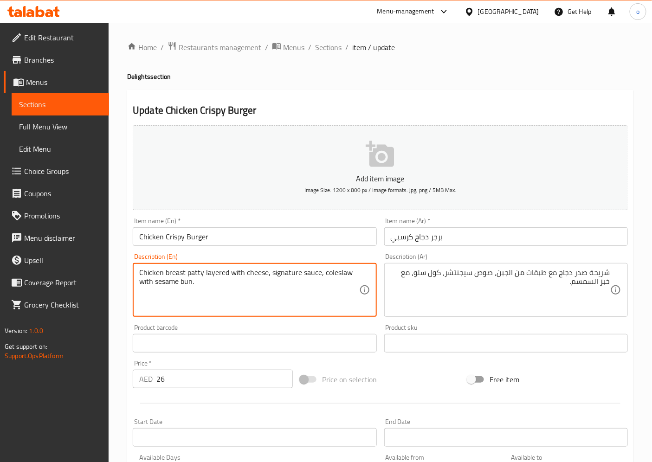
type textarea "Chicken breast patty layered with cheese, signature sauce, coleslaw with sesame…"
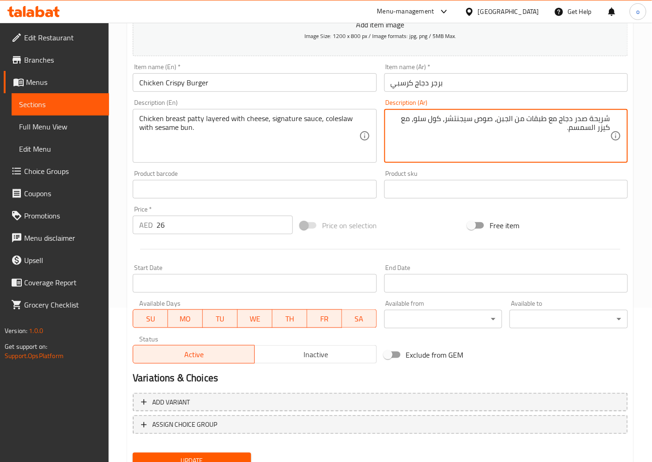
scroll to position [154, 0]
type textarea "شريحة صدر دجاج مع طبقات من الجبن، صوص سيجنتشر، كول سلو، مع كيزر السمسم."
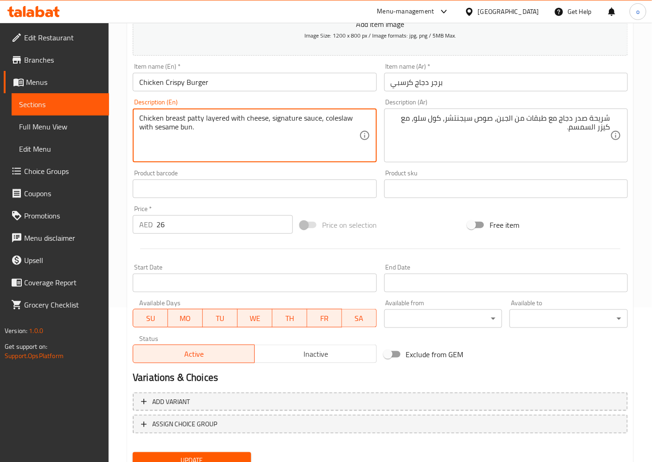
click at [218, 117] on textarea "Chicken breast patty layered with cheese, signature sauce, coleslaw with sesame…" at bounding box center [248, 136] width 219 height 44
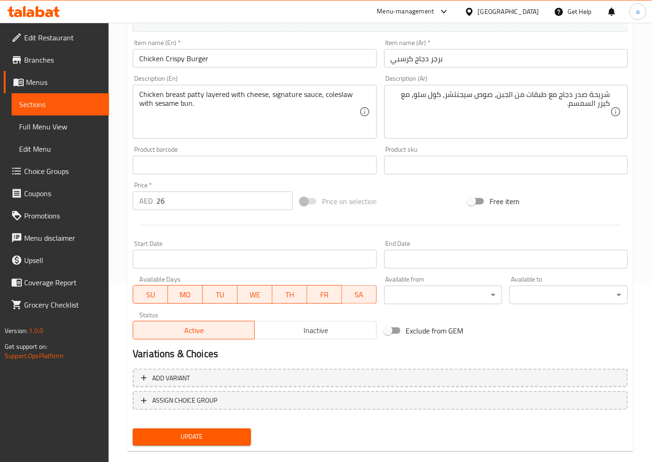
scroll to position [192, 0]
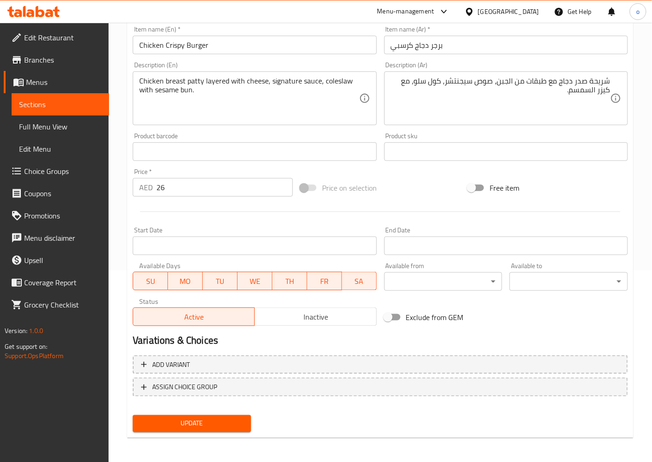
click at [205, 416] on span "Update" at bounding box center [191, 424] width 103 height 12
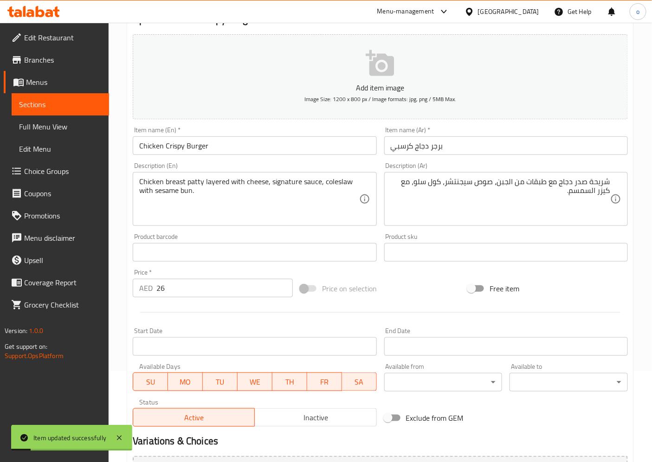
scroll to position [0, 0]
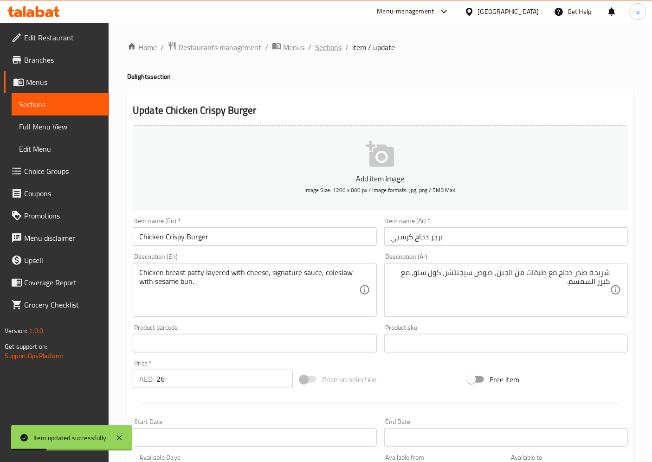
click at [327, 44] on span "Sections" at bounding box center [328, 47] width 26 height 11
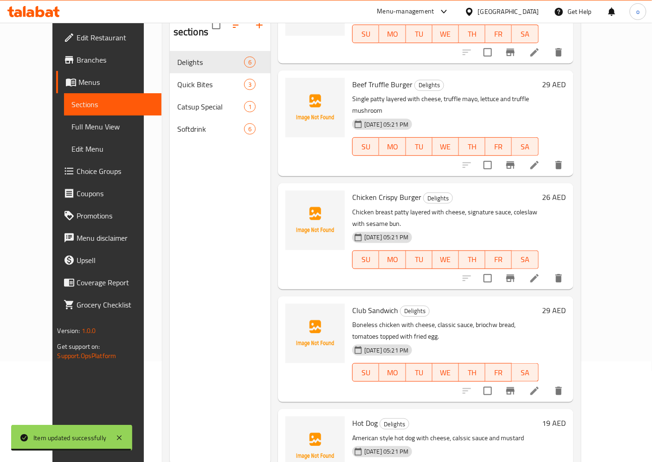
scroll to position [103, 0]
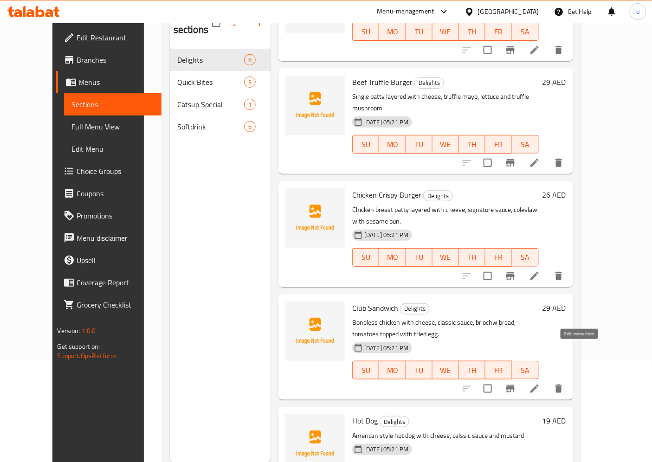
click at [540, 383] on icon at bounding box center [534, 388] width 11 height 11
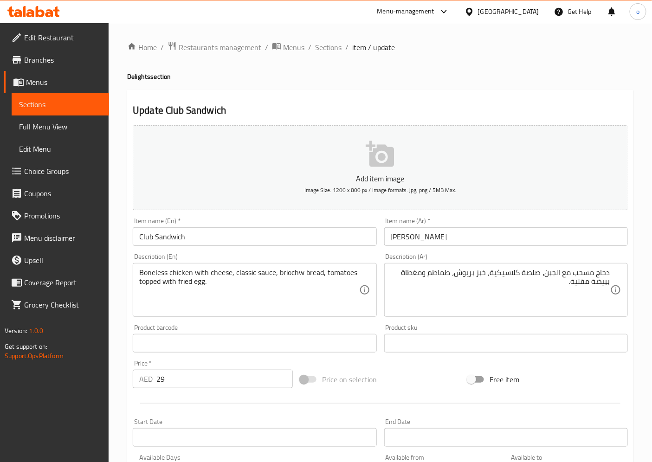
click at [533, 275] on textarea "دجاج مسحب مع الجبن، صلصة كلاسيكية، خبز بريوش، طماطم ومغطاة ببيضة مقلية." at bounding box center [499, 290] width 219 height 44
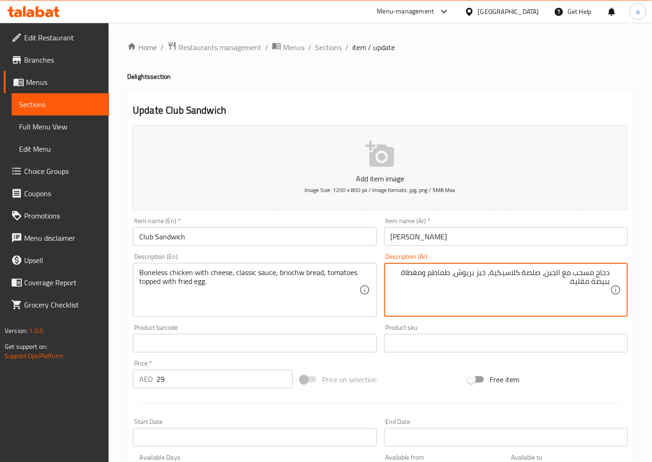
click at [532, 275] on textarea "دجاج مسحب مع الجبن، صلصة كلاسيكية، خبز بريوش، طماطم ومغطاة ببيضة مقلية." at bounding box center [499, 290] width 219 height 44
click at [492, 272] on textarea "دجاج مسحب مع الجبن، صوص كلاسيكية، خبز بريوش، طماطم ومغطاة ببيضة مقلية." at bounding box center [499, 290] width 219 height 44
type textarea "دجاج مسحب مع الجبن، صوص كلاسيك، خبز بريوش، طماطم ومغطاة ببيضة مقلية."
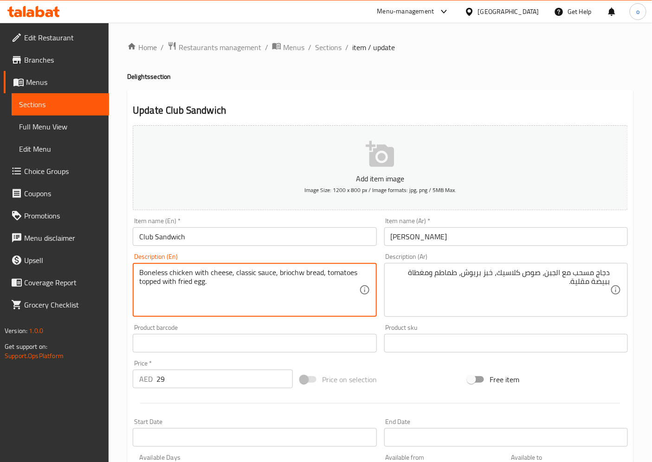
click at [297, 274] on textarea "Boneless chicken with cheese, classic sauce, briochw bread, tomatoes topped wit…" at bounding box center [248, 290] width 219 height 44
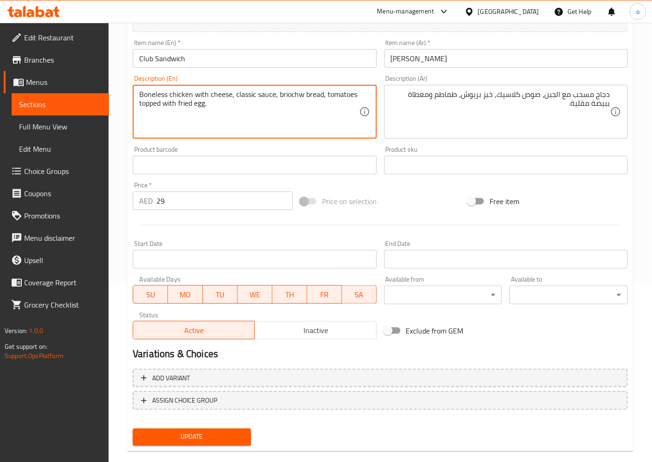
scroll to position [192, 0]
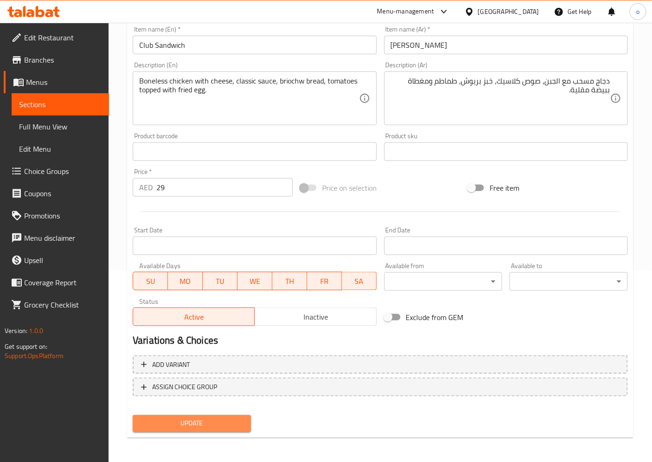
click at [213, 416] on span "Update" at bounding box center [191, 424] width 103 height 12
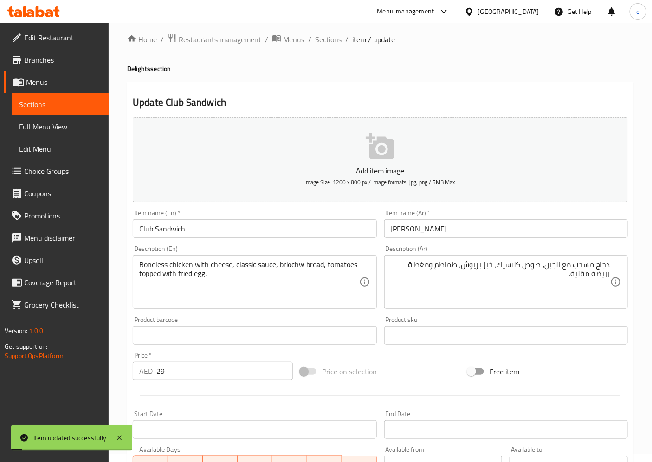
scroll to position [0, 0]
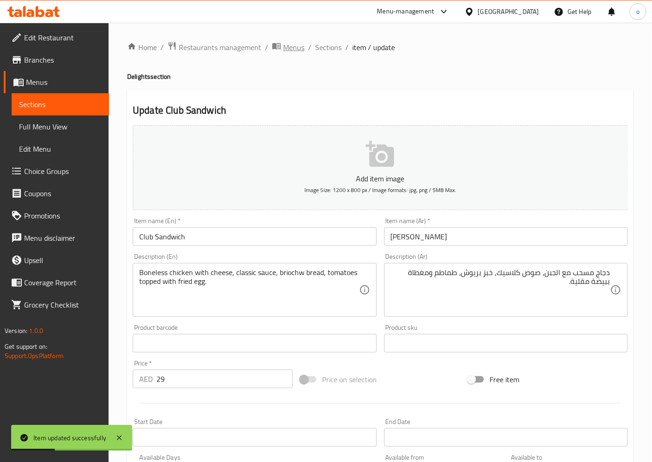
click at [301, 48] on span "Menus" at bounding box center [293, 47] width 21 height 11
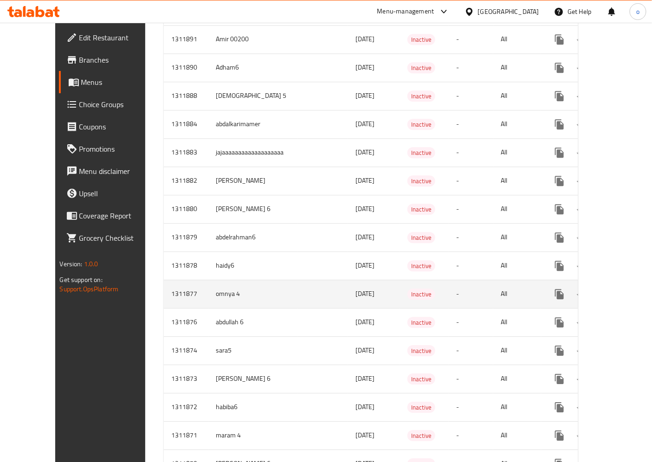
scroll to position [721, 0]
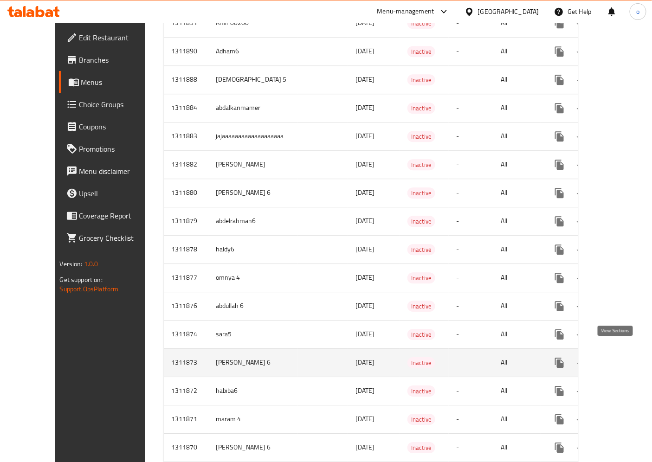
click at [593, 357] on icon "enhanced table" at bounding box center [626, 362] width 11 height 11
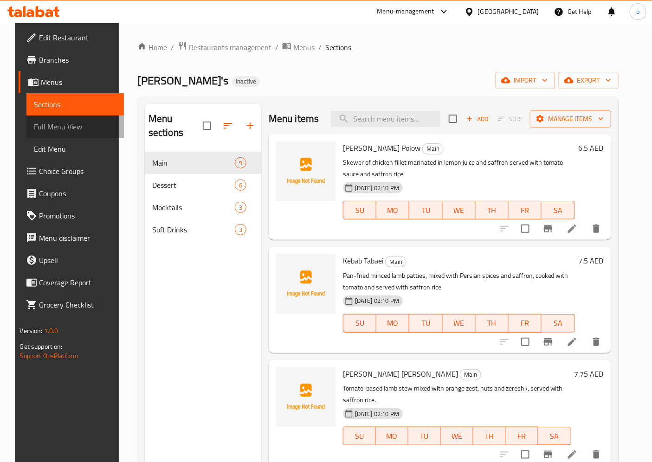
click at [57, 124] on span "Full Menu View" at bounding box center [75, 126] width 83 height 11
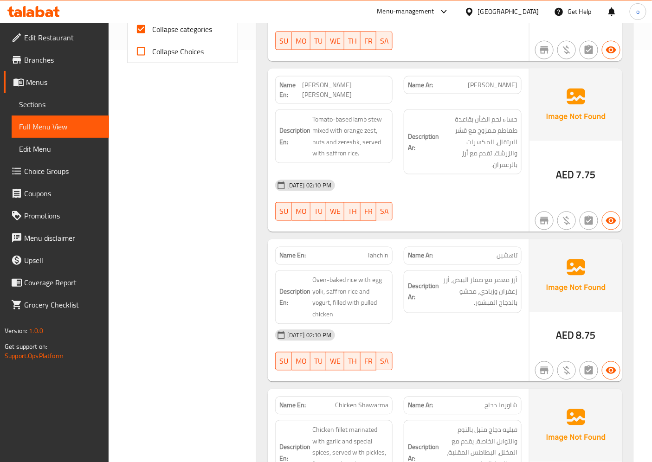
scroll to position [103, 0]
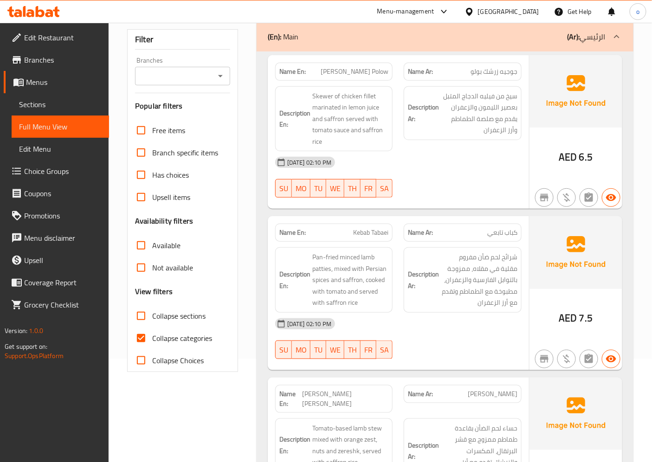
click at [67, 77] on span "Menus" at bounding box center [64, 82] width 76 height 11
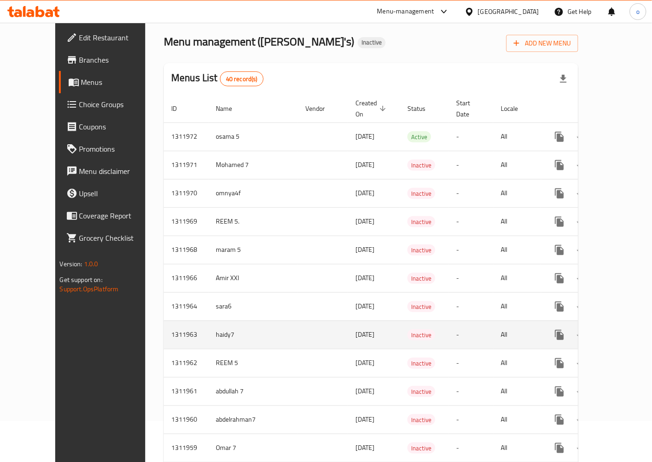
scroll to position [103, 0]
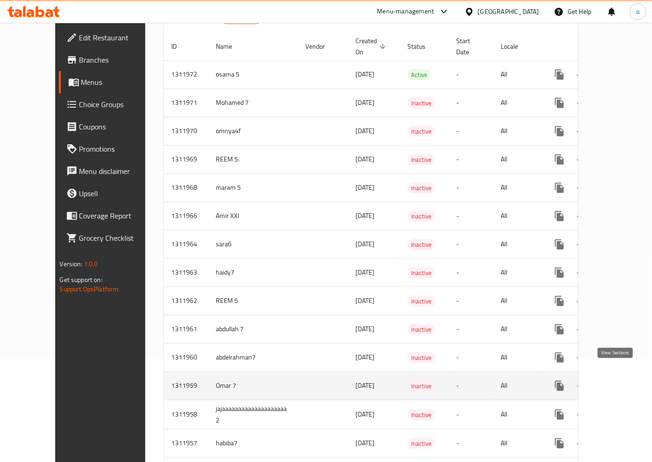
click at [593, 375] on link "enhanced table" at bounding box center [626, 386] width 22 height 22
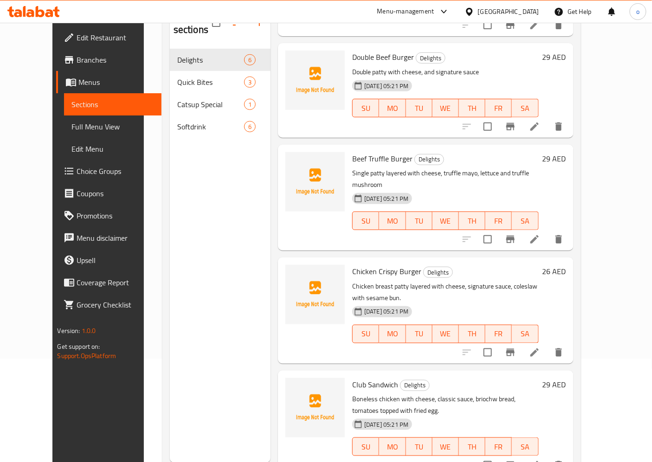
scroll to position [154, 0]
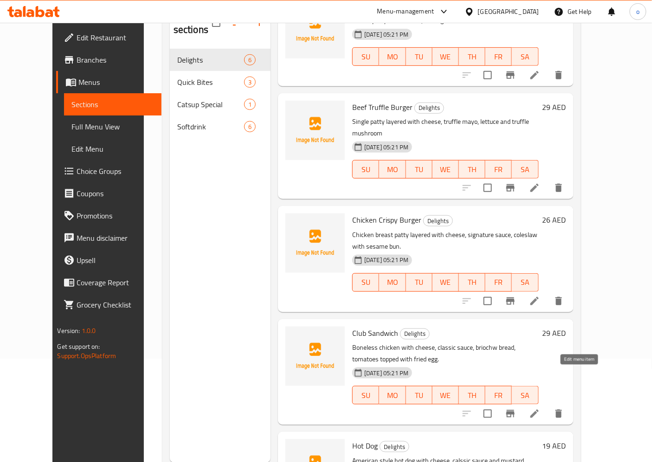
click at [540, 408] on icon at bounding box center [534, 413] width 11 height 11
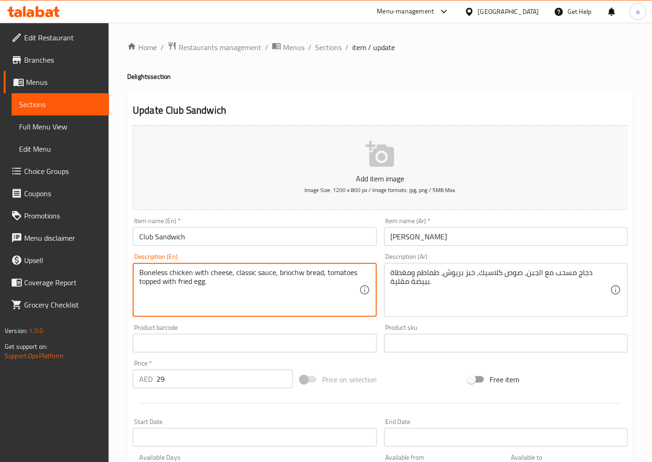
click at [302, 276] on textarea "Boneless chicken with cheese, classic sauce, briochw bread, tomatoes topped wit…" at bounding box center [248, 290] width 219 height 44
click at [341, 275] on textarea "Boneless chicken with cheese, classic sauce, brioche bread, tomatoes topped wit…" at bounding box center [248, 290] width 219 height 44
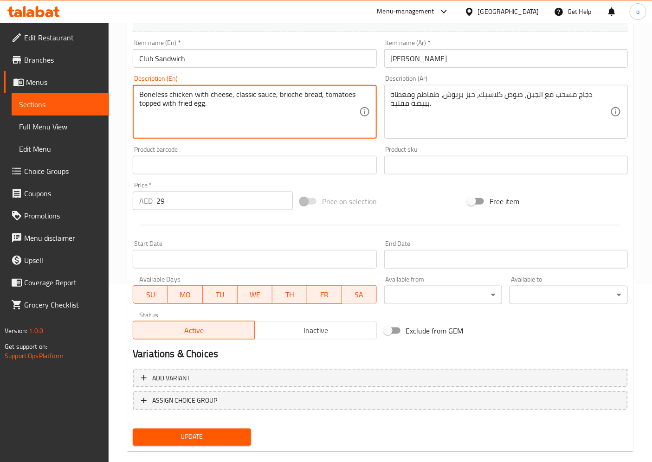
scroll to position [192, 0]
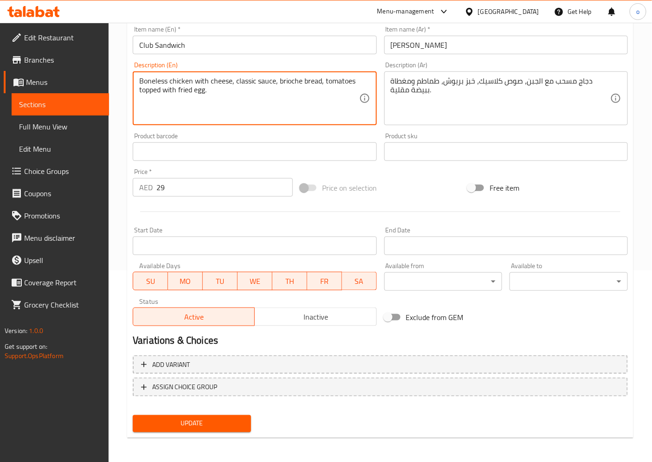
type textarea "Boneless chicken with cheese, classic sauce, brioche bread, tomatoes topped wit…"
click at [202, 418] on span "Update" at bounding box center [191, 424] width 103 height 12
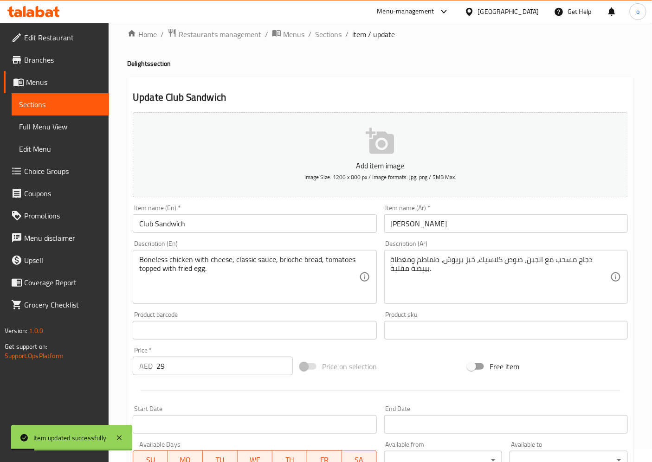
scroll to position [0, 0]
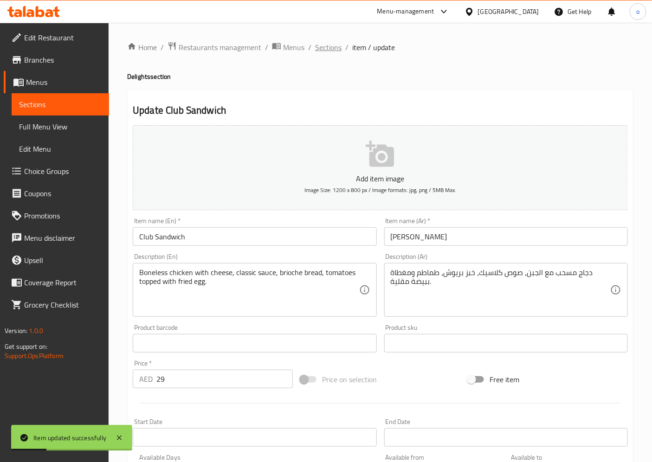
click at [340, 47] on span "Sections" at bounding box center [328, 47] width 26 height 11
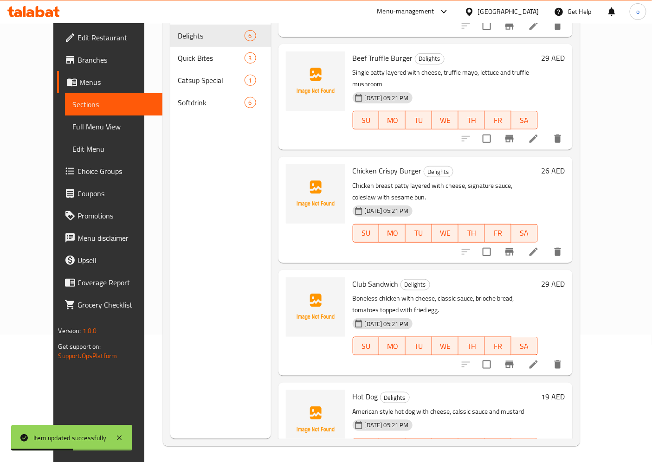
scroll to position [130, 0]
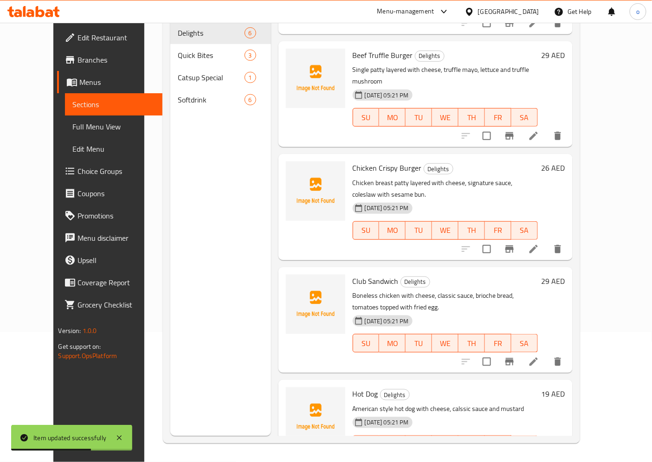
click at [546, 455] on li at bounding box center [533, 463] width 26 height 17
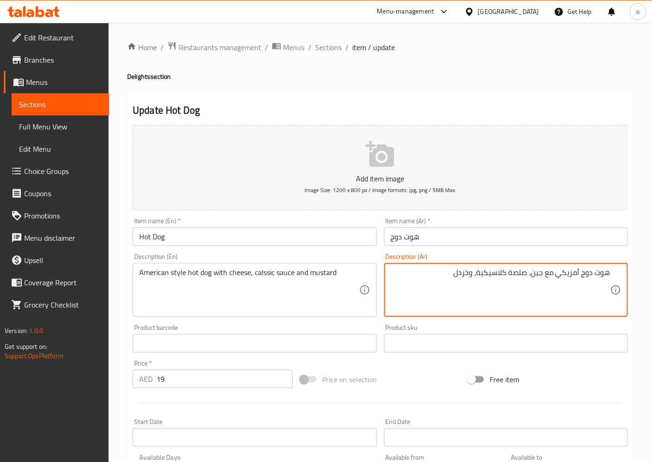
click at [511, 271] on textarea "هوت دوج أمريكي مع جبن، صلصة كلاسيكية، وخردل" at bounding box center [499, 290] width 219 height 44
type textarea "هوت دوج أمريكي مع جبن، صوص كلاسيك، وخردل"
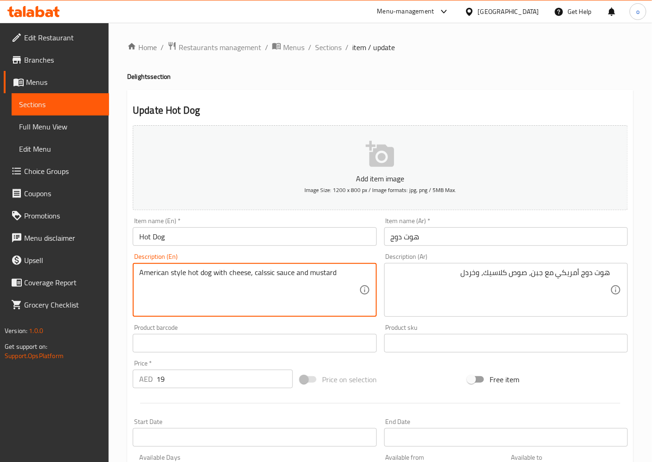
click at [330, 275] on textarea "American style hot dog with cheese, calssic sauce and mustard" at bounding box center [248, 290] width 219 height 44
click at [328, 297] on textarea "American style hot dog with cheese, calssic sauce and mustard" at bounding box center [248, 290] width 219 height 44
click at [325, 274] on textarea "American style hot dog with cheese, calssic sauce and mustard" at bounding box center [248, 290] width 219 height 44
click at [330, 270] on textarea "American style hot dog with cheese, calssic sauce and mustard" at bounding box center [248, 290] width 219 height 44
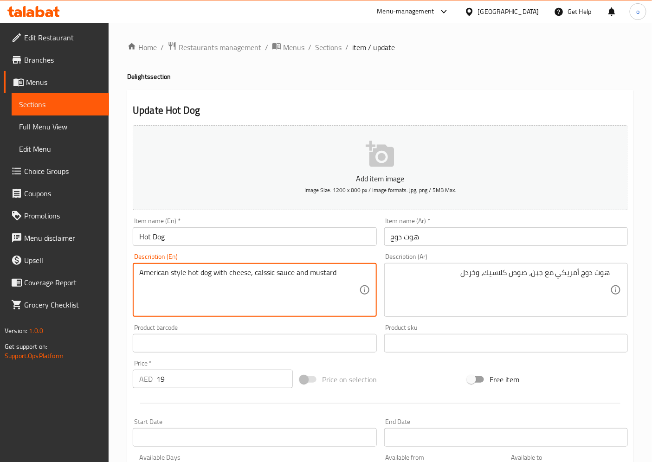
click at [330, 270] on textarea "American style hot dog with cheese, calssic sauce and mustard" at bounding box center [248, 290] width 219 height 44
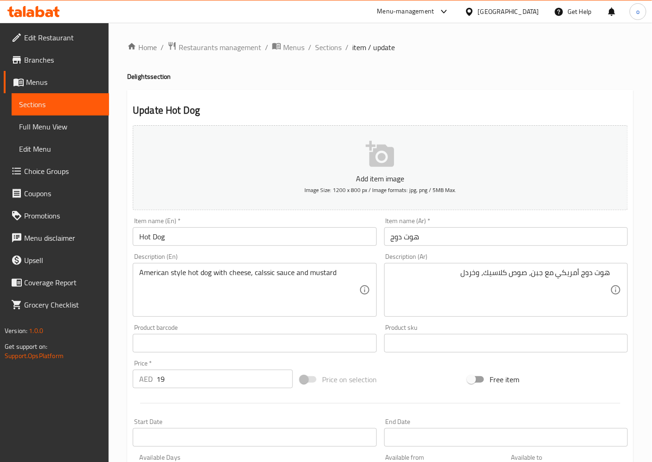
click at [262, 272] on textarea "American style hot dog with cheese, calssic sauce and mustard" at bounding box center [248, 290] width 219 height 44
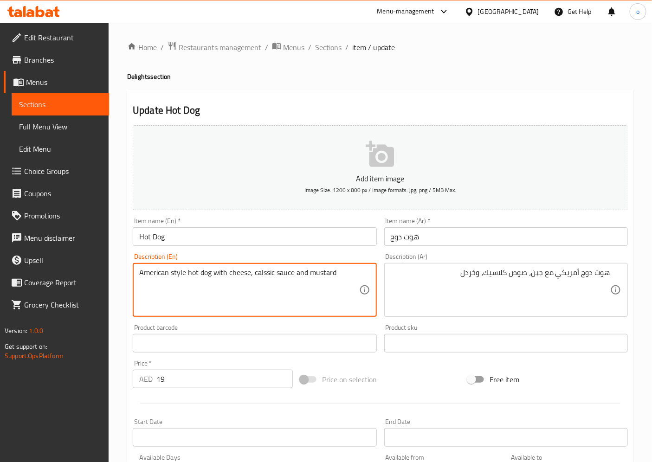
drag, startPoint x: 262, startPoint y: 272, endPoint x: 276, endPoint y: 285, distance: 19.4
click at [276, 285] on textarea "American style hot dog with cheese, calssic sauce and mustard" at bounding box center [248, 290] width 219 height 44
click at [260, 273] on textarea "American style hot dog with cheese, calssic sauce and mustard" at bounding box center [248, 290] width 219 height 44
click at [335, 273] on textarea "American style hot dog with cheese, classic sauce and mustard" at bounding box center [248, 290] width 219 height 44
type textarea "American style hot dog with cheese, classic sauce and mustard."
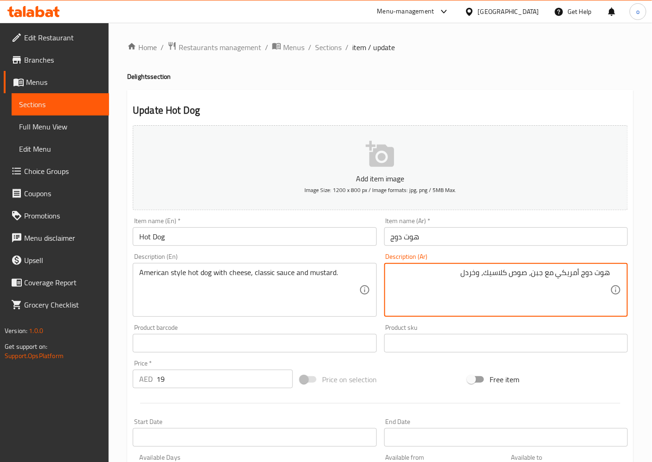
click at [558, 275] on textarea "هوت دوج أمريكي مع جبن، صوص كلاسيك، وخردل" at bounding box center [499, 290] width 219 height 44
click at [435, 275] on textarea "هوت دوج على الطريقة الأمريكية مع جبن، صوص كلاسيك، وخردل" at bounding box center [499, 290] width 219 height 44
click at [414, 271] on textarea "هوت دوج على الطريقة الأمريكية مع جبن، صوص كلاسيك وخردل" at bounding box center [499, 290] width 219 height 44
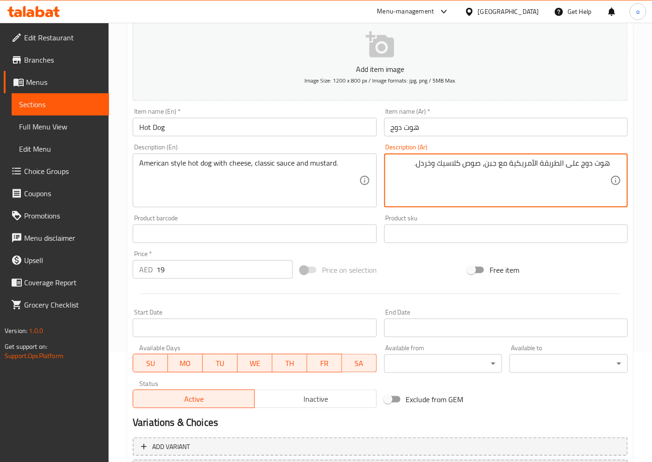
scroll to position [192, 0]
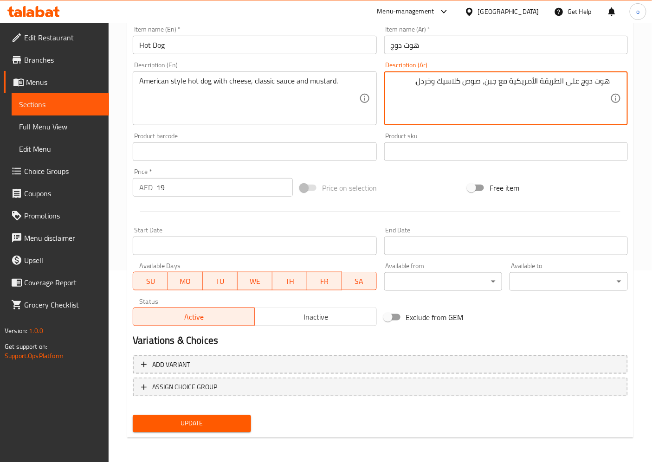
type textarea "هوت دوج على الطريقة الأمريكية مع جبن، صوص كلاسيك وخردل."
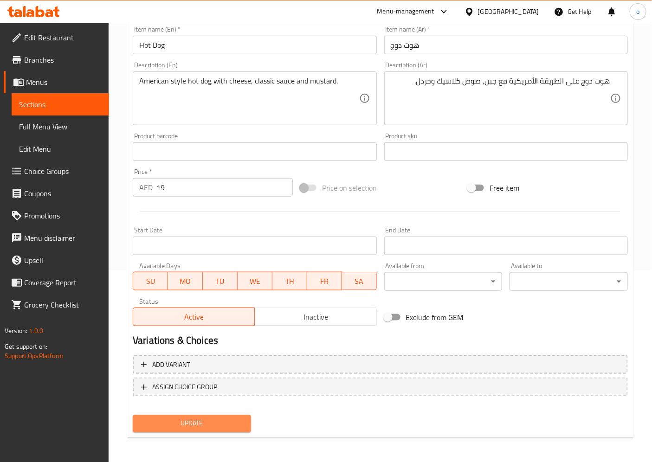
click at [216, 423] on span "Update" at bounding box center [191, 424] width 103 height 12
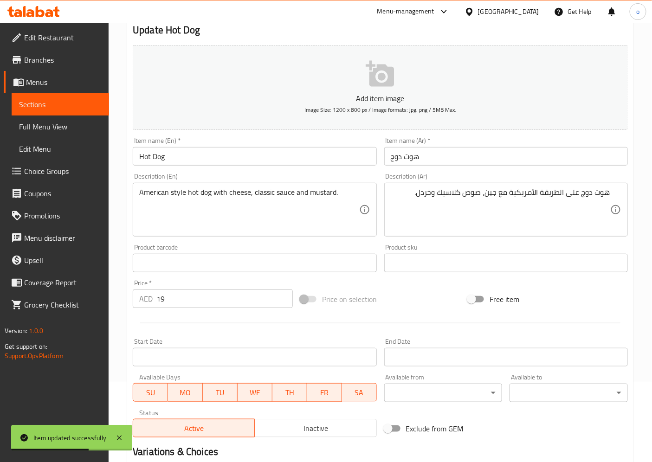
scroll to position [0, 0]
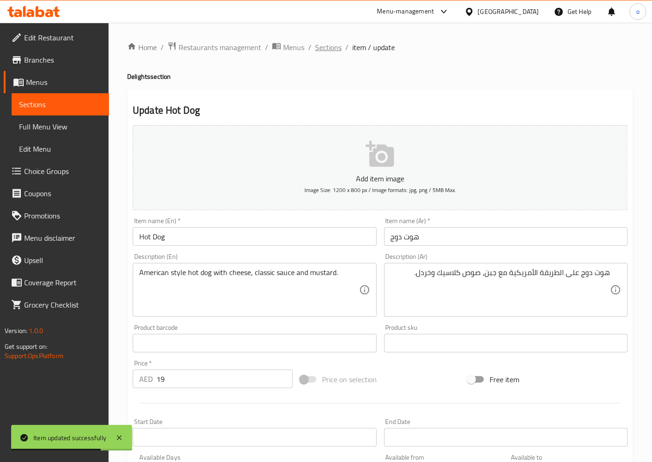
click at [335, 44] on span "Sections" at bounding box center [328, 47] width 26 height 11
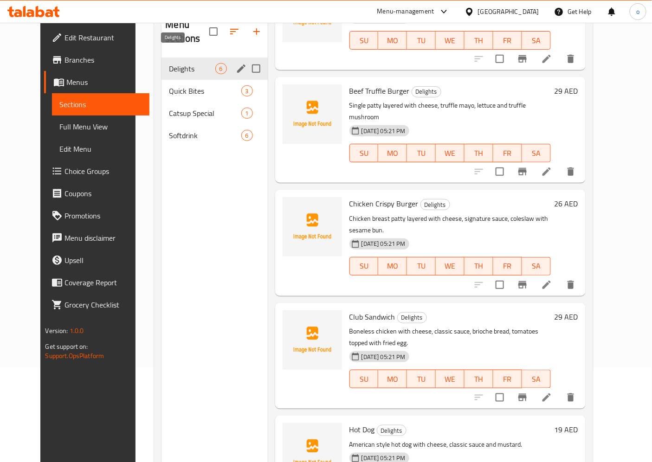
scroll to position [78, 0]
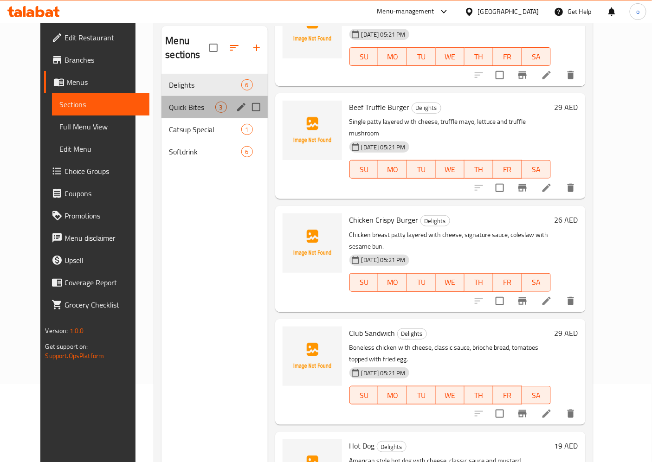
click at [172, 96] on div "Quick Bites 3" at bounding box center [214, 107] width 106 height 22
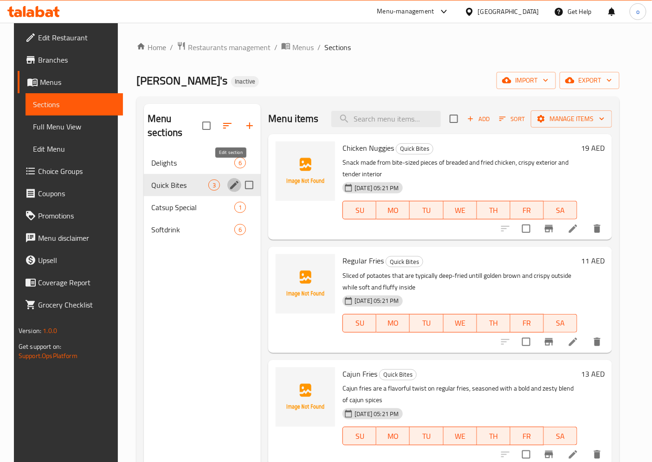
click at [232, 179] on icon "edit" at bounding box center [234, 184] width 11 height 11
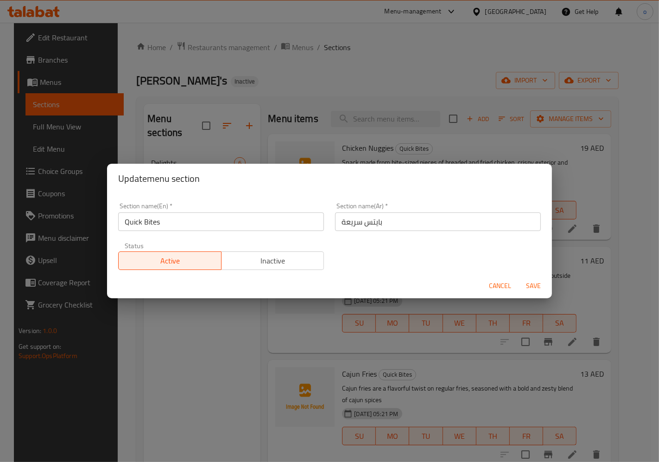
click at [219, 306] on div "Update menu section Section name(En)   * Quick Bites Section name(En) * Section…" at bounding box center [329, 231] width 659 height 462
click at [219, 308] on div "Update menu section Section name(En)   * Quick Bites Section name(En) * Section…" at bounding box center [329, 231] width 659 height 462
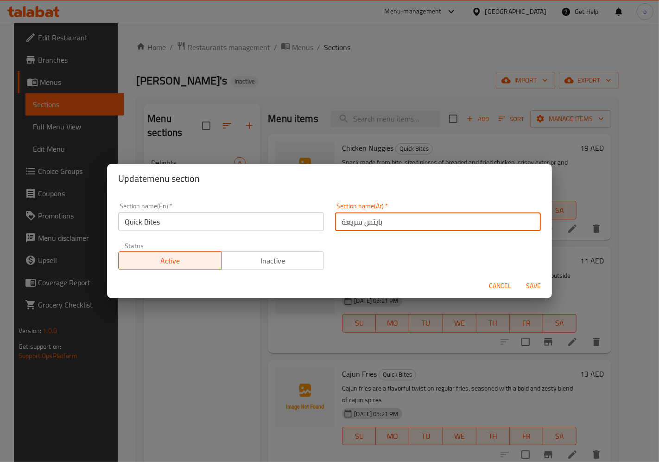
click at [345, 223] on input "بايتس سريعة" at bounding box center [438, 221] width 206 height 19
type input "ب"
type input "كويك بايتس"
click at [532, 281] on span "Save" at bounding box center [534, 286] width 22 height 12
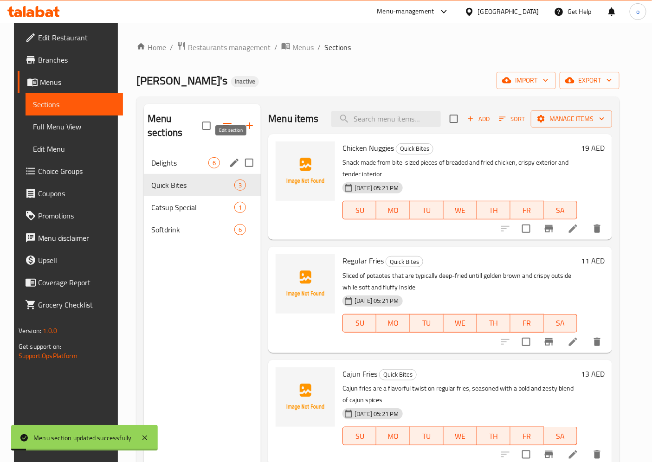
click at [230, 157] on icon "edit" at bounding box center [234, 162] width 11 height 11
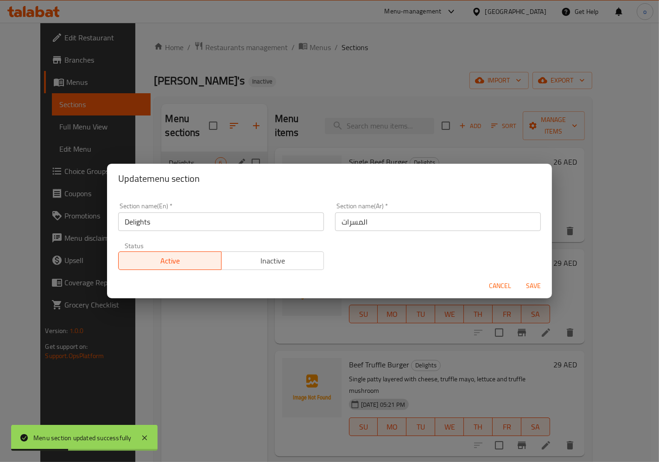
click at [371, 221] on input "المسرات" at bounding box center [438, 221] width 206 height 19
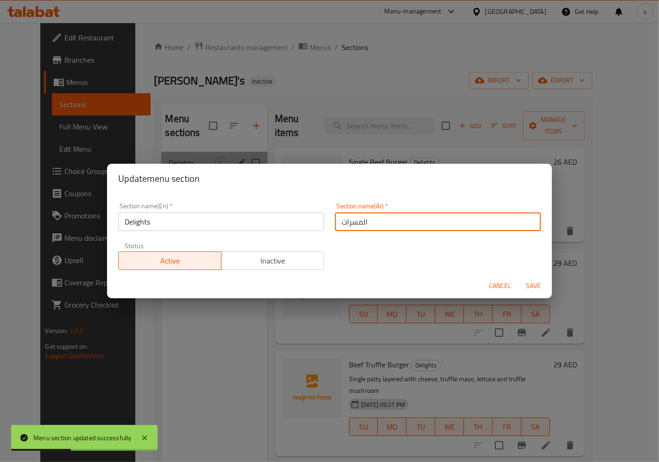
click at [371, 221] on input "المسرات" at bounding box center [438, 221] width 206 height 19
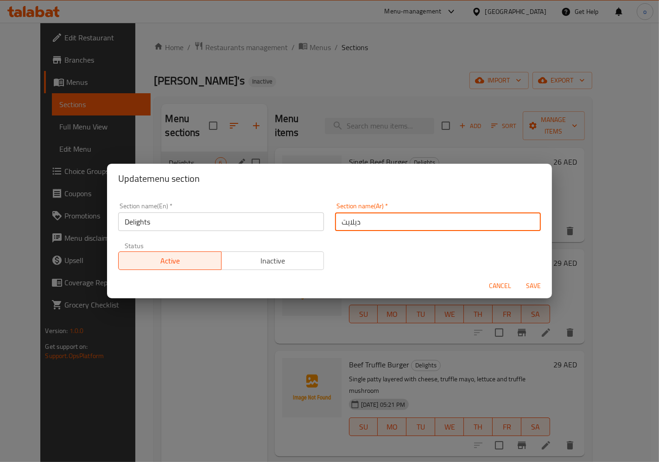
type input "ديلايتس"
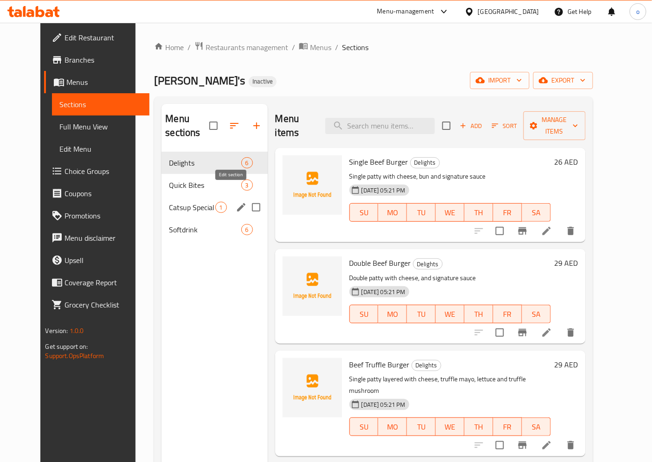
click at [236, 202] on icon "edit" at bounding box center [241, 207] width 11 height 11
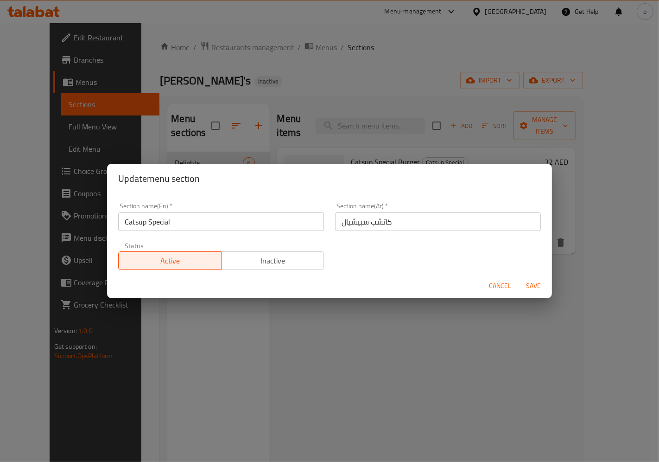
click at [140, 220] on input "Catsup Special" at bounding box center [221, 221] width 206 height 19
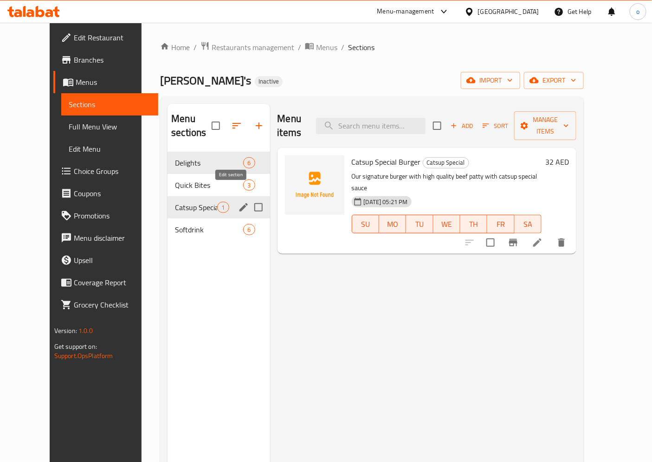
click at [238, 202] on icon "edit" at bounding box center [243, 207] width 11 height 11
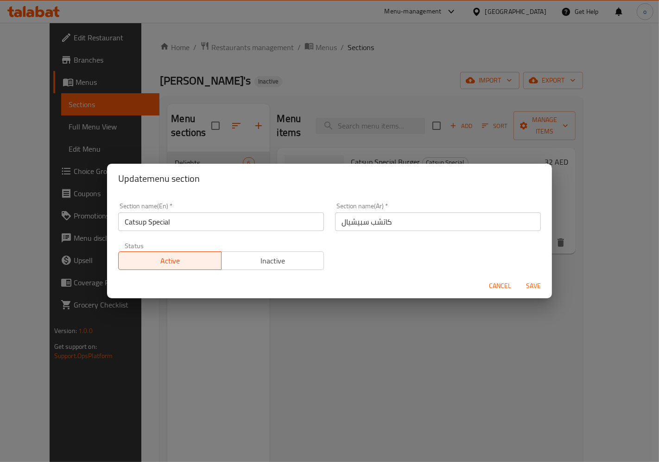
click at [527, 288] on span "Save" at bounding box center [534, 286] width 22 height 12
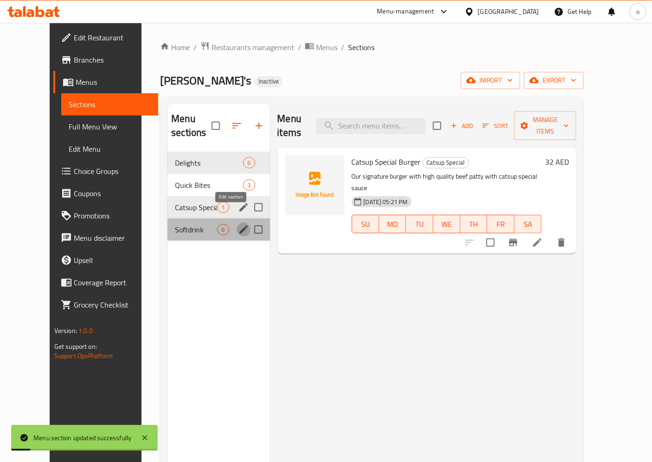
click at [239, 225] on icon "edit" at bounding box center [243, 229] width 8 height 8
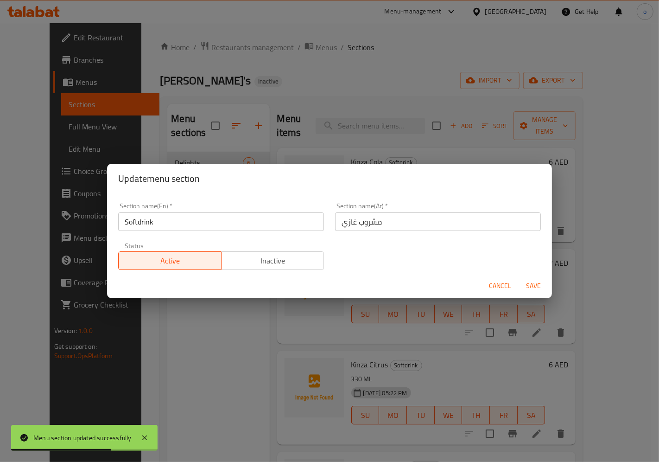
click at [530, 286] on span "Save" at bounding box center [534, 286] width 22 height 12
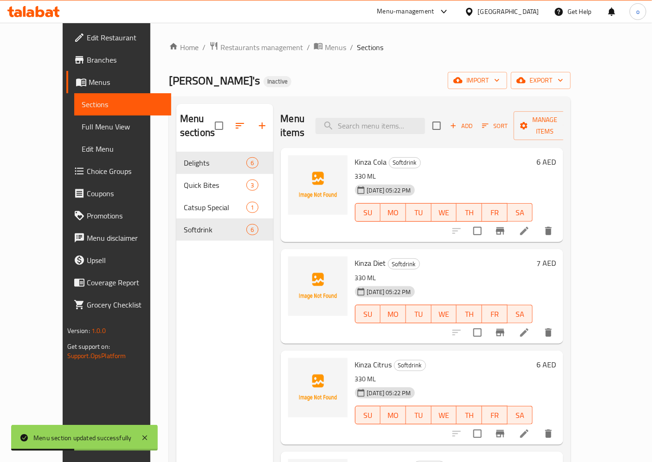
click at [89, 77] on span "Menus" at bounding box center [127, 82] width 76 height 11
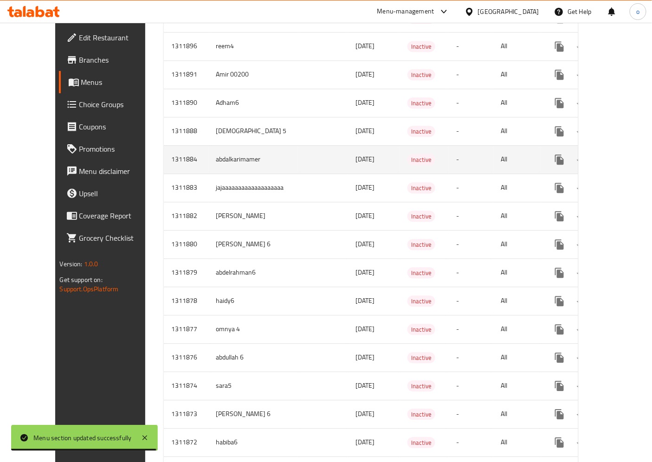
scroll to position [721, 0]
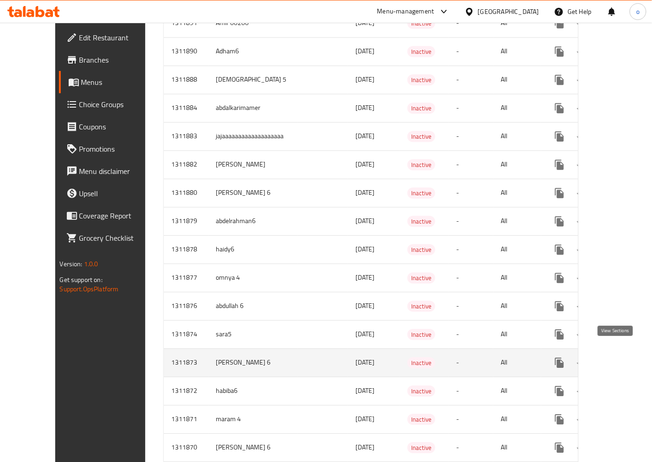
click at [621, 357] on icon "enhanced table" at bounding box center [626, 362] width 11 height 11
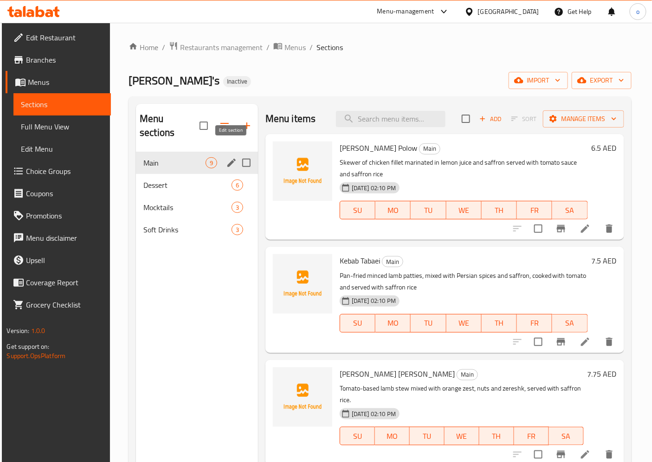
click at [234, 159] on icon "edit" at bounding box center [231, 163] width 8 height 8
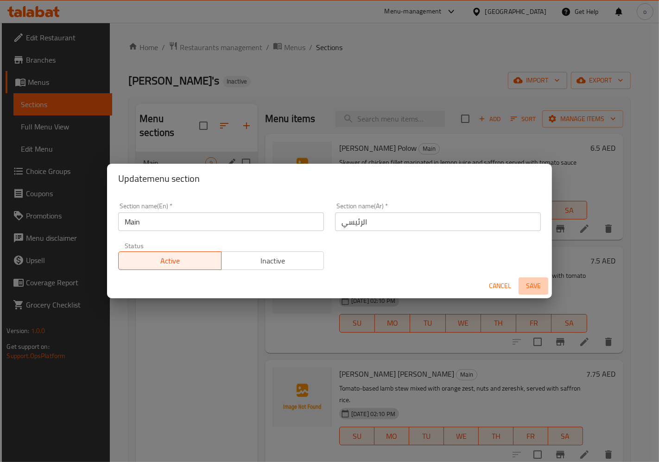
click at [527, 284] on span "Save" at bounding box center [534, 286] width 22 height 12
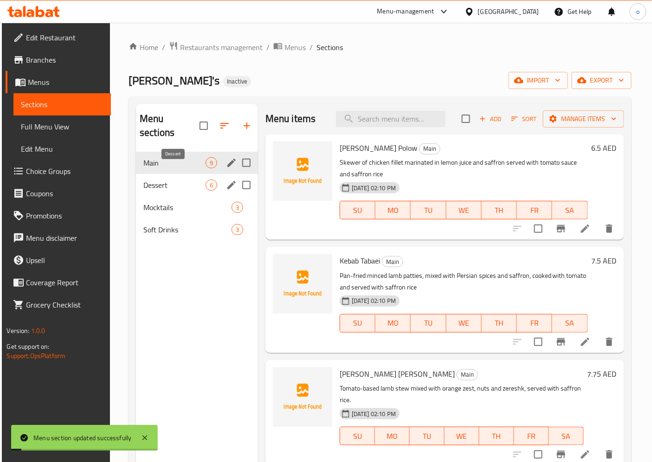
click at [170, 179] on span "Dessert" at bounding box center [174, 184] width 62 height 11
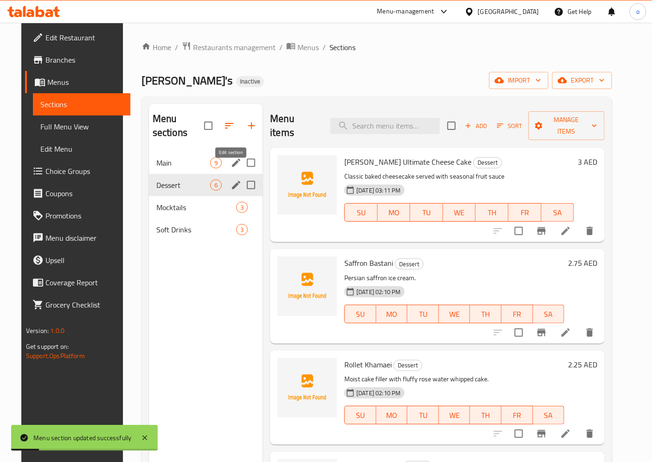
click at [230, 179] on icon "edit" at bounding box center [235, 184] width 11 height 11
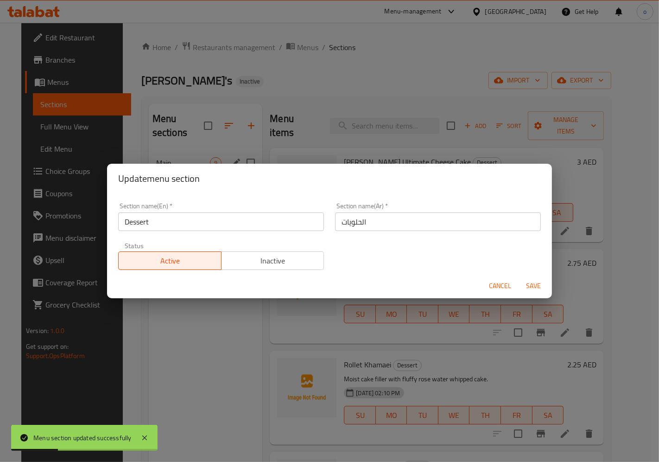
click at [216, 357] on div "Update menu section Section name(En)   * Dessert Section name(En) * Section nam…" at bounding box center [329, 231] width 659 height 462
click at [498, 282] on span "Cancel" at bounding box center [500, 286] width 22 height 12
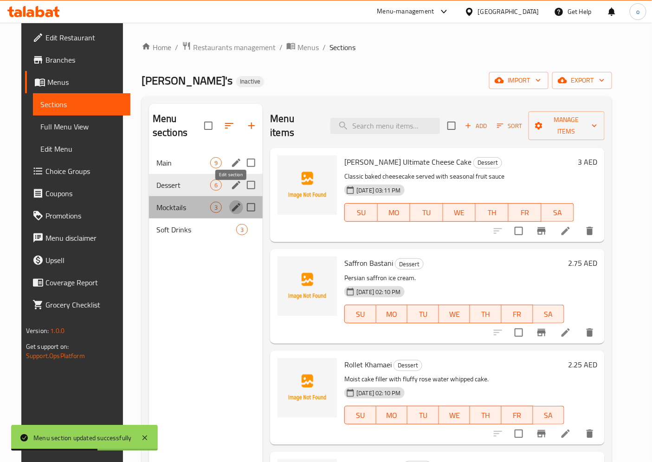
click at [232, 203] on icon "edit" at bounding box center [236, 207] width 8 height 8
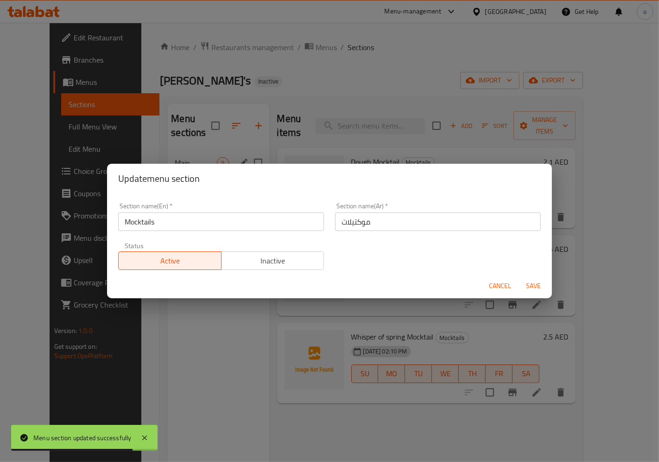
click at [200, 328] on div "Update menu section Section name(En)   * Mocktails Section name(En) * Section n…" at bounding box center [329, 231] width 659 height 462
click at [497, 286] on span "Cancel" at bounding box center [500, 286] width 22 height 12
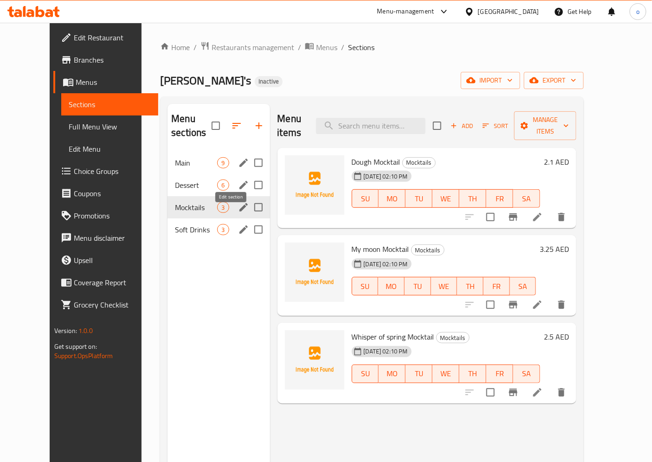
click at [238, 224] on icon "edit" at bounding box center [243, 229] width 11 height 11
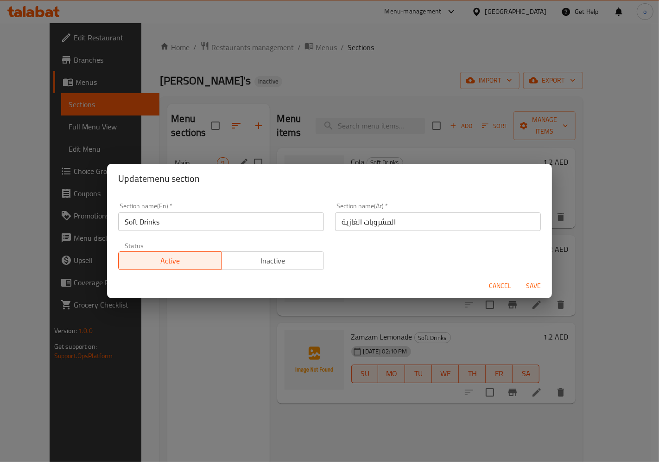
click at [207, 340] on div "Update menu section Section name(En)   * Soft Drinks Section name(En) * Section…" at bounding box center [329, 231] width 659 height 462
click at [495, 285] on span "Cancel" at bounding box center [500, 286] width 22 height 12
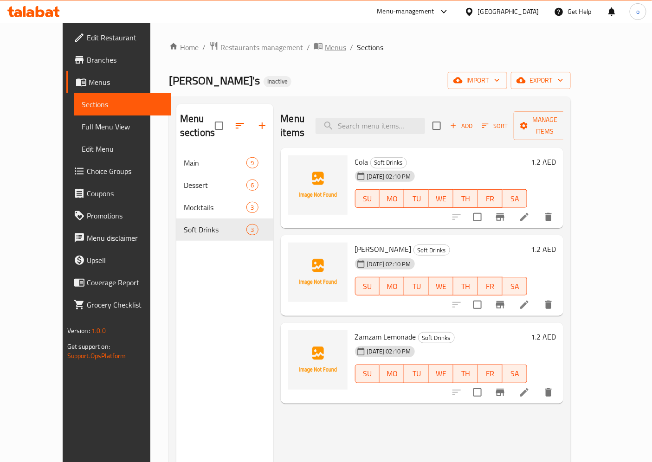
click at [325, 45] on span "Menus" at bounding box center [335, 47] width 21 height 11
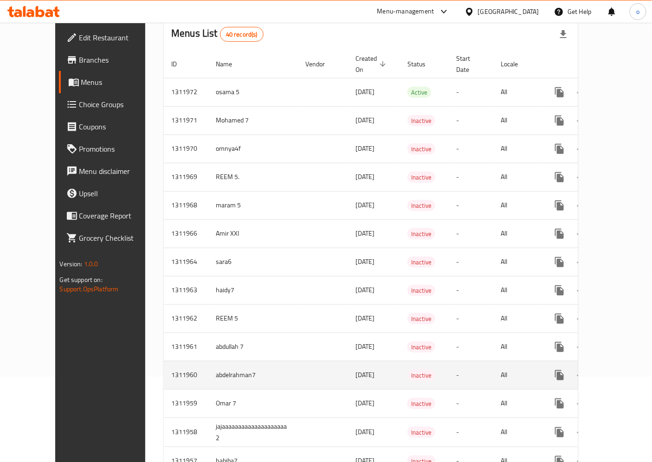
scroll to position [103, 0]
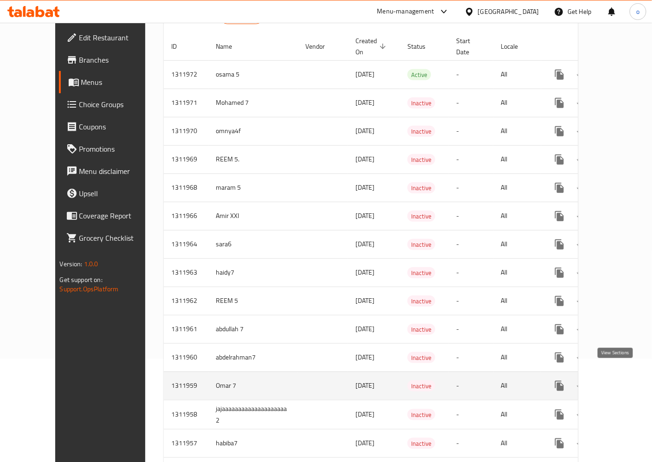
click at [621, 380] on icon "enhanced table" at bounding box center [626, 385] width 11 height 11
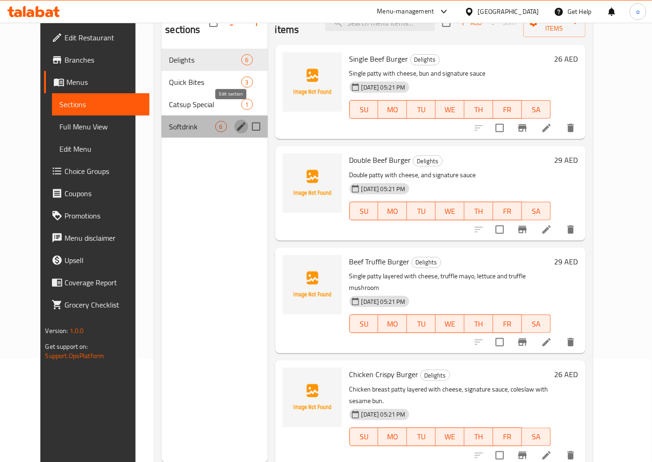
click at [236, 121] on icon "edit" at bounding box center [241, 126] width 11 height 11
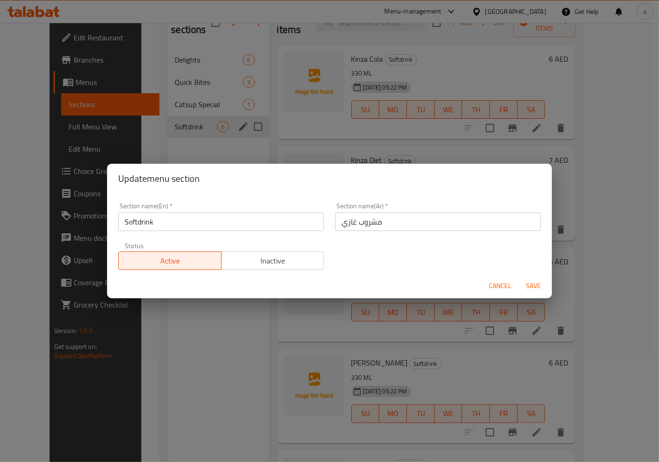
click at [199, 317] on div "Update menu section Section name(En)   * Softdrink Section name(En) * Section n…" at bounding box center [329, 231] width 659 height 462
click at [497, 286] on span "Cancel" at bounding box center [500, 286] width 22 height 12
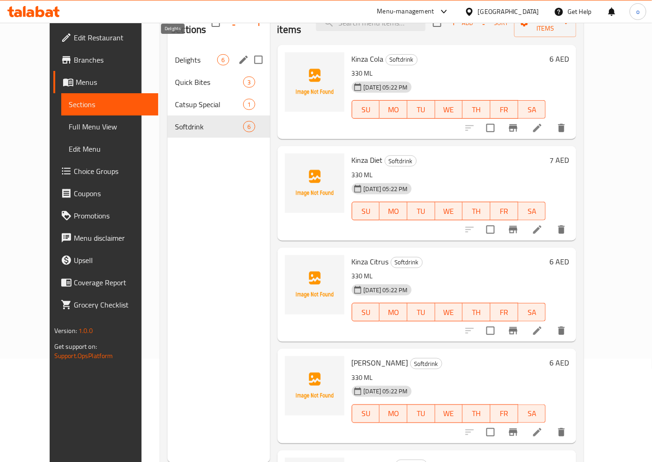
click at [176, 54] on span "Delights" at bounding box center [196, 59] width 42 height 11
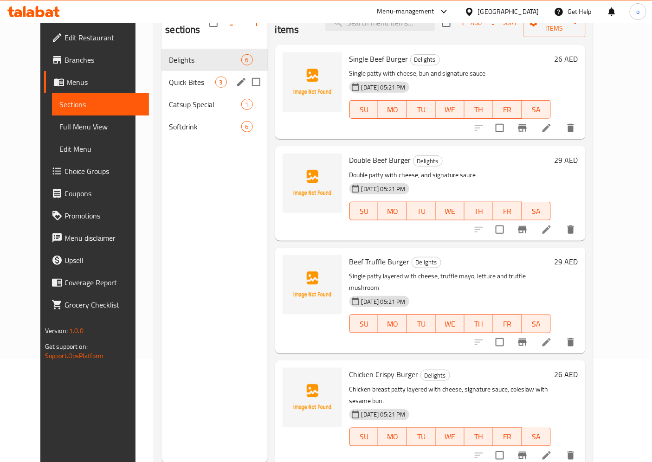
click at [182, 71] on div "Quick Bites 3" at bounding box center [214, 82] width 106 height 22
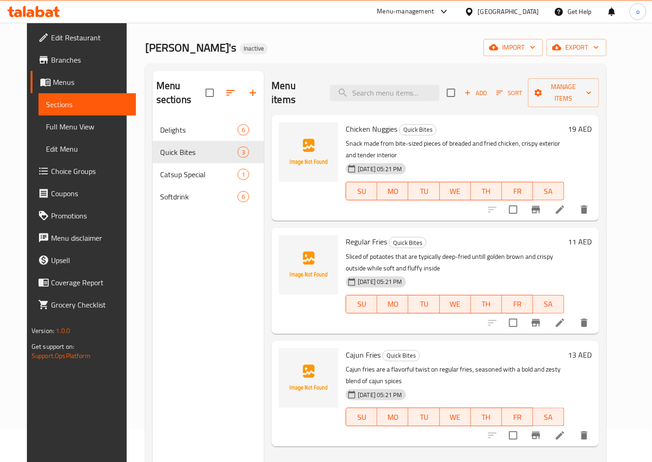
scroll to position [51, 0]
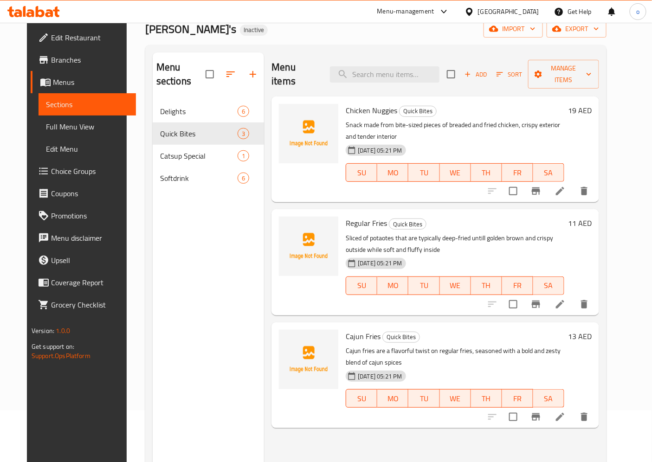
click at [565, 186] on icon at bounding box center [559, 191] width 11 height 11
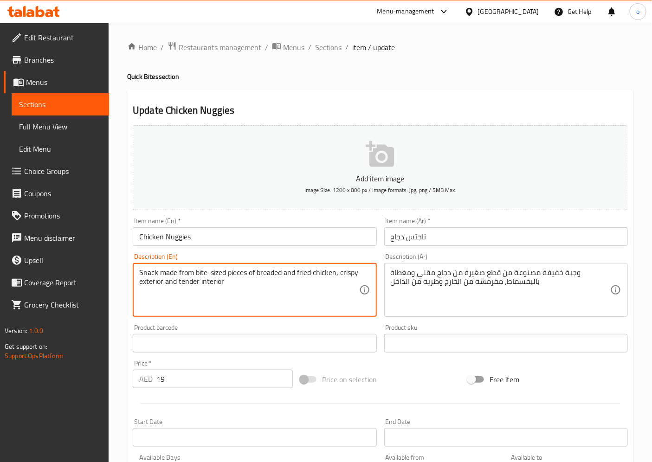
click at [218, 272] on textarea "Snack made from bite-sized pieces of breaded and fried chicken, crispy exterior…" at bounding box center [248, 290] width 219 height 44
click at [225, 271] on textarea "Snack made from bite-sized pieces of breaded and fried chicken, crispy exterior…" at bounding box center [248, 290] width 219 height 44
drag, startPoint x: 225, startPoint y: 271, endPoint x: 201, endPoint y: 276, distance: 24.2
click at [201, 276] on textarea "Snack made from bite-sized pieces of breaded and fried chicken, crispy exterior…" at bounding box center [248, 290] width 219 height 44
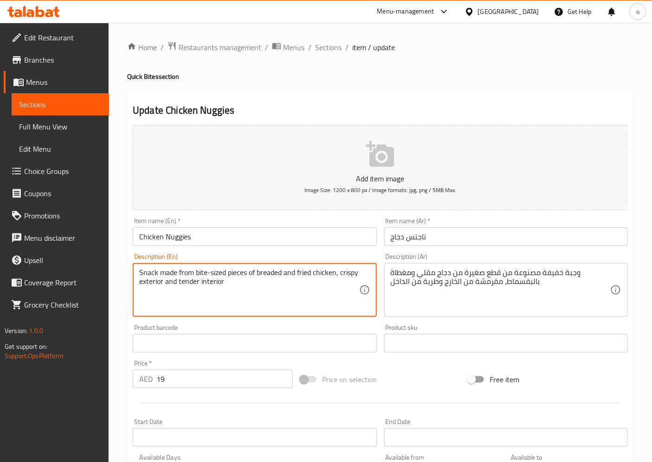
click at [243, 290] on textarea "Snack made from bite-sized pieces of breaded and fried chicken, crispy exterior…" at bounding box center [248, 290] width 219 height 44
drag, startPoint x: 256, startPoint y: 273, endPoint x: 336, endPoint y: 268, distance: 79.9
click at [336, 268] on textarea "Snack made from bite-sized pieces of breaded and fried chicken, crispy exterior…" at bounding box center [248, 290] width 219 height 44
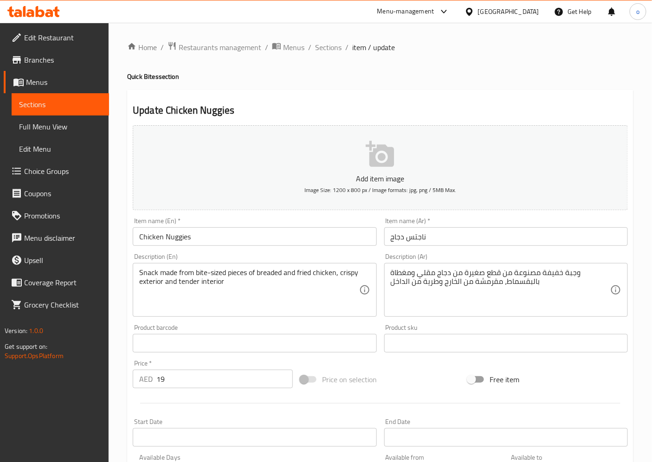
click at [319, 295] on textarea "Snack made from bite-sized pieces of breaded and fried chicken, crispy exterior…" at bounding box center [248, 290] width 219 height 44
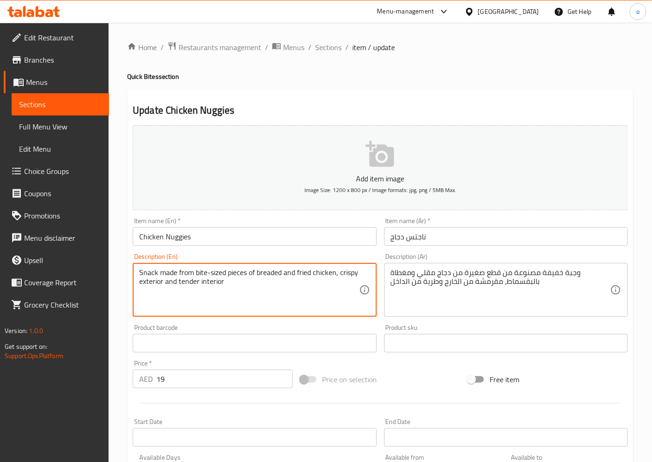
click at [149, 284] on textarea "Snack made from bite-sized pieces of breaded and fried chicken, crispy exterior…" at bounding box center [248, 290] width 219 height 44
click at [301, 295] on textarea "Snack made from bite-sized pieces of breaded and fried chicken, crispy exterior…" at bounding box center [248, 290] width 219 height 44
type textarea "Snack made from bite-sized pieces of breaded and fried chicken, crispy exterior…"
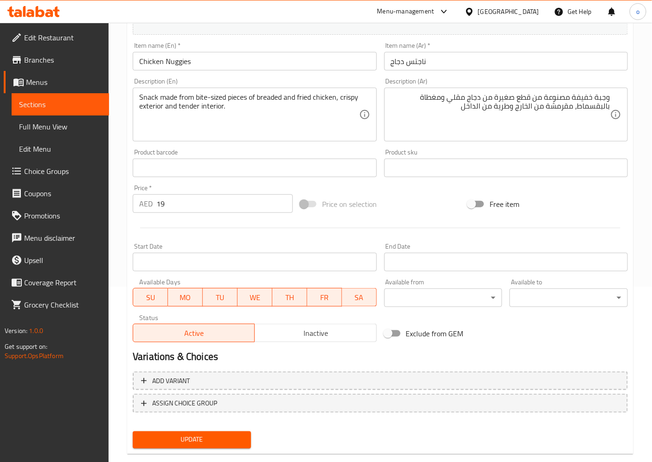
scroll to position [192, 0]
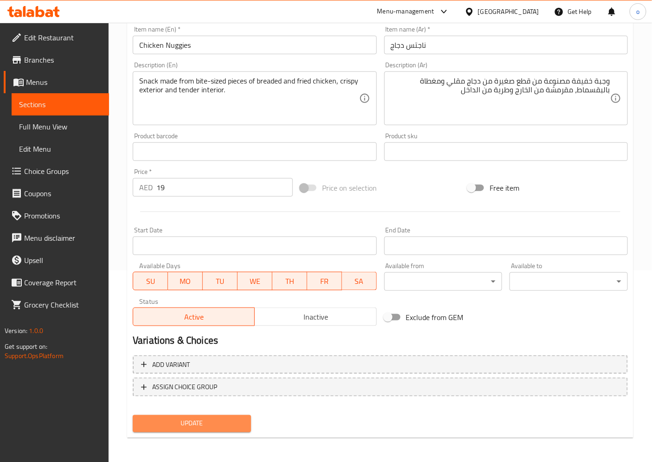
click at [238, 423] on span "Update" at bounding box center [191, 424] width 103 height 12
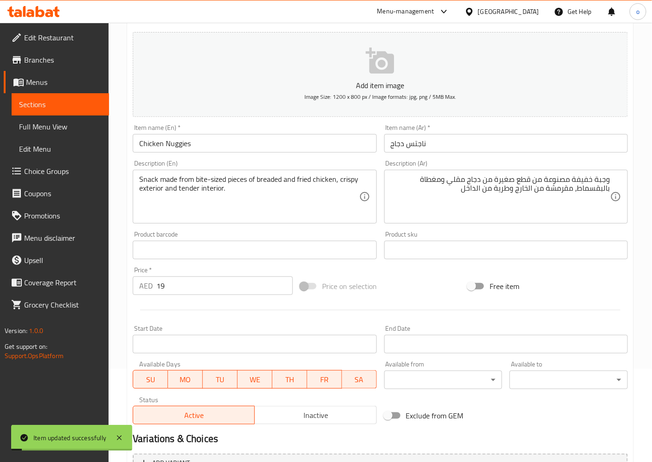
scroll to position [0, 0]
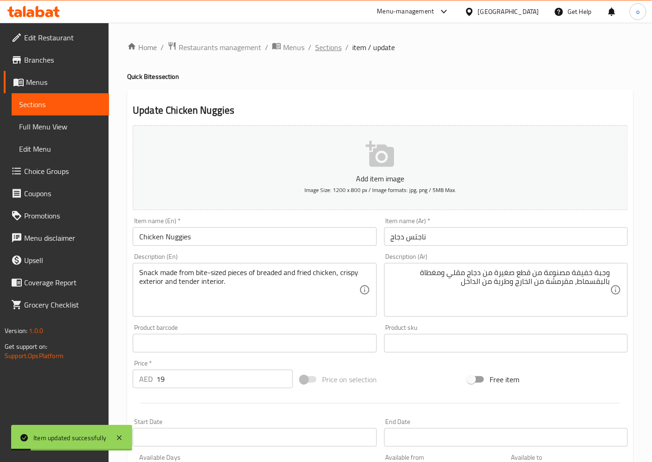
click at [333, 44] on span "Sections" at bounding box center [328, 47] width 26 height 11
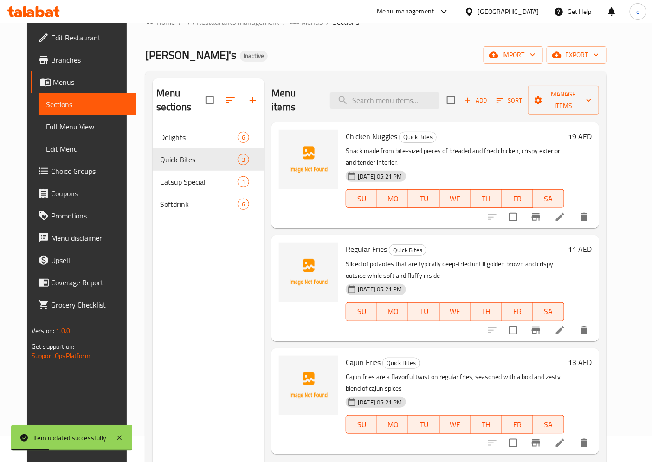
scroll to position [51, 0]
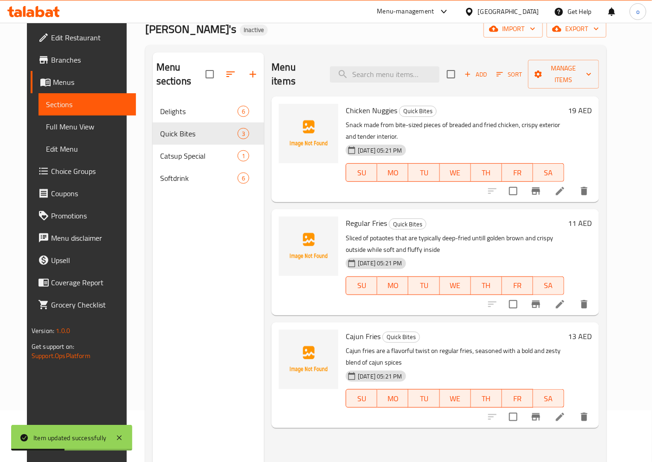
click at [573, 296] on li at bounding box center [560, 304] width 26 height 17
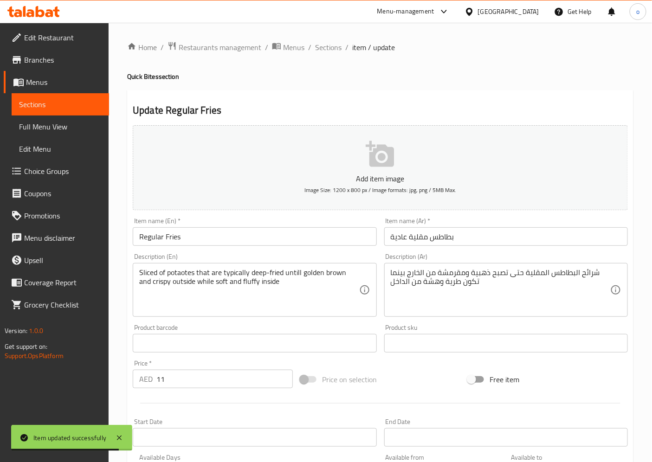
click at [154, 235] on input "Regular Fries" at bounding box center [254, 236] width 243 height 19
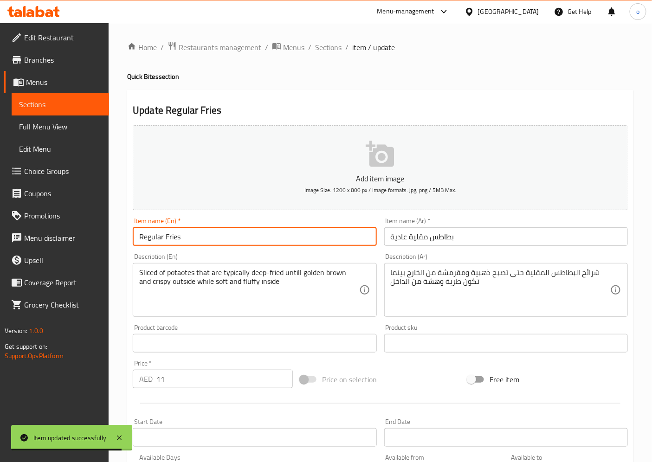
click at [154, 235] on input "Regular Fries" at bounding box center [254, 236] width 243 height 19
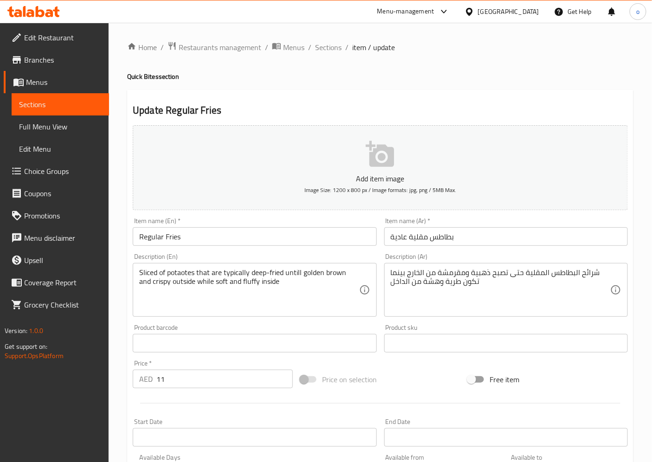
click at [392, 237] on input "بطاطس مقلية عادية" at bounding box center [505, 236] width 243 height 19
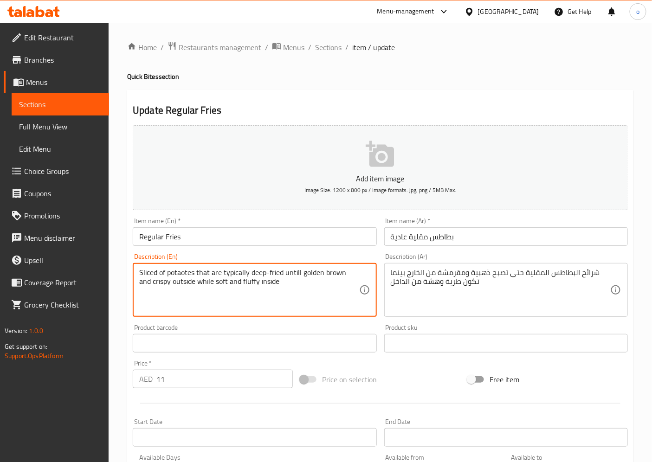
click at [246, 275] on textarea "Sliced of potaotes that are typically deep-fried untill golden brown and crispy…" at bounding box center [248, 290] width 219 height 44
drag, startPoint x: 267, startPoint y: 283, endPoint x: 124, endPoint y: 262, distance: 144.9
click at [124, 262] on div "Home / Restaurants management / Menus / Sections / item / update Quick Bites se…" at bounding box center [380, 339] width 543 height 633
click at [302, 294] on textarea "Sliced of potaotes that are typically deep-fried untill golden brown and crispy…" at bounding box center [248, 290] width 219 height 44
click at [336, 44] on span "Sections" at bounding box center [328, 47] width 26 height 11
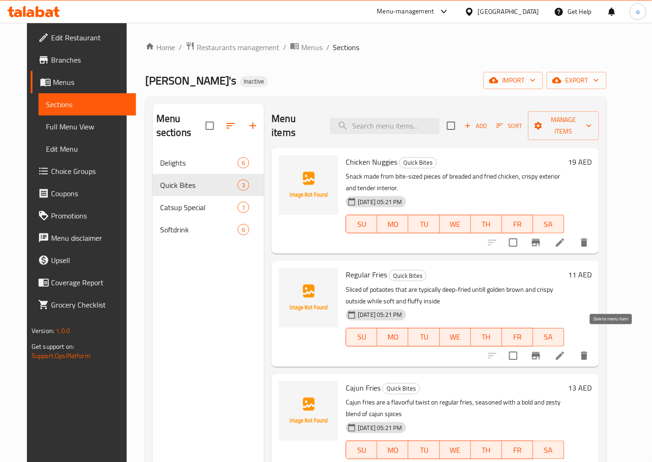
click at [589, 350] on icon "delete" at bounding box center [583, 355] width 11 height 11
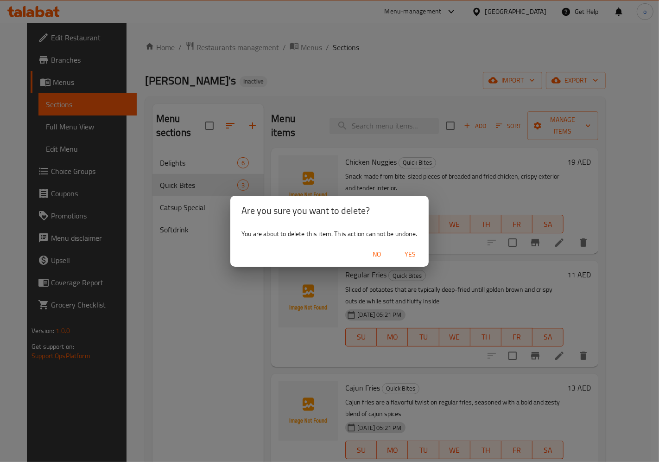
click at [413, 249] on span "Yes" at bounding box center [410, 255] width 22 height 12
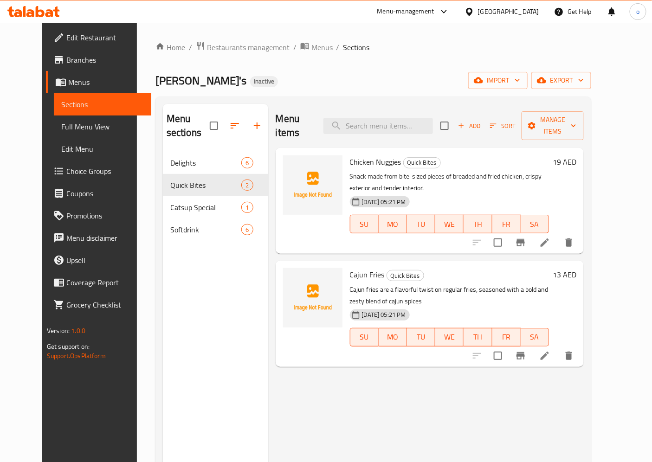
click at [523, 384] on div "Menu items Add Sort Manage items Chicken Nuggies Quick Bites Snack made from bi…" at bounding box center [425, 335] width 315 height 462
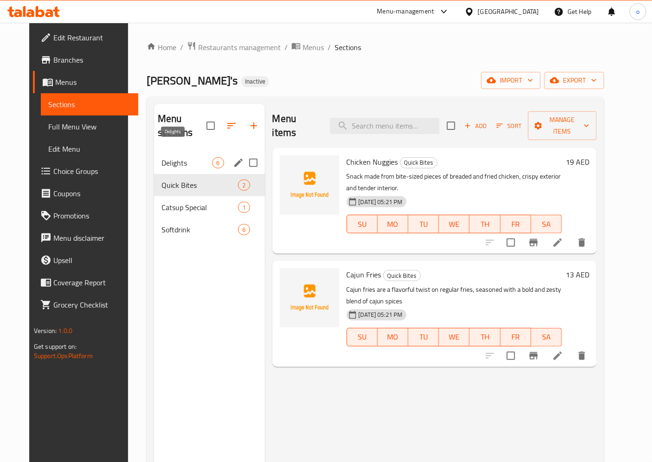
click at [203, 157] on span "Delights" at bounding box center [186, 162] width 51 height 11
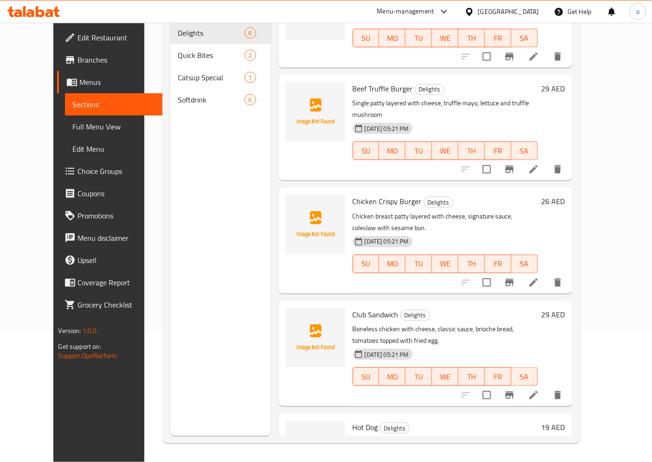
scroll to position [128, 0]
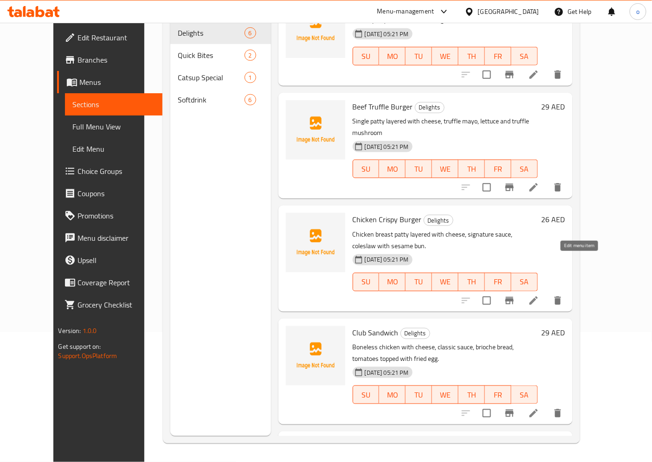
click at [538, 296] on icon at bounding box center [533, 300] width 8 height 8
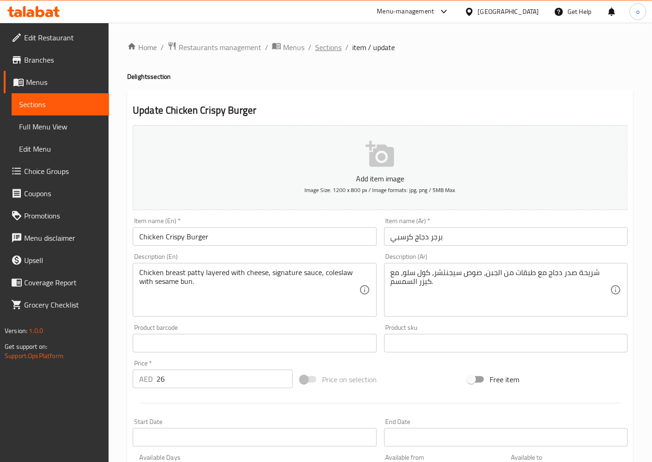
click at [332, 44] on span "Sections" at bounding box center [328, 47] width 26 height 11
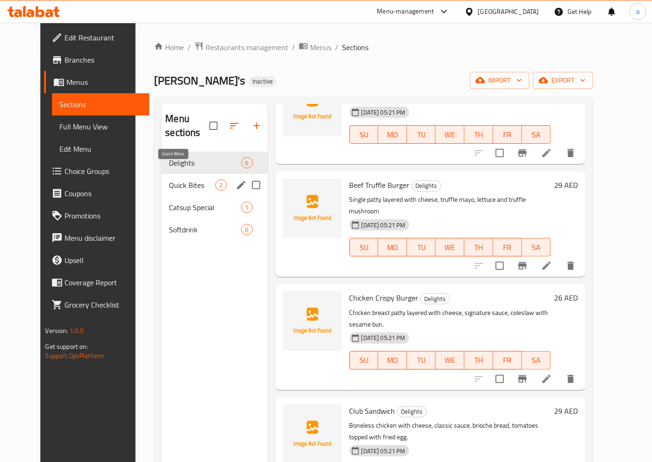
click at [174, 179] on span "Quick Bites" at bounding box center [192, 184] width 46 height 11
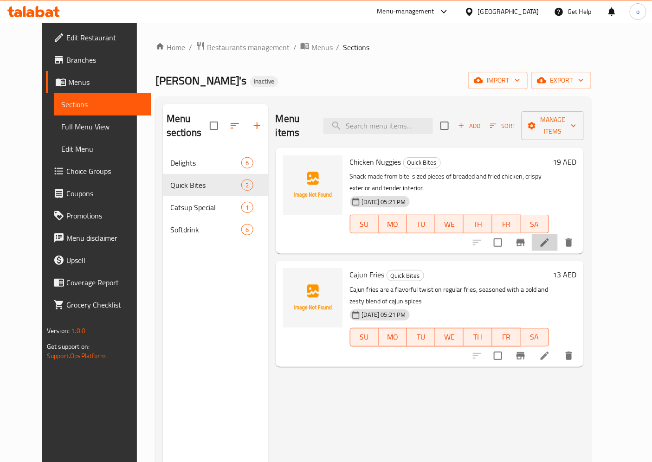
click at [557, 234] on li at bounding box center [544, 242] width 26 height 17
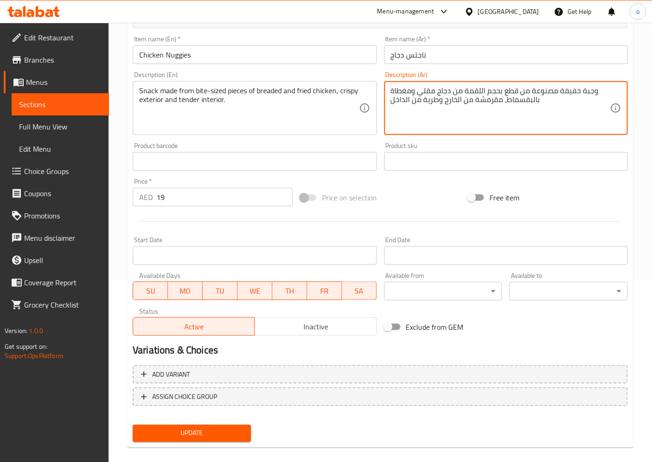
scroll to position [192, 0]
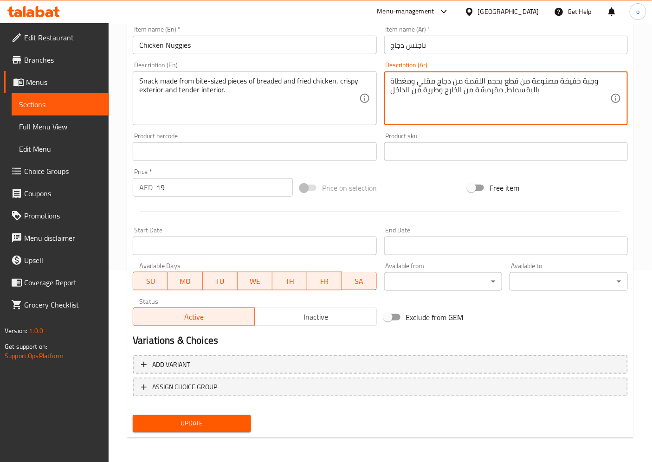
type textarea "وجبة خفيفة مصنوعة من قطع بحجم اللقمة من دجاج مقلي ومغطاة بالبقسماط، مقرمشة من ا…"
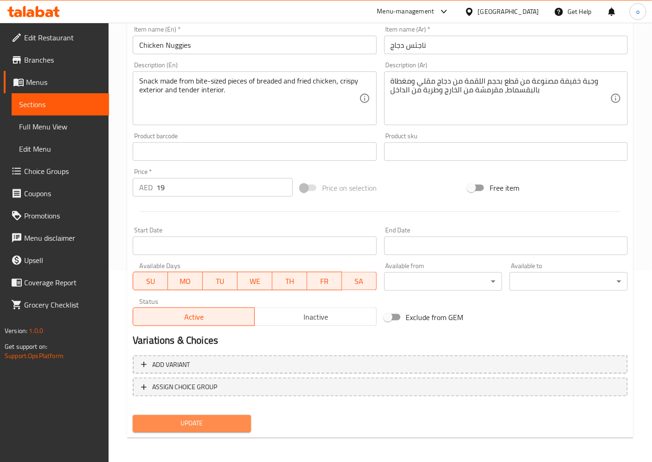
click at [225, 421] on span "Update" at bounding box center [191, 424] width 103 height 12
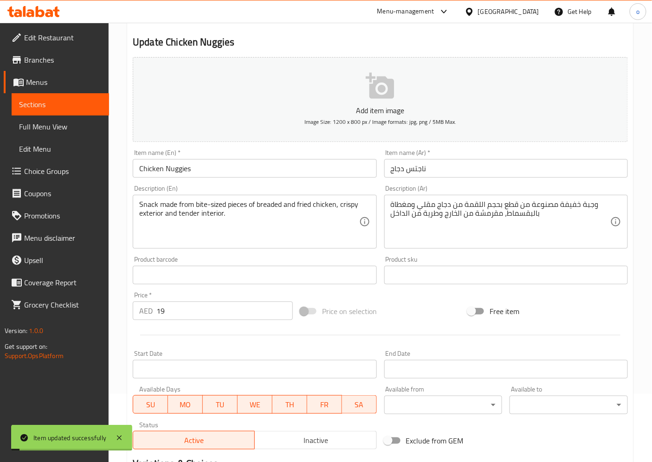
scroll to position [0, 0]
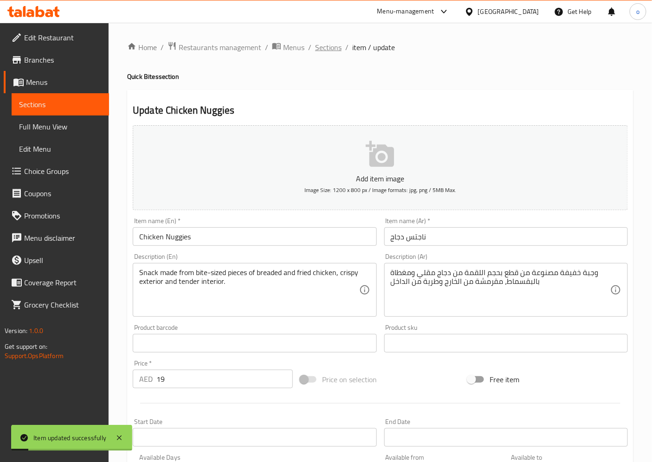
click at [328, 52] on span "Sections" at bounding box center [328, 47] width 26 height 11
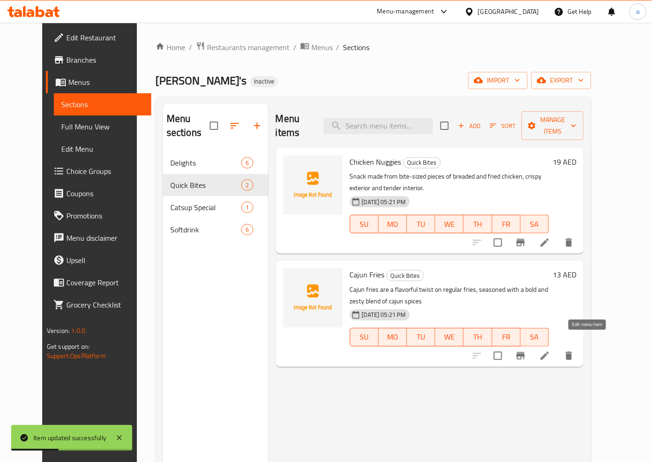
click at [550, 350] on icon at bounding box center [544, 355] width 11 height 11
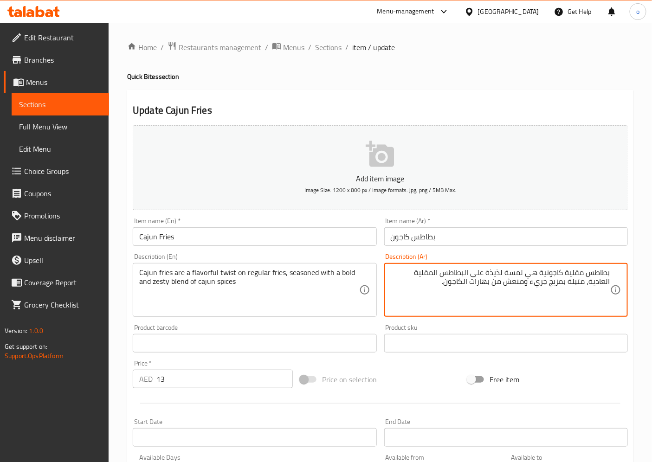
click at [539, 274] on textarea "بطاطس مقلية كاجونية هي لمسة لذيذة على البطاطس المقلية العادية، متبلة بمزيج جريء…" at bounding box center [499, 290] width 219 height 44
type textarea "بطاطس مقلية كاجون هي لمسة لذيذة على البطاطس المقلية العادية، متبلة بمزيج جريء و…"
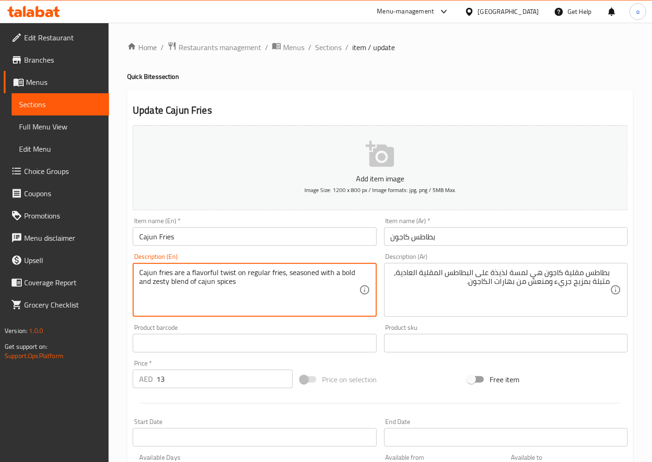
drag, startPoint x: 190, startPoint y: 270, endPoint x: 234, endPoint y: 258, distance: 45.8
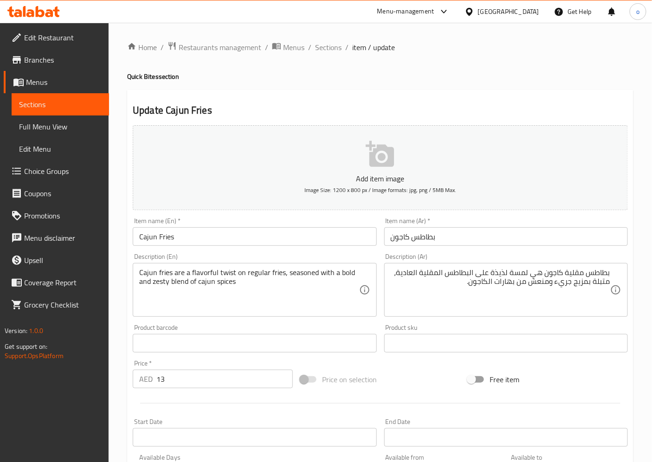
click at [179, 285] on textarea "Cajun fries are a flavorful twist on regular fries, seasoned with a bold and ze…" at bounding box center [248, 290] width 219 height 44
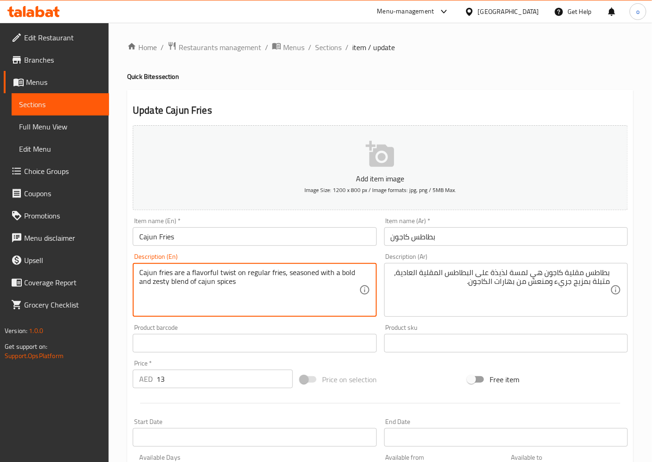
click at [220, 299] on textarea "Cajun fries are a flavorful twist on regular fries, seasoned with a bold and ze…" at bounding box center [248, 290] width 219 height 44
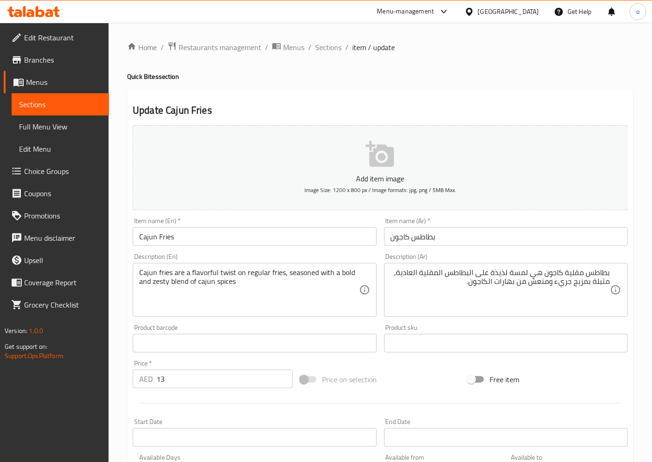
click at [210, 283] on textarea "Cajun fries are a flavorful twist on regular fries, seasoned with a bold and ze…" at bounding box center [248, 290] width 219 height 44
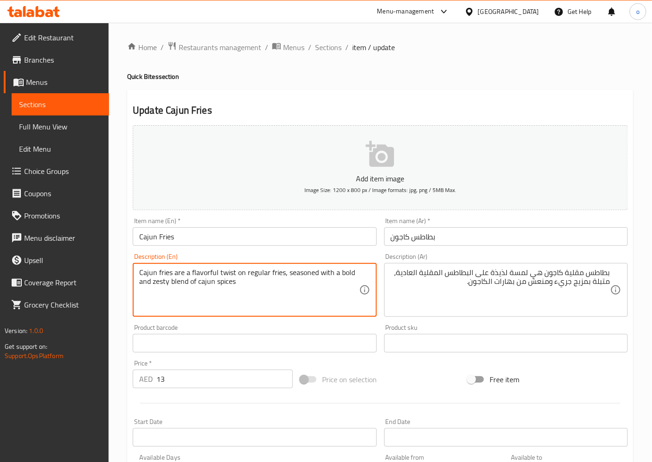
click at [238, 297] on textarea "Cajun fries are a flavorful twist on regular fries, seasoned with a bold and ze…" at bounding box center [248, 290] width 219 height 44
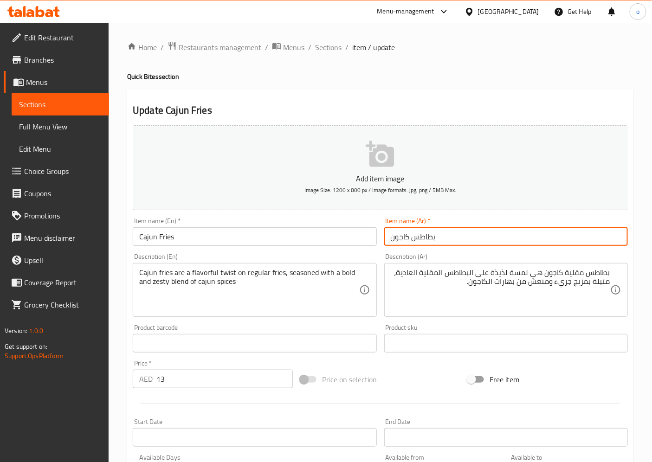
click at [413, 238] on input "بطاطس كاجون" at bounding box center [505, 236] width 243 height 19
click at [471, 236] on input "بطاطس مقلية كاجون" at bounding box center [505, 236] width 243 height 19
type input "بطاطس مقلية كاجون"
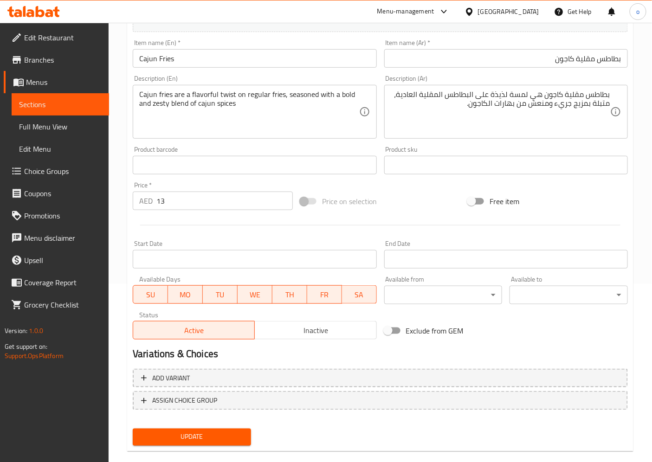
scroll to position [192, 0]
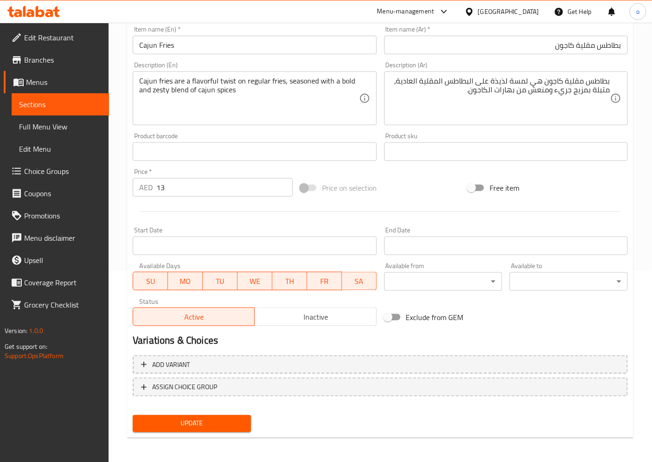
click at [172, 422] on span "Update" at bounding box center [191, 424] width 103 height 12
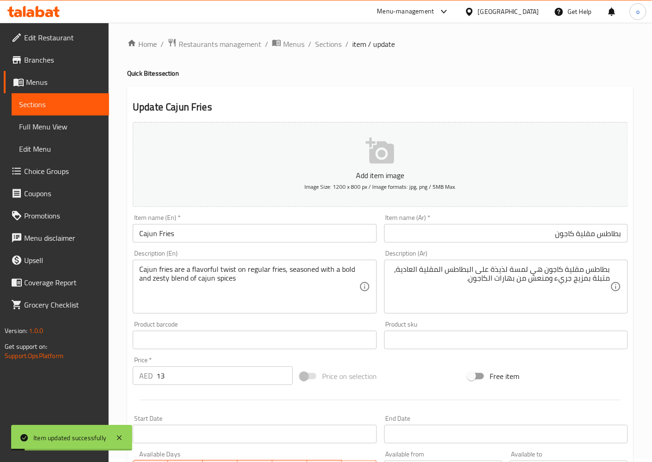
scroll to position [0, 0]
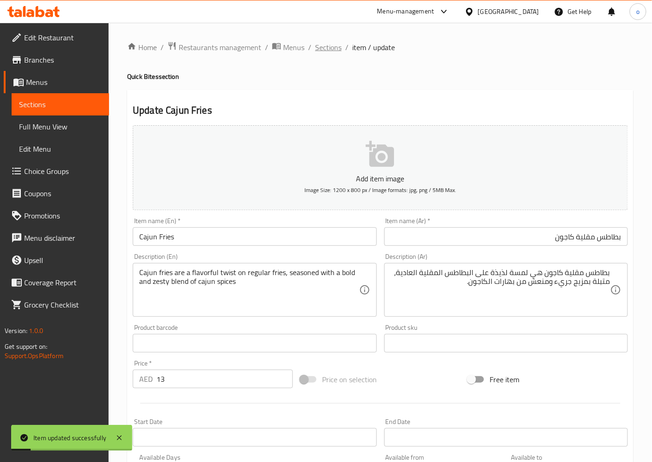
click at [330, 44] on span "Sections" at bounding box center [328, 47] width 26 height 11
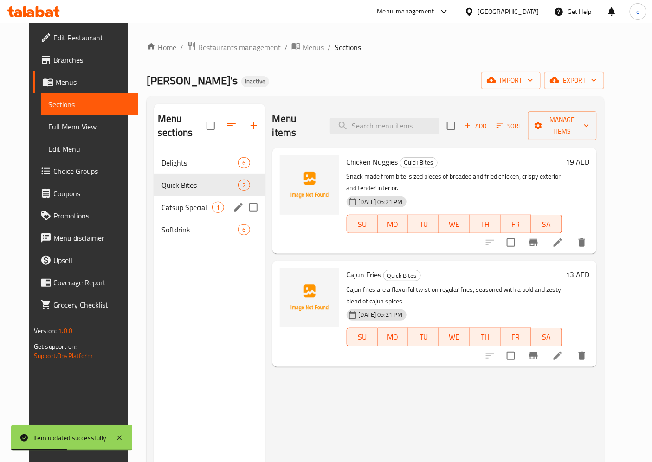
click at [182, 202] on span "Catsup Special" at bounding box center [186, 207] width 51 height 11
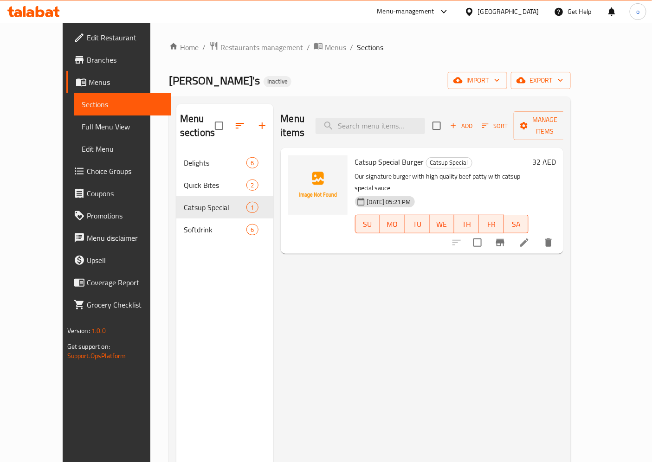
click at [537, 234] on li at bounding box center [524, 242] width 26 height 17
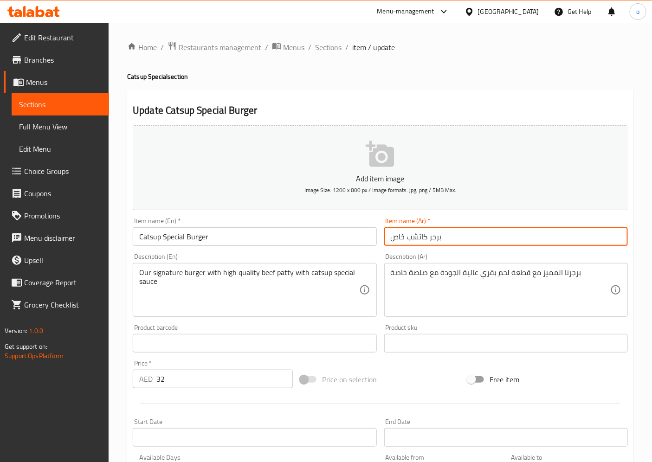
click at [390, 238] on input "برجر كاتشب خاص" at bounding box center [505, 236] width 243 height 19
click at [398, 234] on input "برجر كاتشب خاص" at bounding box center [505, 236] width 243 height 19
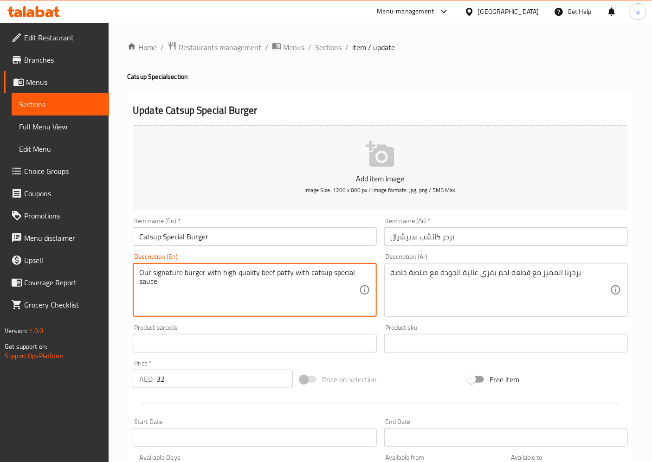
click at [419, 237] on input "برجر كاتشب سبيشيال" at bounding box center [505, 236] width 243 height 19
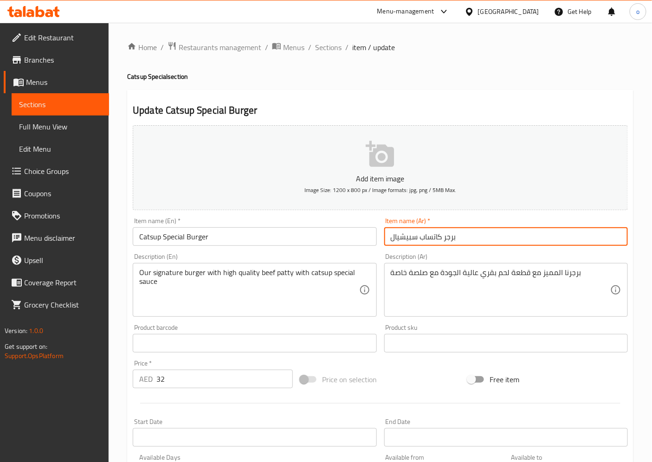
type input "برجر كاتساب سبيشيال"
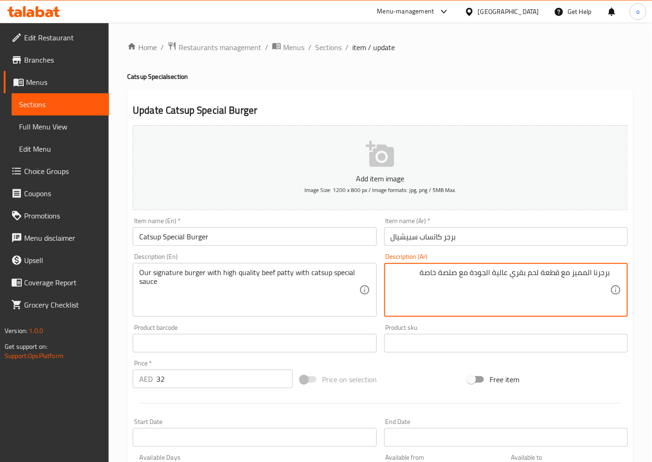
click at [570, 274] on textarea "برجرنا المميز مع قطعة لحم بقري عالية الجودة مع صلصة خاصة" at bounding box center [499, 290] width 219 height 44
type textarea "برجرنا سيجنتشر مع قطعة لحم بقري عالية الجودة مع صلصة خاصة"
click at [330, 51] on span "Sections" at bounding box center [328, 47] width 26 height 11
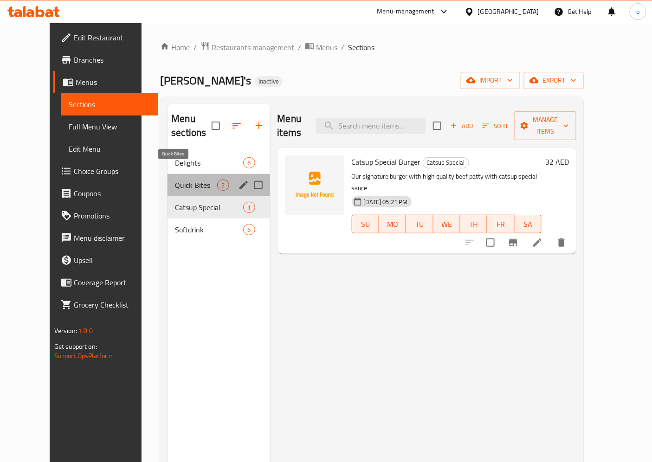
click at [181, 179] on span "Quick Bites" at bounding box center [196, 184] width 42 height 11
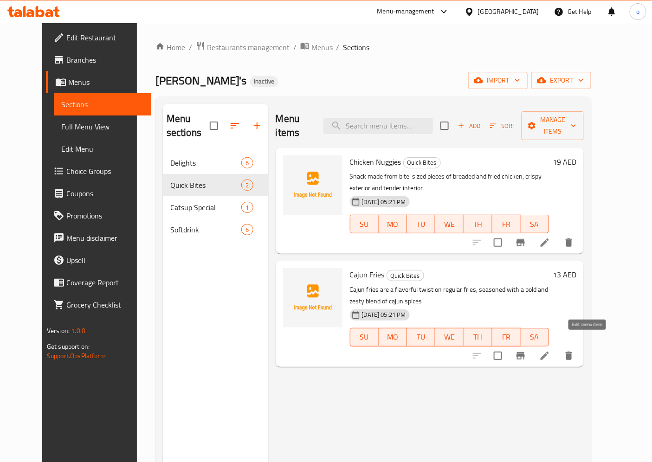
click at [550, 350] on icon at bounding box center [544, 355] width 11 height 11
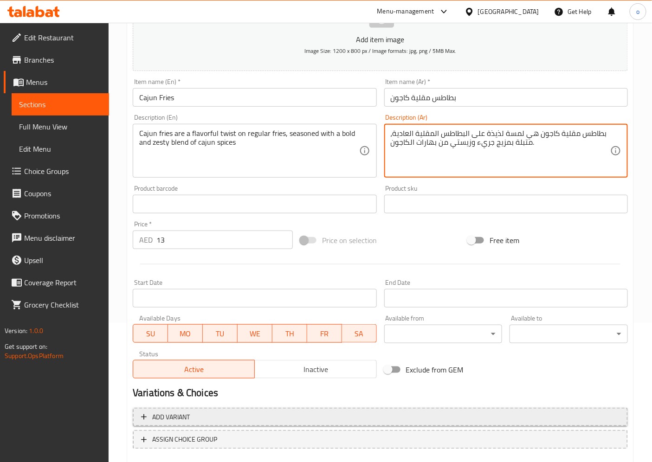
scroll to position [154, 0]
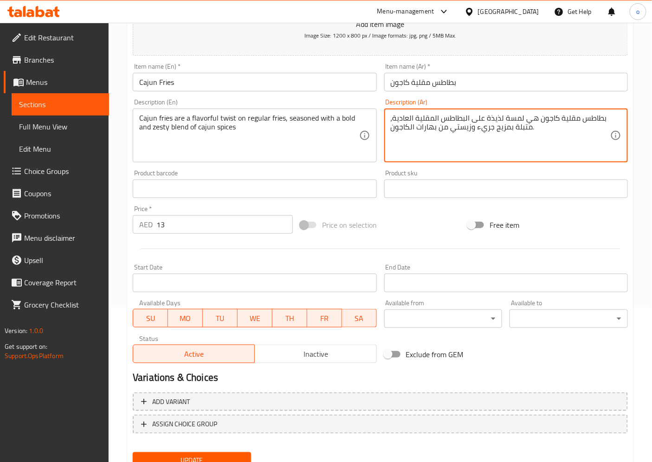
type textarea "بطاطس مقلية كاجون هي لمسة لذيذة على البطاطس المقلية العادية، متبلة بمزيج جريء و…"
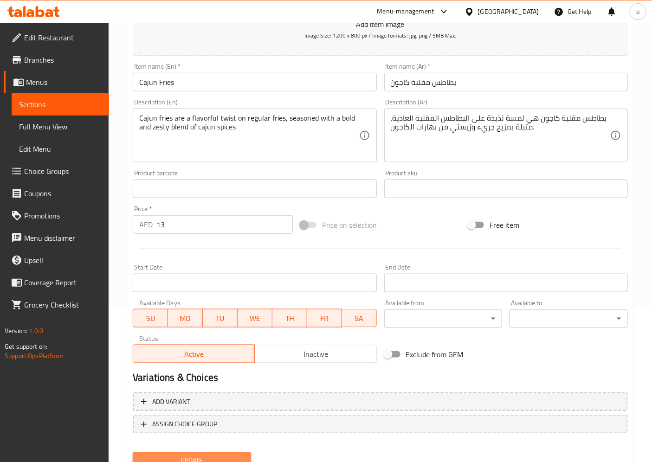
click at [187, 455] on span "Update" at bounding box center [191, 461] width 103 height 12
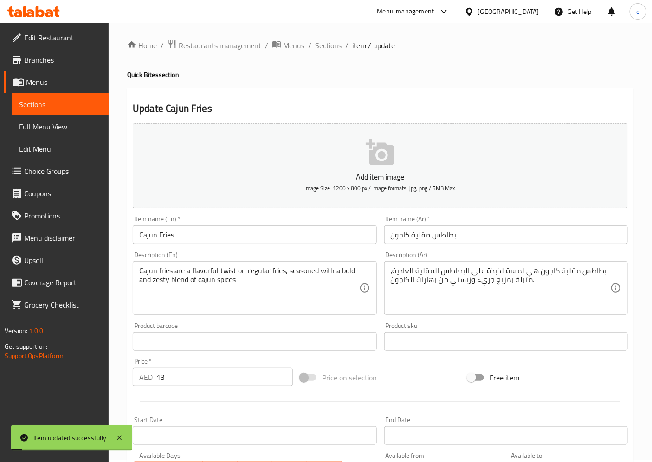
scroll to position [0, 0]
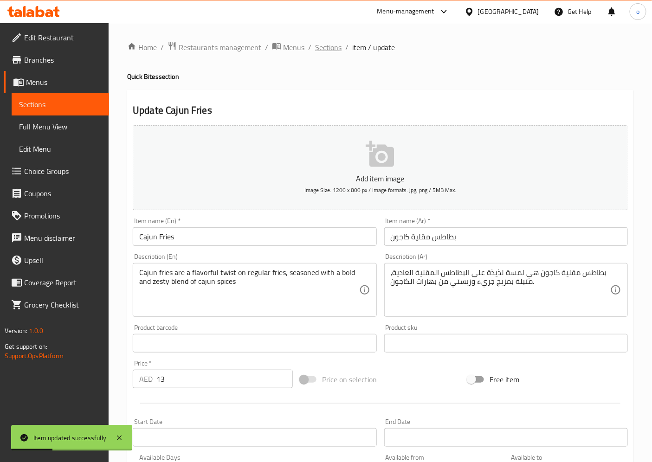
click at [327, 51] on span "Sections" at bounding box center [328, 47] width 26 height 11
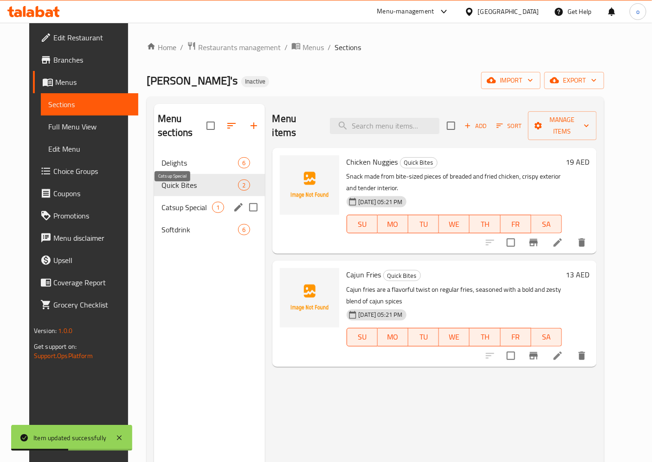
click at [182, 202] on span "Catsup Special" at bounding box center [186, 207] width 51 height 11
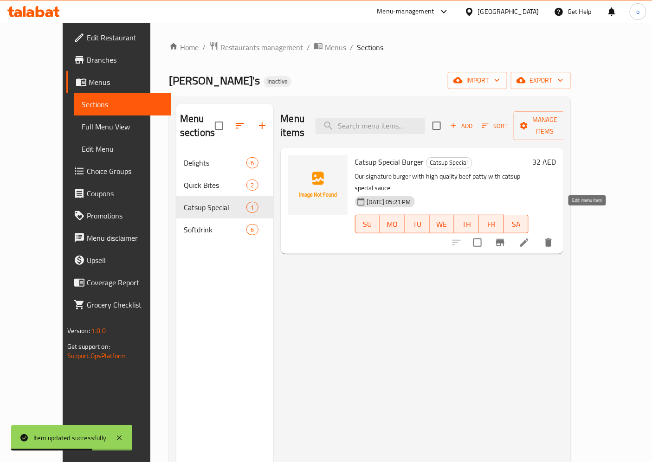
click at [528, 238] on icon at bounding box center [524, 242] width 8 height 8
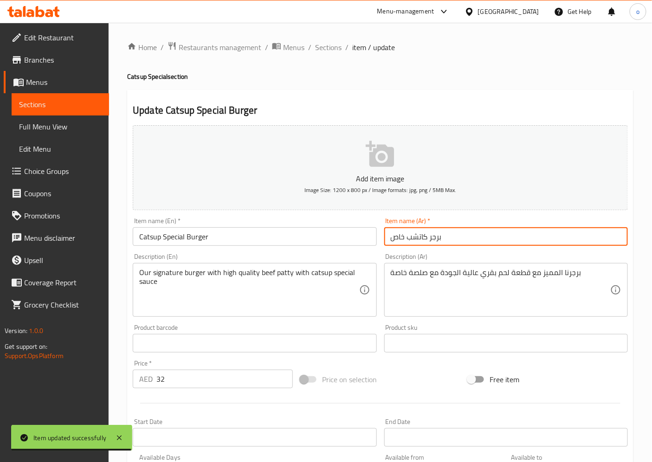
drag, startPoint x: 392, startPoint y: 239, endPoint x: 405, endPoint y: 235, distance: 13.5
click at [405, 235] on input "برجر كاتشب خاص" at bounding box center [505, 236] width 243 height 19
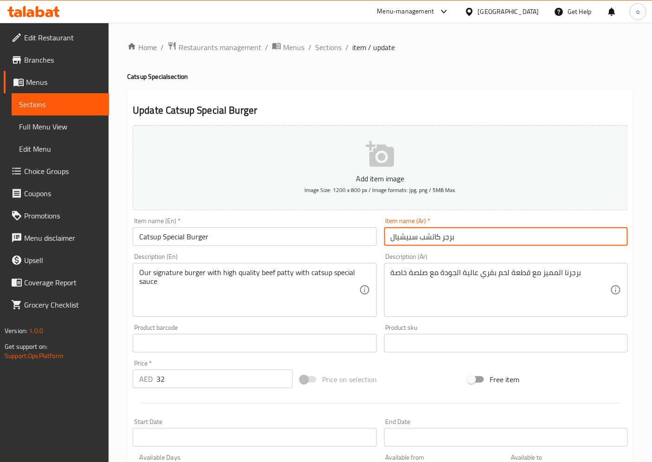
type input "برجر كاتشب سبيشيال"
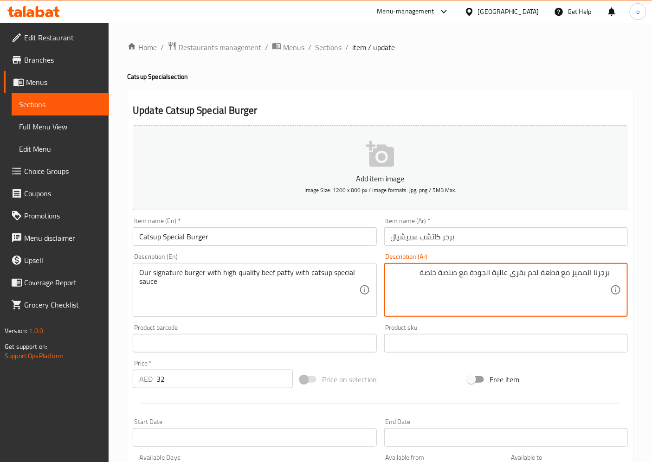
drag, startPoint x: 572, startPoint y: 273, endPoint x: 592, endPoint y: 271, distance: 20.5
click at [592, 271] on textarea "برجرنا المميز مع قطعة لحم بقري عالية الجودة مع صلصة خاصة" at bounding box center [499, 290] width 219 height 44
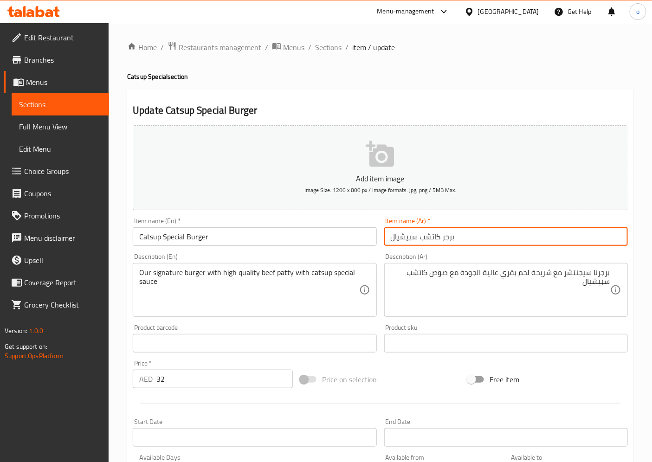
drag, startPoint x: 420, startPoint y: 238, endPoint x: 440, endPoint y: 232, distance: 20.3
click at [440, 232] on input "برجر كاتشب سبيشيال" at bounding box center [505, 236] width 243 height 19
click at [152, 239] on input "Catsup Special Burger" at bounding box center [254, 236] width 243 height 19
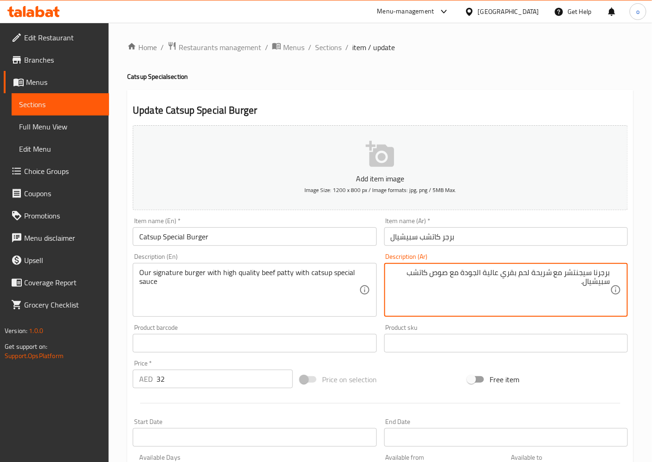
click at [591, 274] on textarea "برجرنا سيجنتشر مع شريحة لحم بقري عالية الجودة مع صوص كاتشب سبيشيال." at bounding box center [499, 290] width 219 height 44
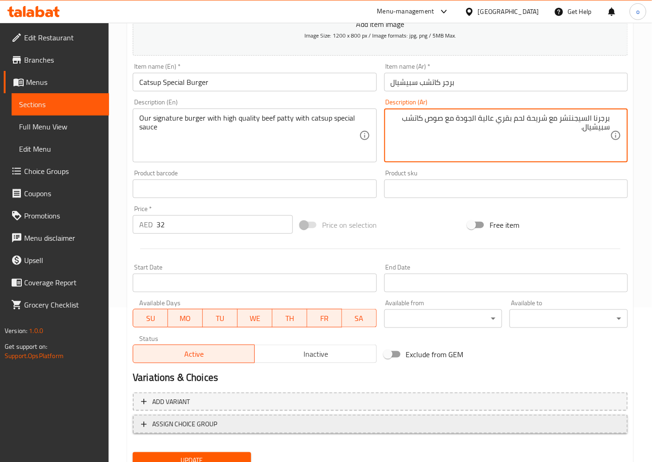
scroll to position [192, 0]
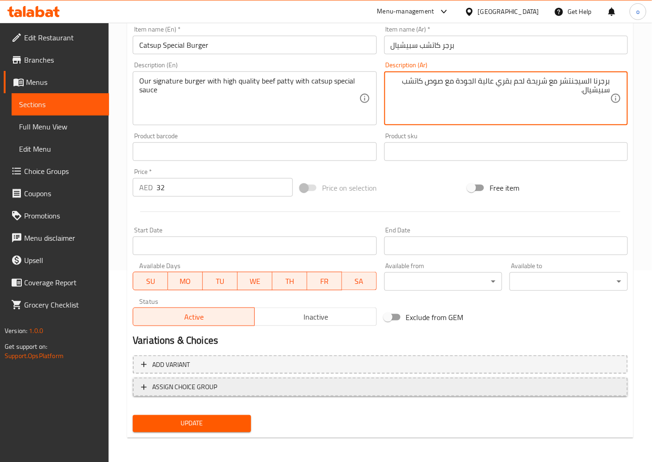
type textarea "برجرنا السيجنتشر مع شريحة لحم بقري عالية الجودة مع صوص كاتشب سبيشيال."
click at [197, 418] on span "Update" at bounding box center [191, 424] width 103 height 12
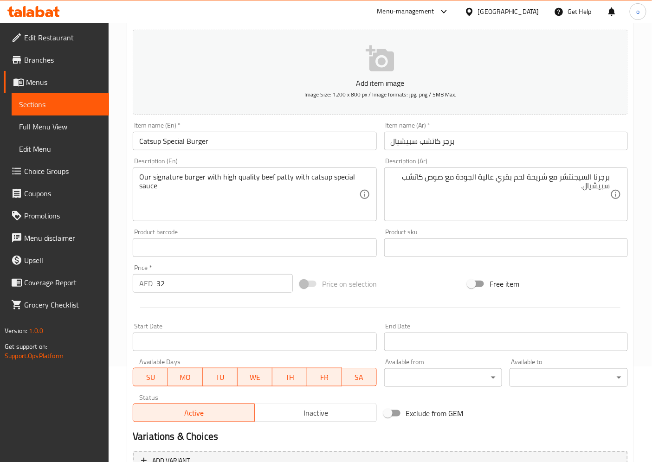
scroll to position [0, 0]
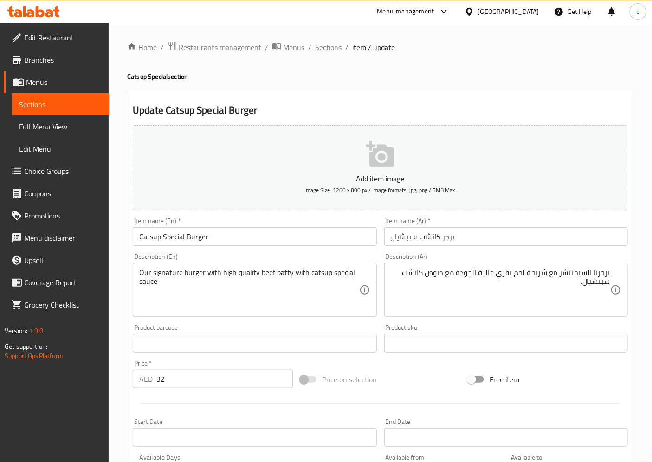
click at [331, 50] on span "Sections" at bounding box center [328, 47] width 26 height 11
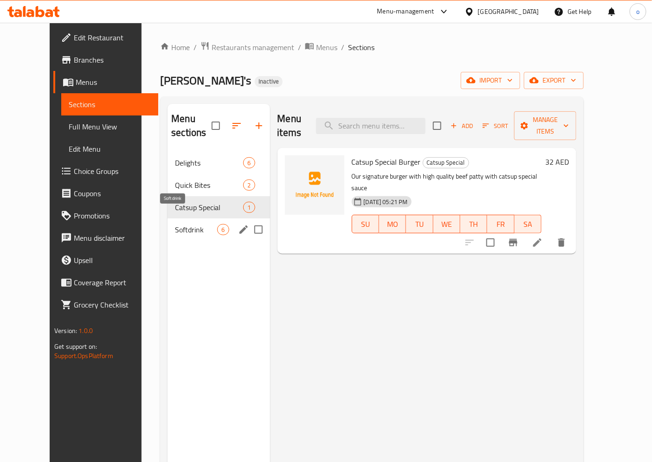
click at [186, 224] on span "Softdrink" at bounding box center [196, 229] width 42 height 11
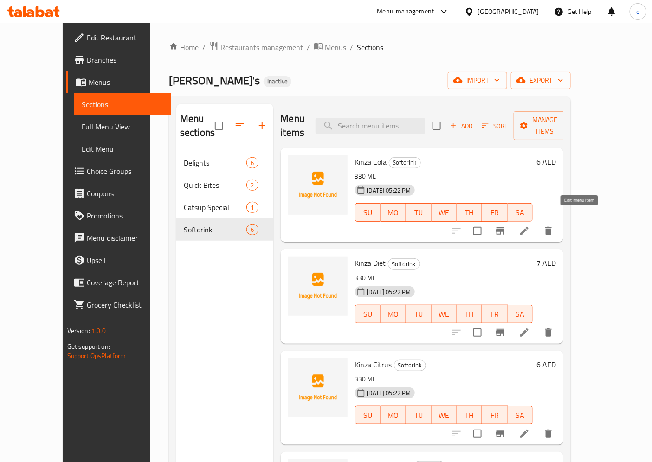
click at [530, 225] on icon at bounding box center [523, 230] width 11 height 11
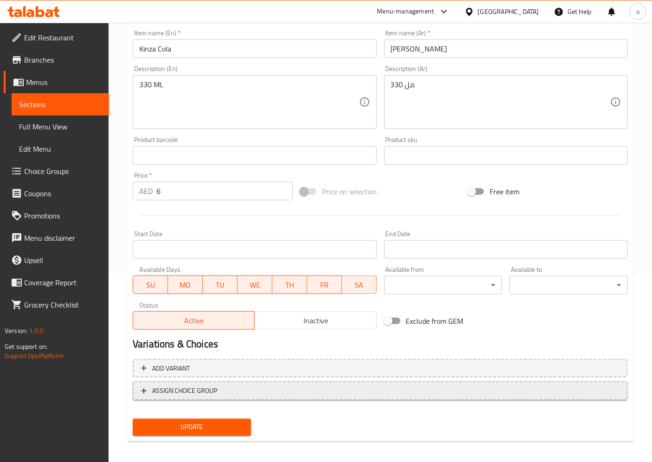
scroll to position [192, 0]
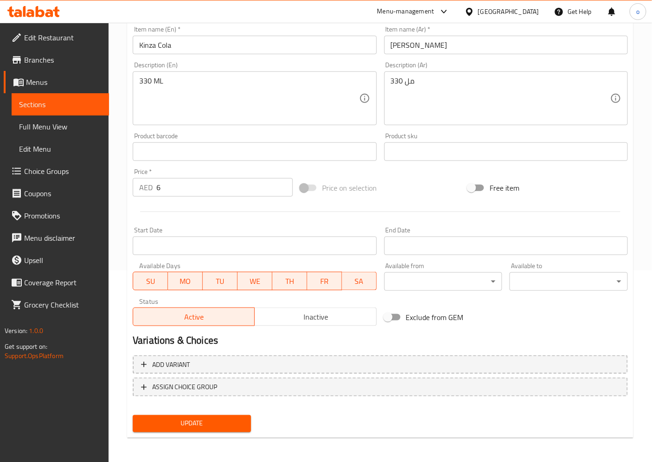
click at [209, 421] on span "Update" at bounding box center [191, 424] width 103 height 12
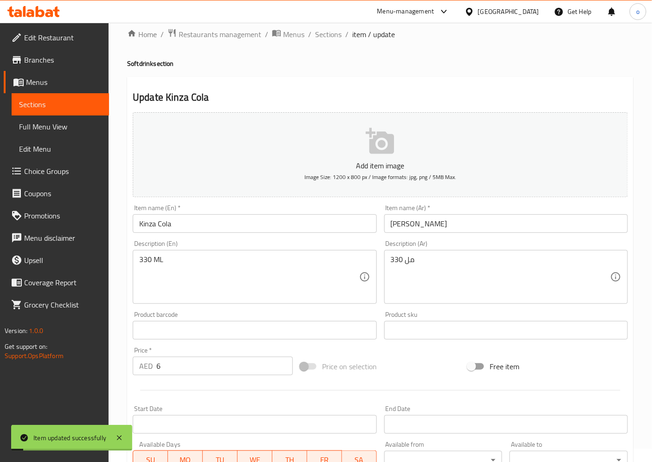
scroll to position [0, 0]
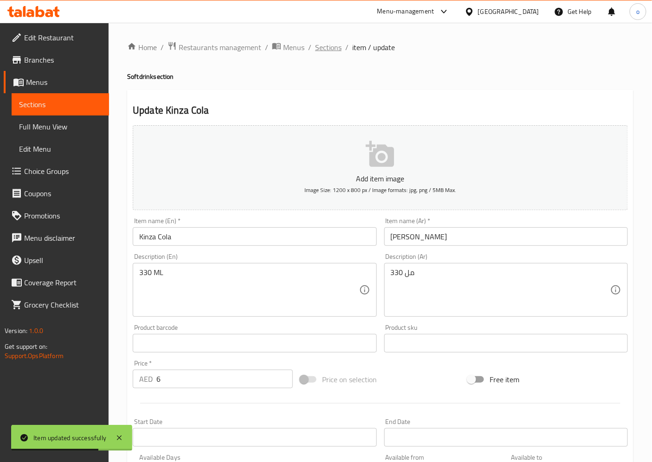
click at [325, 50] on span "Sections" at bounding box center [328, 47] width 26 height 11
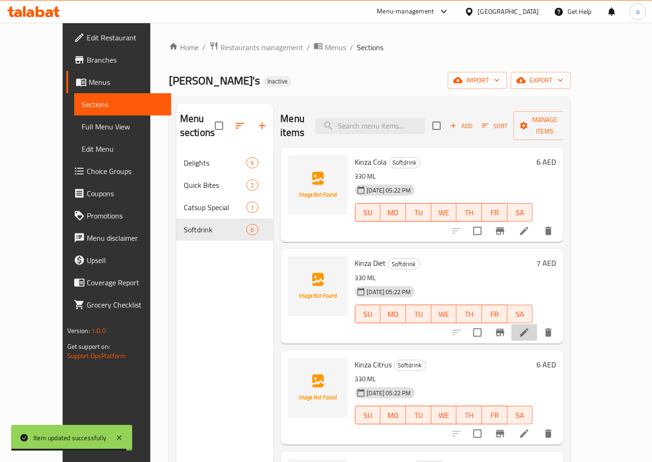
click at [537, 324] on li at bounding box center [524, 332] width 26 height 17
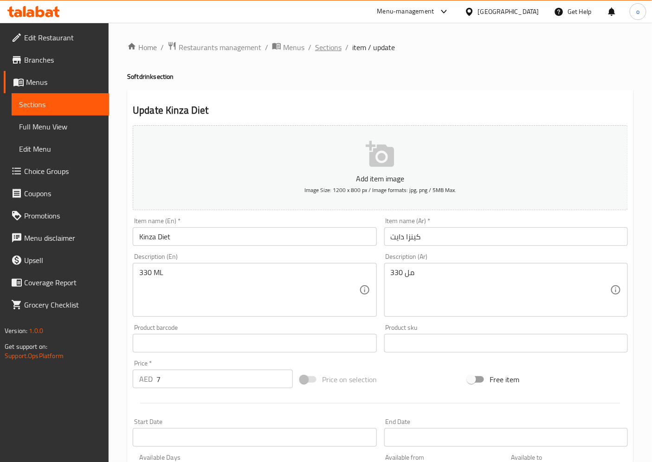
click at [330, 50] on span "Sections" at bounding box center [328, 47] width 26 height 11
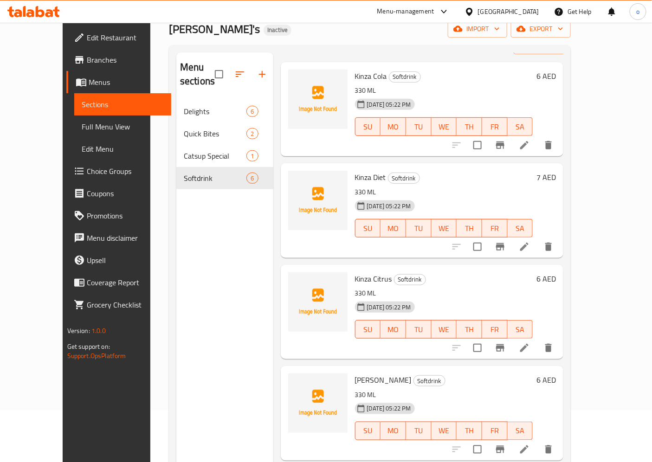
scroll to position [51, 0]
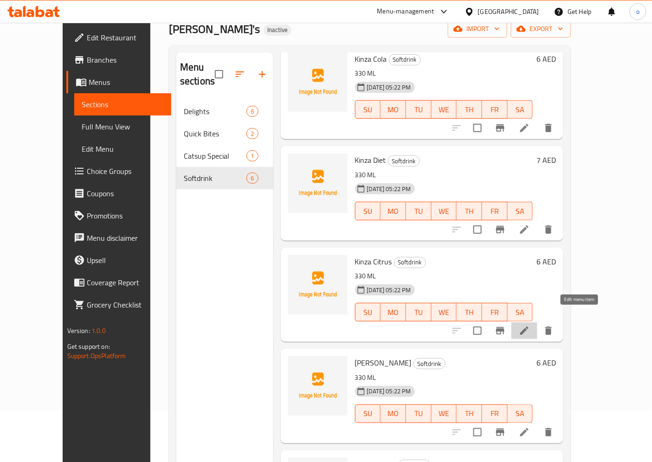
click at [528, 326] on icon at bounding box center [524, 330] width 8 height 8
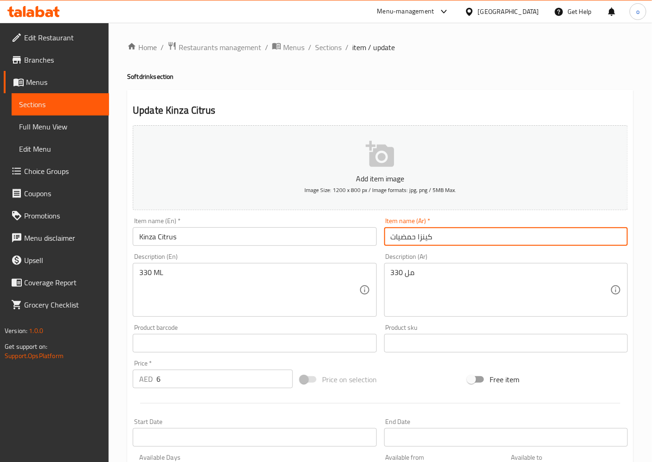
click at [401, 240] on input "كينزا حمضيات" at bounding box center [505, 236] width 243 height 19
type input "كينزا سيتراس"
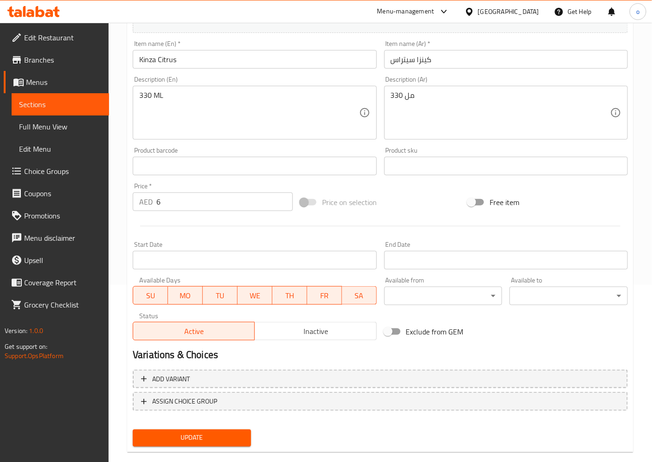
scroll to position [192, 0]
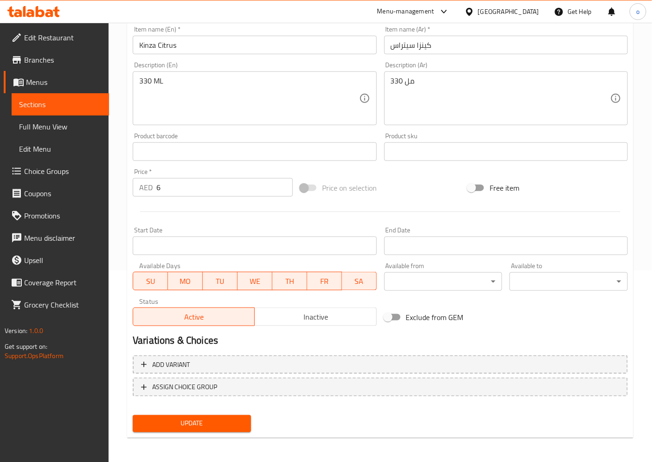
click at [209, 423] on span "Update" at bounding box center [191, 424] width 103 height 12
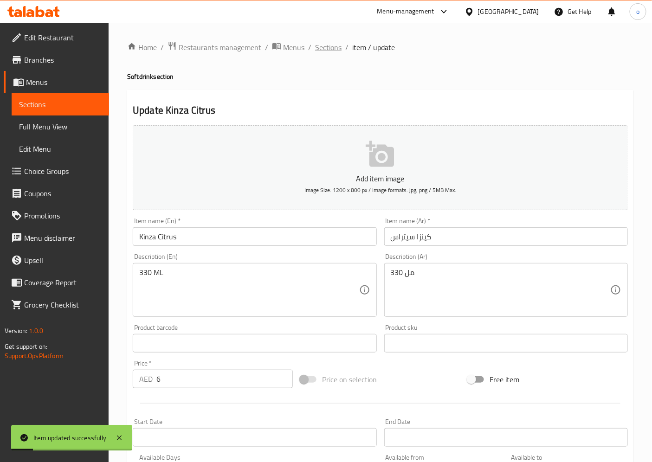
click at [330, 47] on span "Sections" at bounding box center [328, 47] width 26 height 11
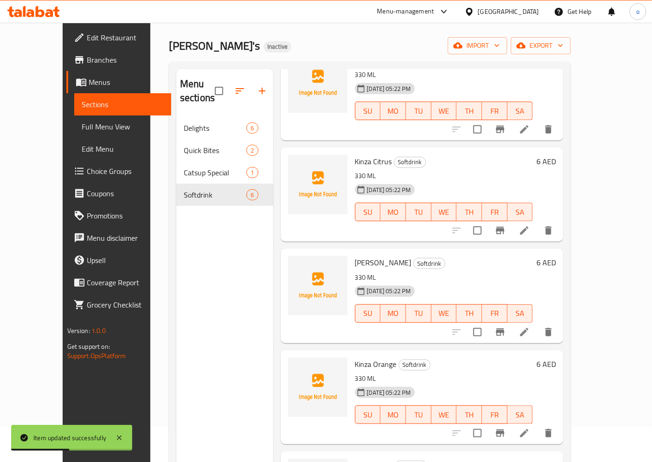
scroll to position [51, 0]
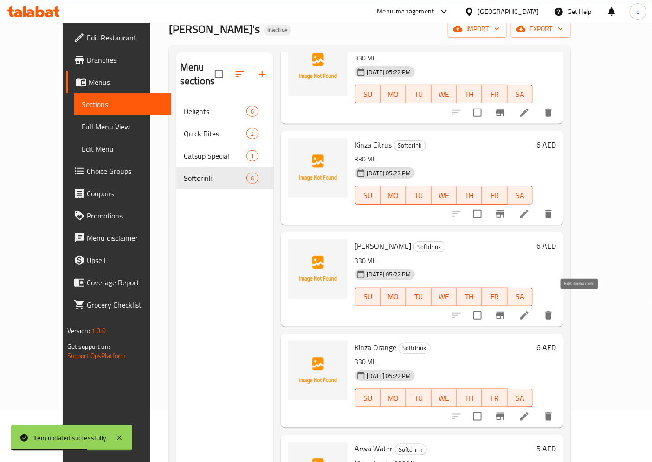
click at [530, 310] on icon at bounding box center [523, 315] width 11 height 11
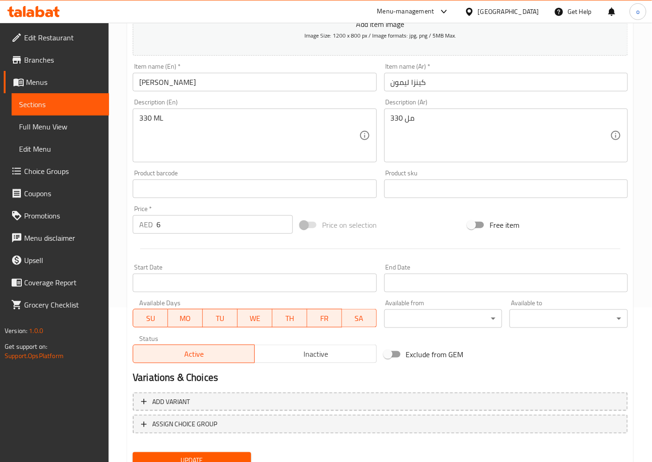
scroll to position [192, 0]
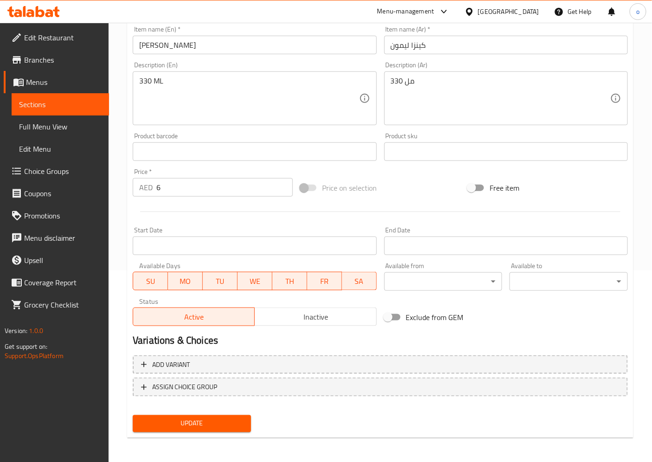
click at [210, 420] on span "Update" at bounding box center [191, 424] width 103 height 12
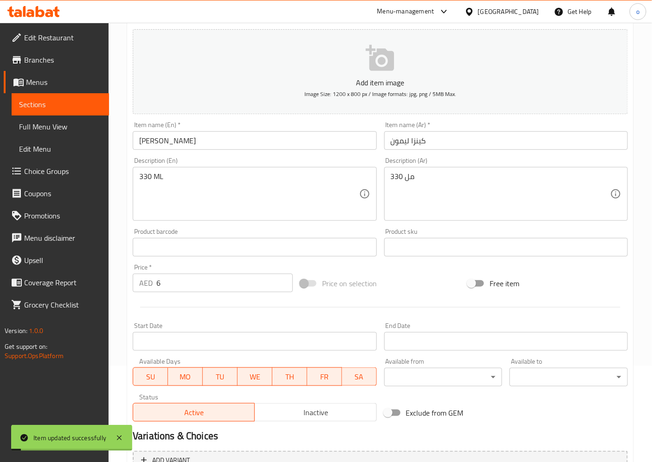
scroll to position [0, 0]
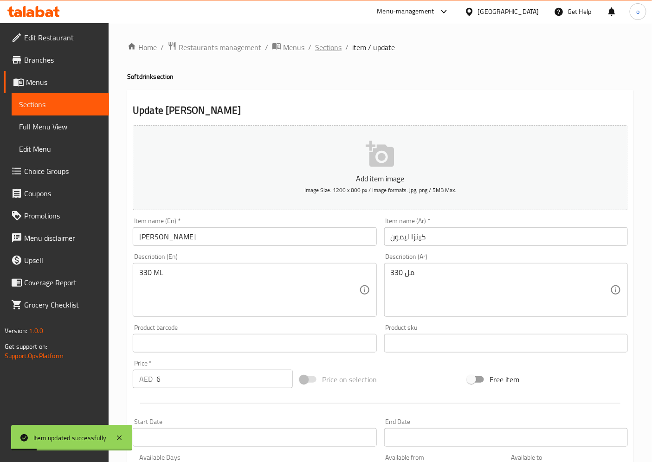
click at [328, 43] on span "Sections" at bounding box center [328, 47] width 26 height 11
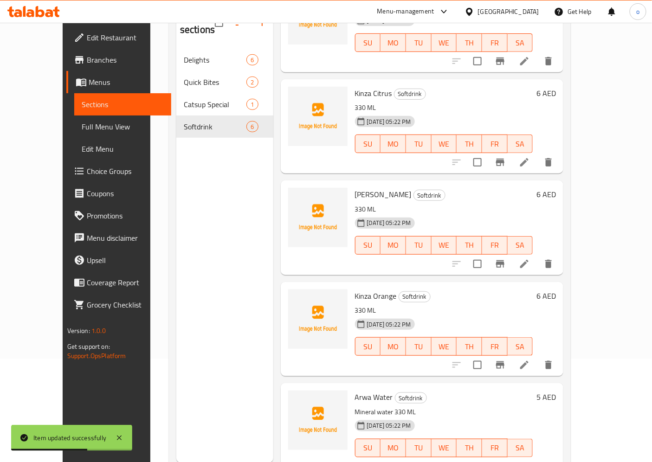
scroll to position [130, 0]
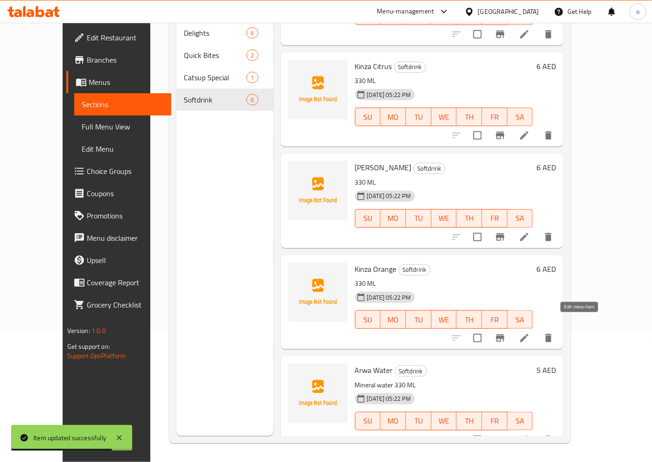
click at [530, 333] on icon at bounding box center [523, 338] width 11 height 11
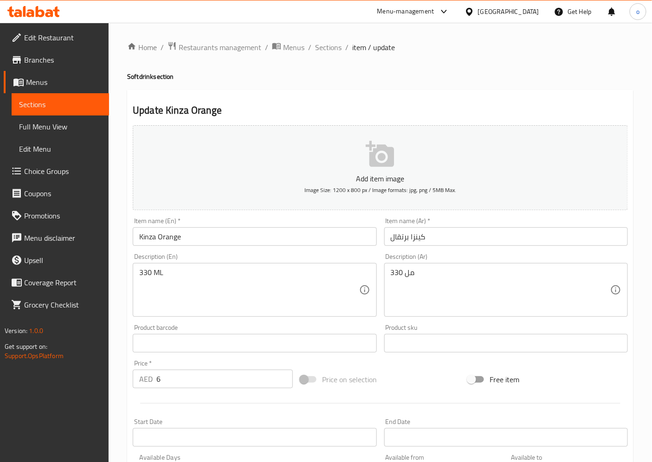
click at [390, 238] on input "كينزا برتقال" at bounding box center [505, 236] width 243 height 19
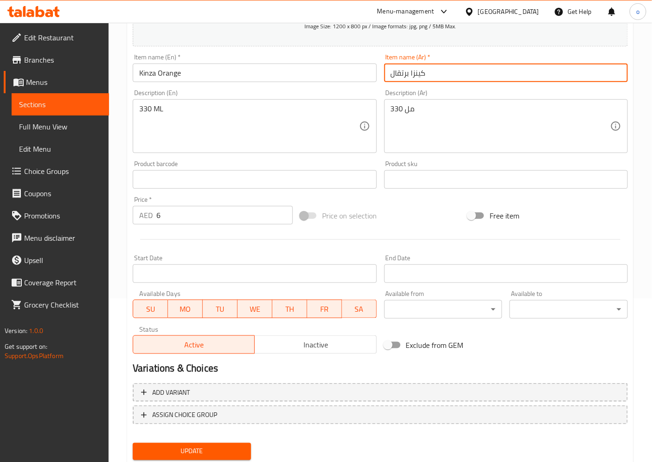
scroll to position [192, 0]
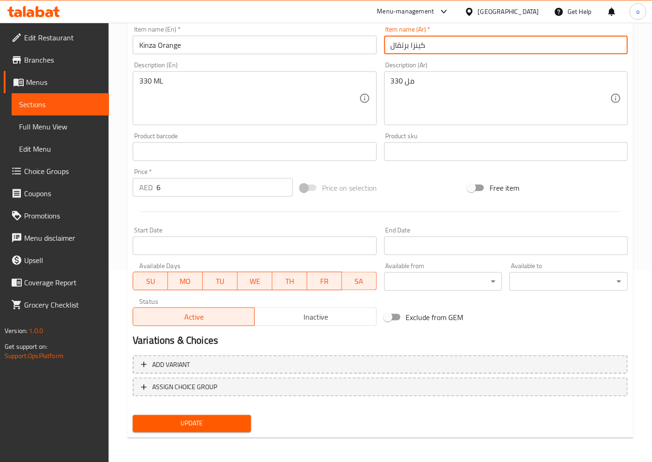
click at [216, 419] on span "Update" at bounding box center [191, 424] width 103 height 12
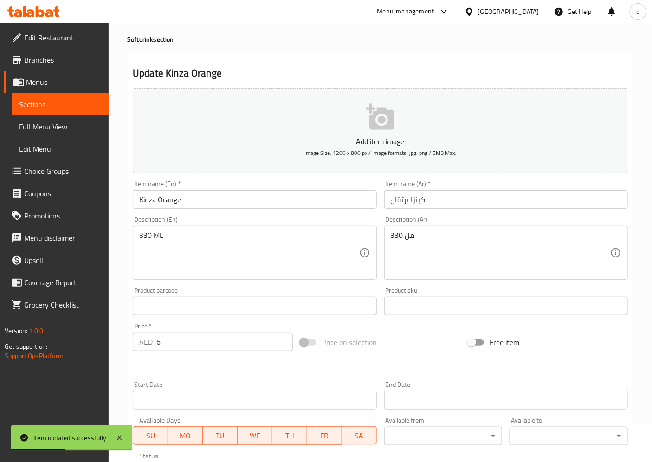
scroll to position [0, 0]
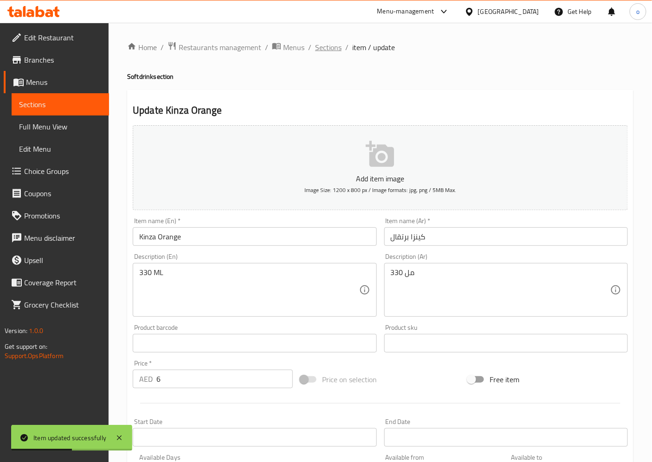
click at [331, 48] on span "Sections" at bounding box center [328, 47] width 26 height 11
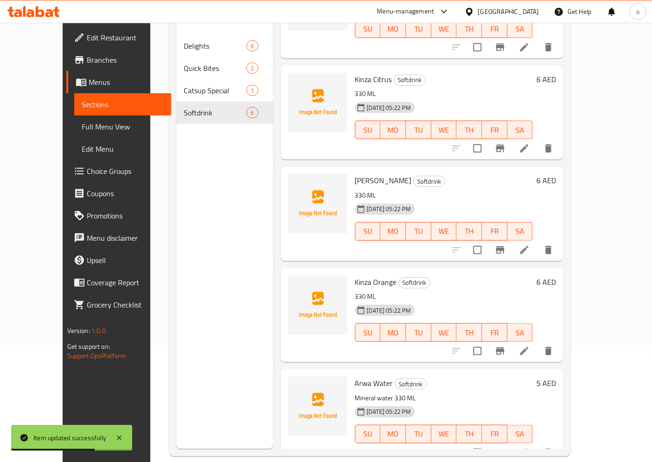
scroll to position [130, 0]
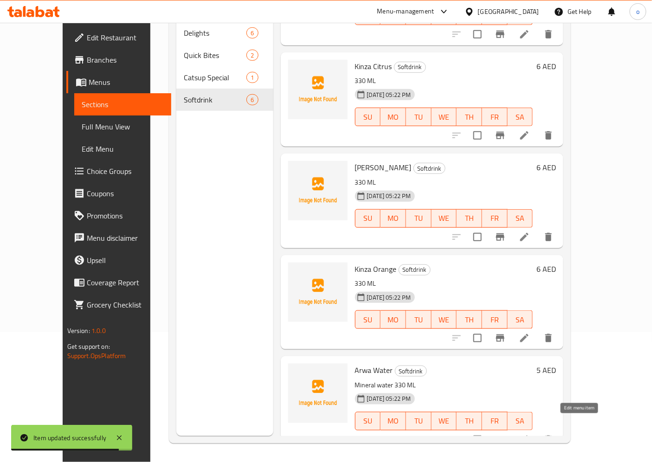
click at [530, 434] on icon at bounding box center [523, 439] width 11 height 11
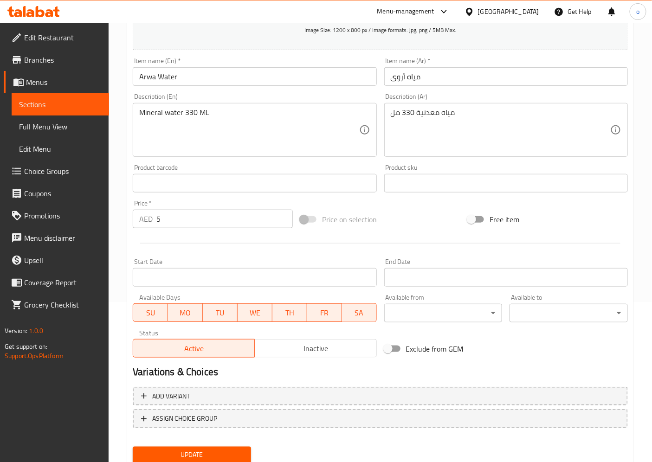
scroll to position [192, 0]
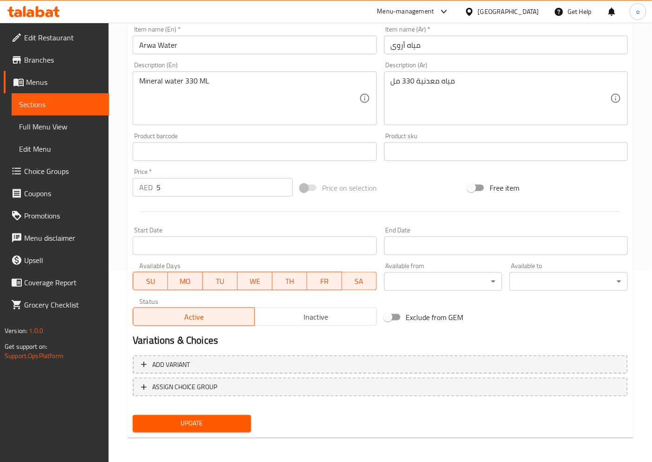
click at [231, 421] on span "Update" at bounding box center [191, 424] width 103 height 12
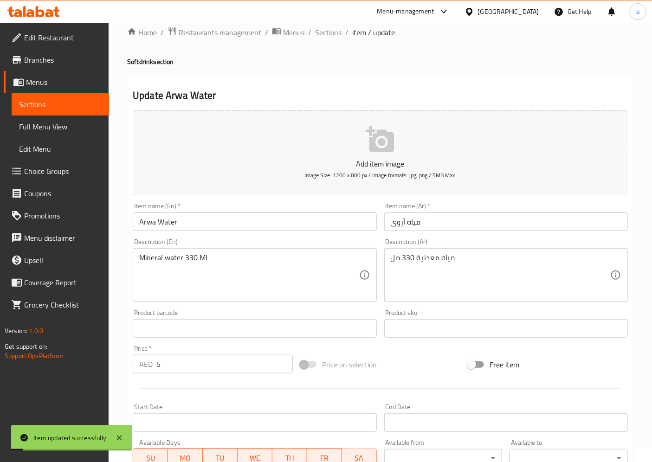
scroll to position [0, 0]
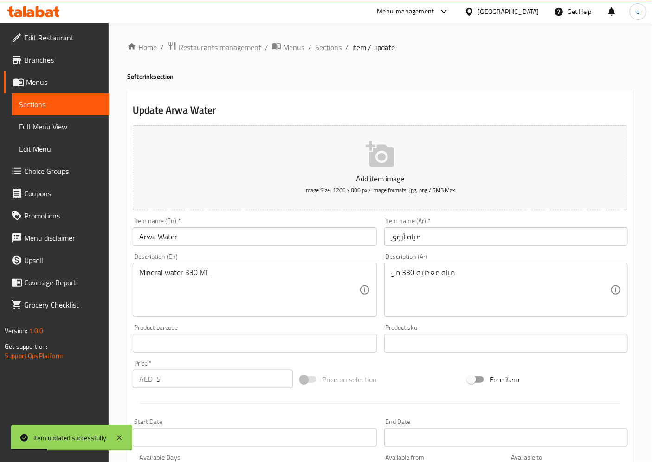
click at [323, 44] on span "Sections" at bounding box center [328, 47] width 26 height 11
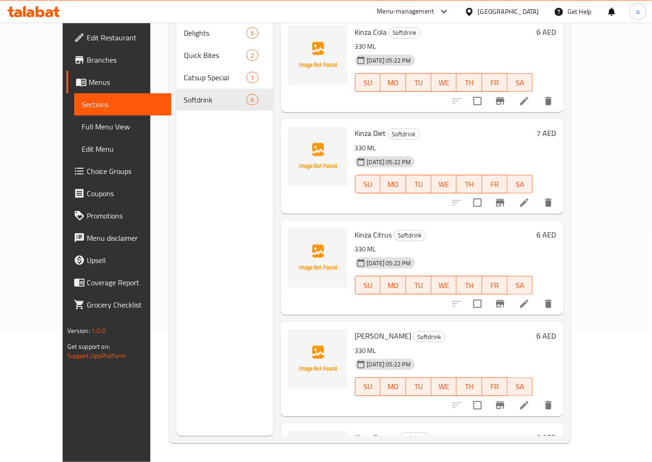
click at [236, 134] on div "Menu sections Delights 6 Quick Bites 2 Catsup Special 1 Softdrink 6" at bounding box center [224, 205] width 97 height 462
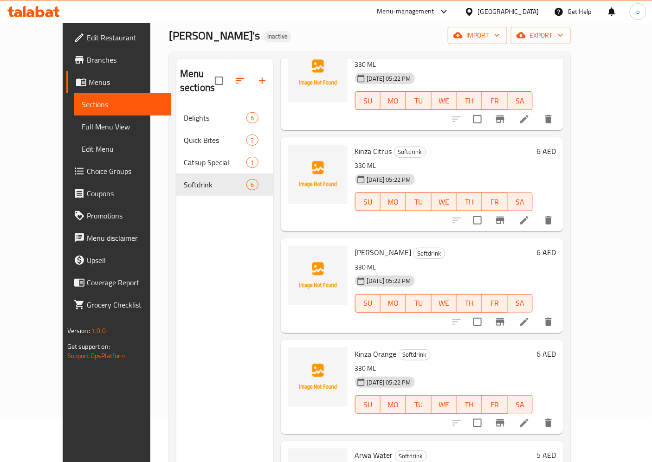
scroll to position [26, 0]
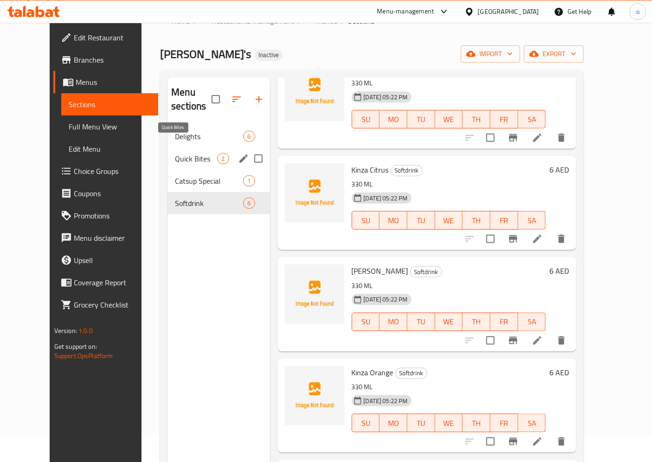
click at [175, 153] on span "Quick Bites" at bounding box center [196, 158] width 42 height 11
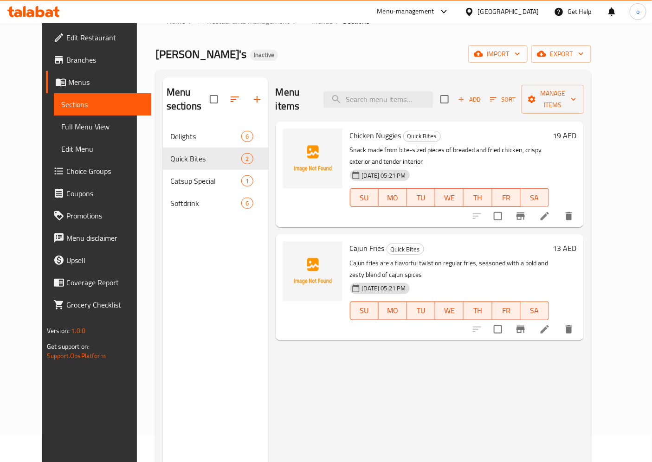
click at [438, 358] on div "Menu items Add Sort Manage items Chicken Nuggies Quick Bites Snack made from bi…" at bounding box center [425, 308] width 315 height 462
click at [493, 400] on div "Menu items Add Sort Manage items Chicken Nuggies Quick Bites Snack made from bi…" at bounding box center [425, 308] width 315 height 462
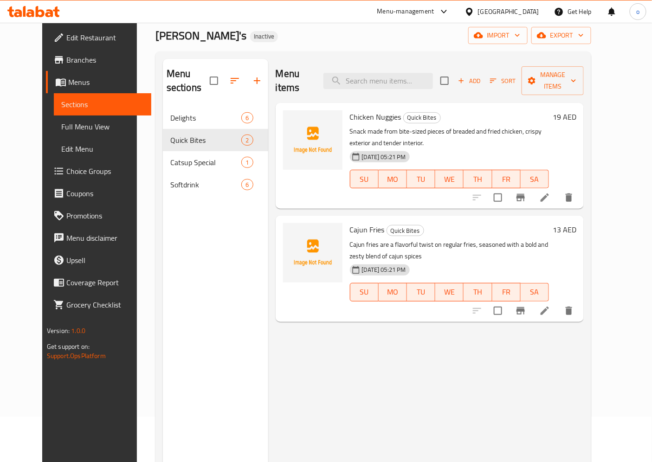
scroll to position [26, 0]
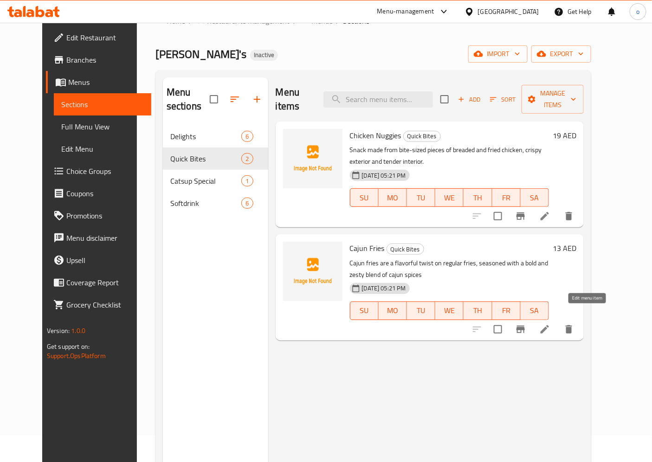
click at [550, 324] on icon at bounding box center [544, 329] width 11 height 11
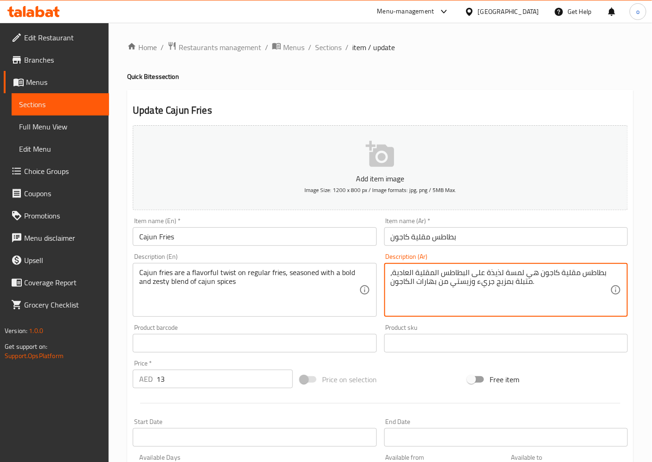
drag, startPoint x: 504, startPoint y: 275, endPoint x: 528, endPoint y: 275, distance: 24.1
click at [517, 275] on textarea "بطاطس مقلية كاجون هي لمسة لذيذة على البطاطس المقلية العادية، متبلة بمزيج جريء و…" at bounding box center [499, 290] width 219 height 44
click at [512, 273] on textarea "بطاطس مقلية كاجون هي تةيست لذيذ على البطاطس المقلية العادية، متبلة بمزيج جريء و…" at bounding box center [499, 290] width 219 height 44
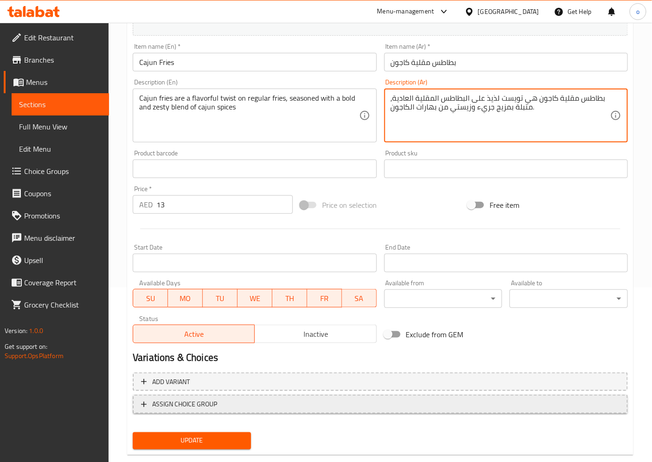
scroll to position [192, 0]
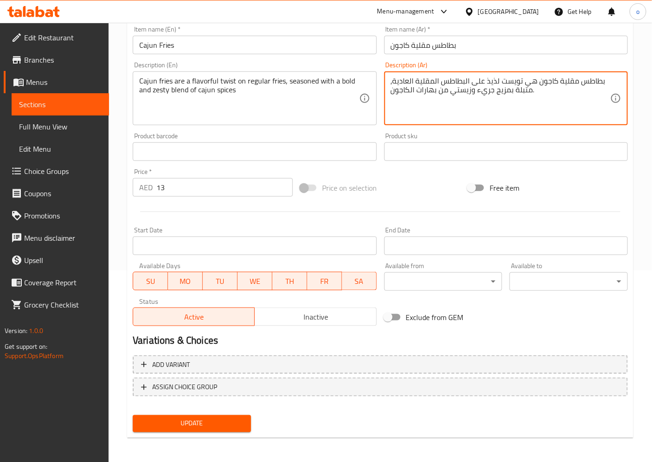
type textarea "بطاطس مقلية كاجون هي تويست لذيذ على البطاطس المقلية العادية، متبلة بمزيج جريء و…"
click at [237, 419] on span "Update" at bounding box center [191, 424] width 103 height 12
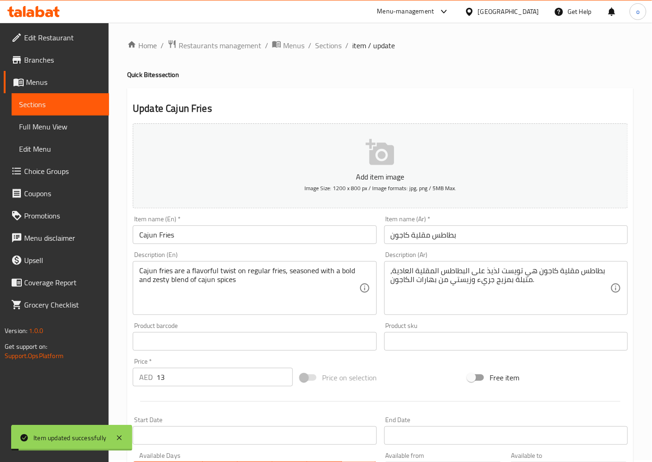
scroll to position [0, 0]
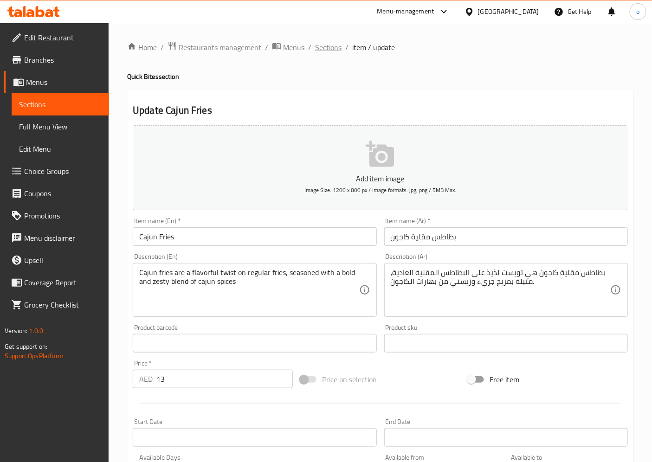
click at [335, 48] on span "Sections" at bounding box center [328, 47] width 26 height 11
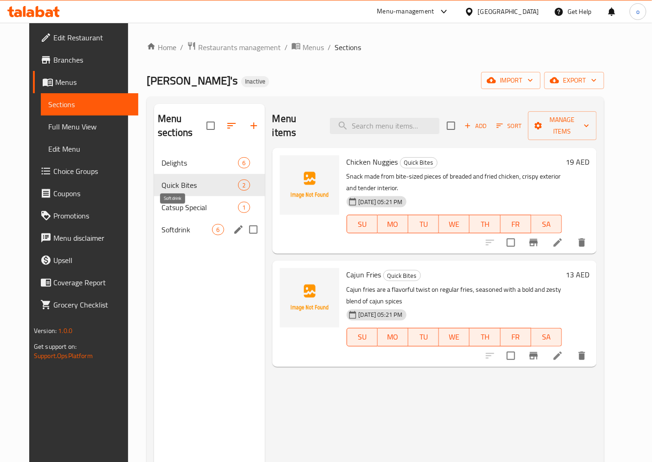
click at [167, 224] on span "Softdrink" at bounding box center [186, 229] width 51 height 11
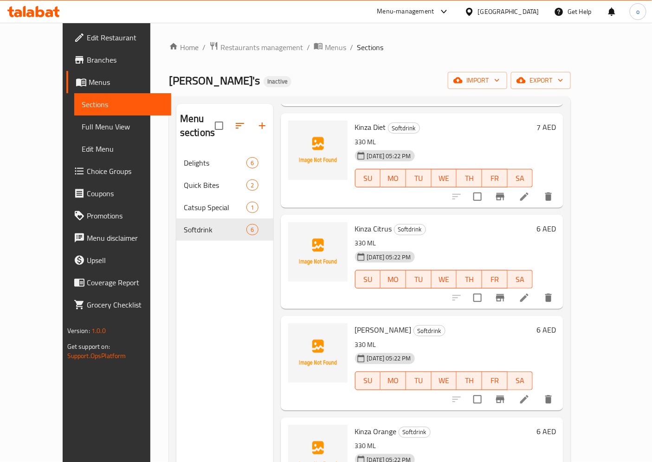
scroll to position [154, 0]
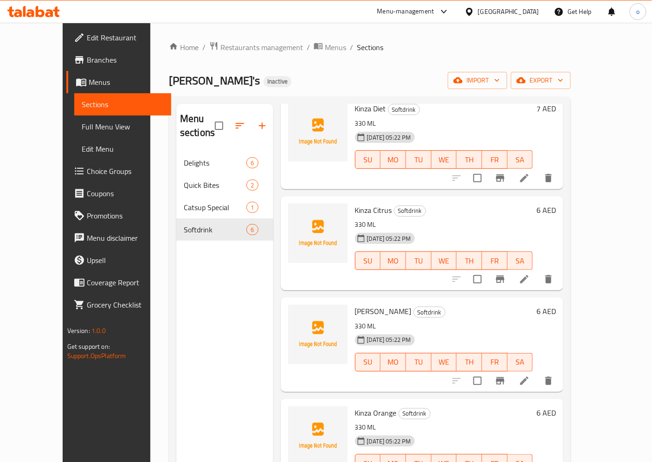
click at [530, 274] on icon at bounding box center [523, 279] width 11 height 11
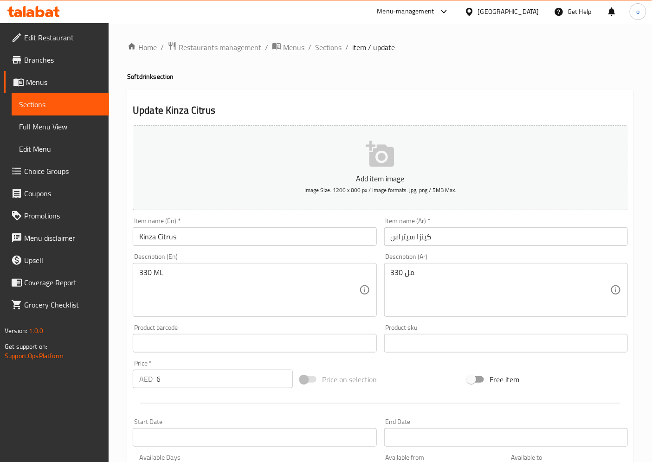
click at [393, 239] on input "كينزا سيتراس" at bounding box center [505, 236] width 243 height 19
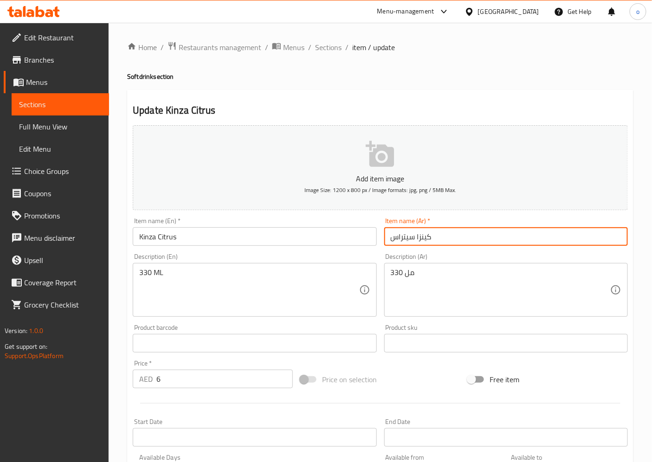
click at [393, 239] on input "كينزا سيتراس" at bounding box center [505, 236] width 243 height 19
click at [396, 238] on input "كينزا سيتراس" at bounding box center [505, 236] width 243 height 19
click at [405, 238] on input "كينزا سيتراس" at bounding box center [505, 236] width 243 height 19
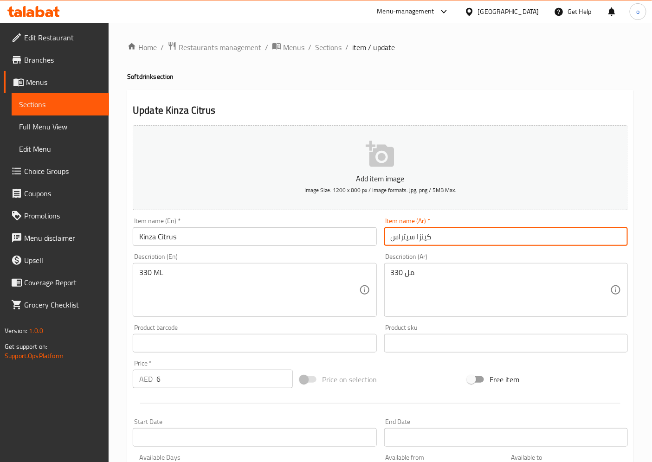
click at [405, 238] on input "كينزا سيتراس" at bounding box center [505, 236] width 243 height 19
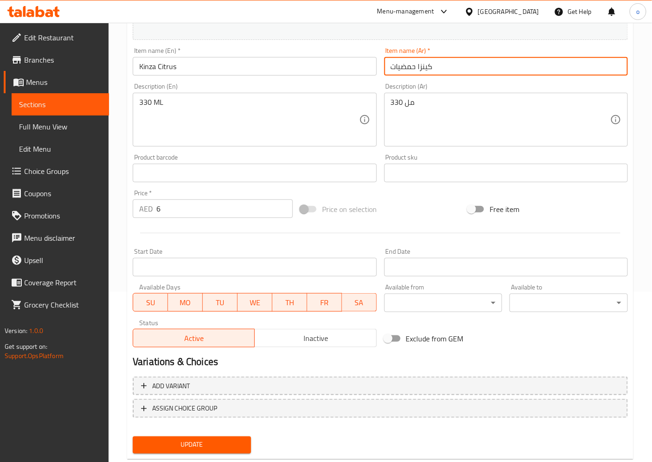
scroll to position [192, 0]
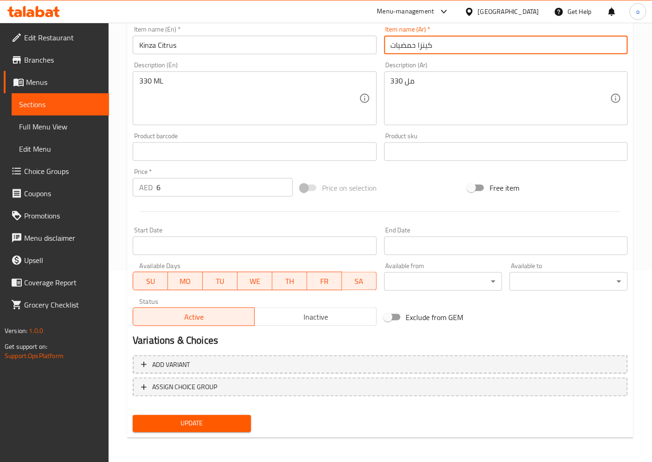
type input "كينزا حمضيات"
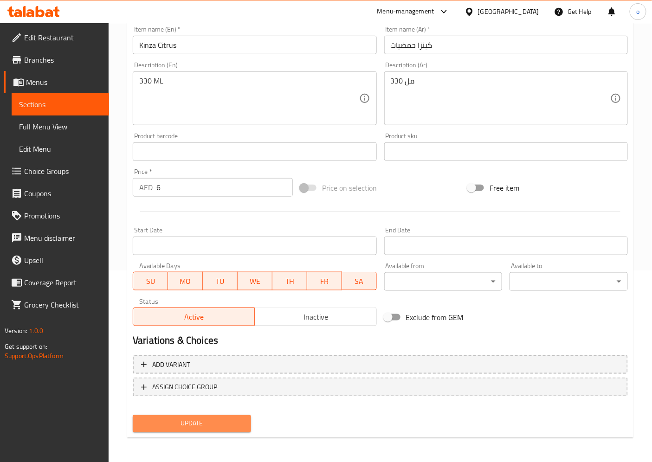
click at [230, 425] on span "Update" at bounding box center [191, 424] width 103 height 12
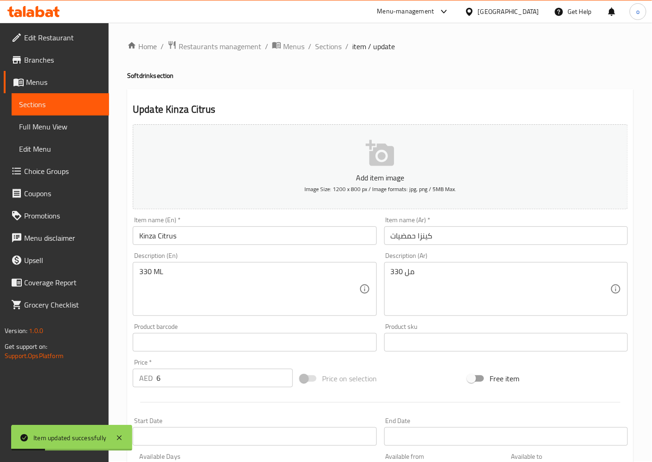
scroll to position [0, 0]
